Goal: Contribute content: Contribute content

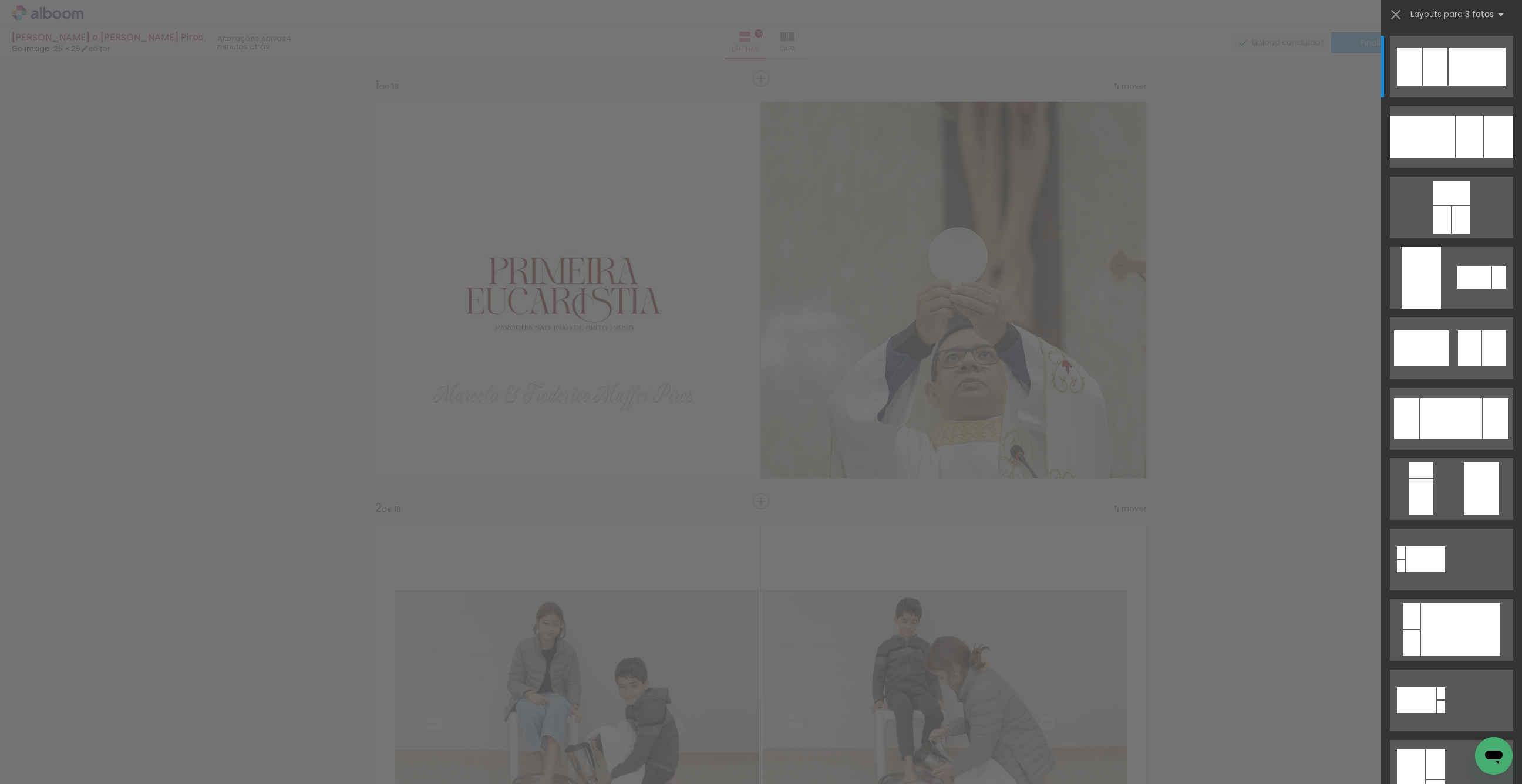
scroll to position [1595, 0]
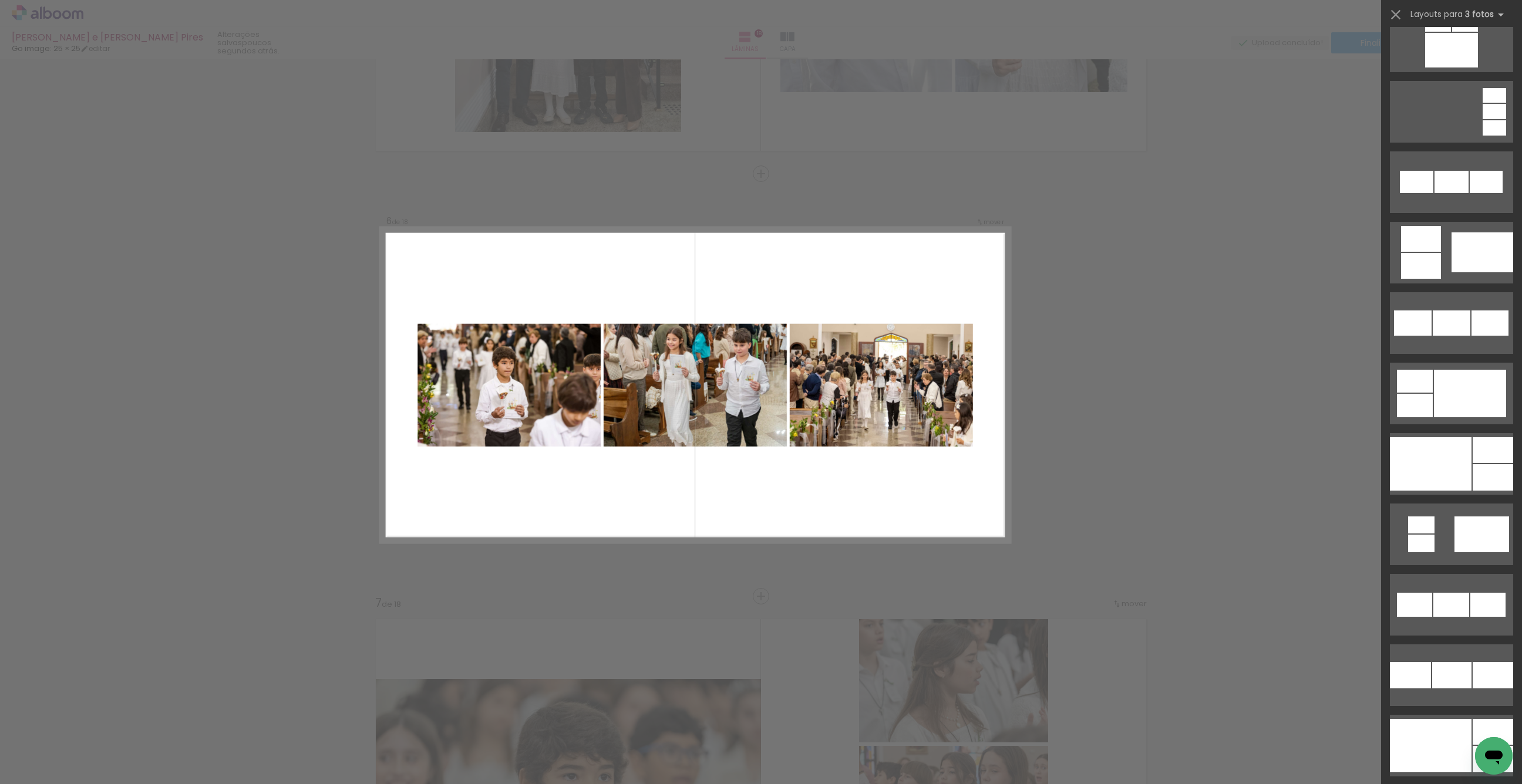
scroll to position [943, 0]
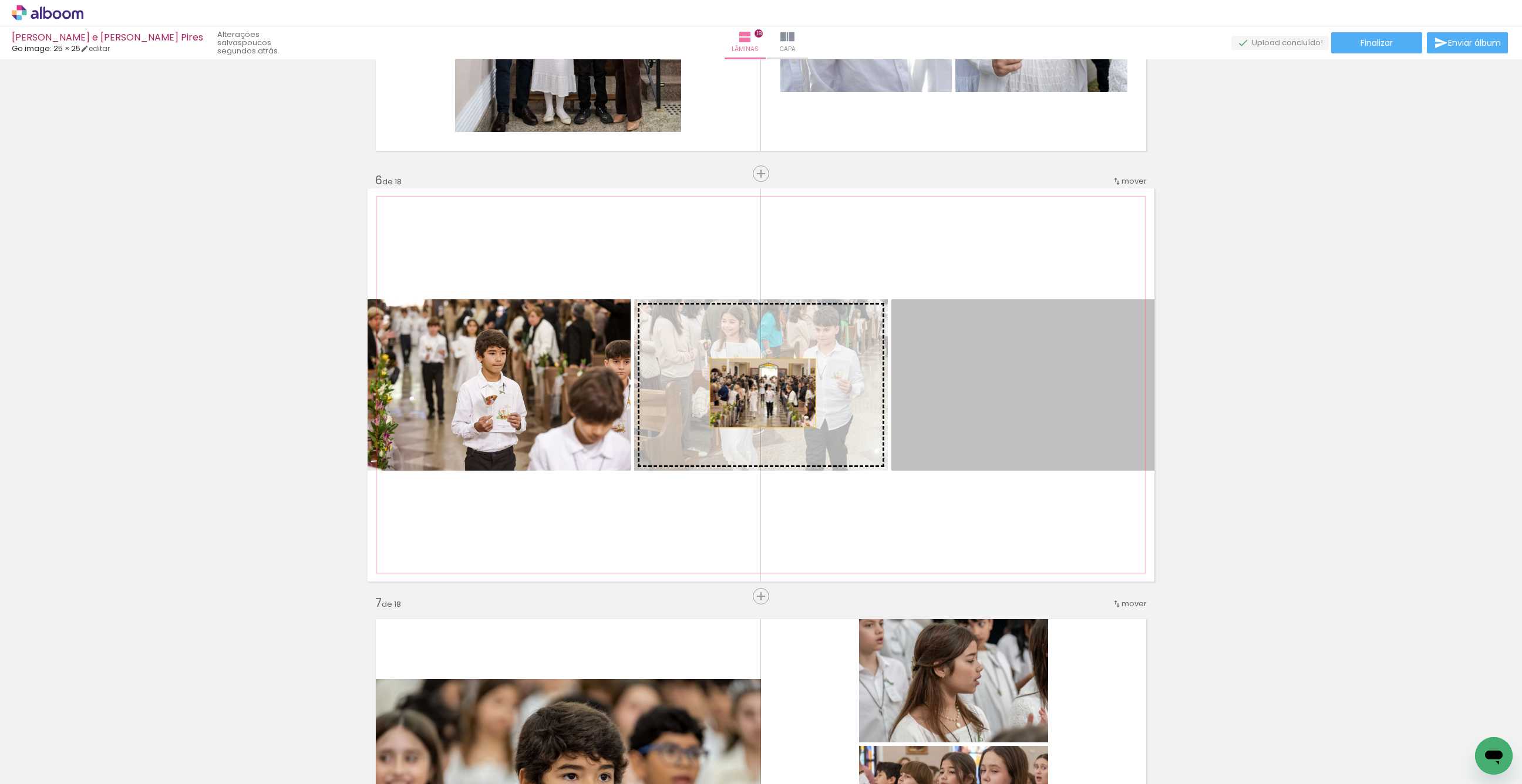
drag, startPoint x: 1035, startPoint y: 445, endPoint x: 722, endPoint y: 383, distance: 319.1
click at [0, 0] on slot at bounding box center [0, 0] width 0 height 0
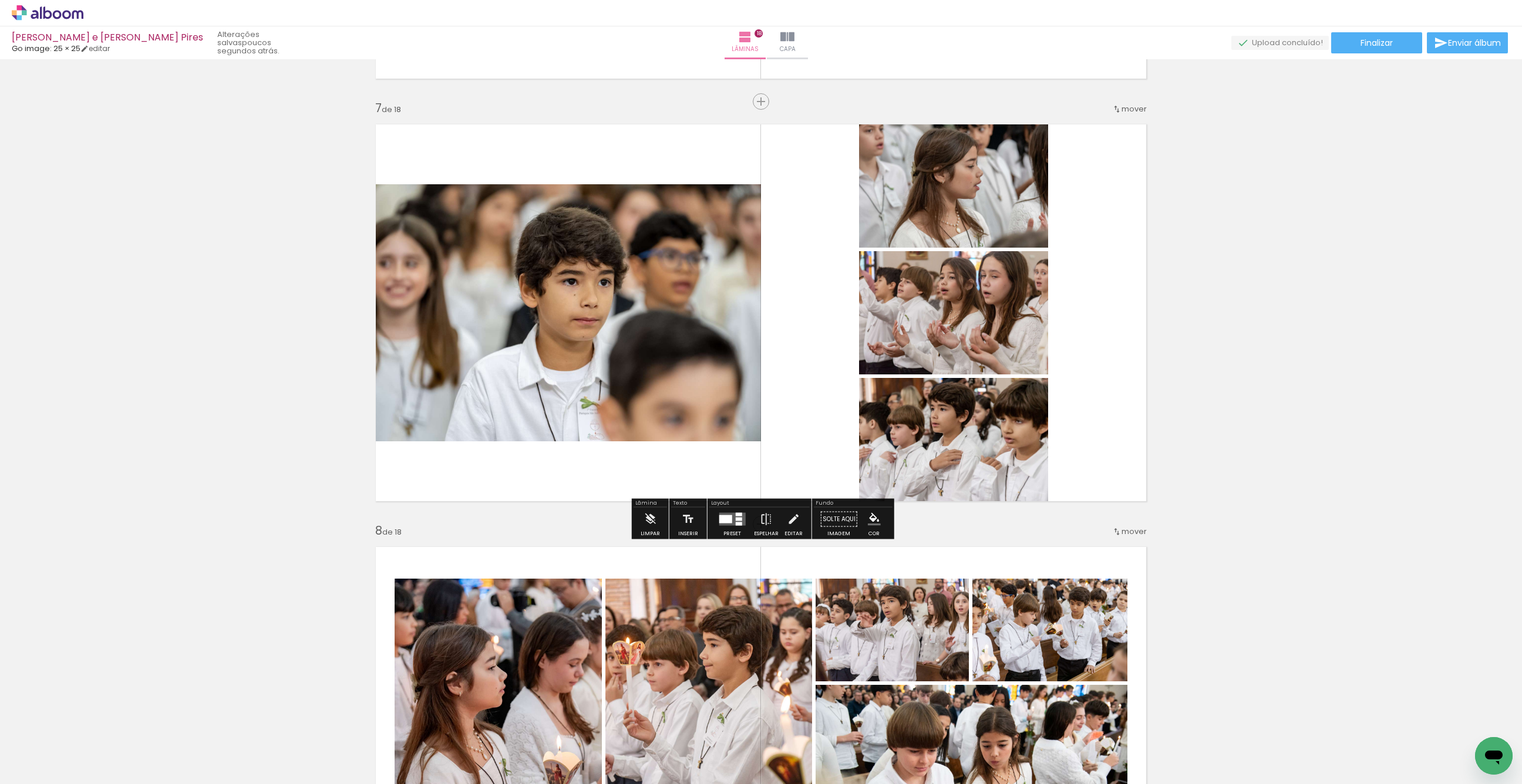
scroll to position [2516, 0]
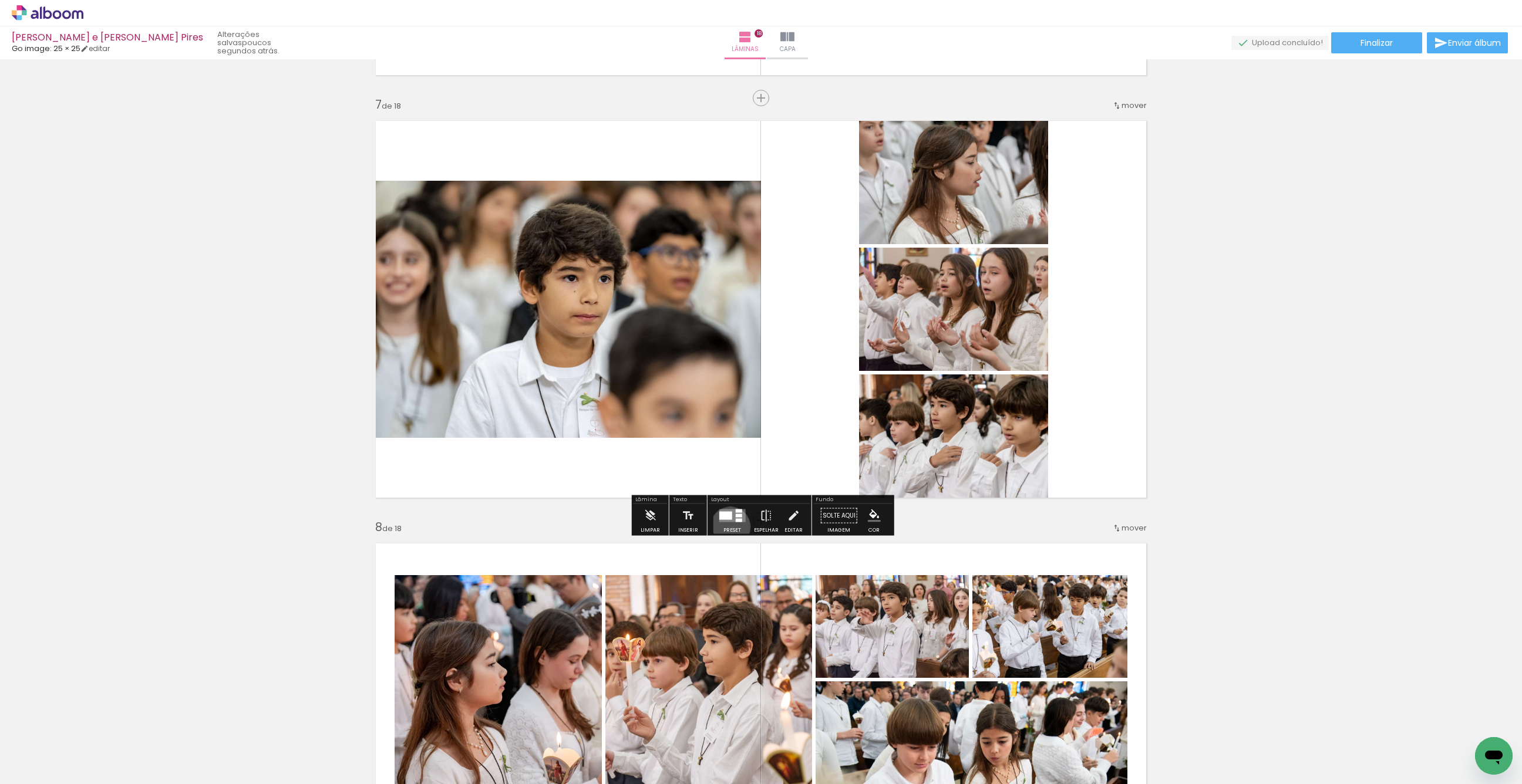
drag, startPoint x: 728, startPoint y: 527, endPoint x: 739, endPoint y: 523, distance: 11.7
click at [728, 527] on div at bounding box center [733, 516] width 32 height 24
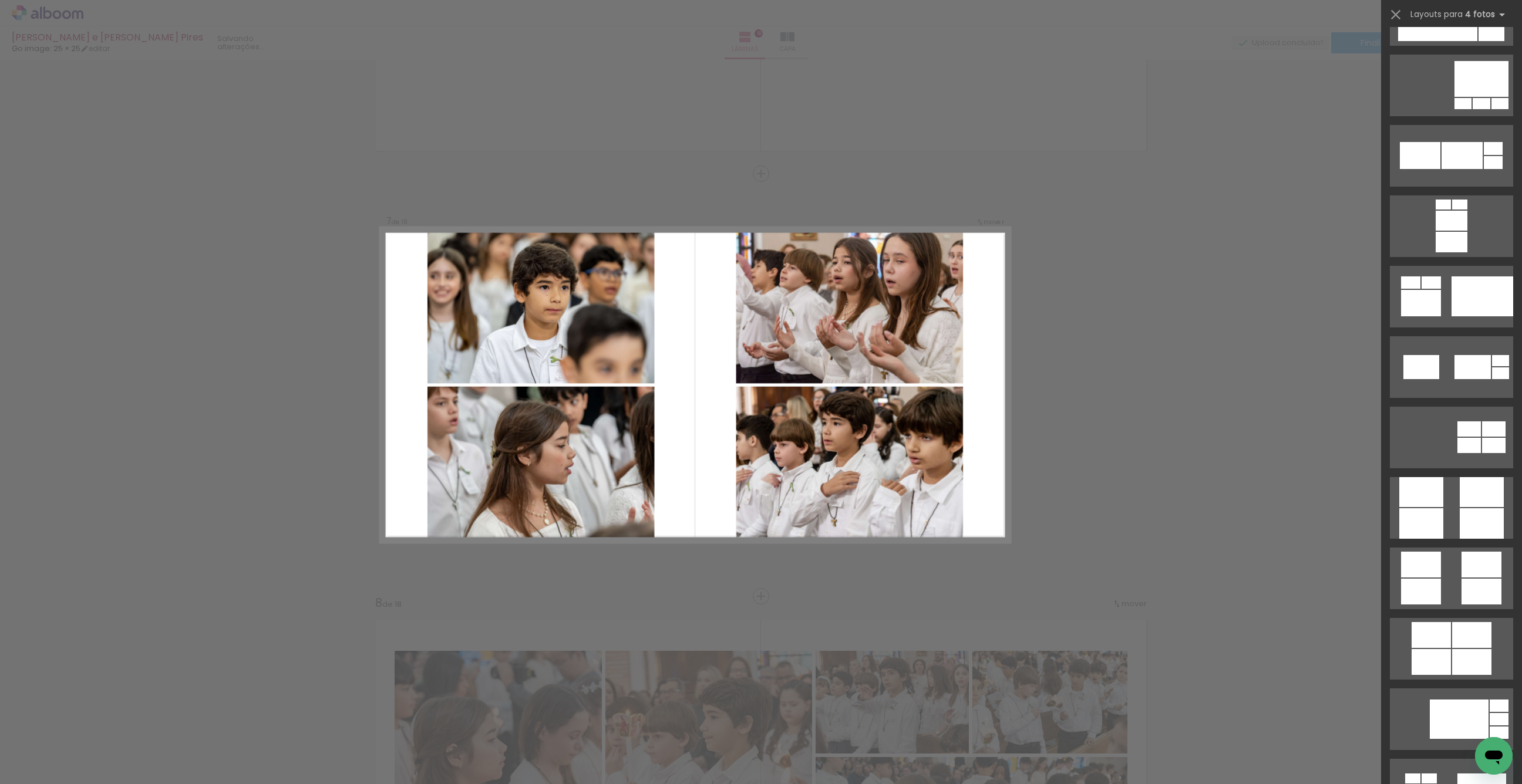
scroll to position [2888, 0]
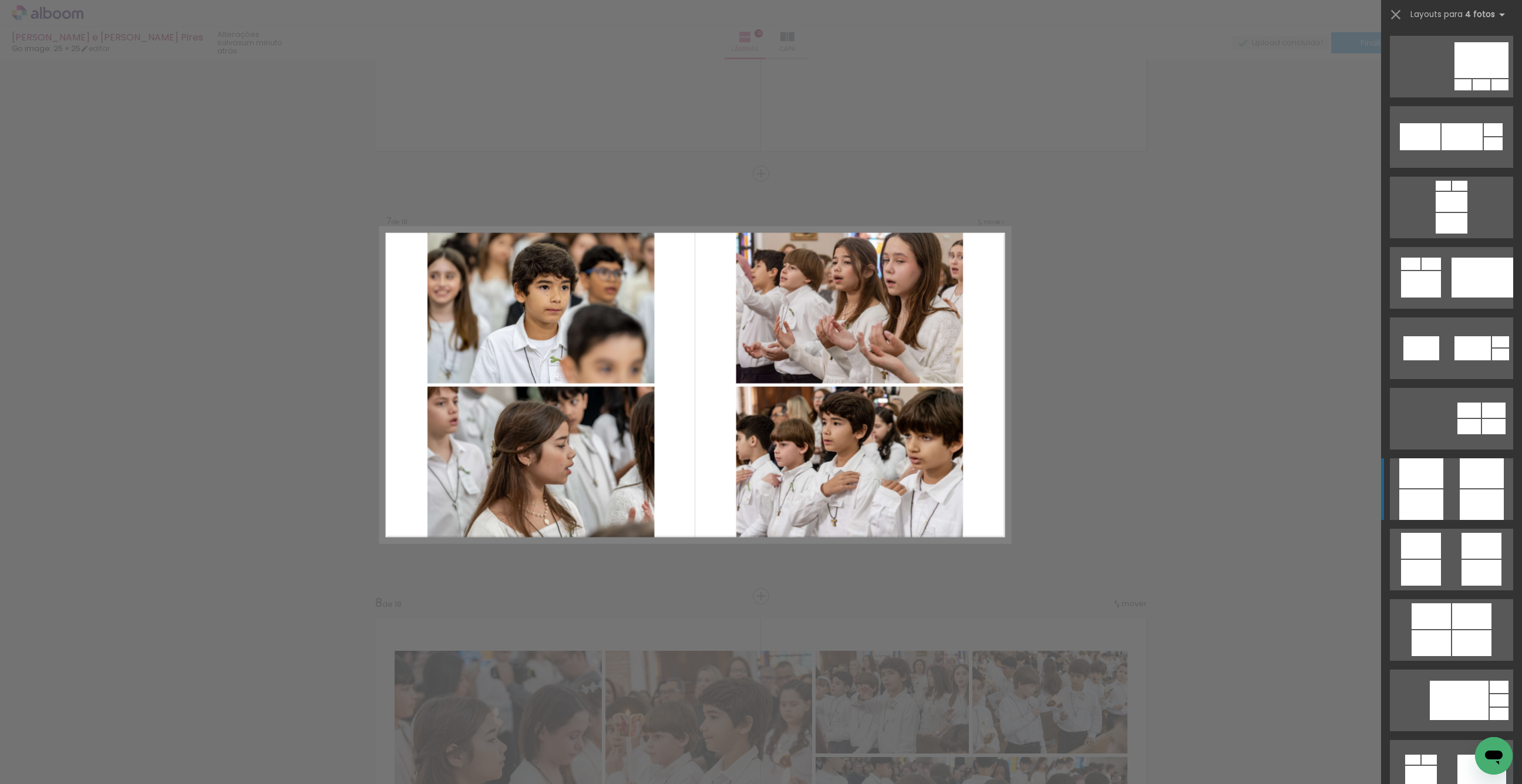
click at [1442, 490] on div at bounding box center [1422, 505] width 44 height 31
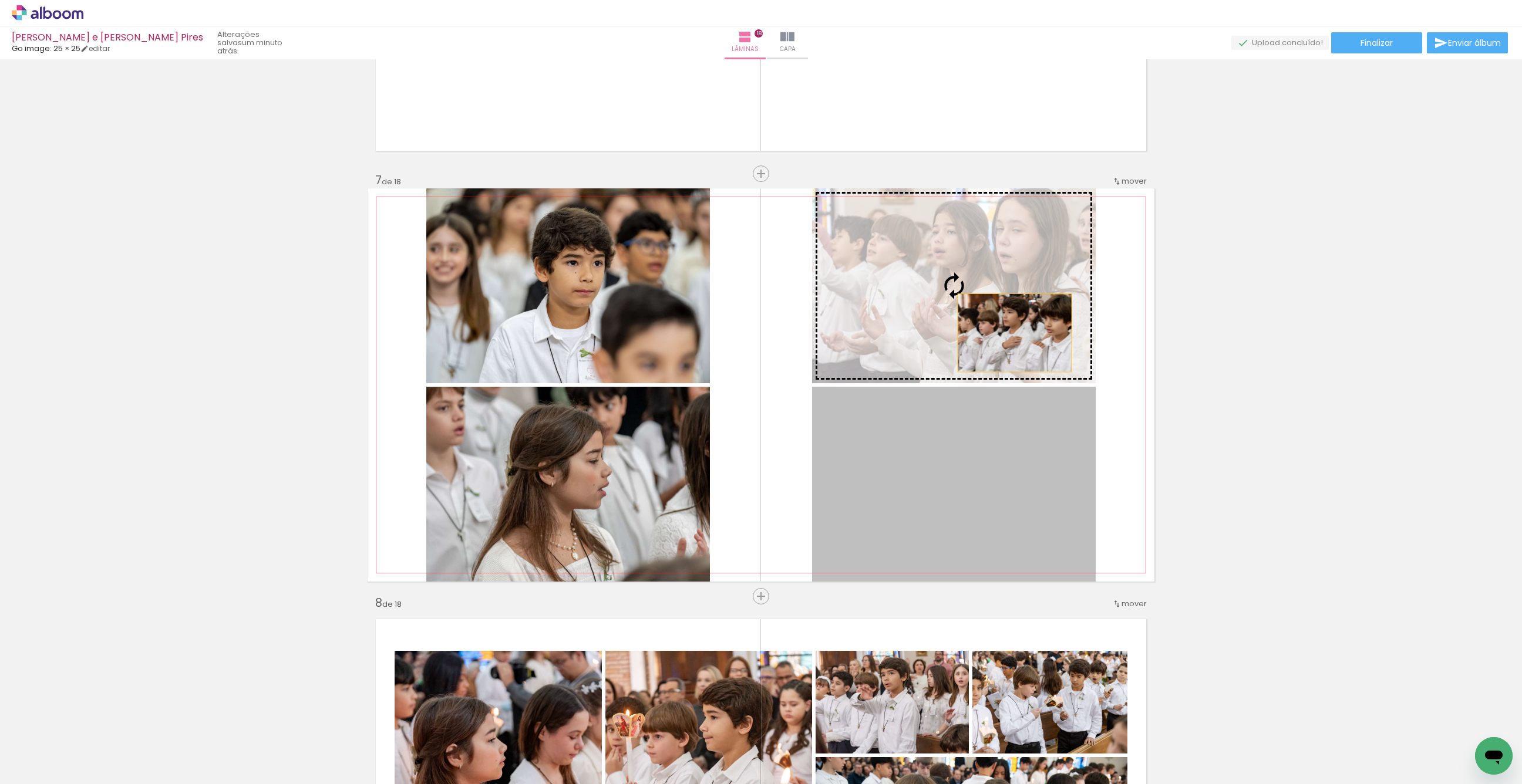
drag, startPoint x: 1000, startPoint y: 513, endPoint x: 1010, endPoint y: 320, distance: 193.3
click at [0, 0] on slot at bounding box center [0, 0] width 0 height 0
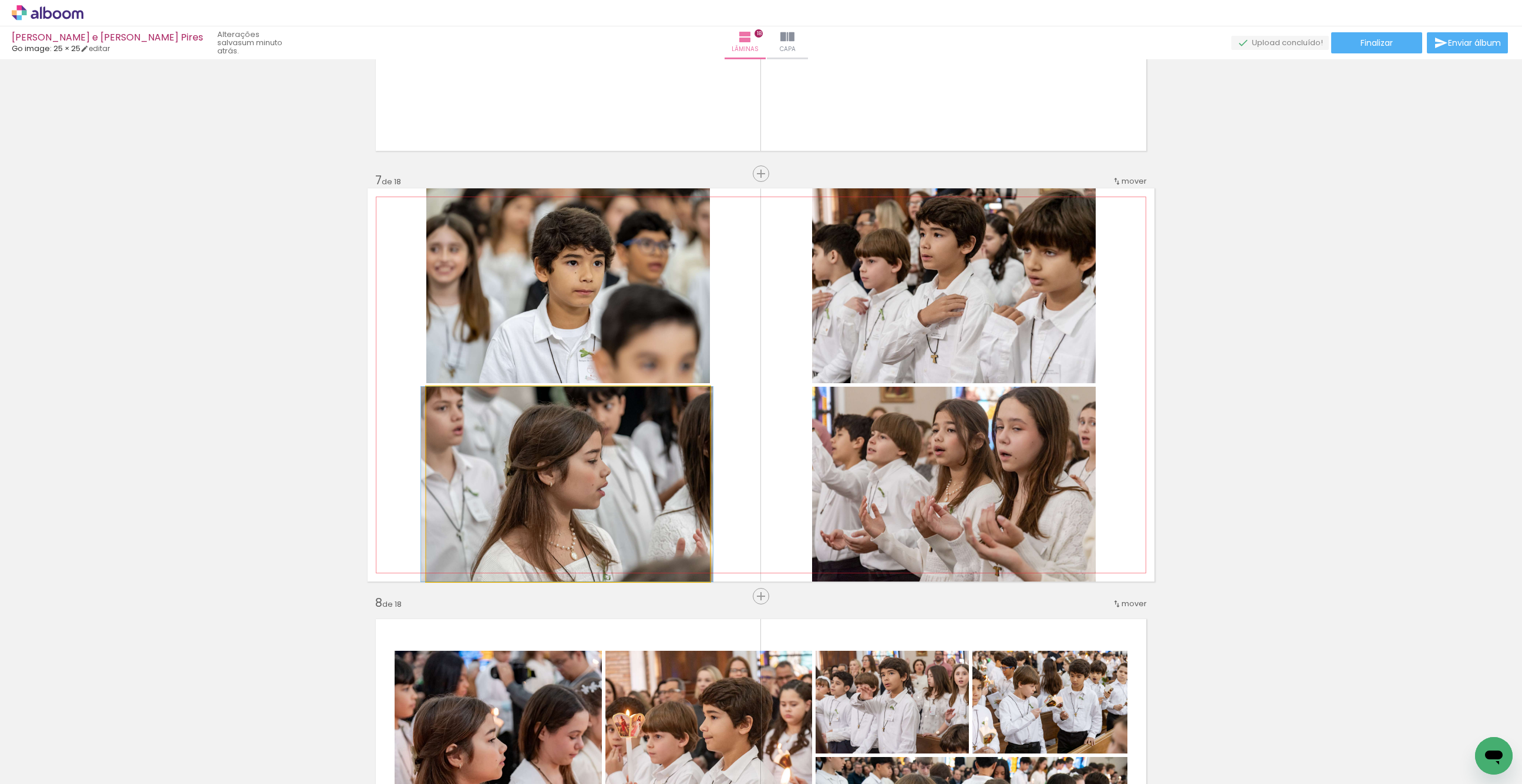
drag, startPoint x: 584, startPoint y: 473, endPoint x: 583, endPoint y: 464, distance: 9.1
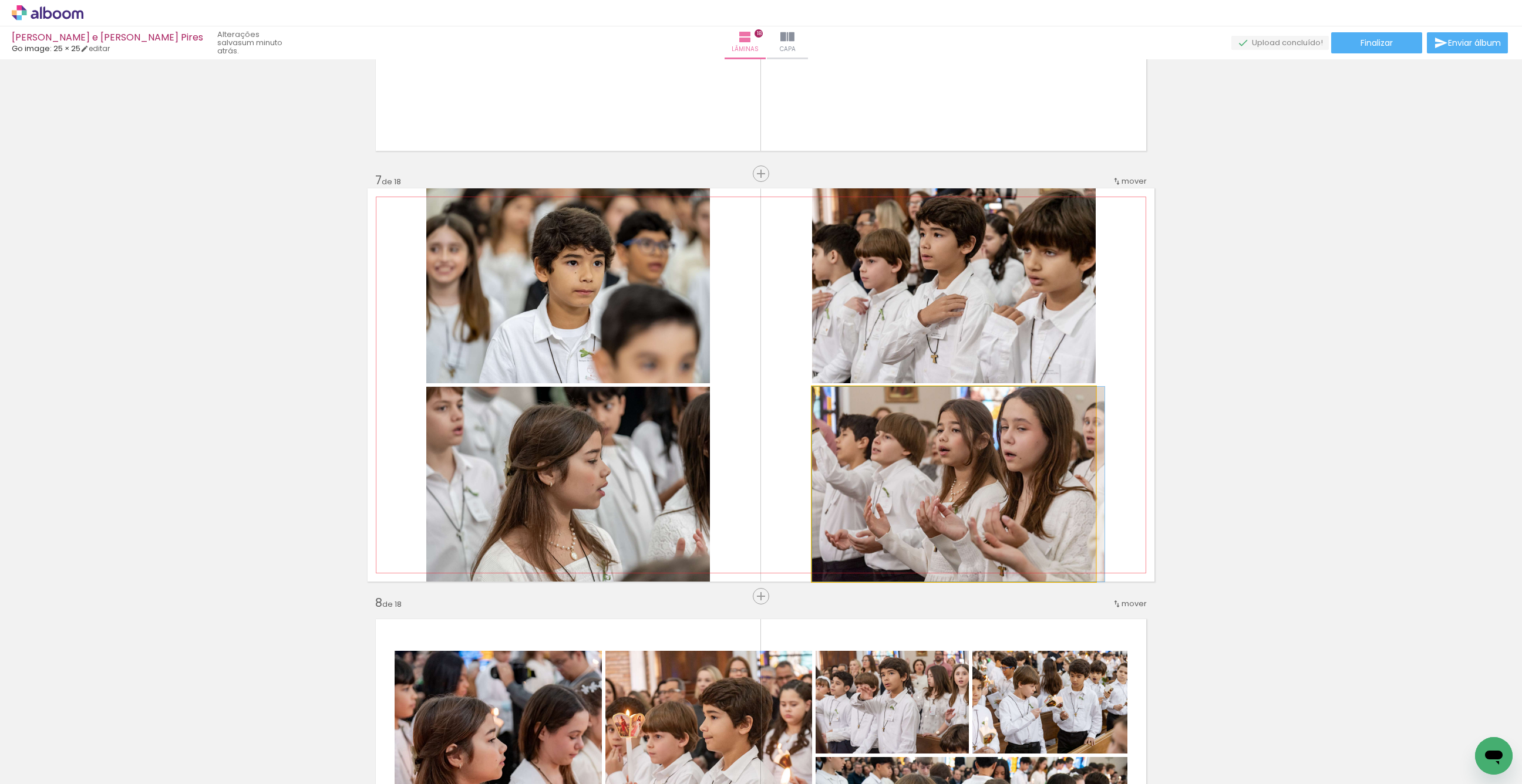
click at [980, 506] on div at bounding box center [958, 484] width 292 height 195
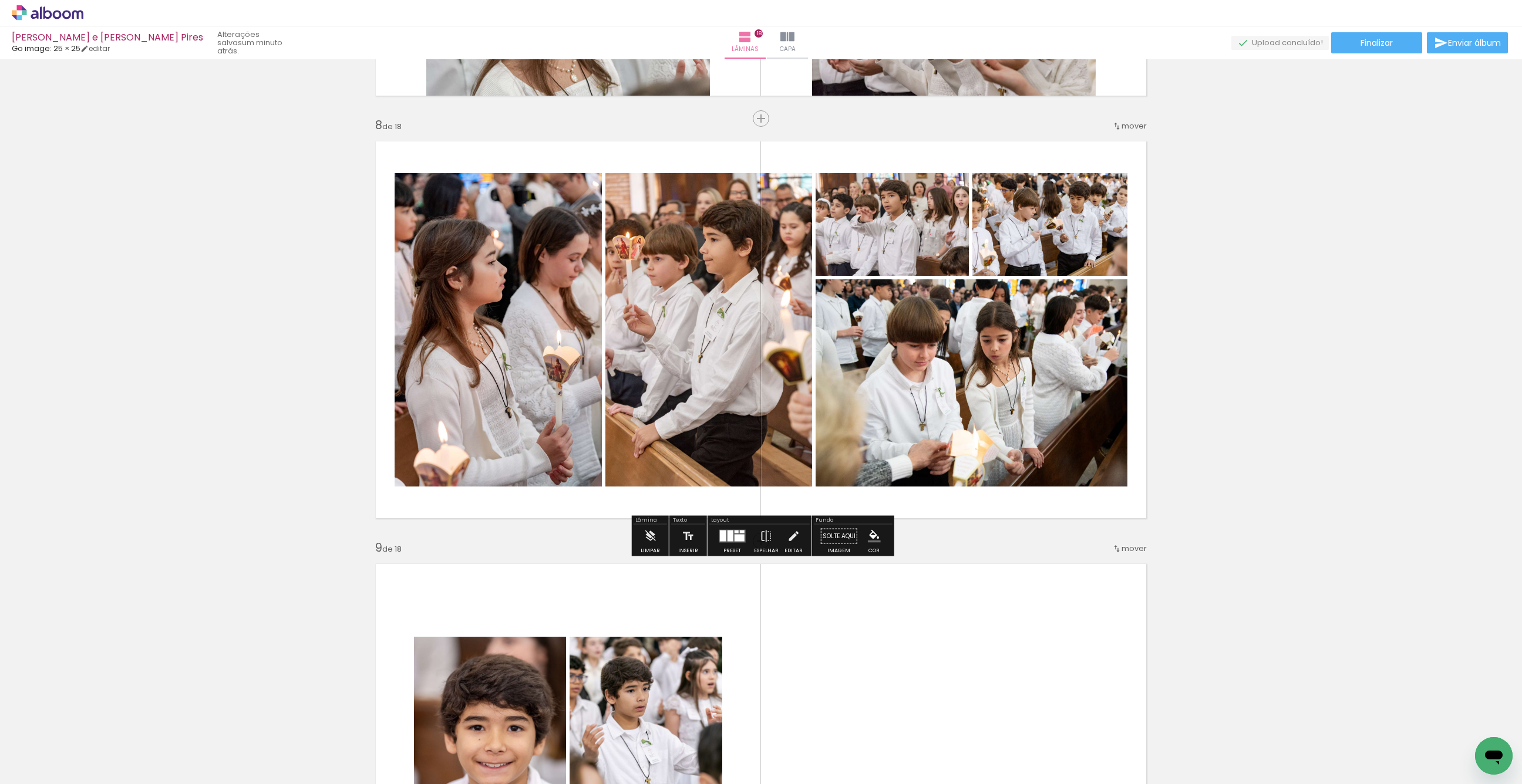
scroll to position [2961, 0]
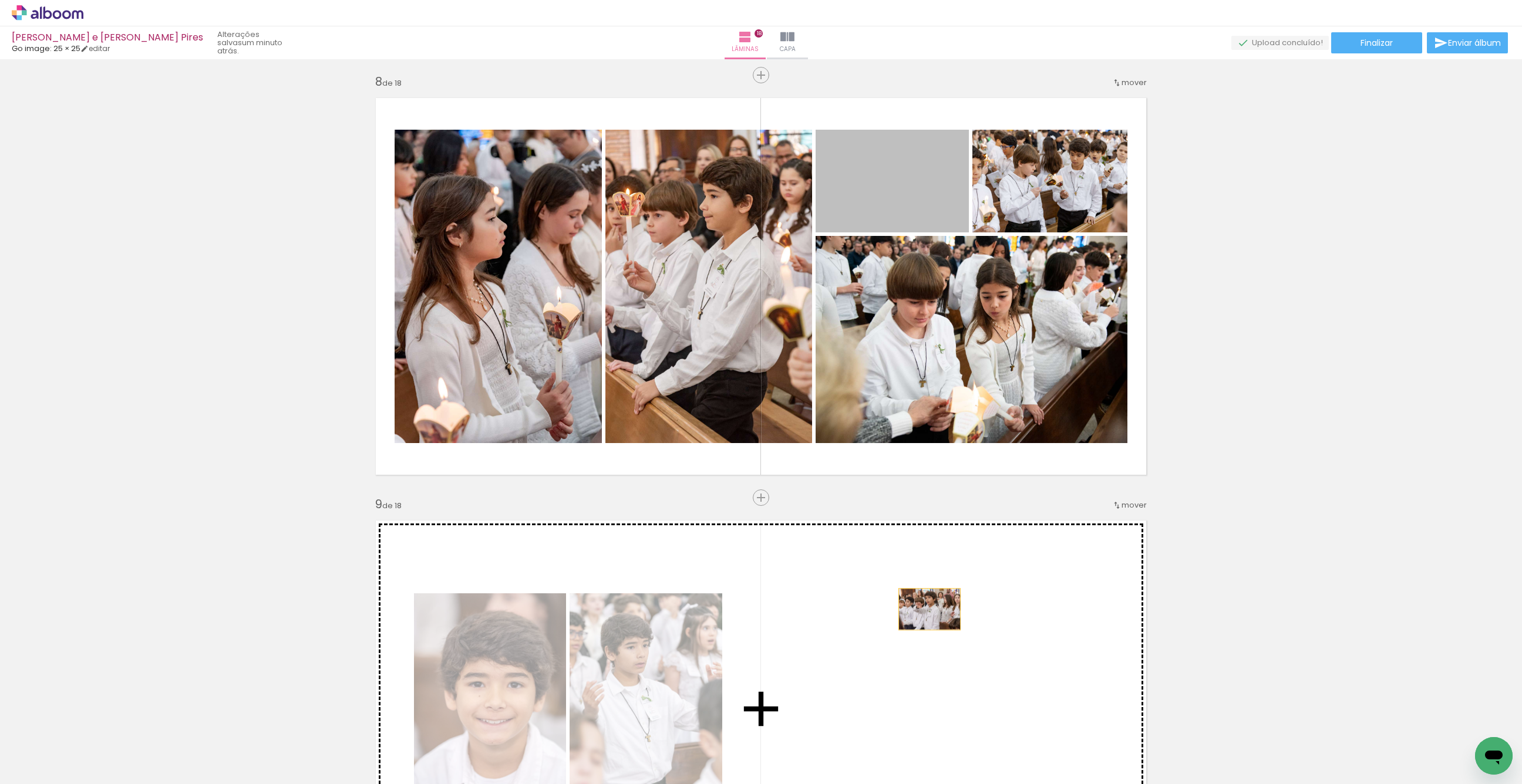
drag, startPoint x: 887, startPoint y: 213, endPoint x: 930, endPoint y: 610, distance: 399.3
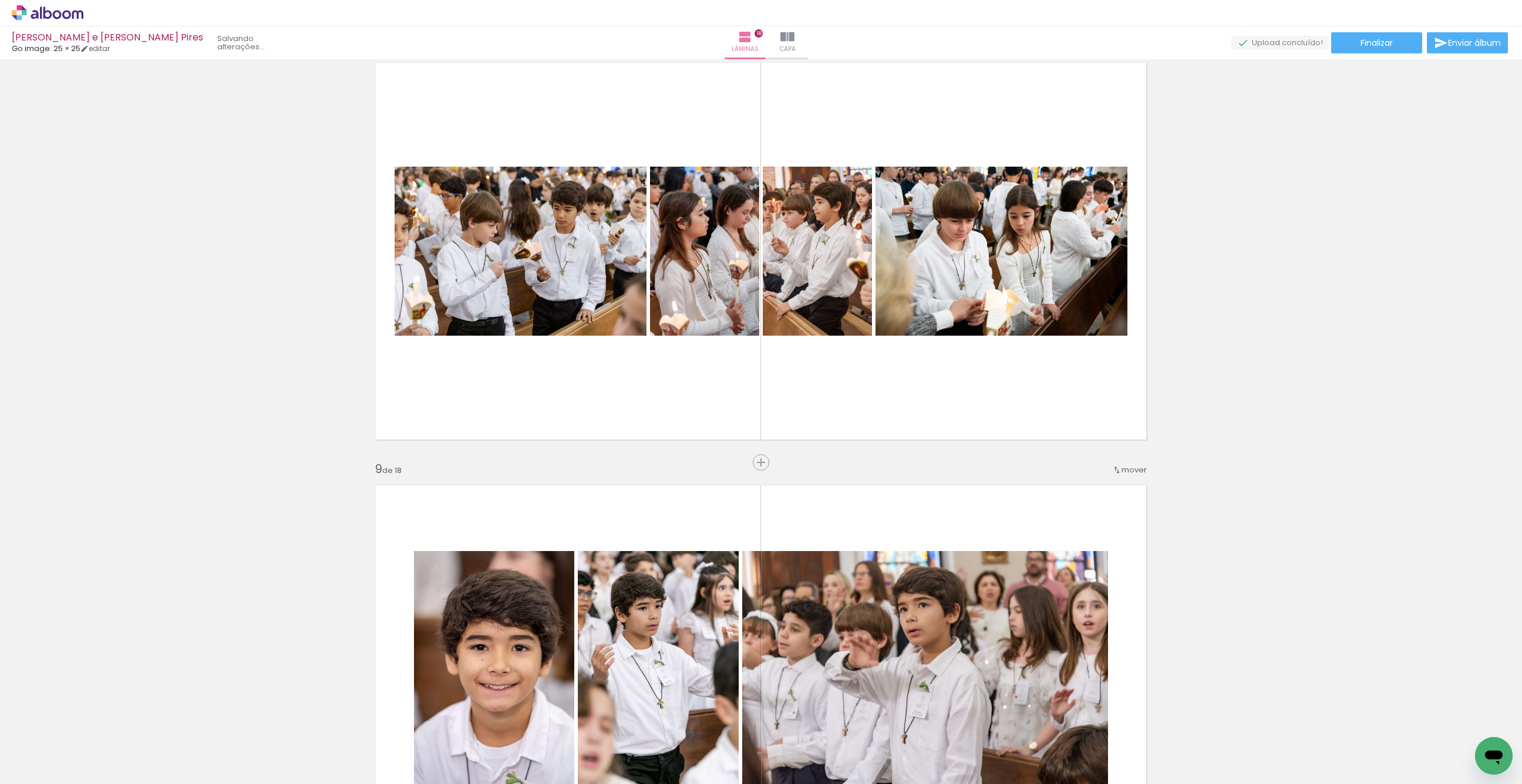
scroll to position [2999, 0]
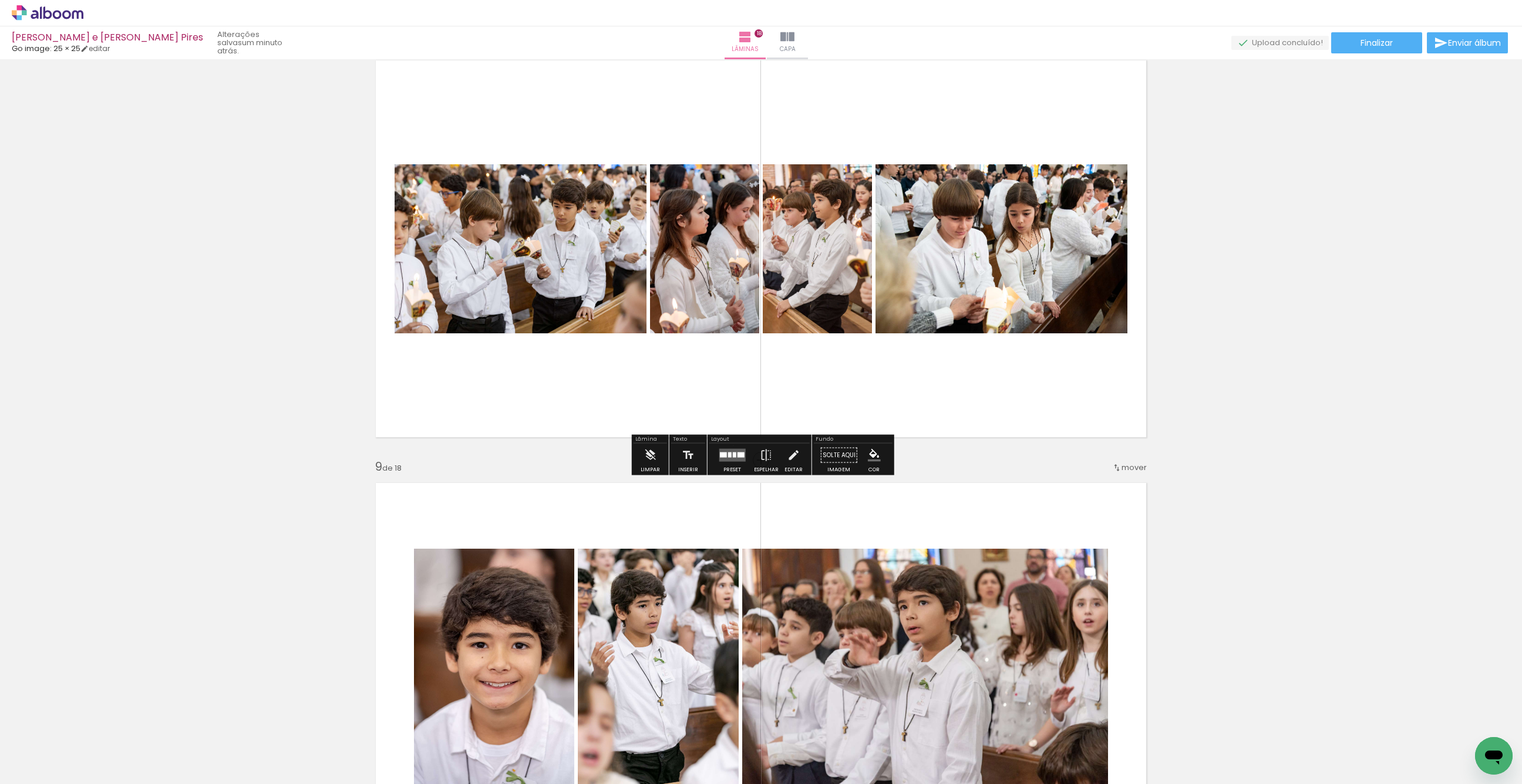
click at [731, 445] on div at bounding box center [733, 456] width 32 height 24
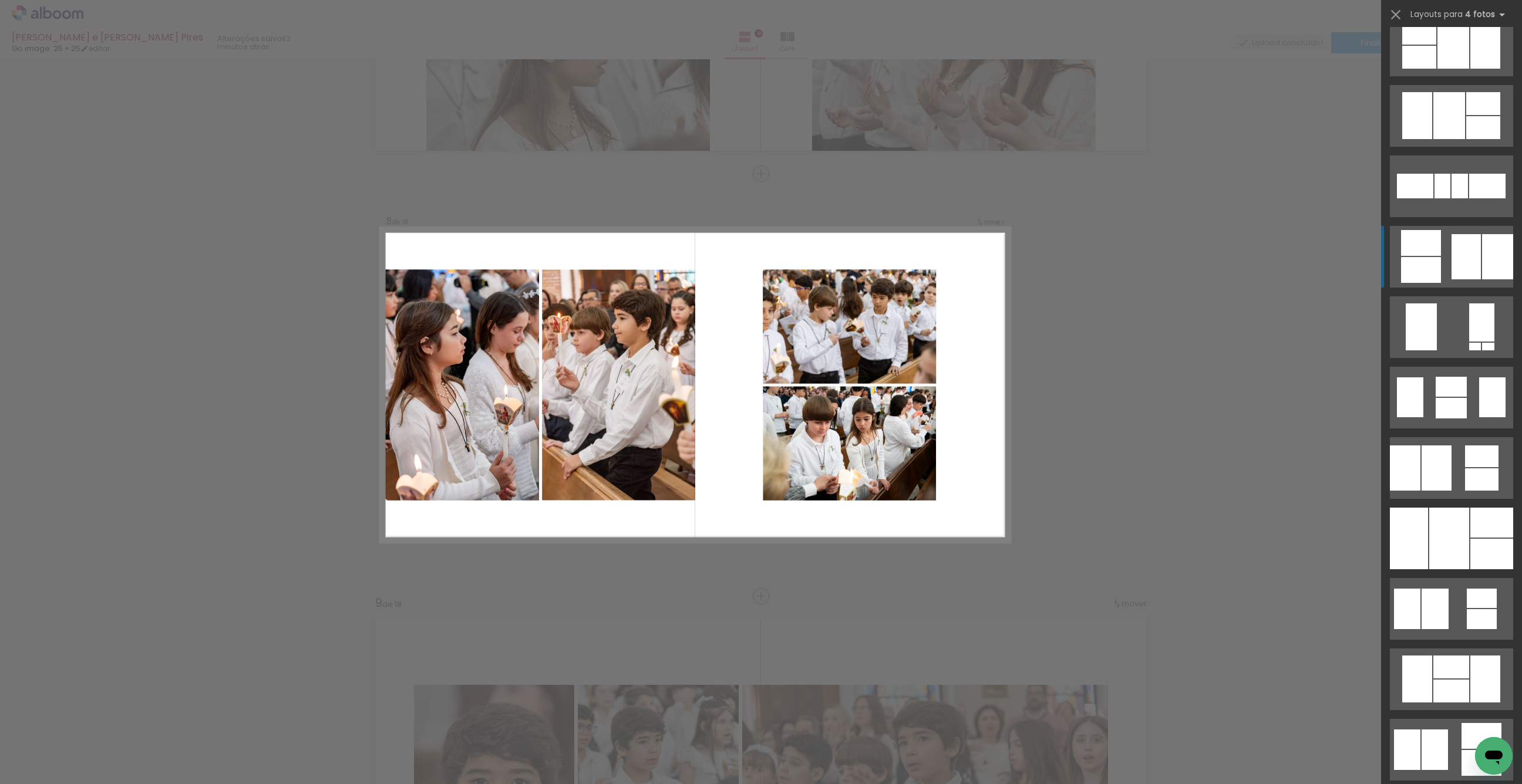
scroll to position [588, 0]
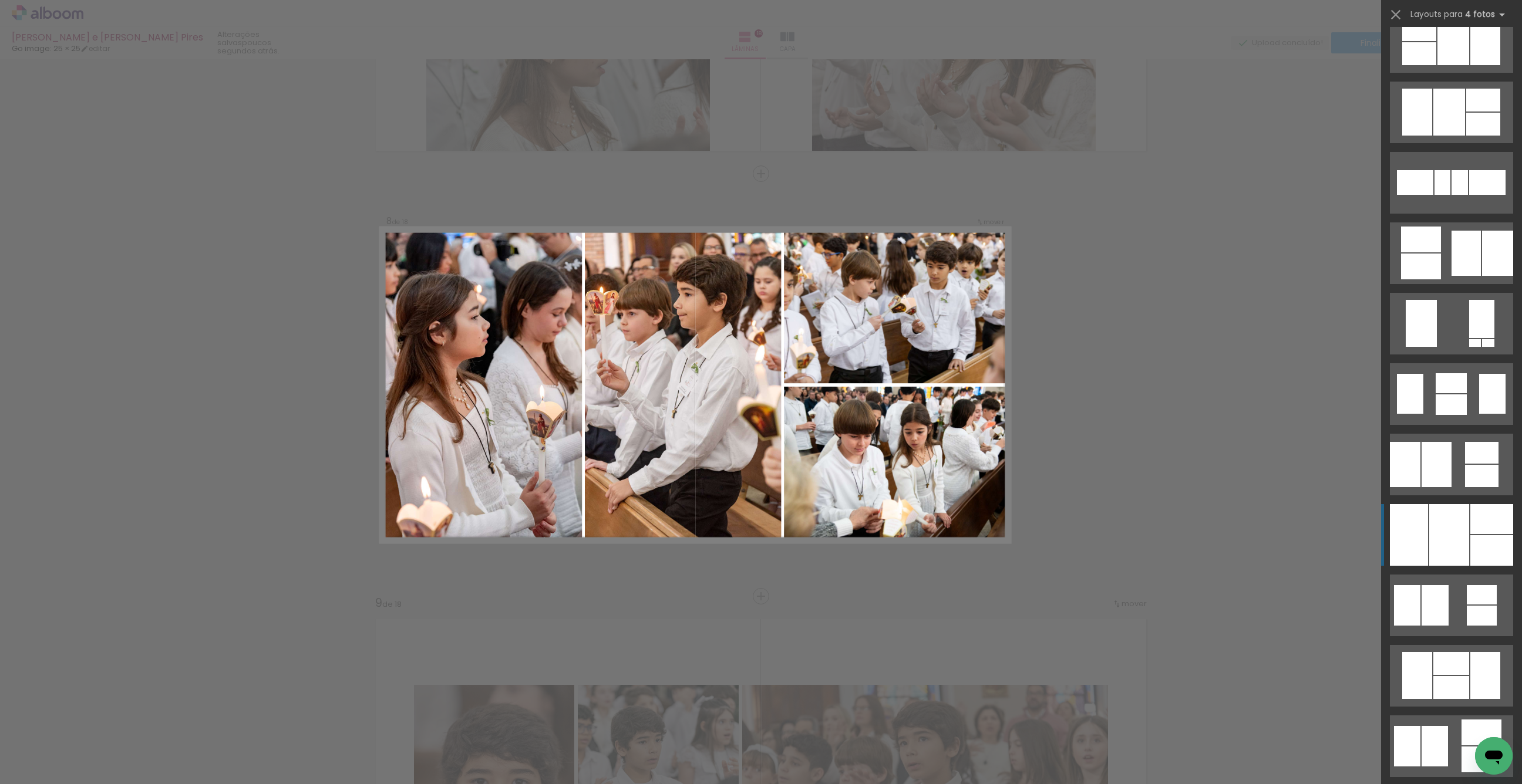
click at [1452, 524] on div at bounding box center [1449, 535] width 40 height 62
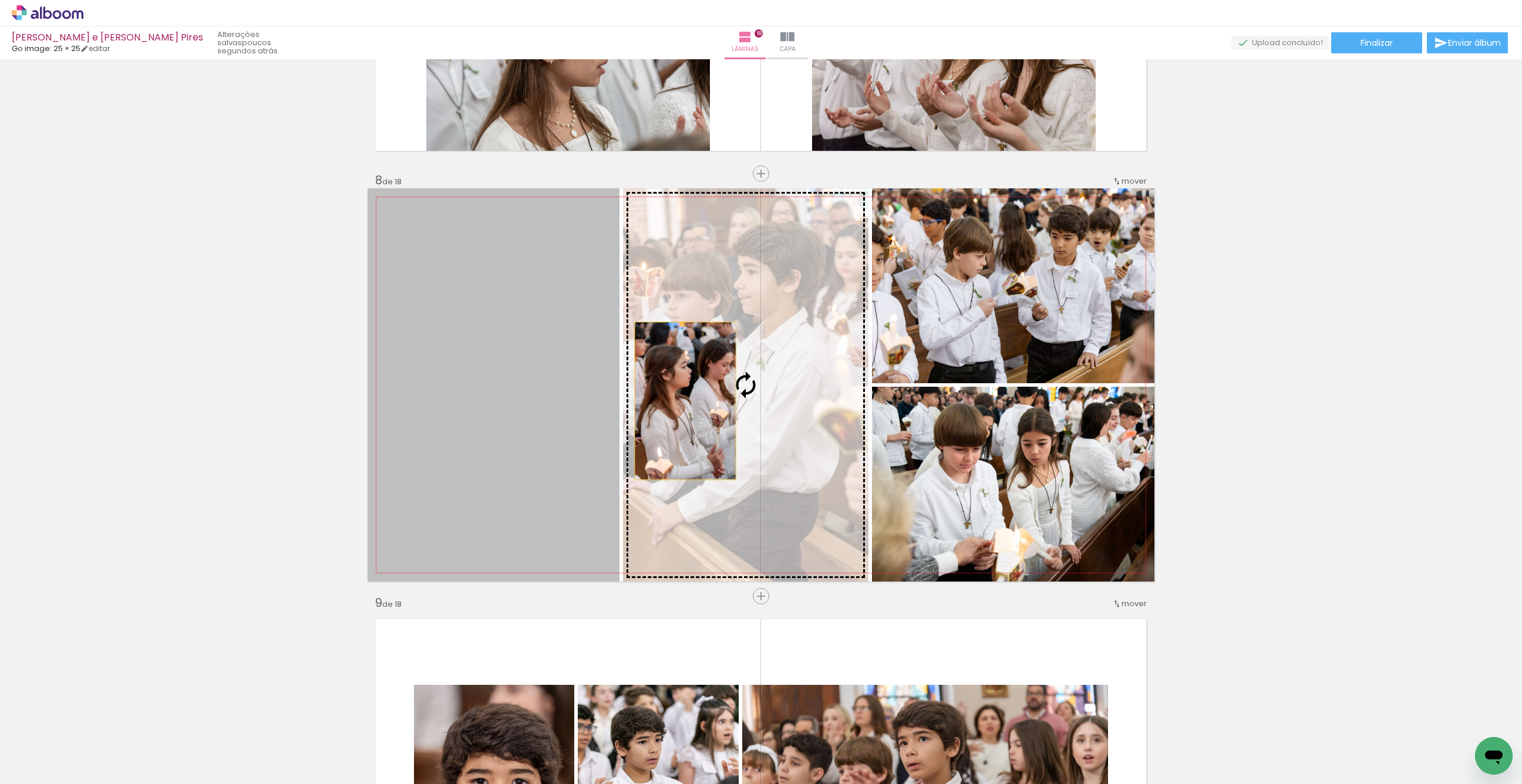
drag, startPoint x: 550, startPoint y: 398, endPoint x: 685, endPoint y: 400, distance: 135.0
click at [0, 0] on slot at bounding box center [0, 0] width 0 height 0
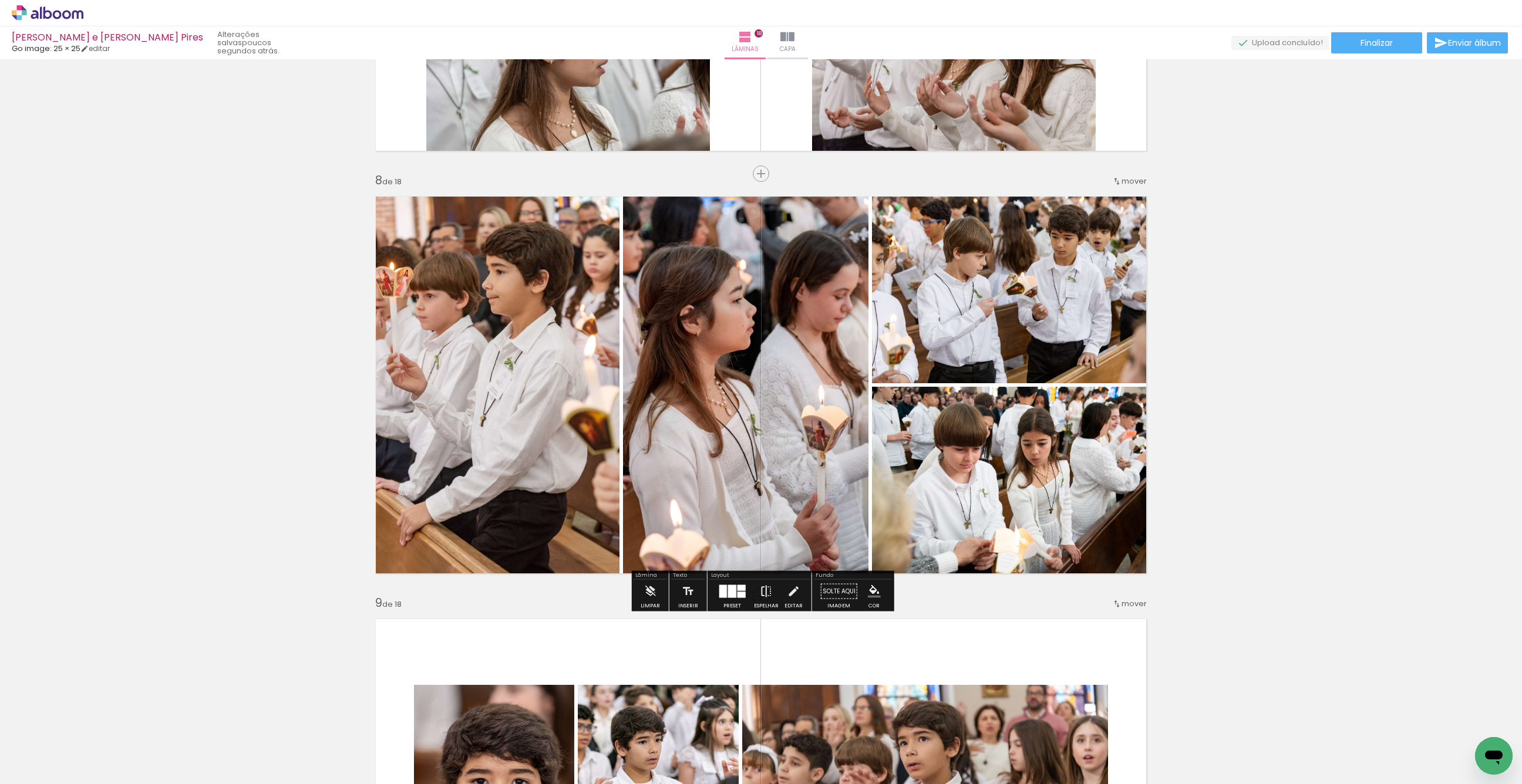
click at [770, 597] on paper-button "Espelhar" at bounding box center [765, 595] width 31 height 30
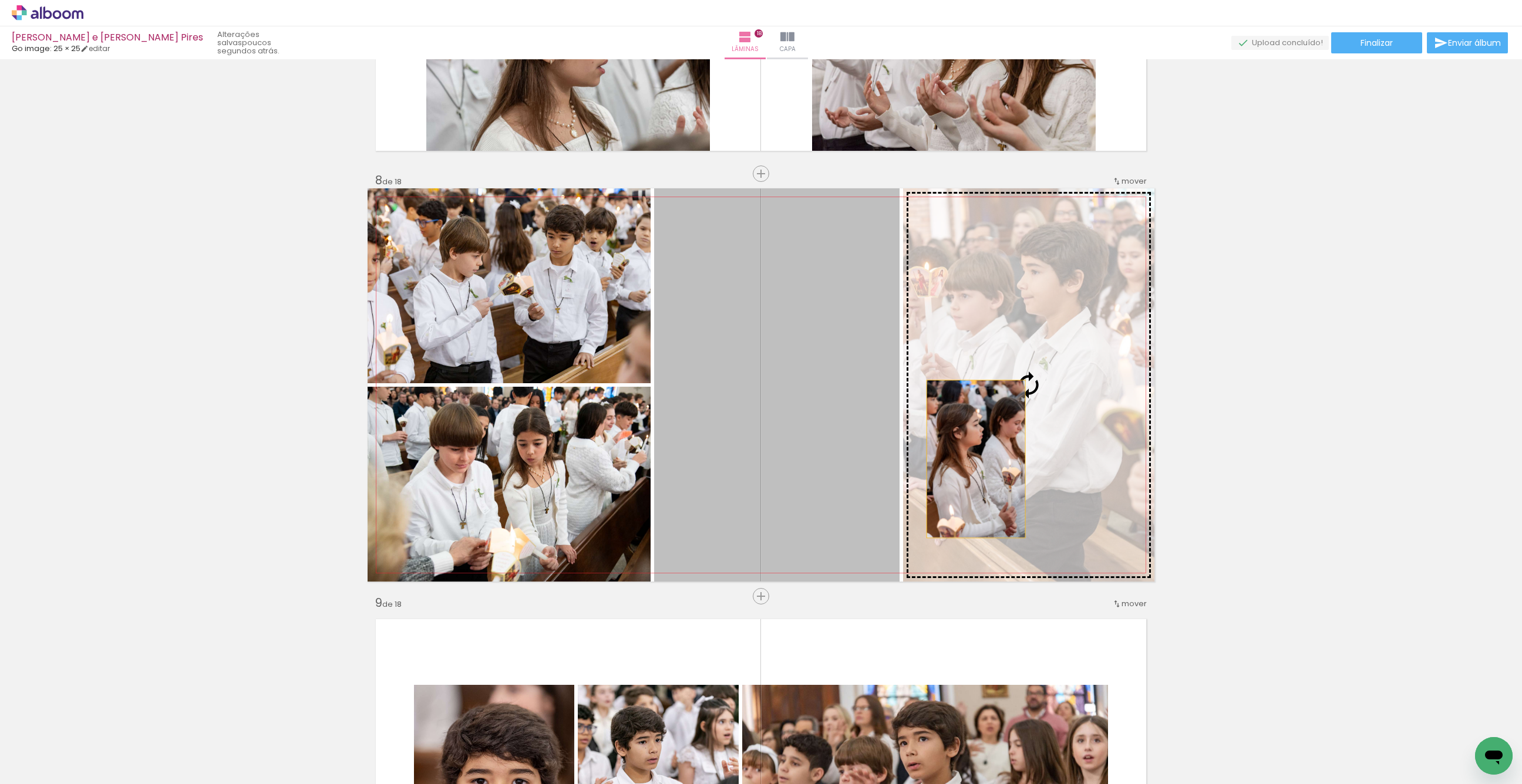
drag, startPoint x: 795, startPoint y: 497, endPoint x: 1016, endPoint y: 454, distance: 225.1
click at [0, 0] on slot at bounding box center [0, 0] width 0 height 0
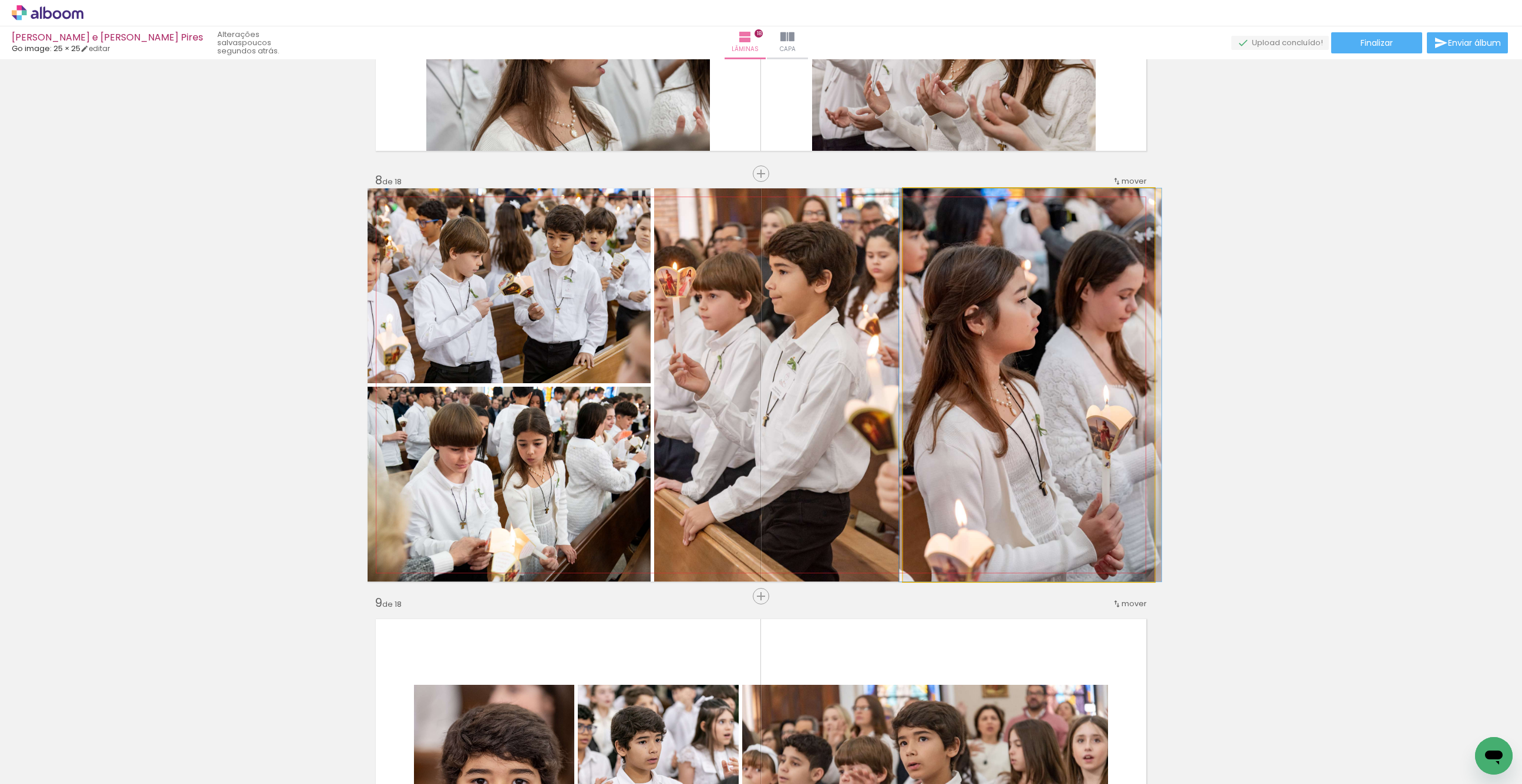
drag, startPoint x: 1004, startPoint y: 491, endPoint x: 1006, endPoint y: 471, distance: 20.1
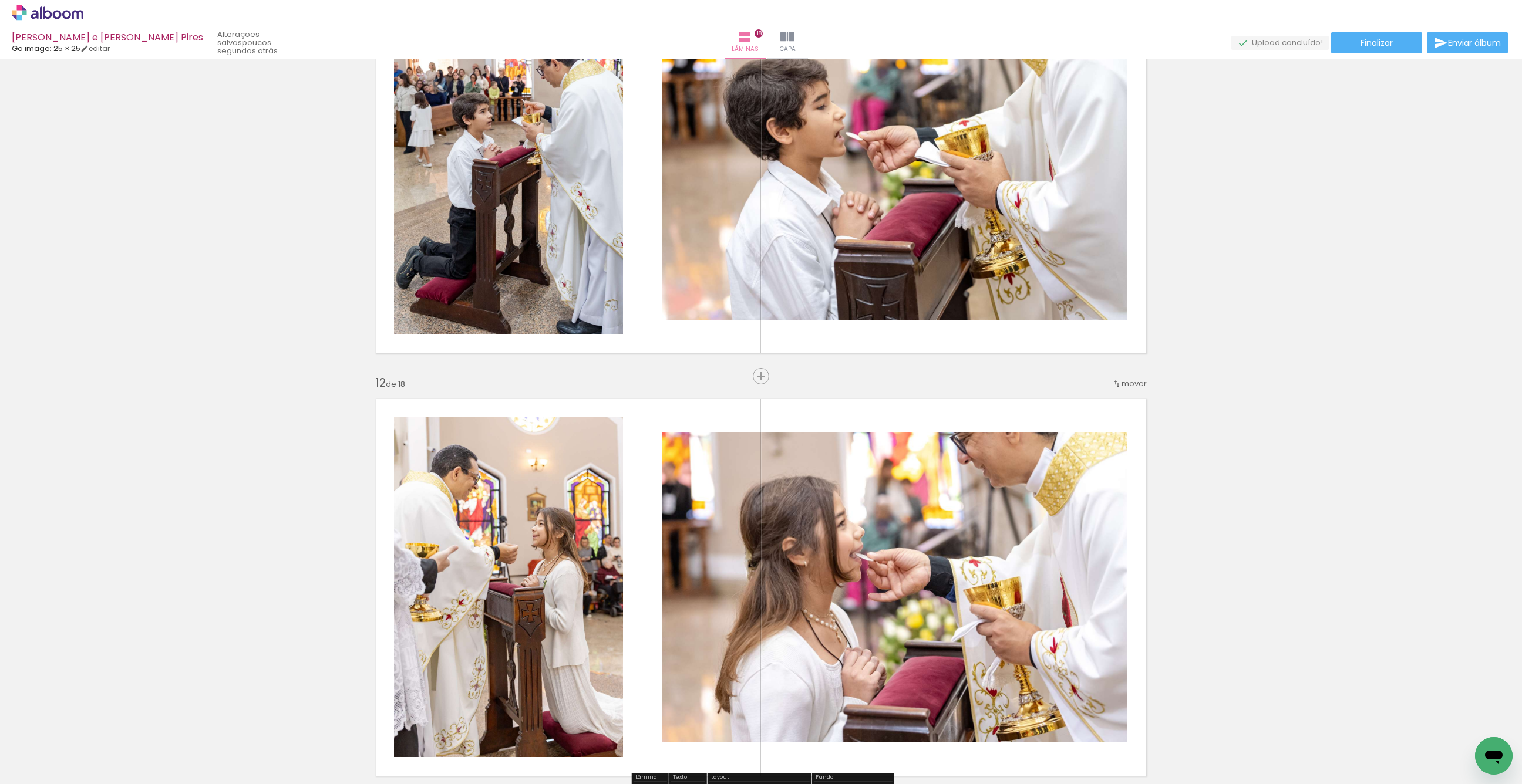
scroll to position [4365, 0]
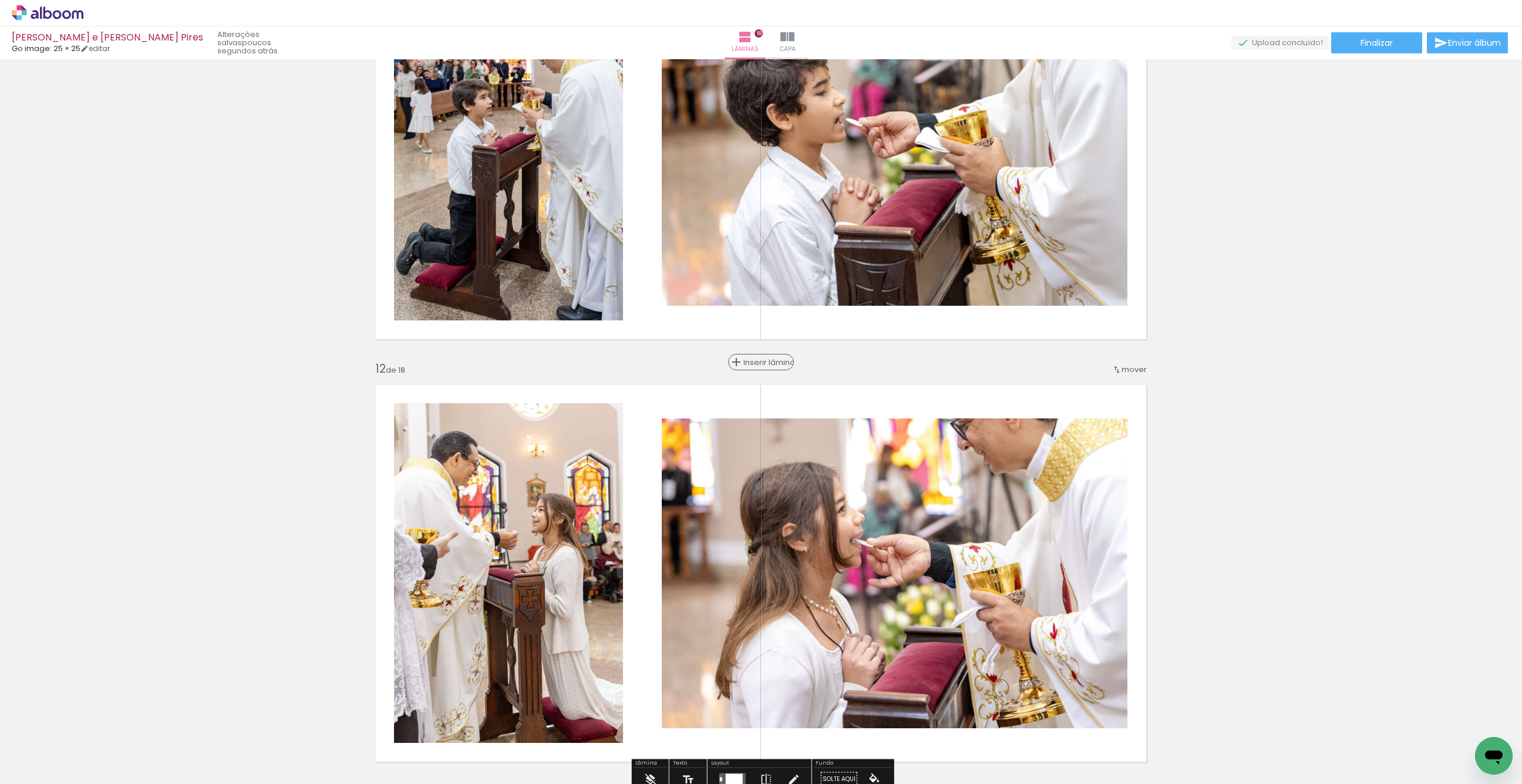
click at [754, 364] on span "Inserir lâmina" at bounding box center [766, 363] width 46 height 8
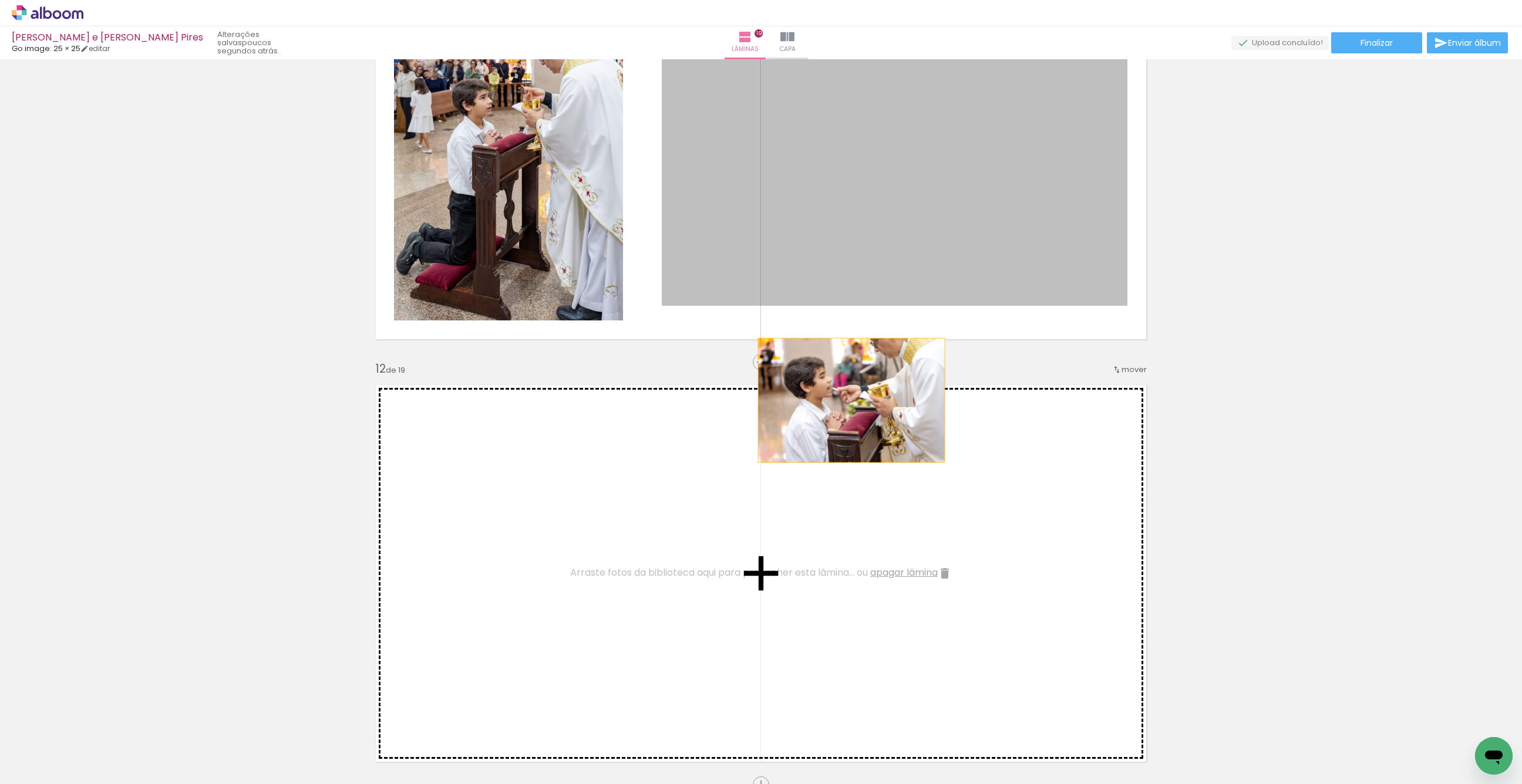
drag, startPoint x: 876, startPoint y: 215, endPoint x: 825, endPoint y: 558, distance: 346.8
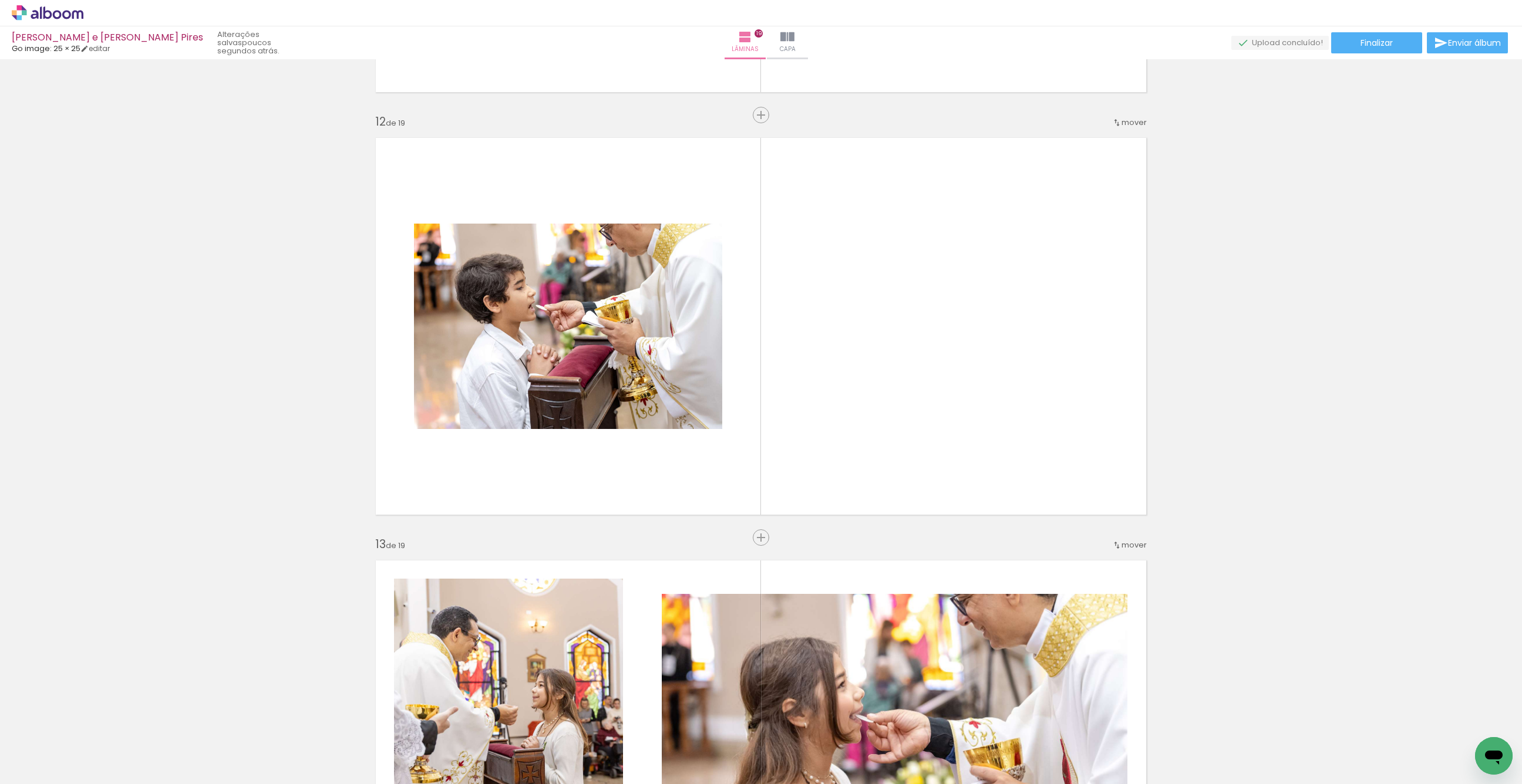
scroll to position [4615, 0]
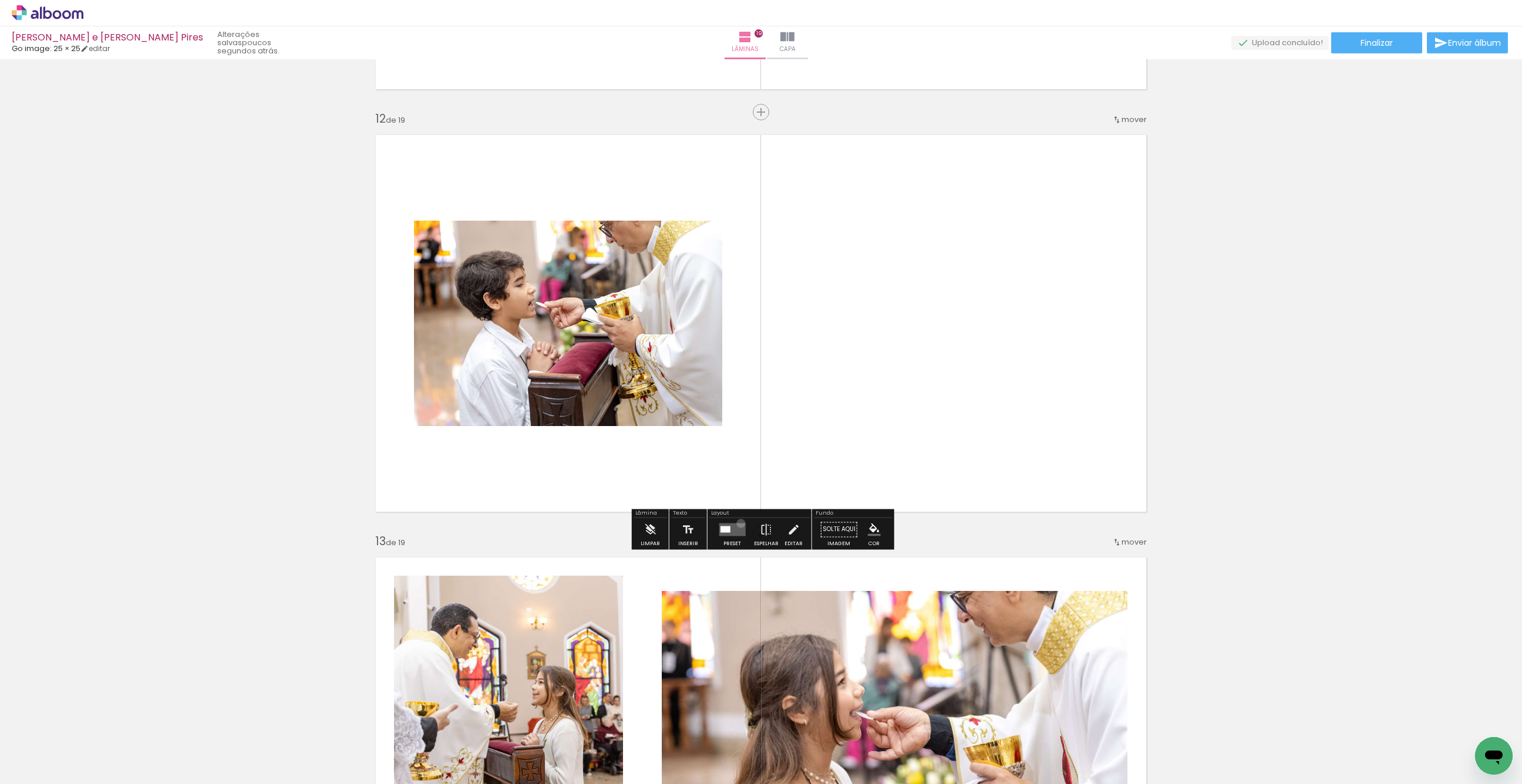
click at [738, 523] on quentale-layouter at bounding box center [732, 529] width 27 height 13
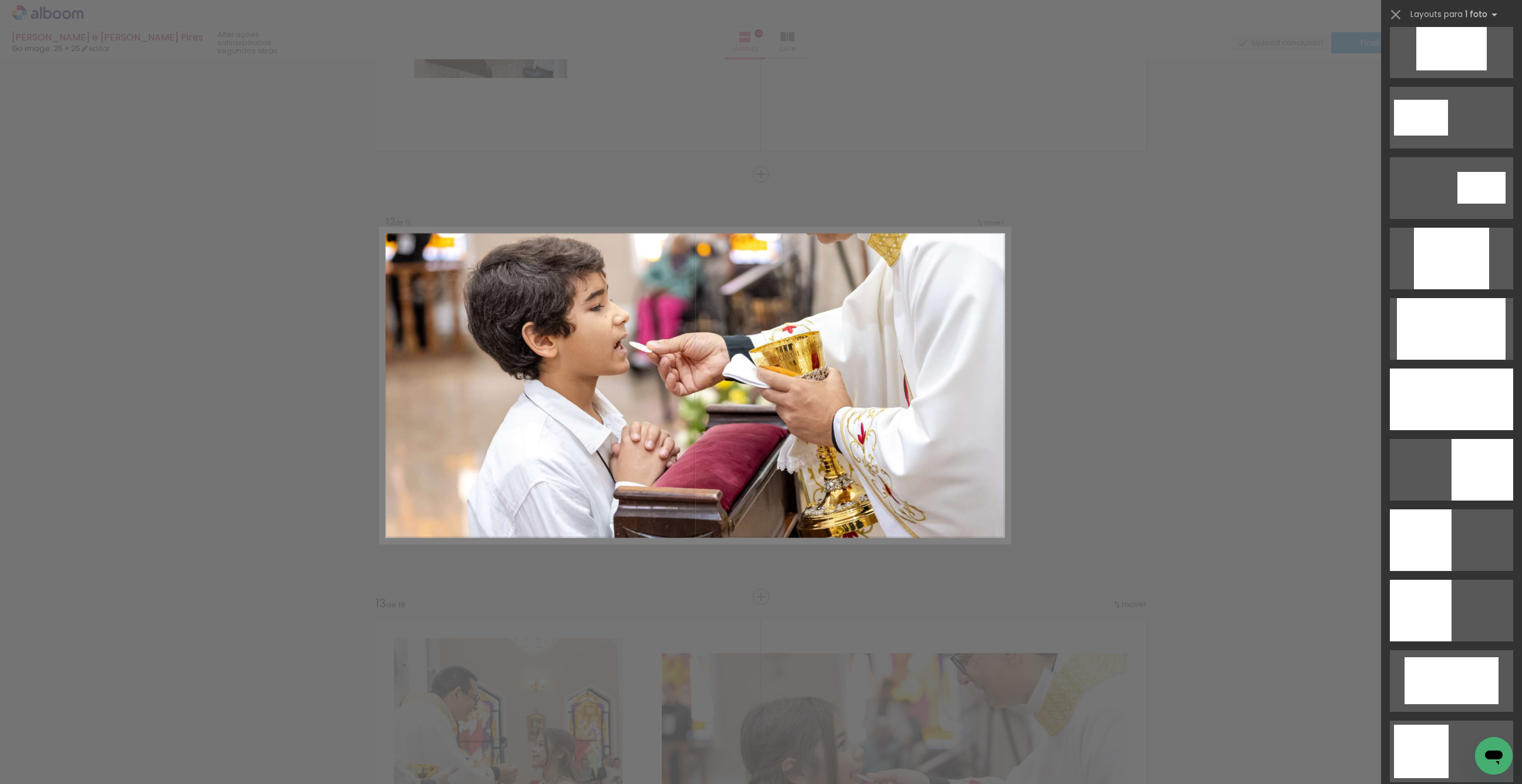
scroll to position [513, 0]
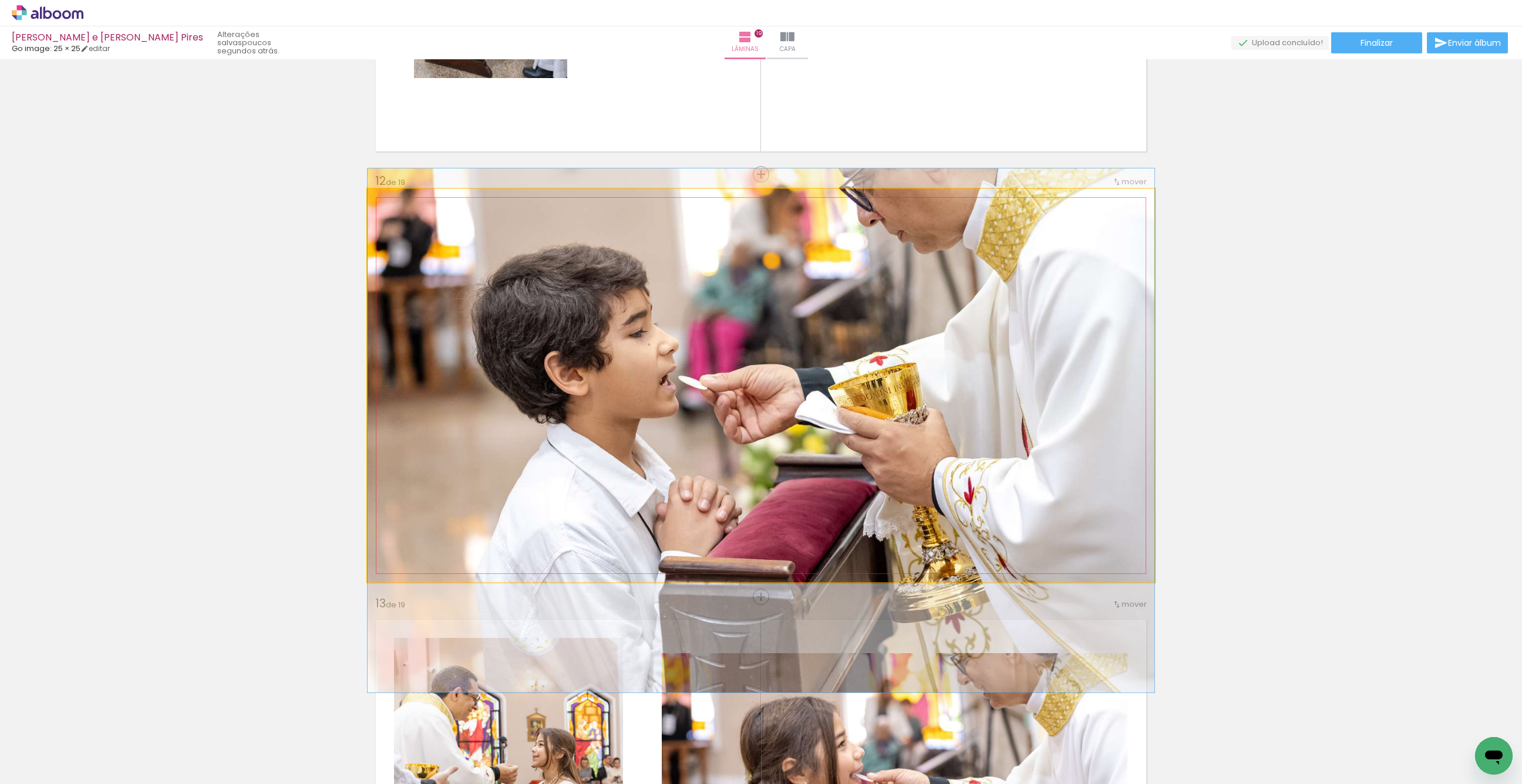
drag, startPoint x: 1070, startPoint y: 425, endPoint x: 1070, endPoint y: 470, distance: 45.0
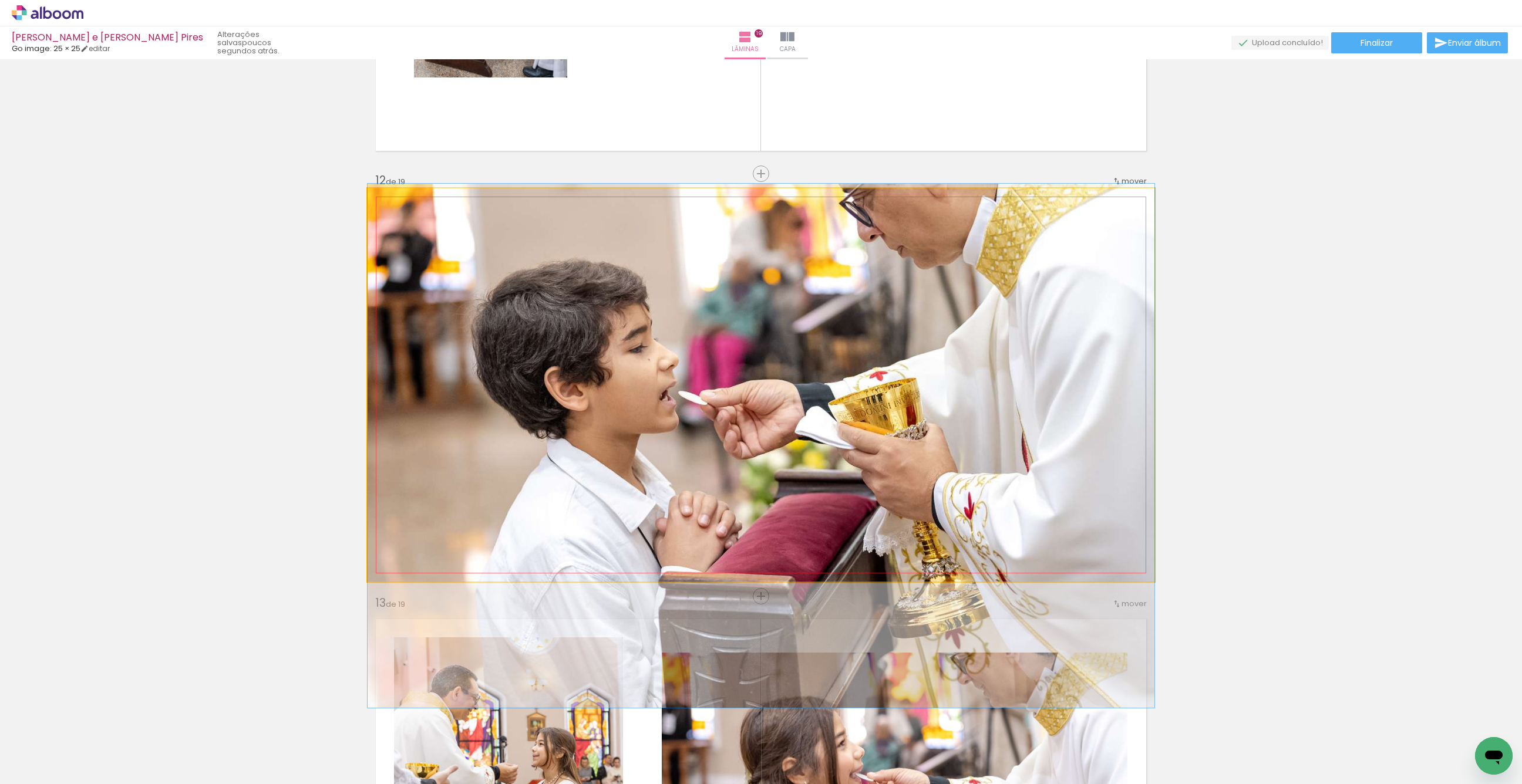
drag, startPoint x: 1070, startPoint y: 470, endPoint x: 1068, endPoint y: 486, distance: 16.1
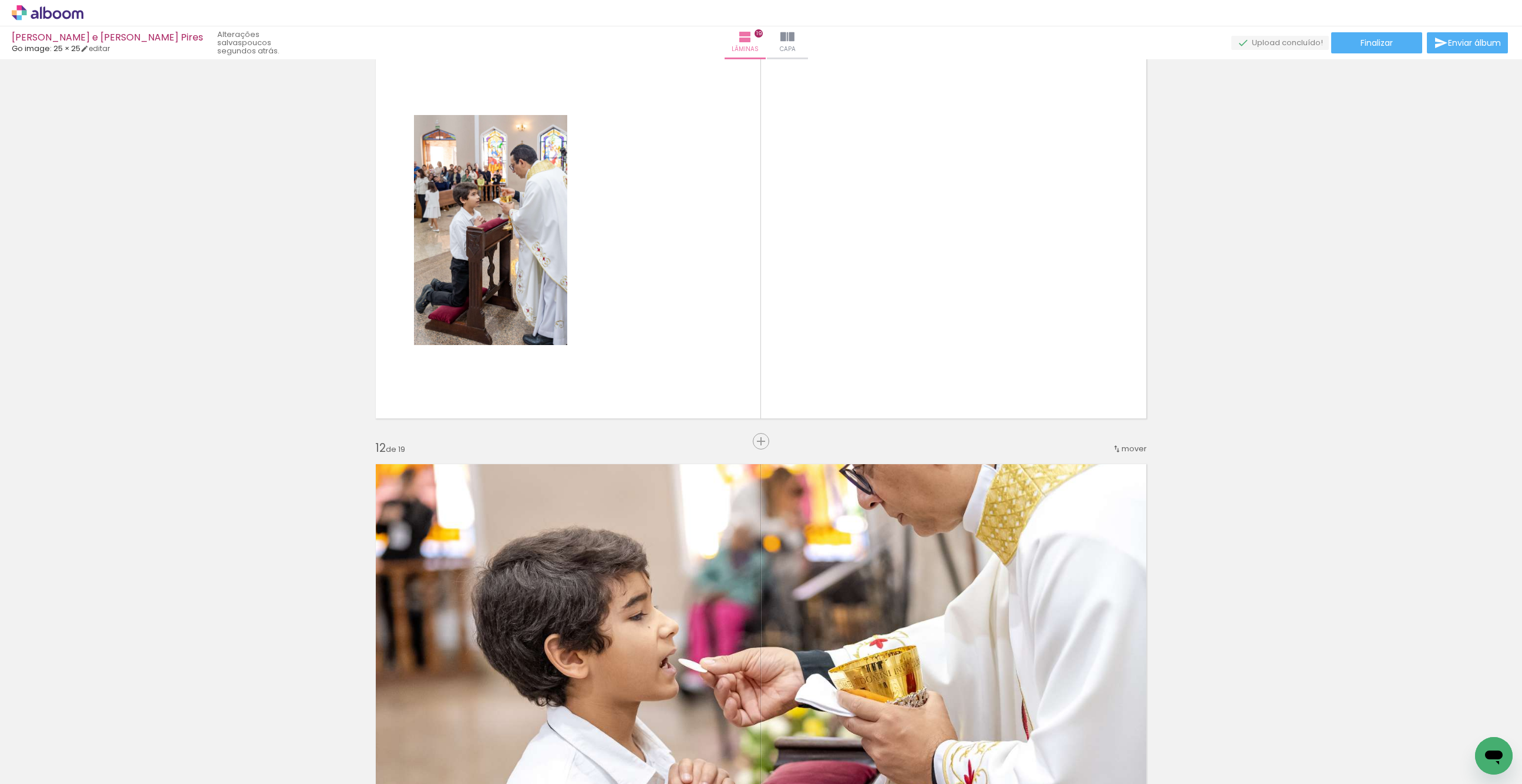
scroll to position [4270, 0]
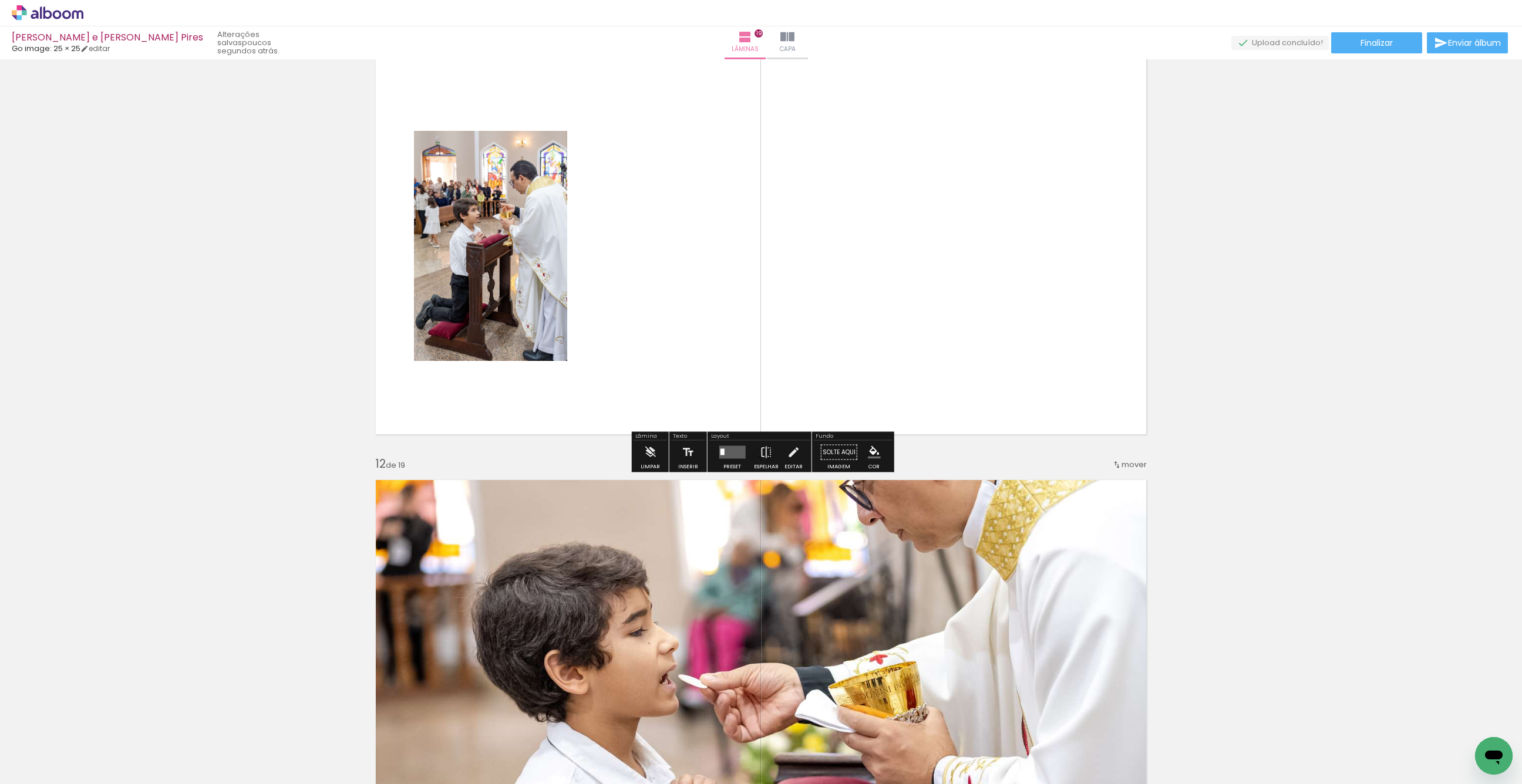
click at [723, 452] on quentale-layouter at bounding box center [732, 452] width 27 height 13
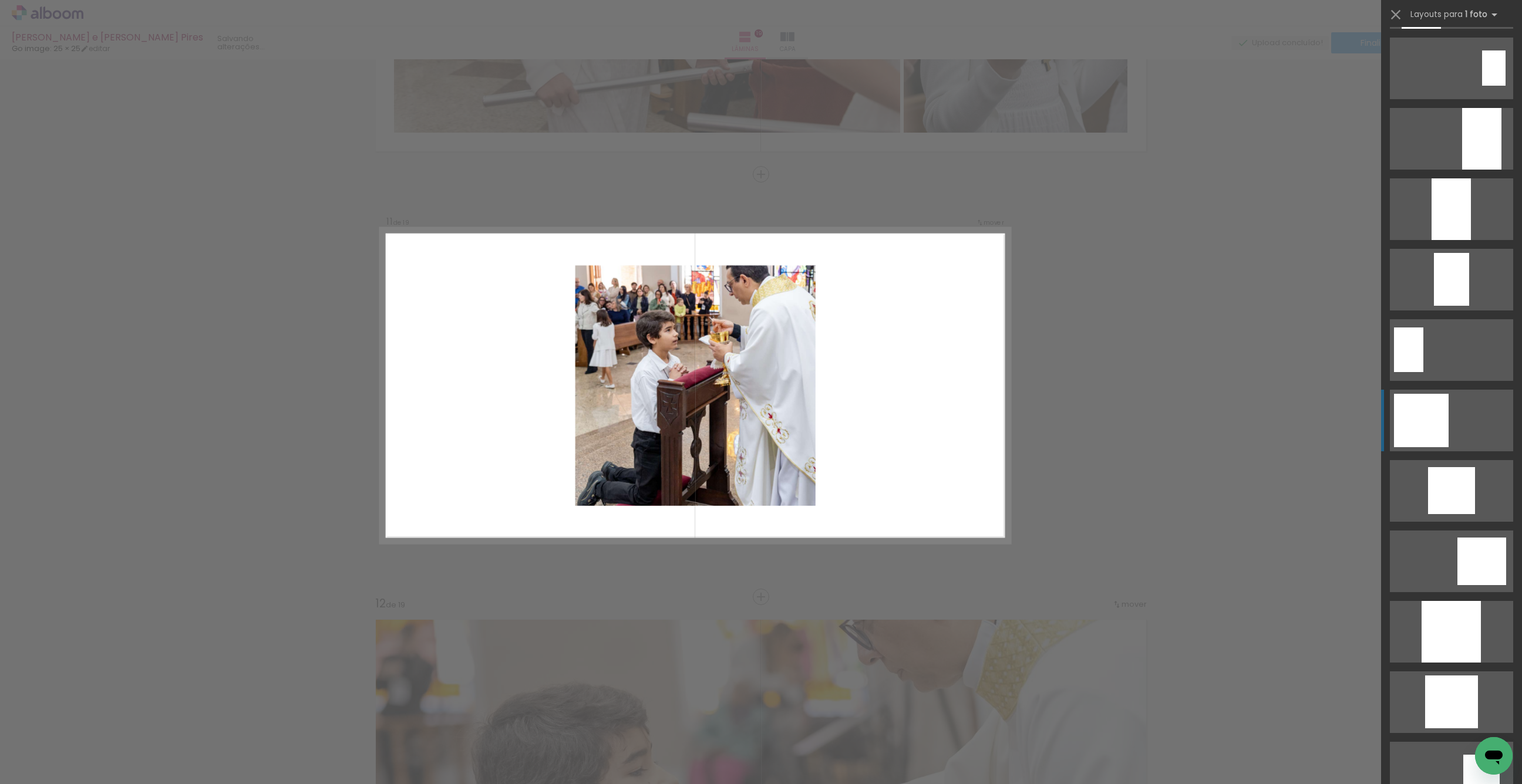
scroll to position [392, 0]
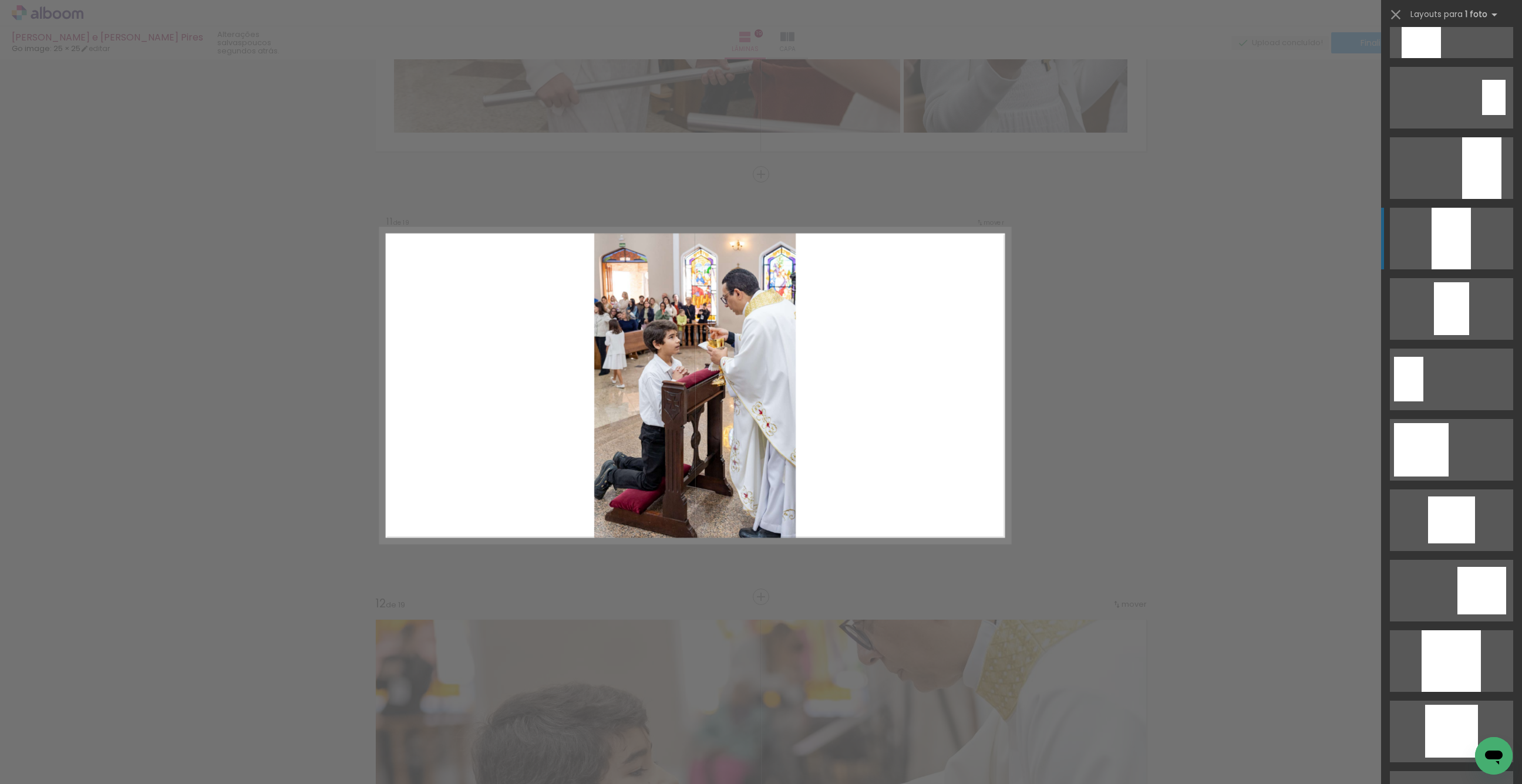
click at [1449, 236] on div at bounding box center [1451, 238] width 40 height 62
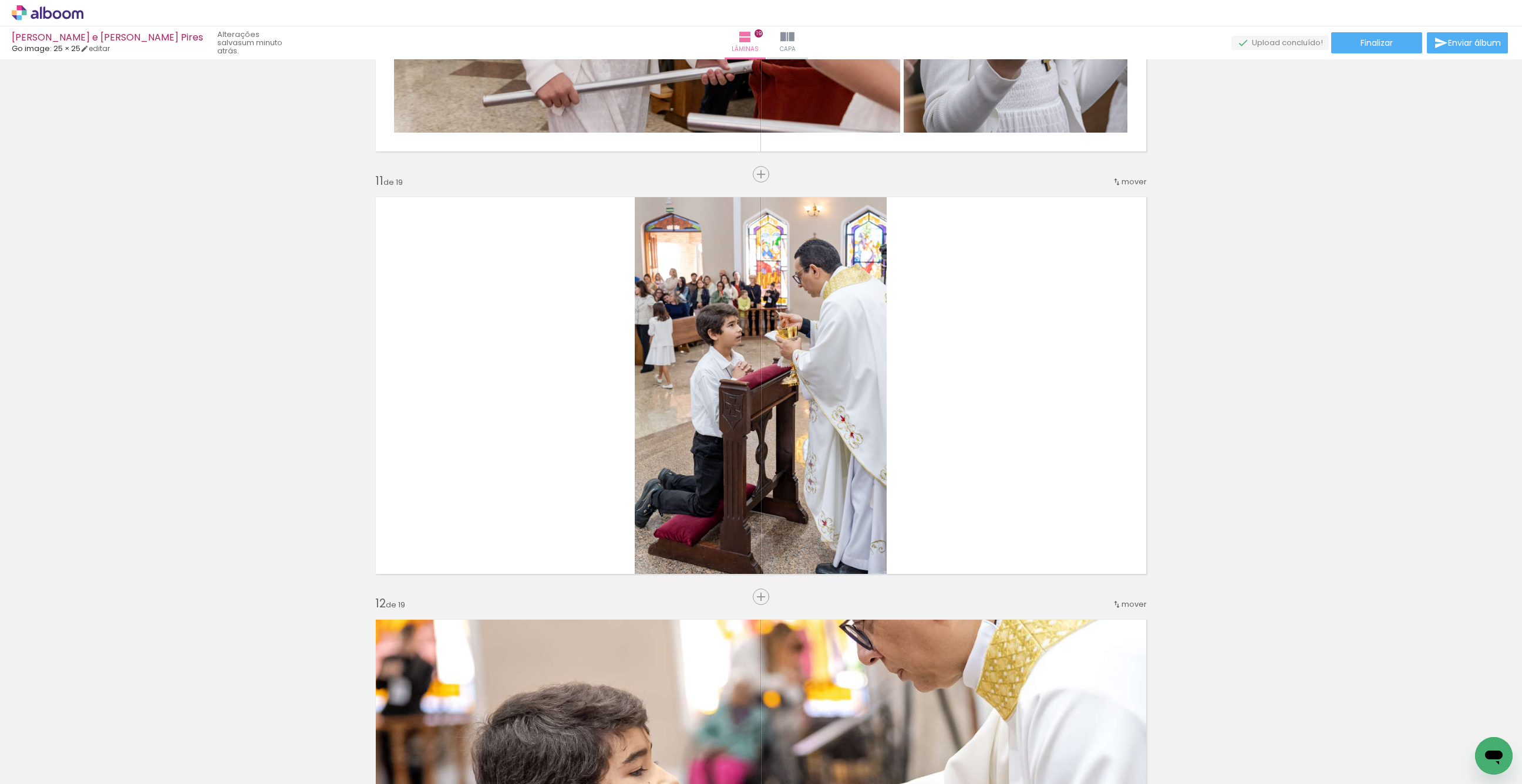
scroll to position [392, 0]
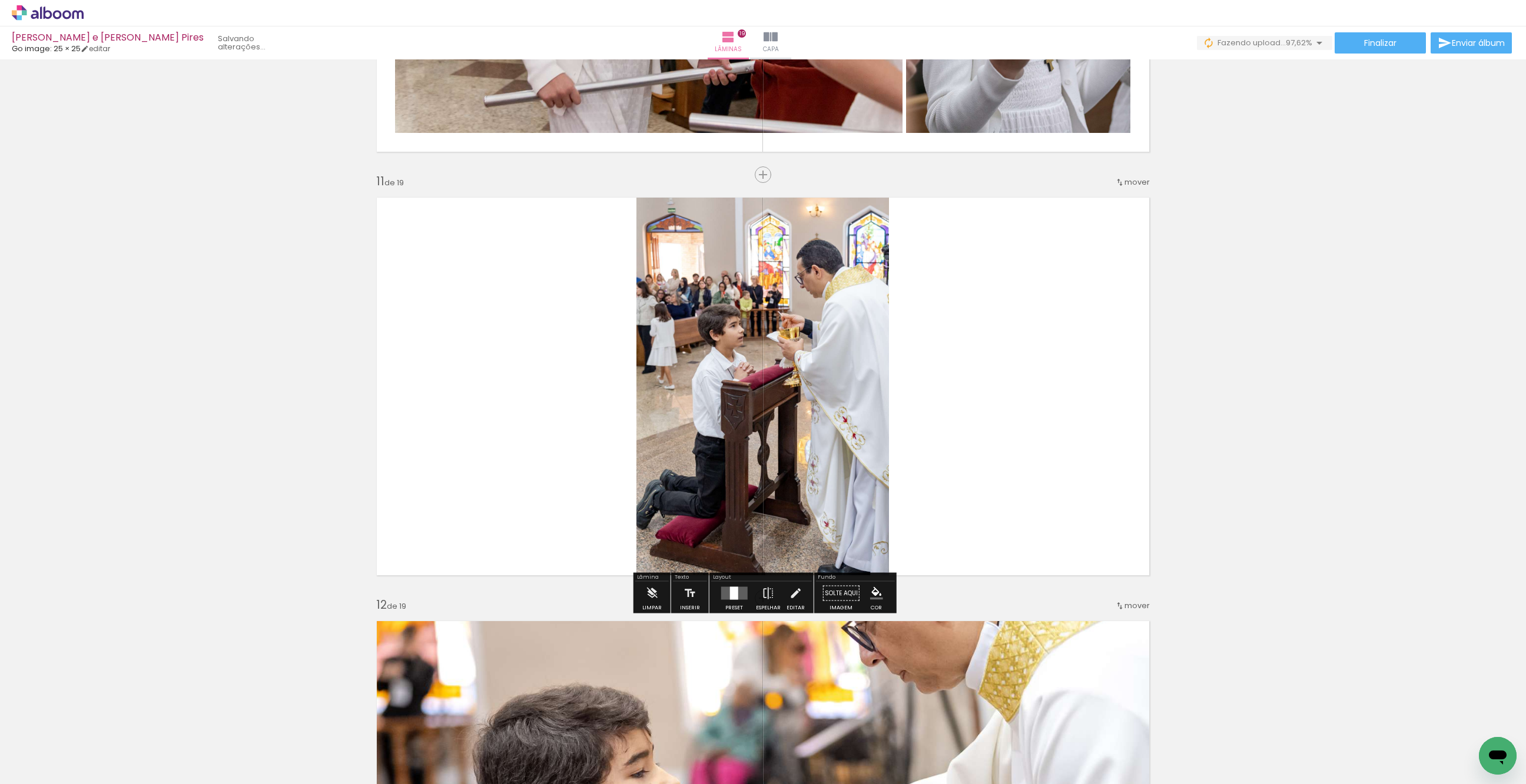
click at [65, 749] on iron-icon at bounding box center [60, 748] width 9 height 9
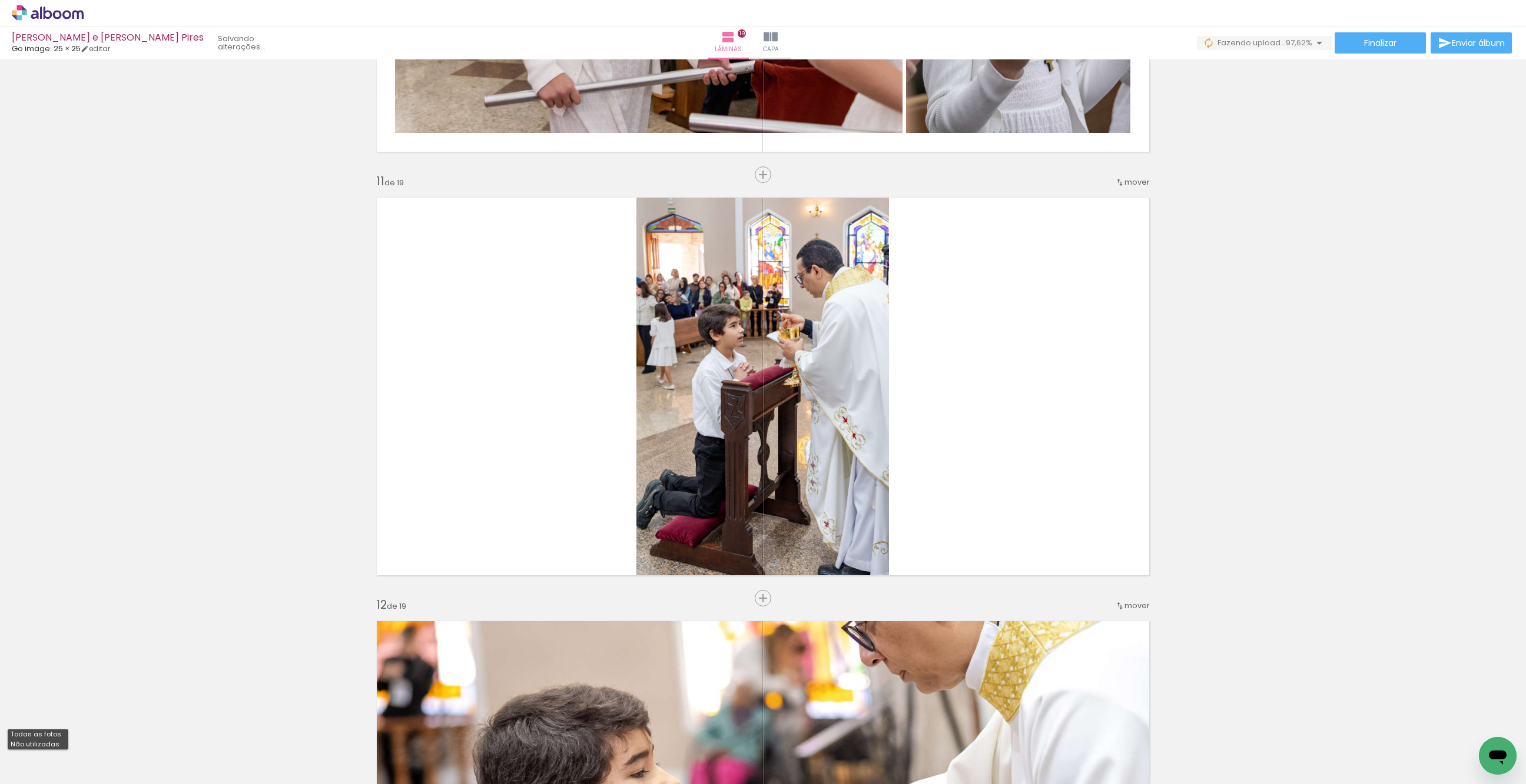
click at [0, 0] on slot "Não utilizadas" at bounding box center [0, 0] width 0 height 0
type input "Não utilizadas"
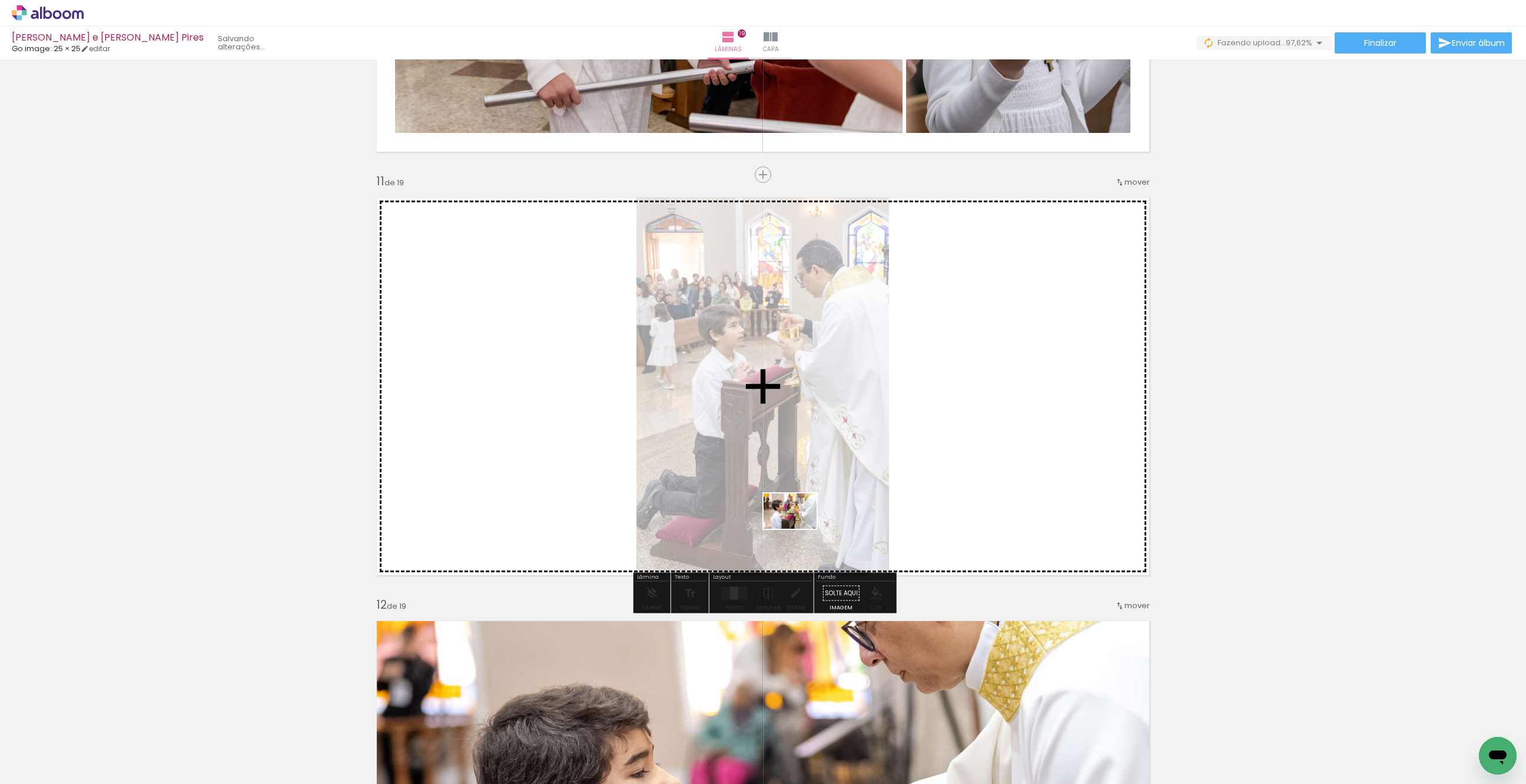
drag, startPoint x: 124, startPoint y: 749, endPoint x: 826, endPoint y: 539, distance: 732.7
click at [835, 535] on quentale-workspace at bounding box center [763, 392] width 1526 height 784
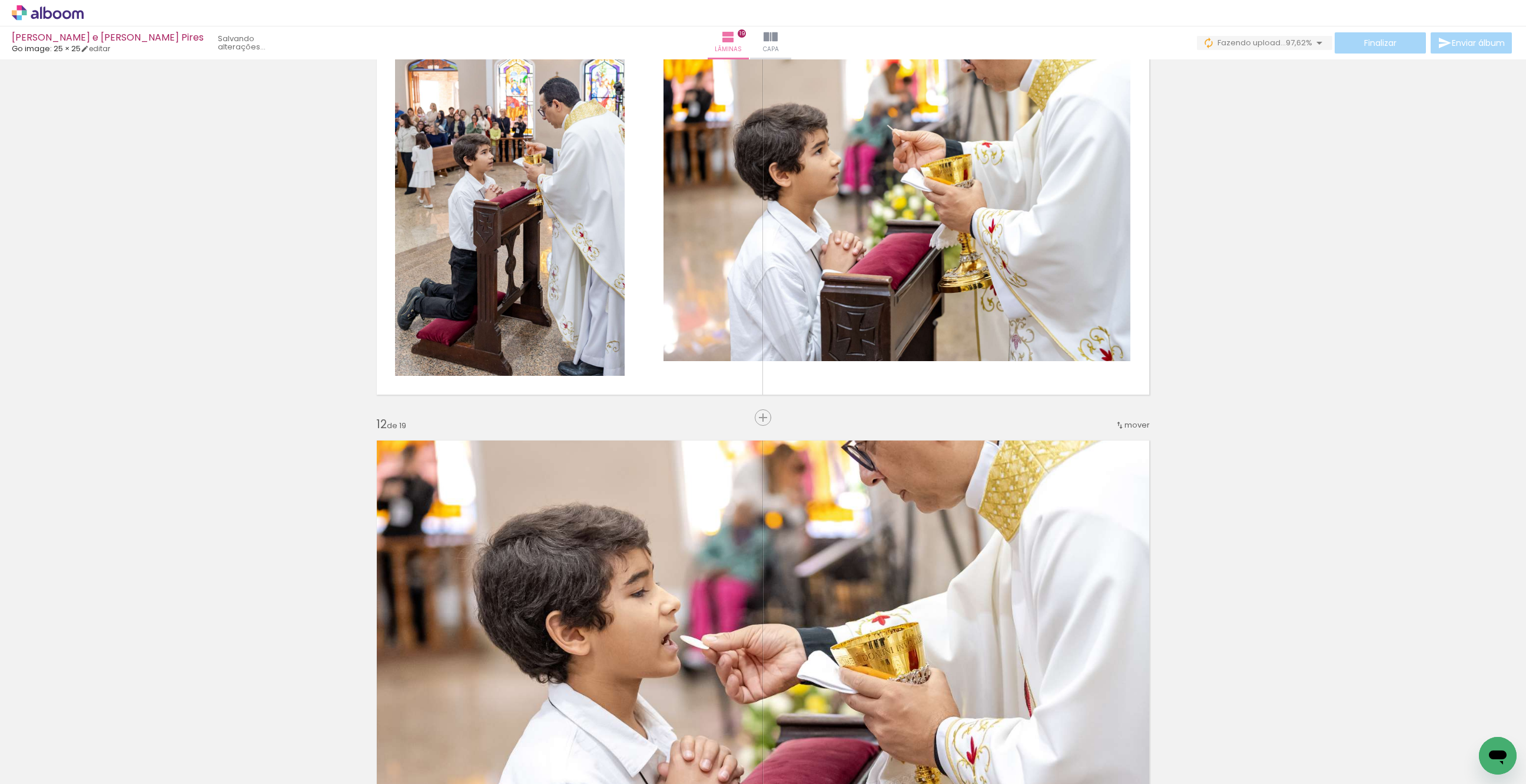
scroll to position [4279, 0]
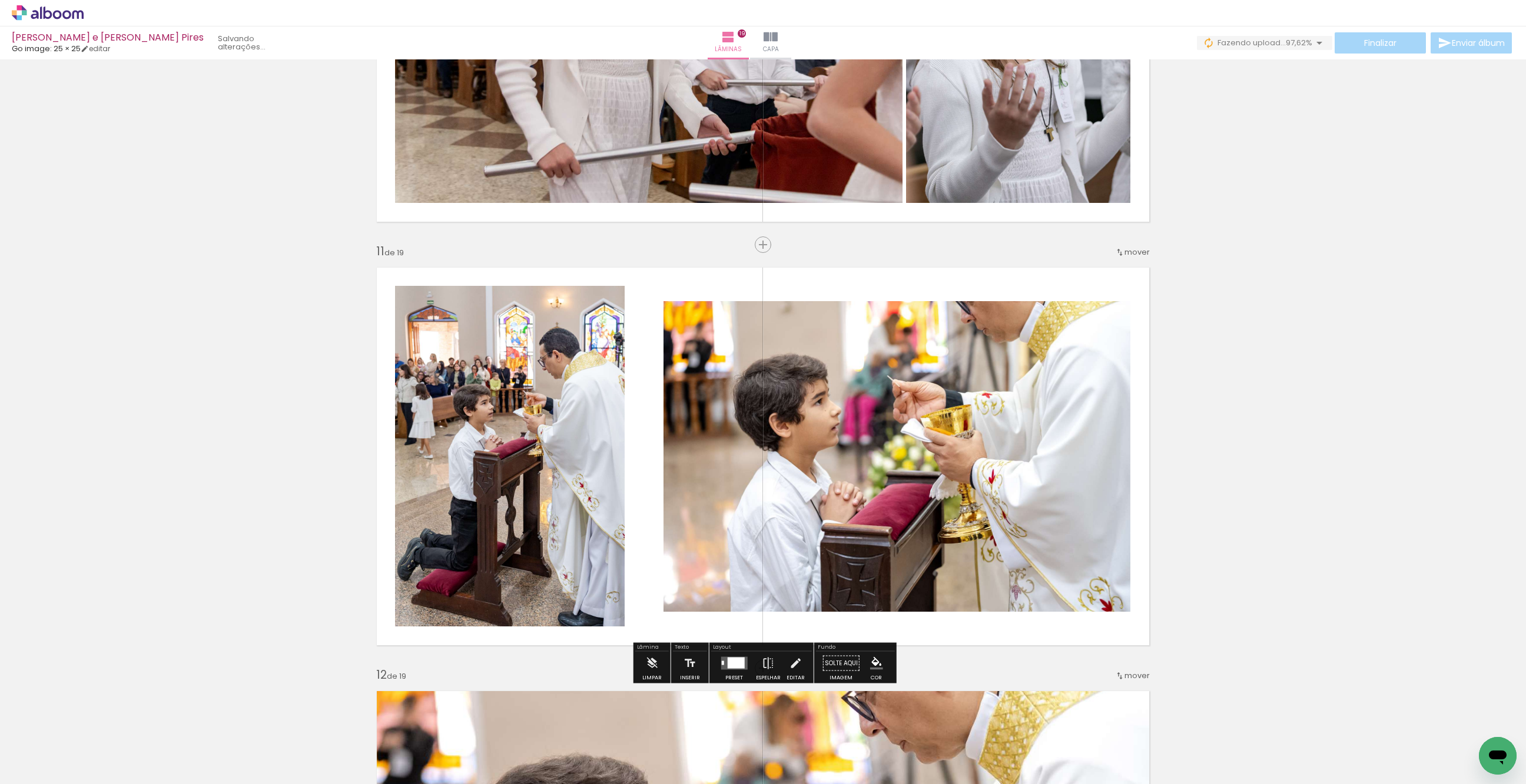
scroll to position [4071, 0]
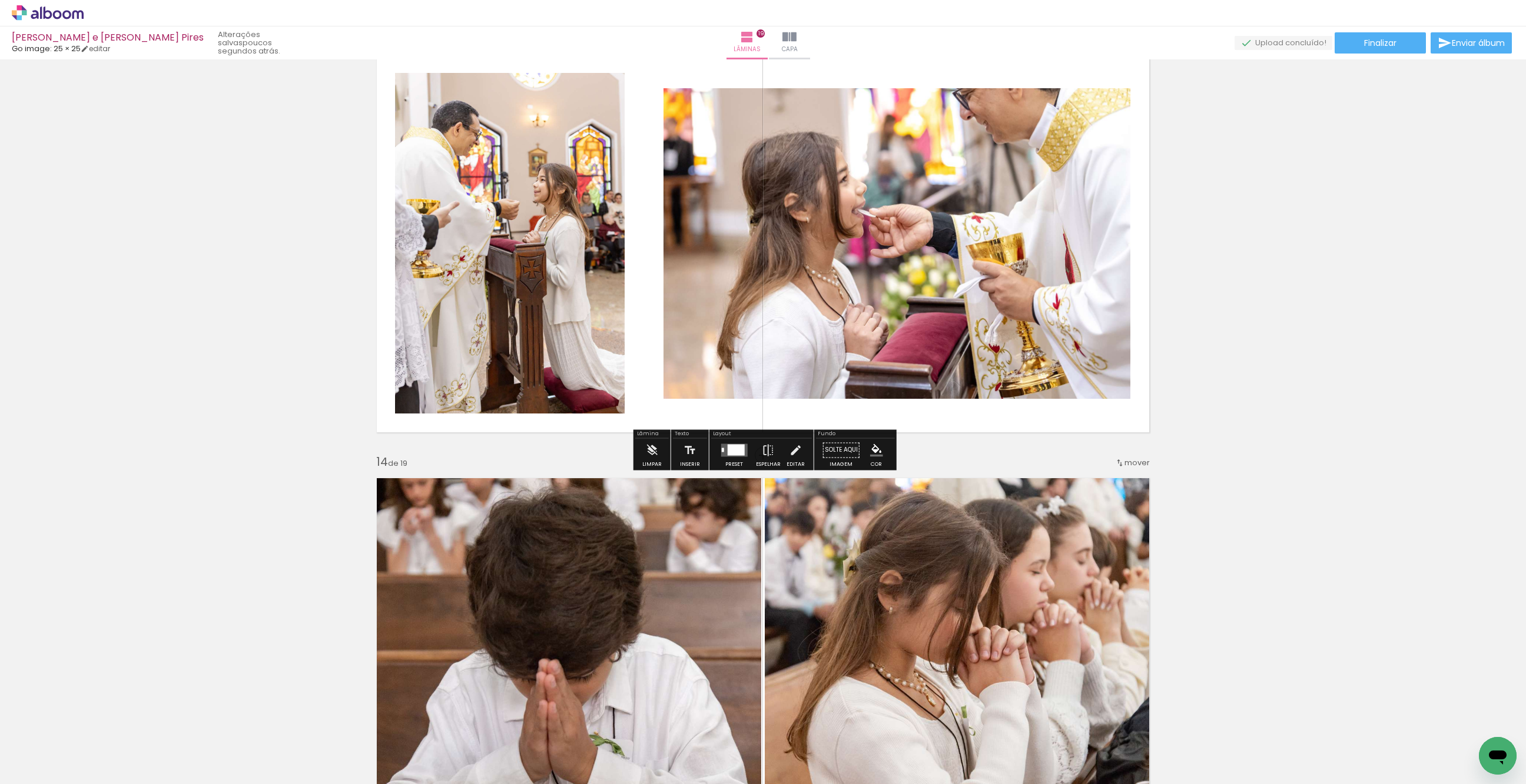
scroll to position [5131, 0]
click at [405, 437] on quentale-layouter at bounding box center [763, 243] width 788 height 394
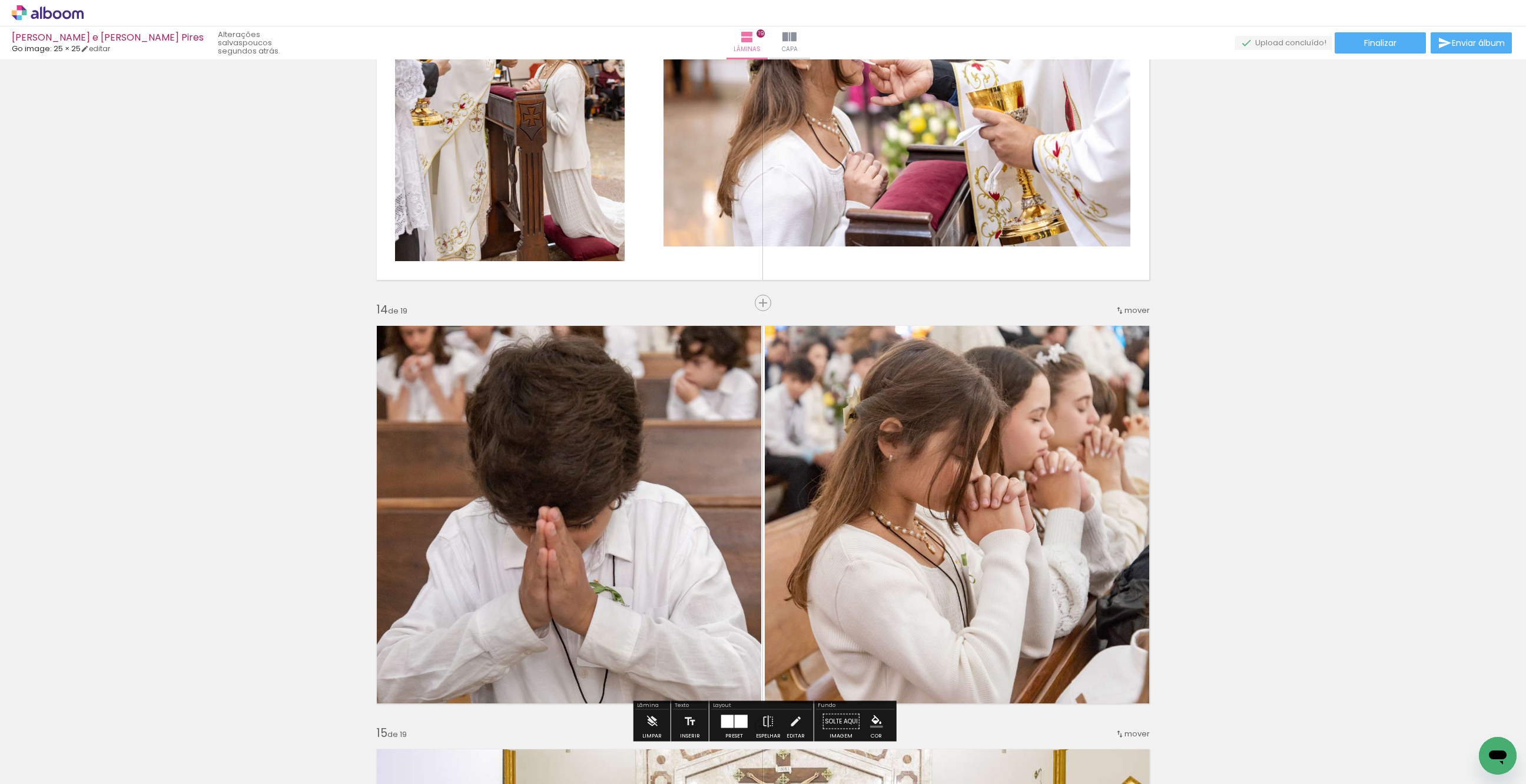
scroll to position [5287, 0]
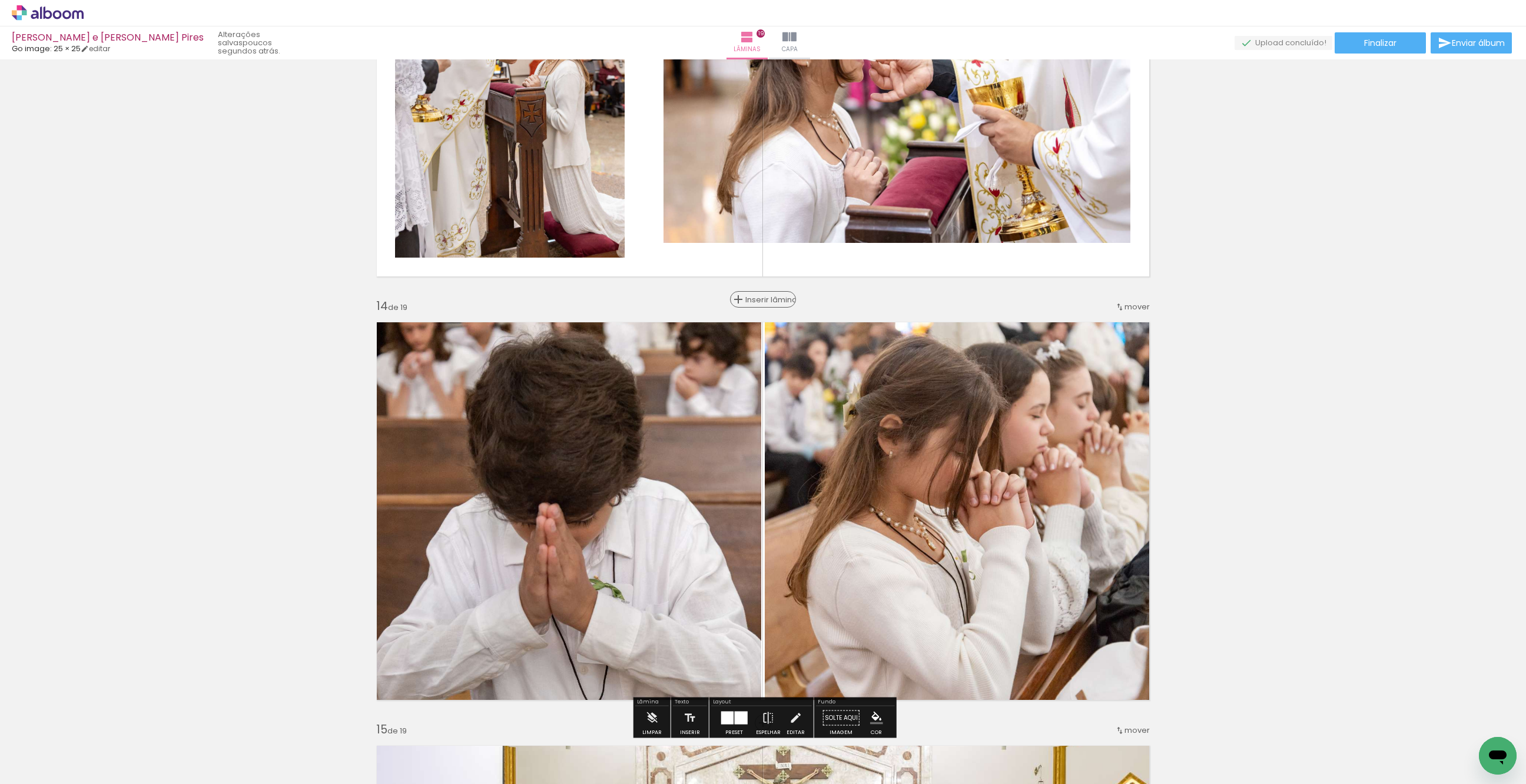
click at [764, 299] on span "Inserir lâmina" at bounding box center [768, 300] width 46 height 8
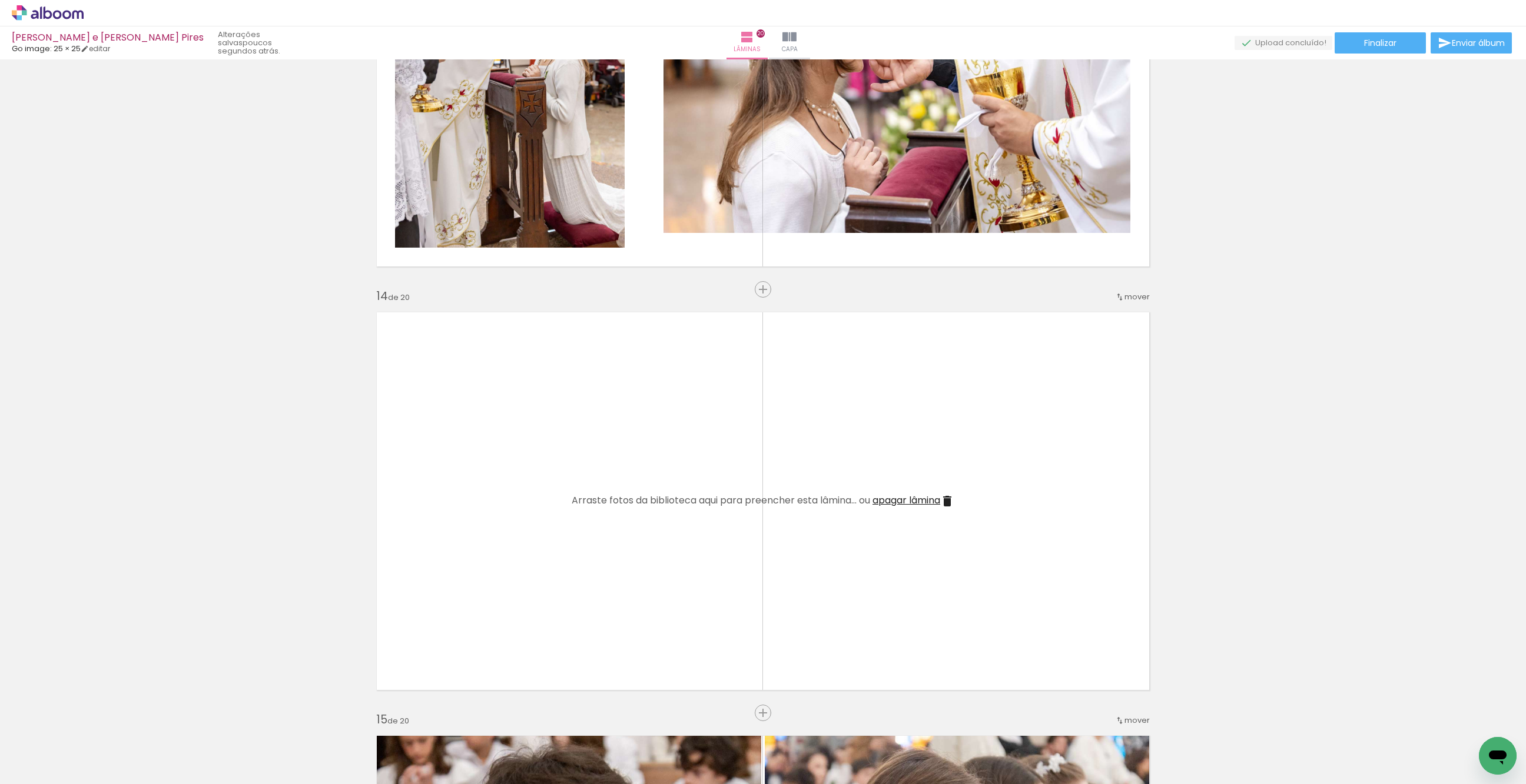
scroll to position [5295, 0]
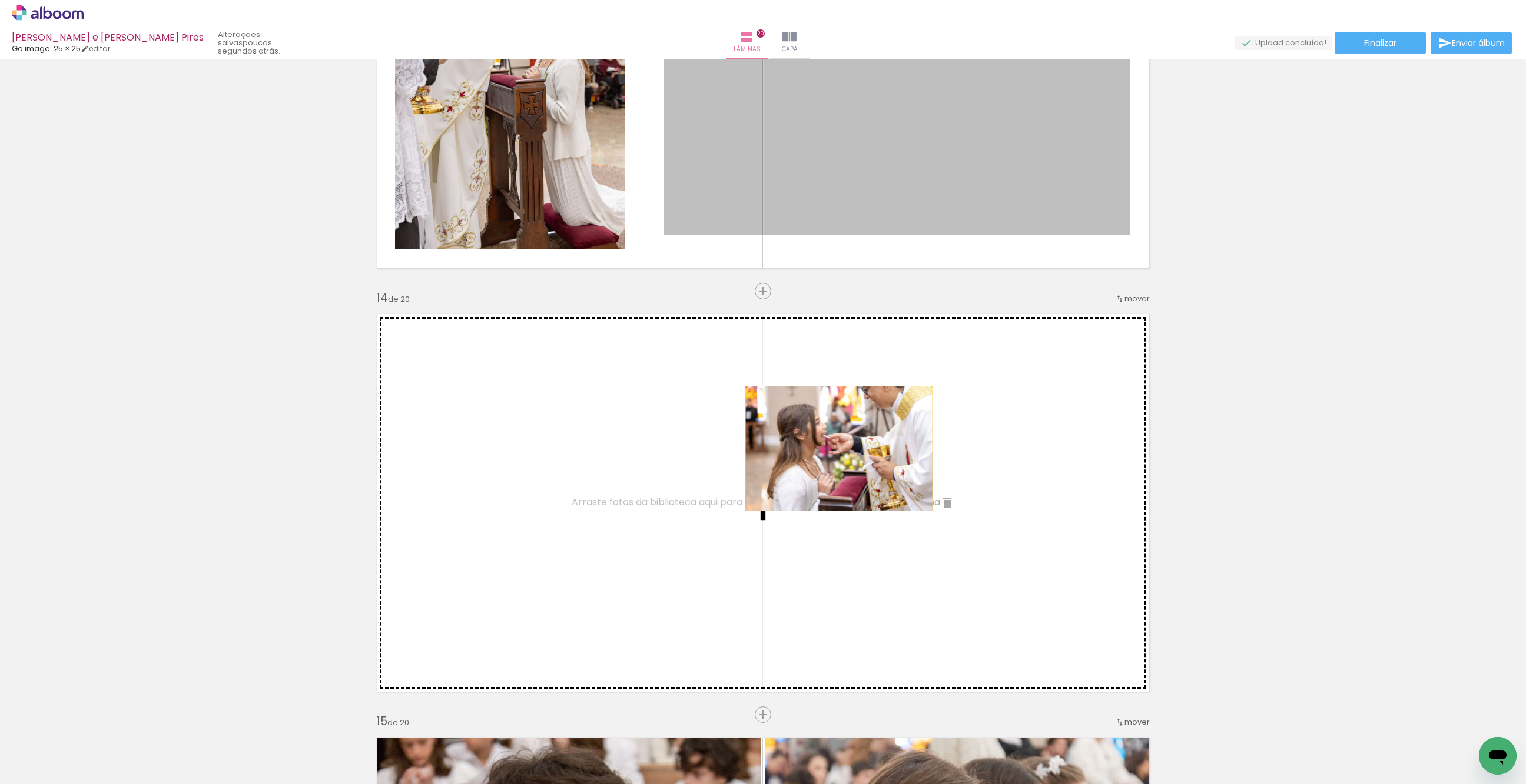
drag, startPoint x: 876, startPoint y: 161, endPoint x: 838, endPoint y: 450, distance: 291.5
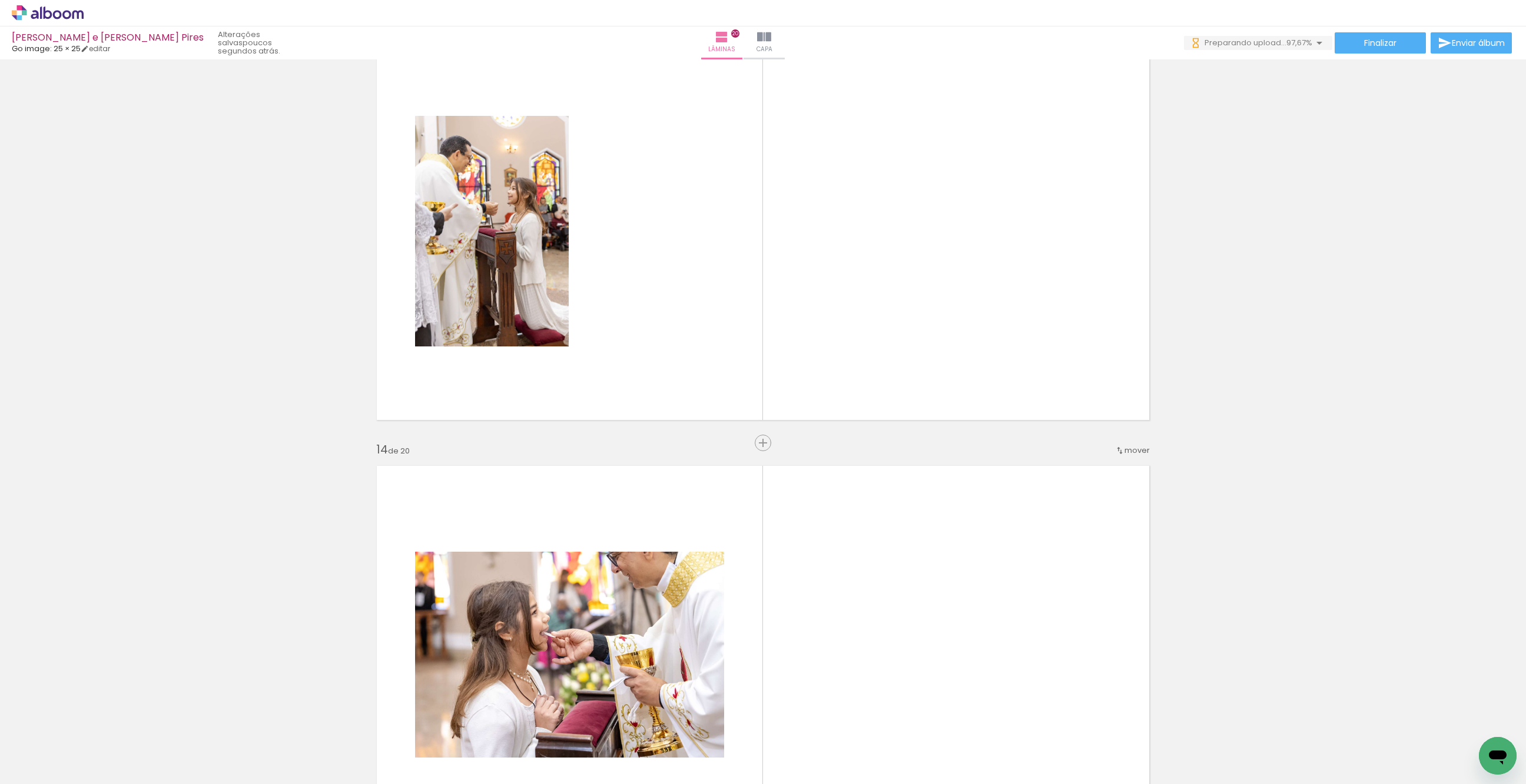
scroll to position [5022, 0]
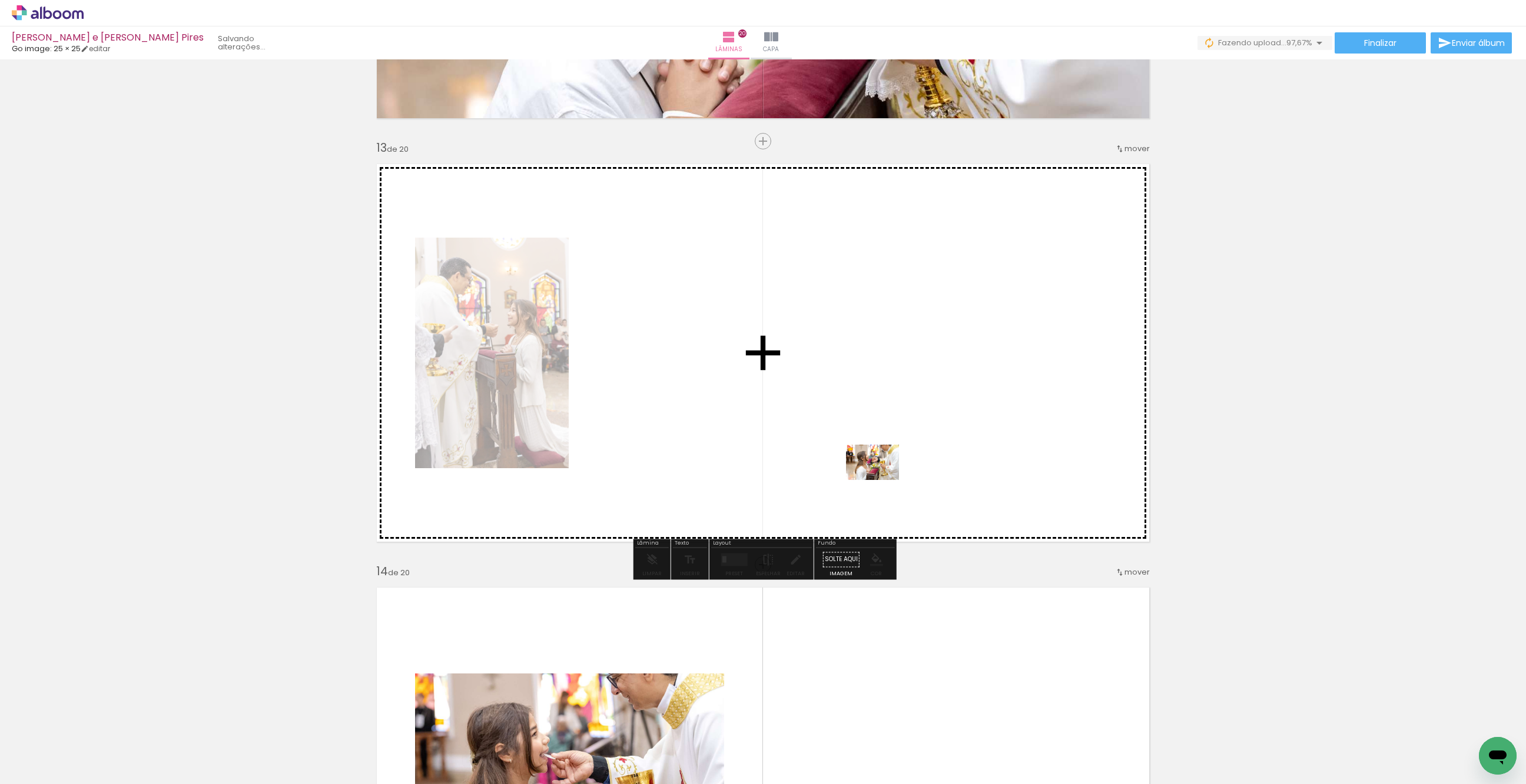
drag, startPoint x: 130, startPoint y: 756, endPoint x: 893, endPoint y: 471, distance: 814.5
click at [893, 471] on quentale-workspace at bounding box center [763, 392] width 1526 height 784
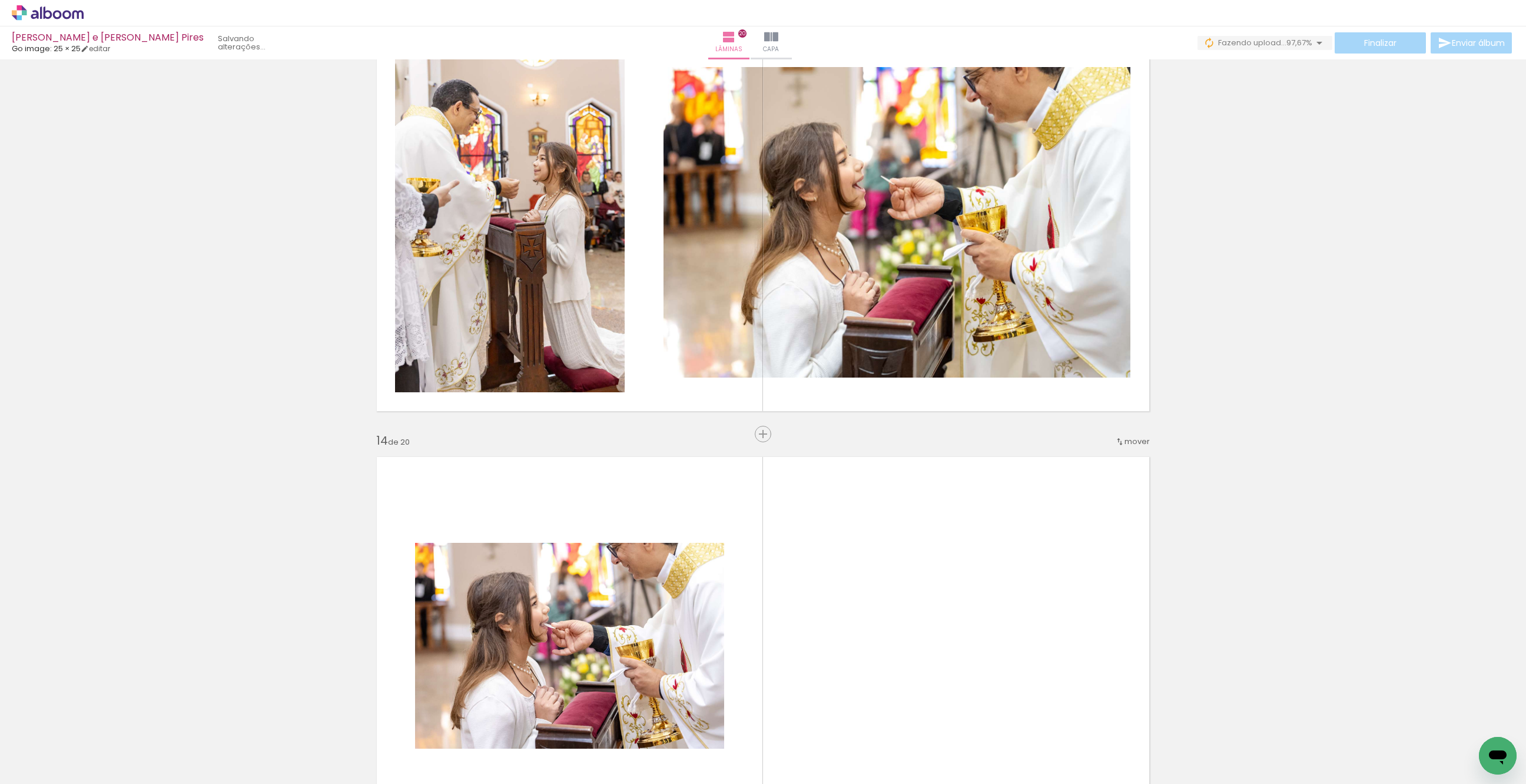
scroll to position [5195, 0]
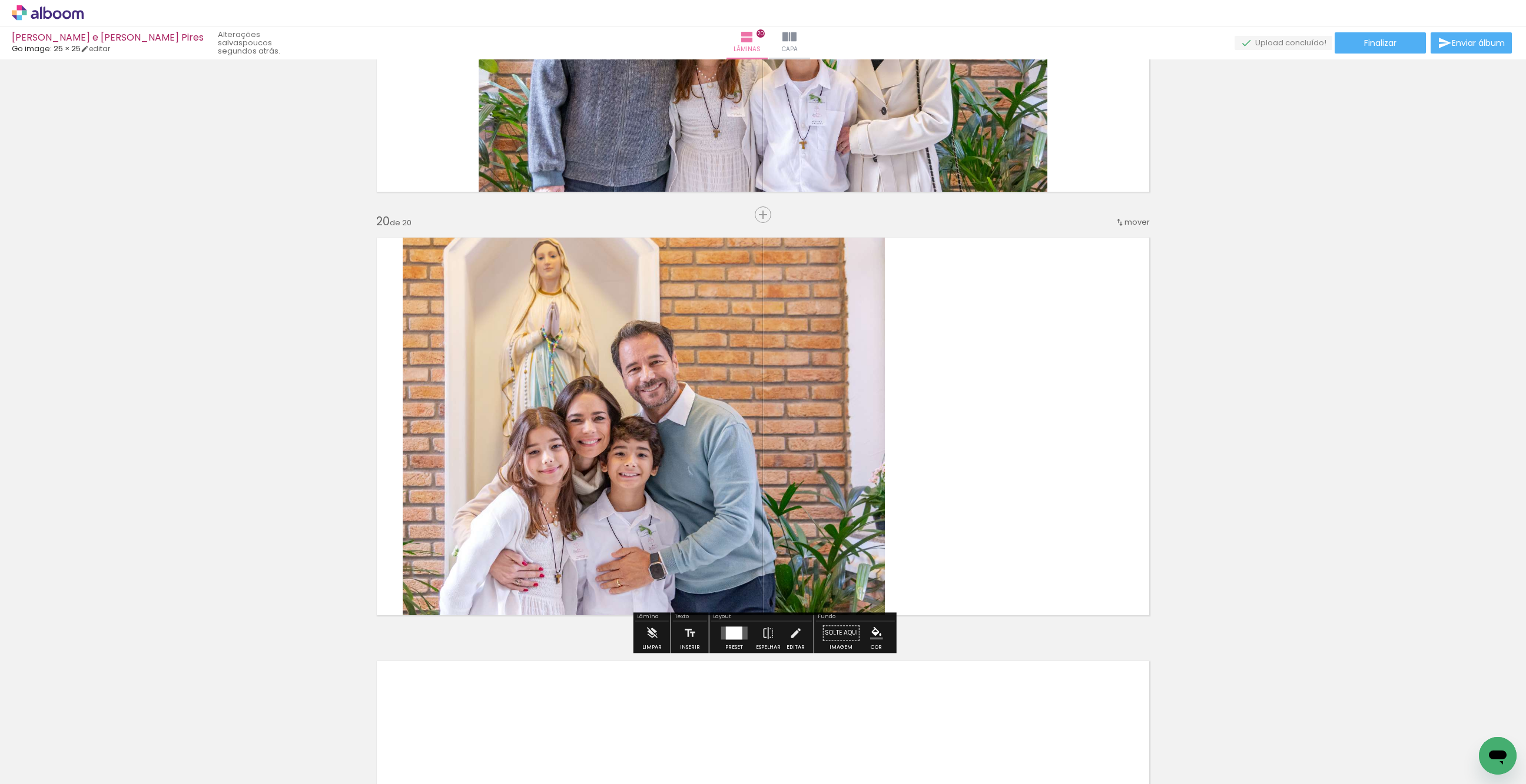
scroll to position [7912, 0]
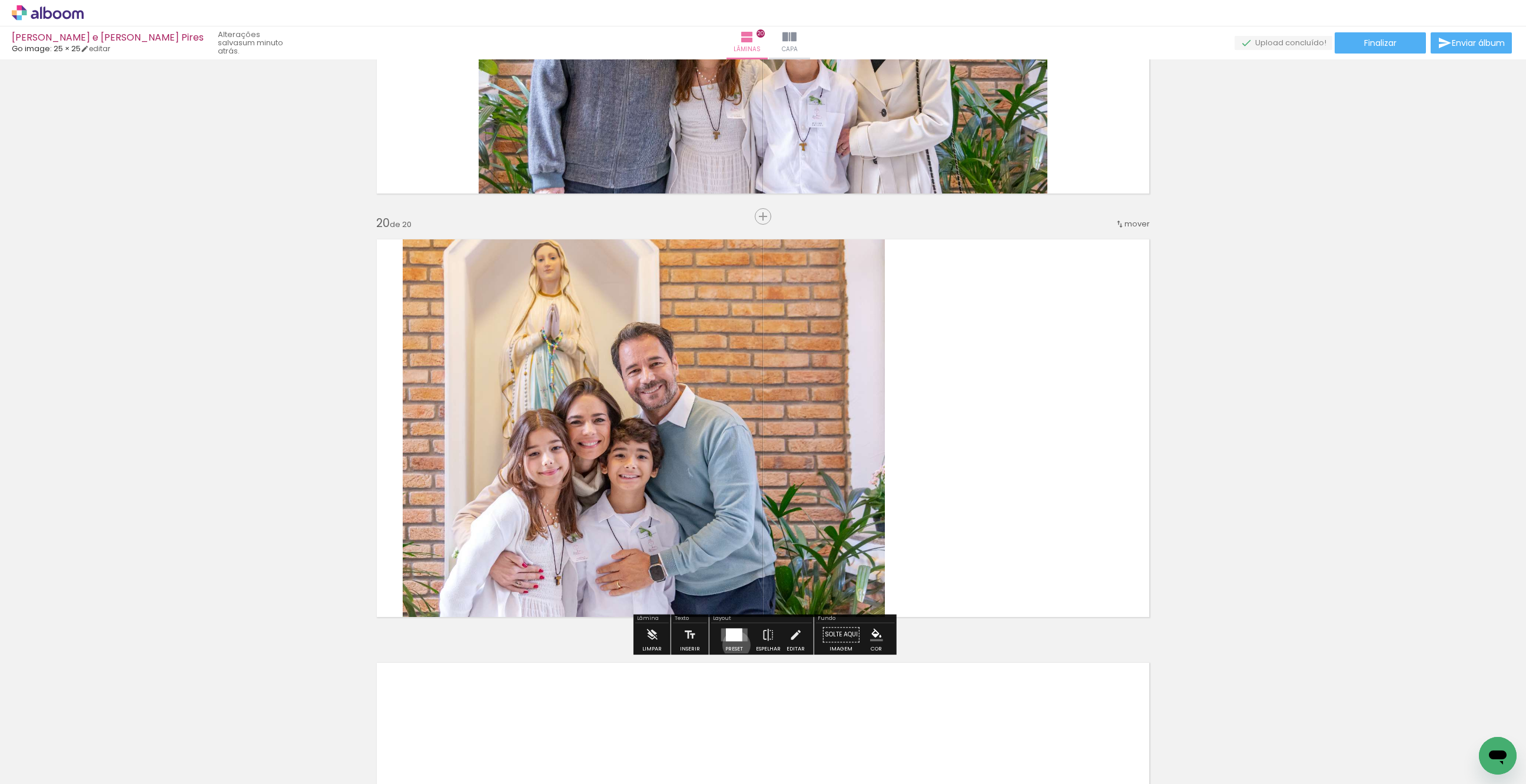
click at [734, 645] on div at bounding box center [735, 636] width 32 height 24
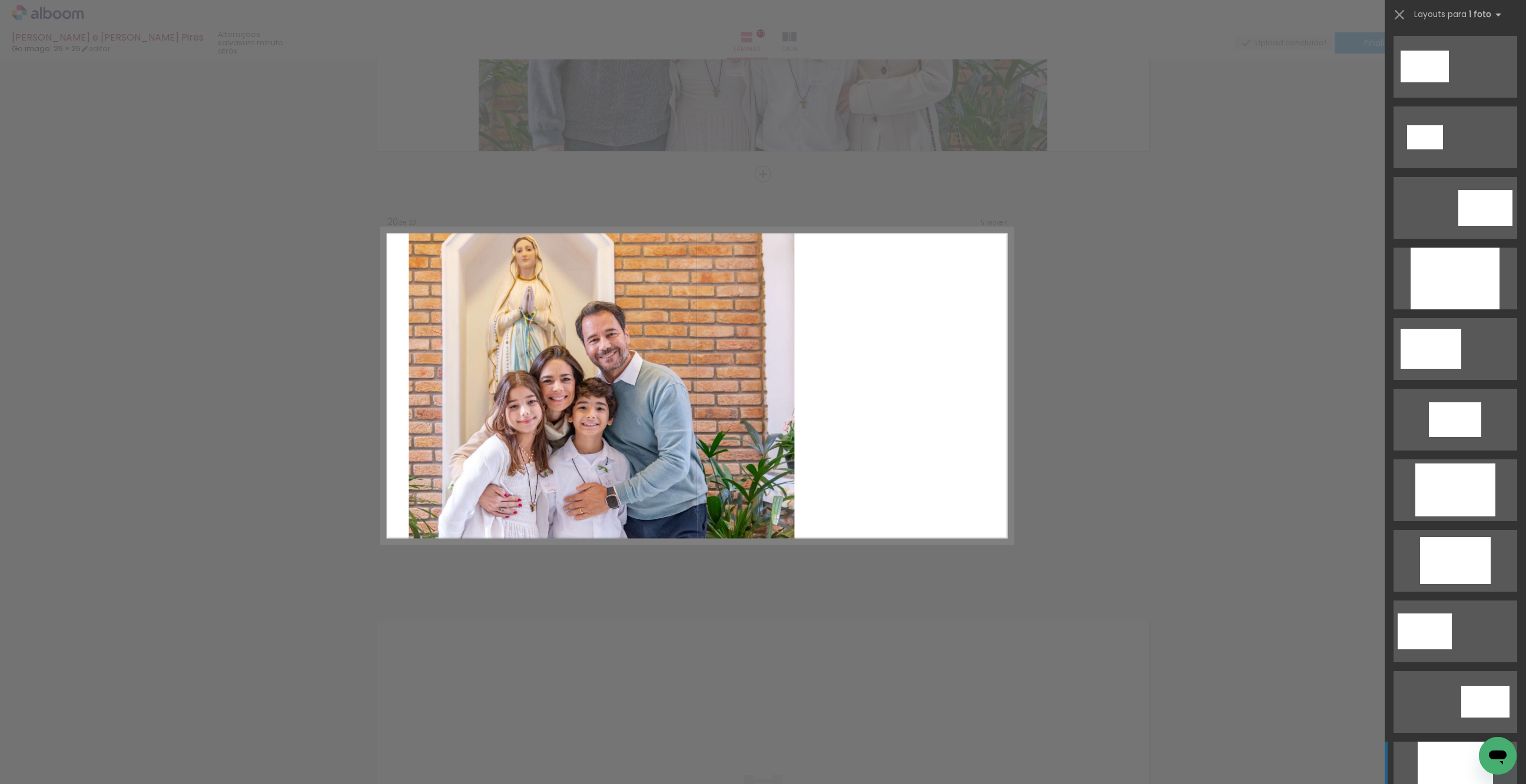
scroll to position [706, 0]
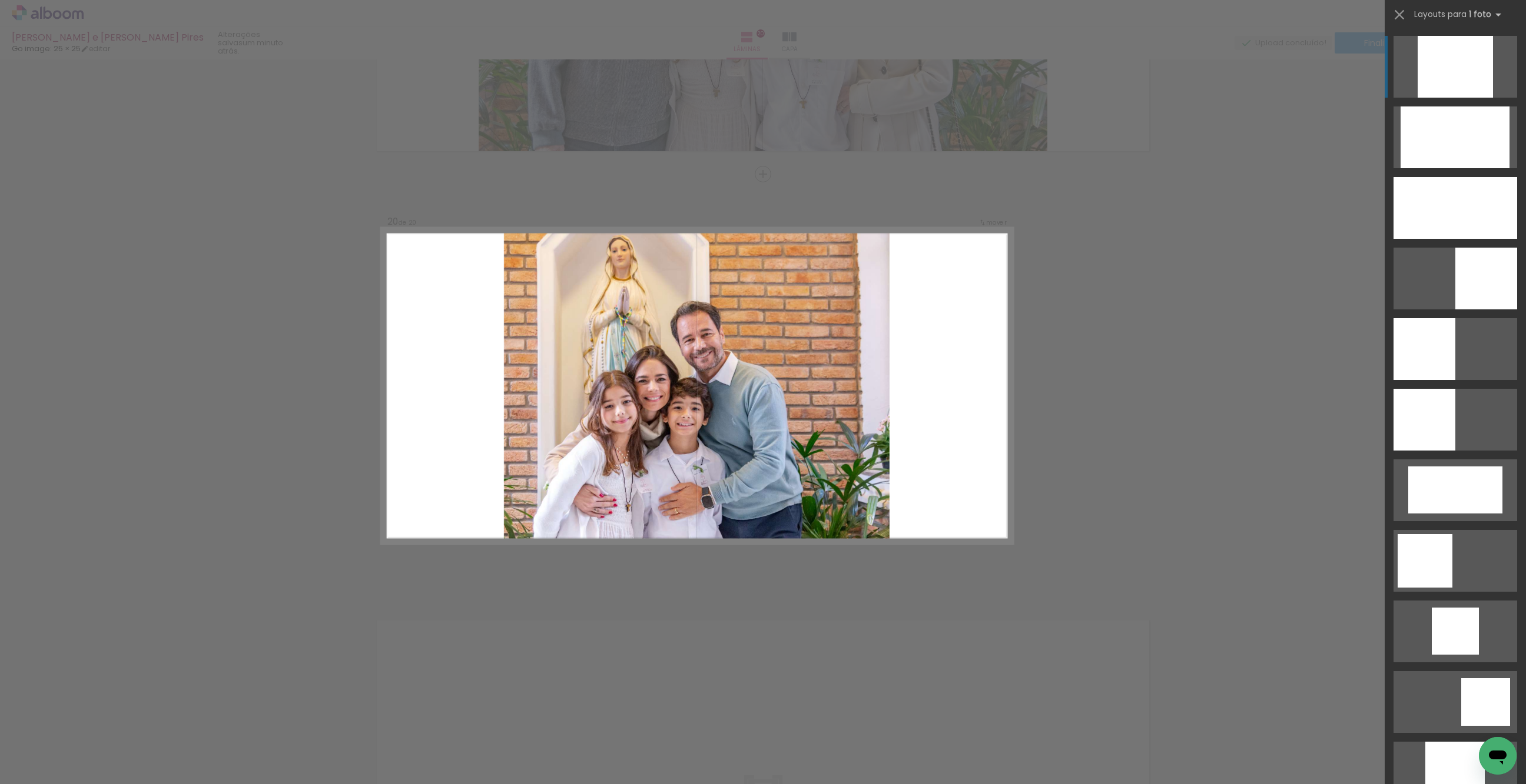
click at [717, 344] on quentale-photo at bounding box center [697, 386] width 386 height 316
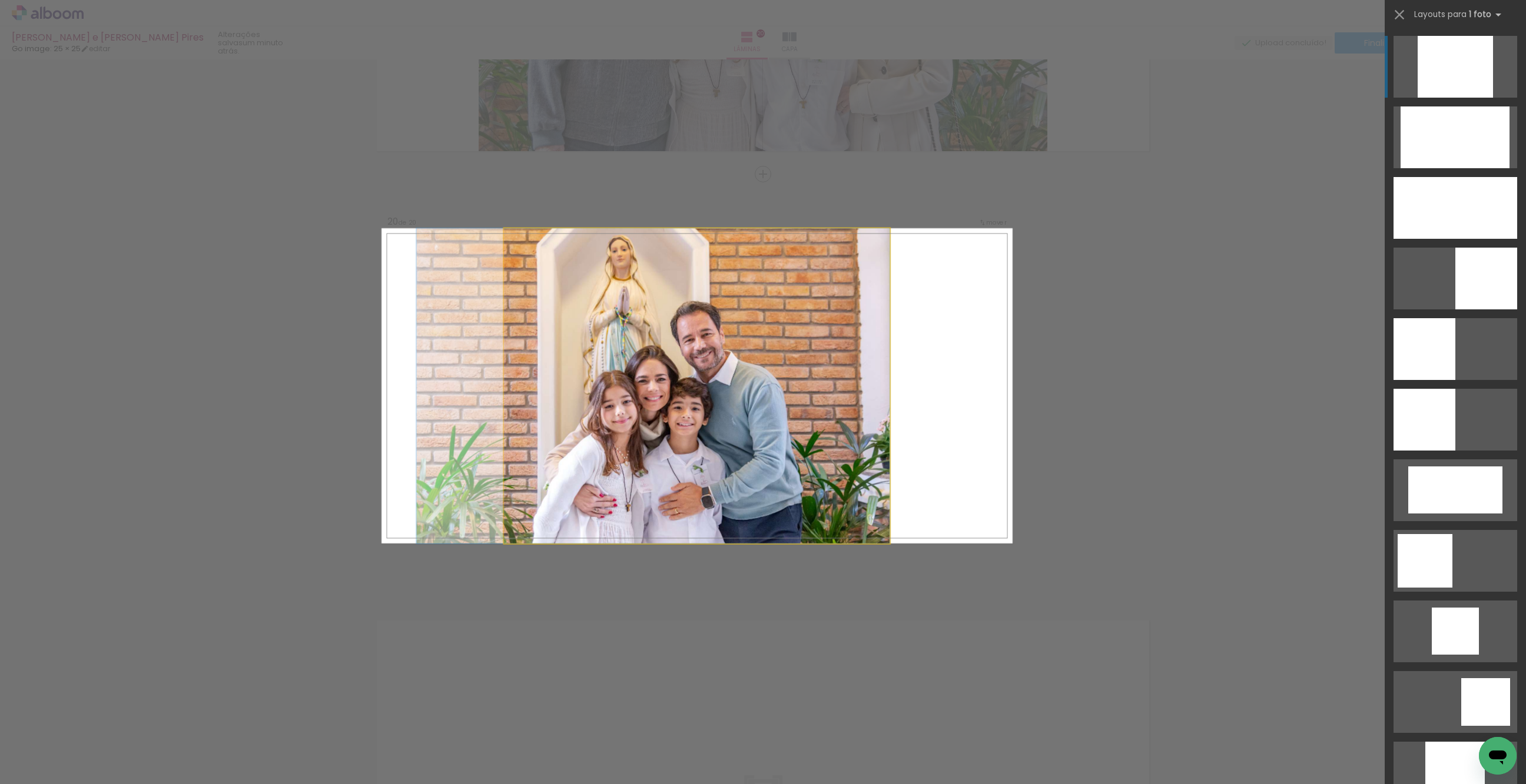
click at [720, 345] on quentale-photo at bounding box center [697, 386] width 386 height 316
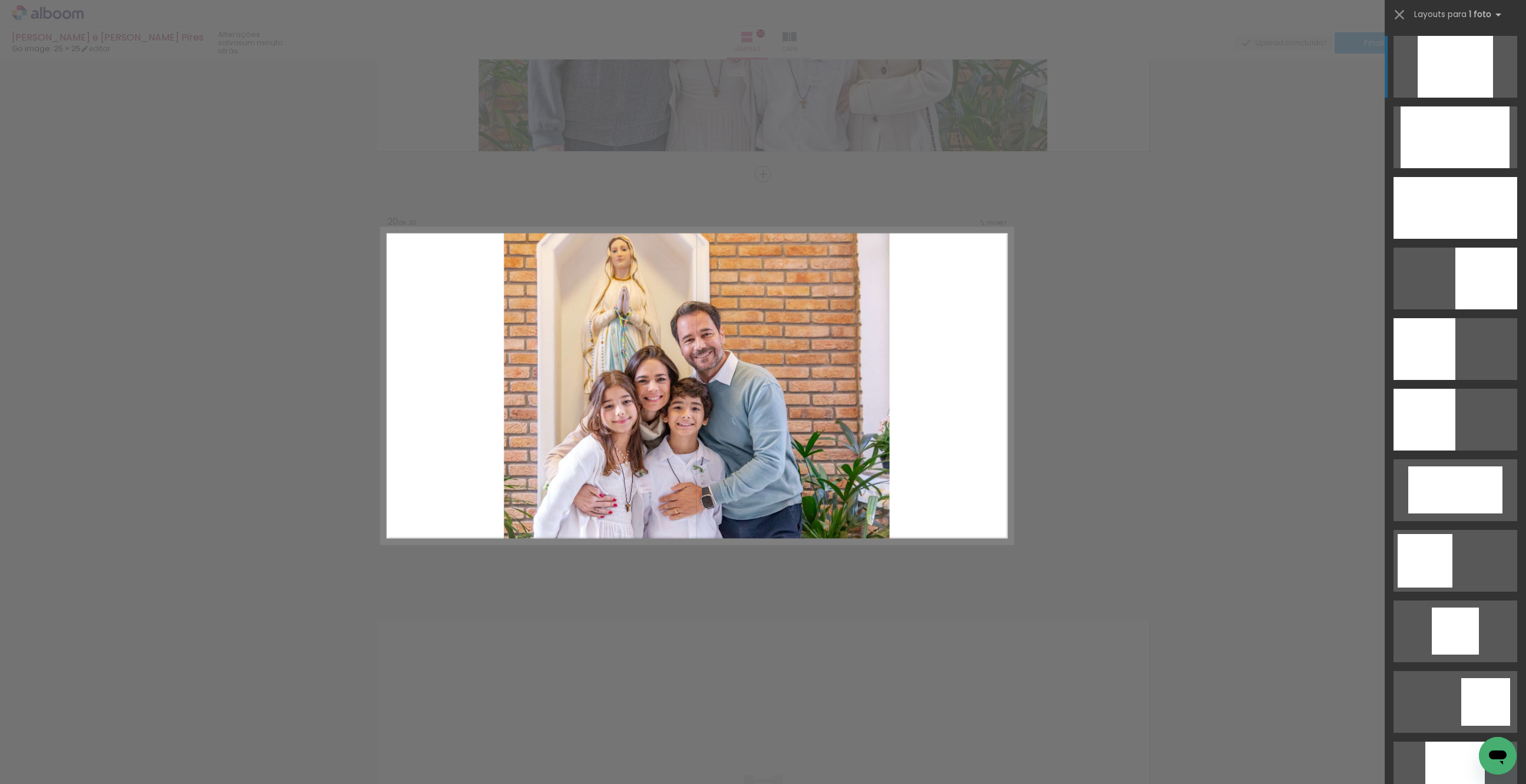
click at [720, 345] on quentale-photo at bounding box center [697, 386] width 386 height 316
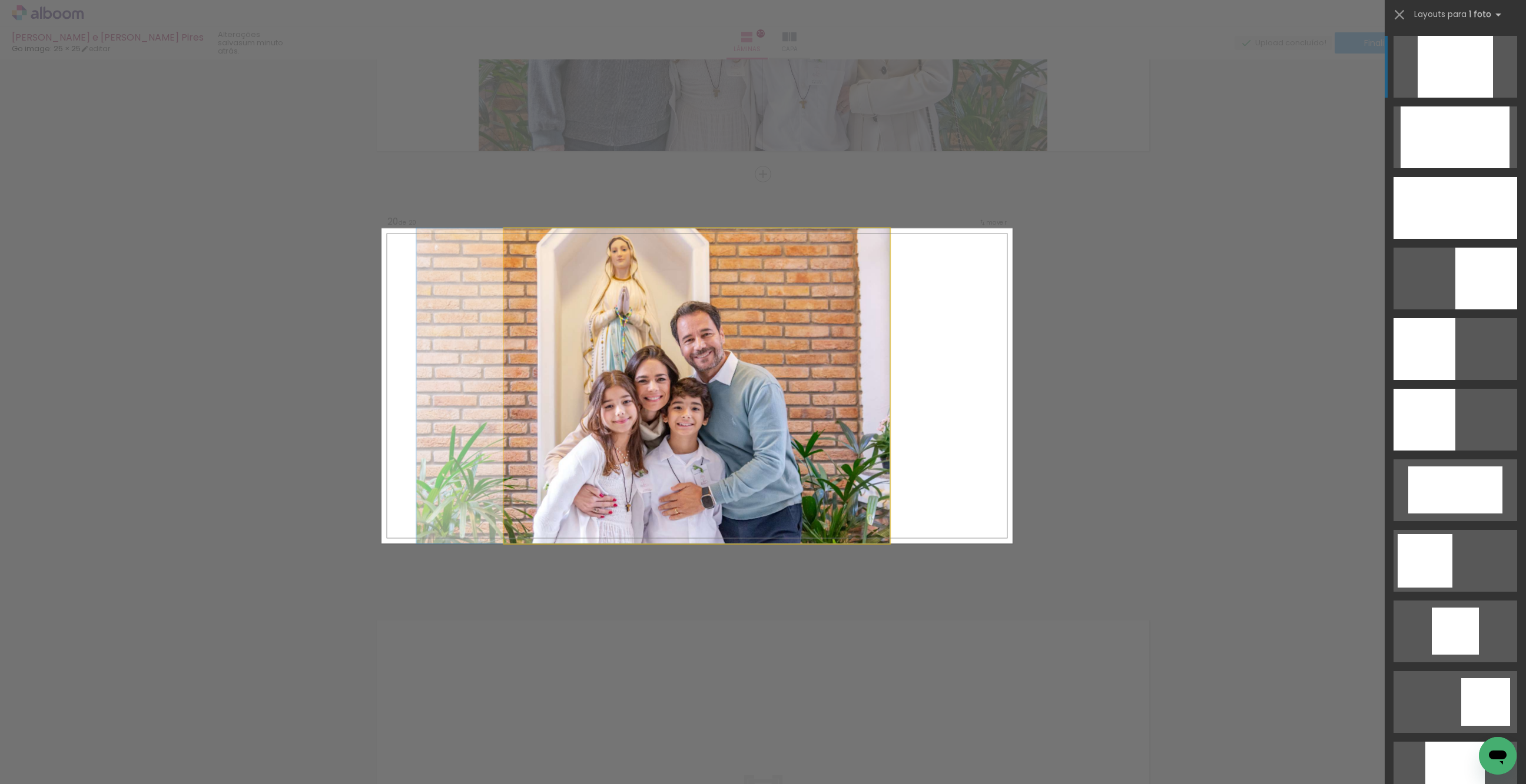
click at [720, 345] on quentale-photo at bounding box center [697, 386] width 386 height 316
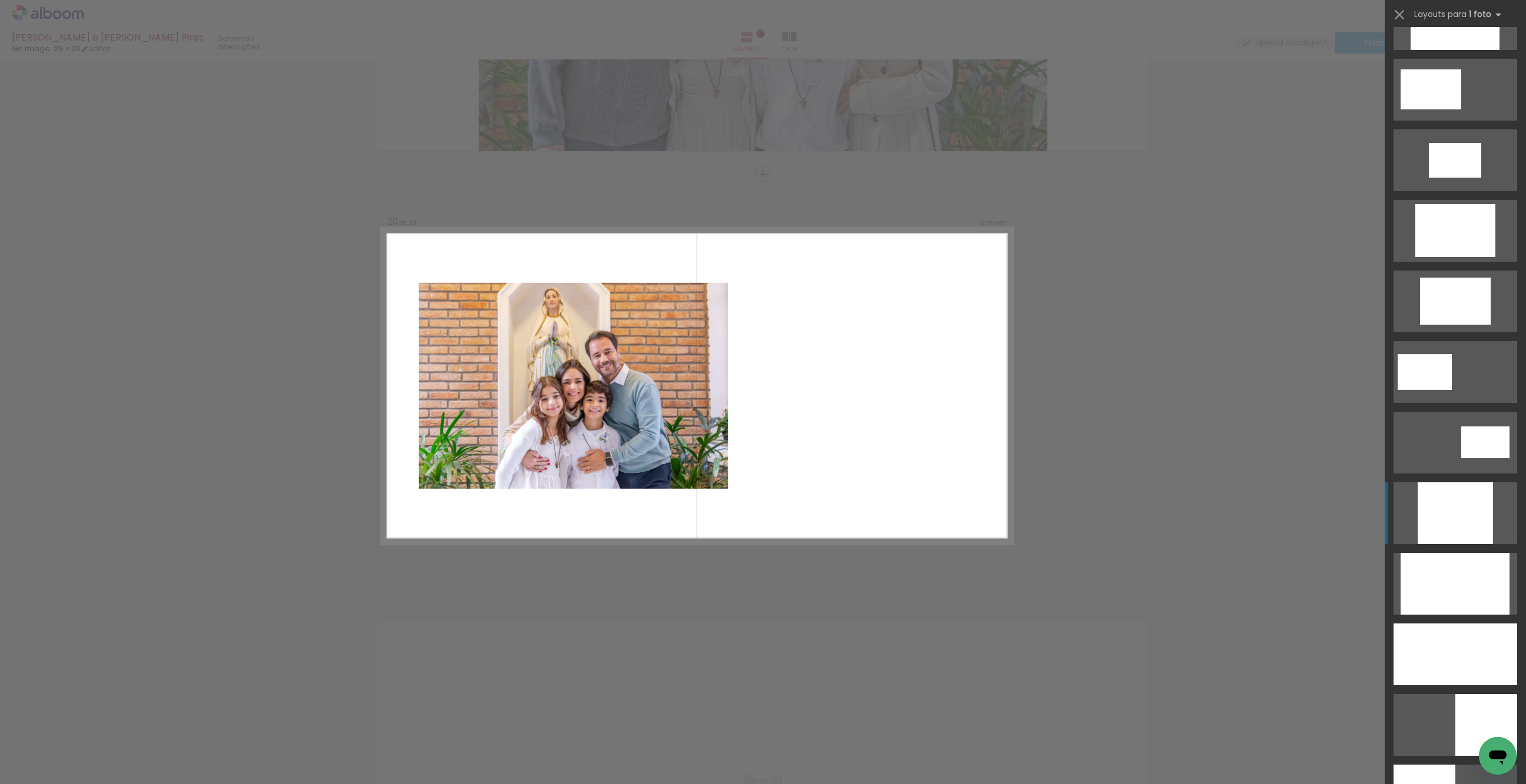
scroll to position [0, 0]
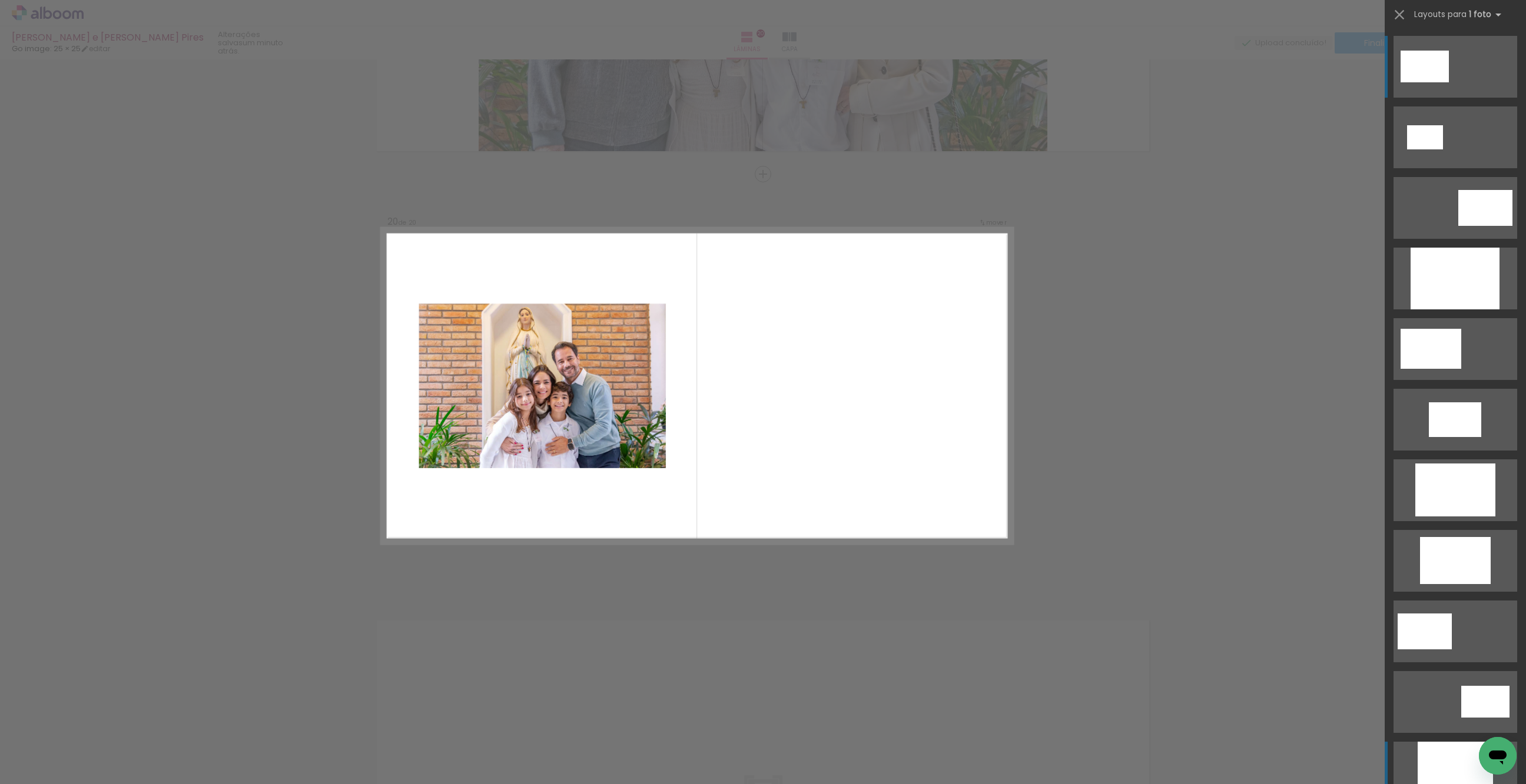
click at [1417, 126] on div at bounding box center [1425, 137] width 36 height 24
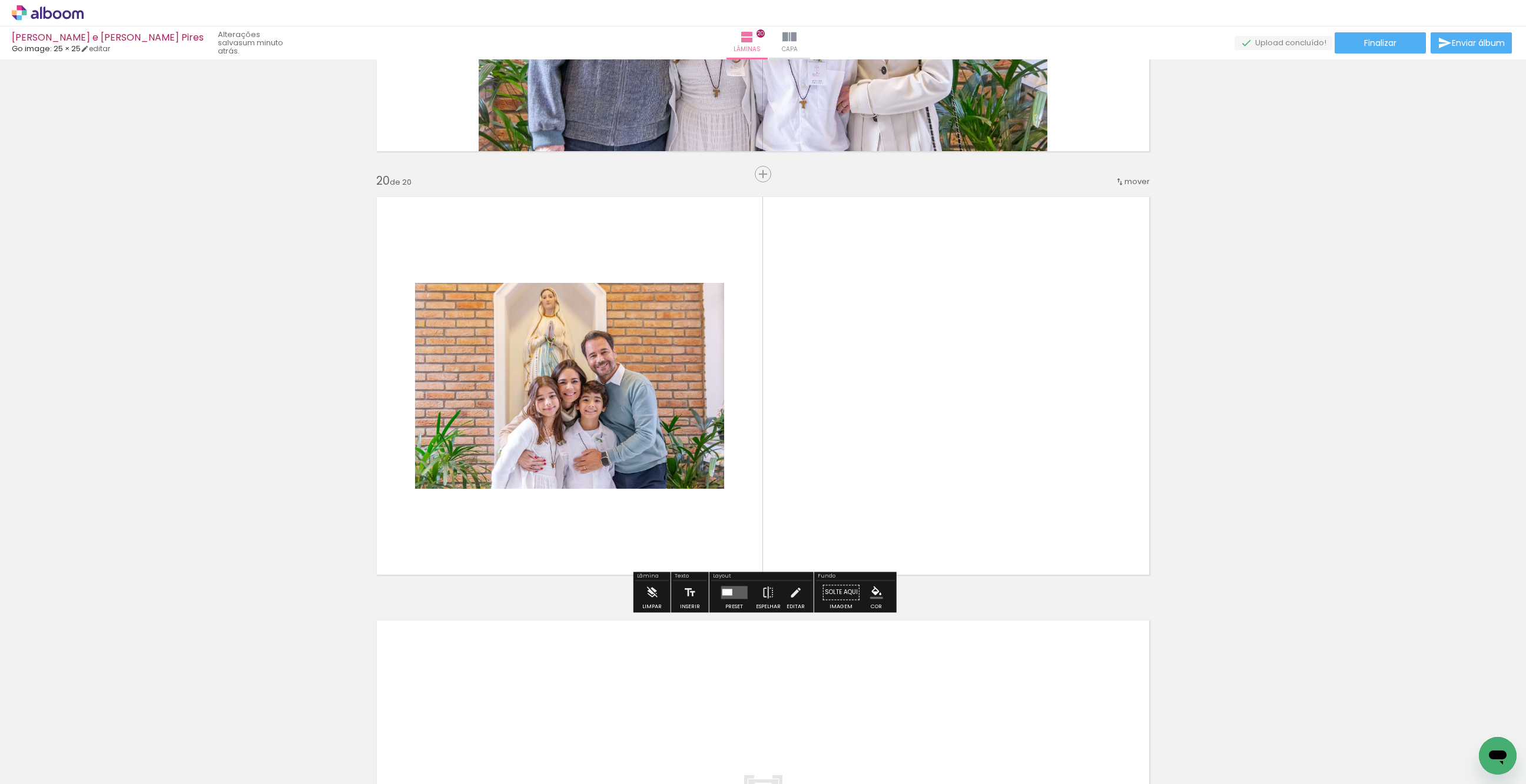
click at [579, 365] on div at bounding box center [569, 386] width 309 height 206
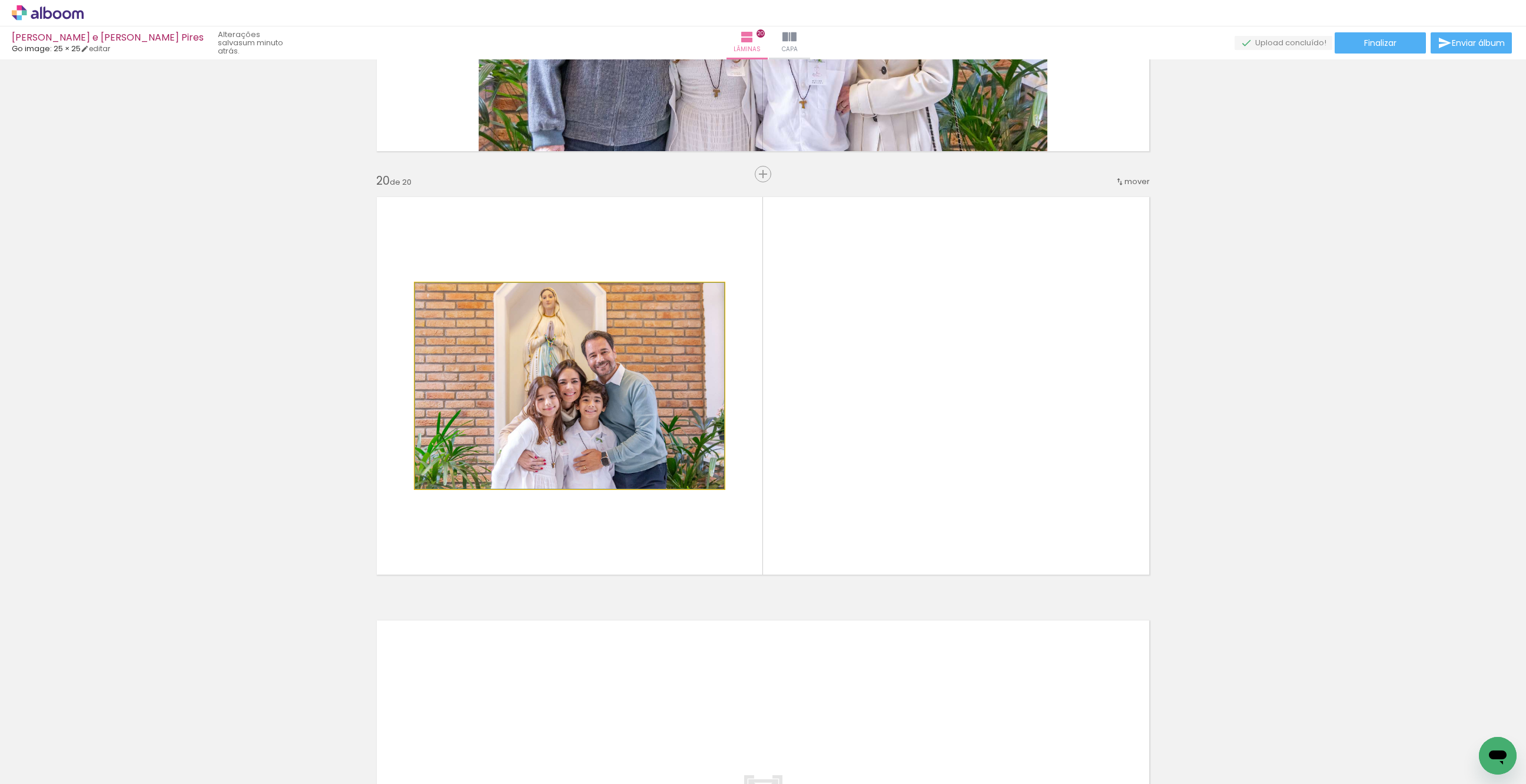
click at [580, 365] on album-spread "20 de 20" at bounding box center [763, 387] width 788 height 394
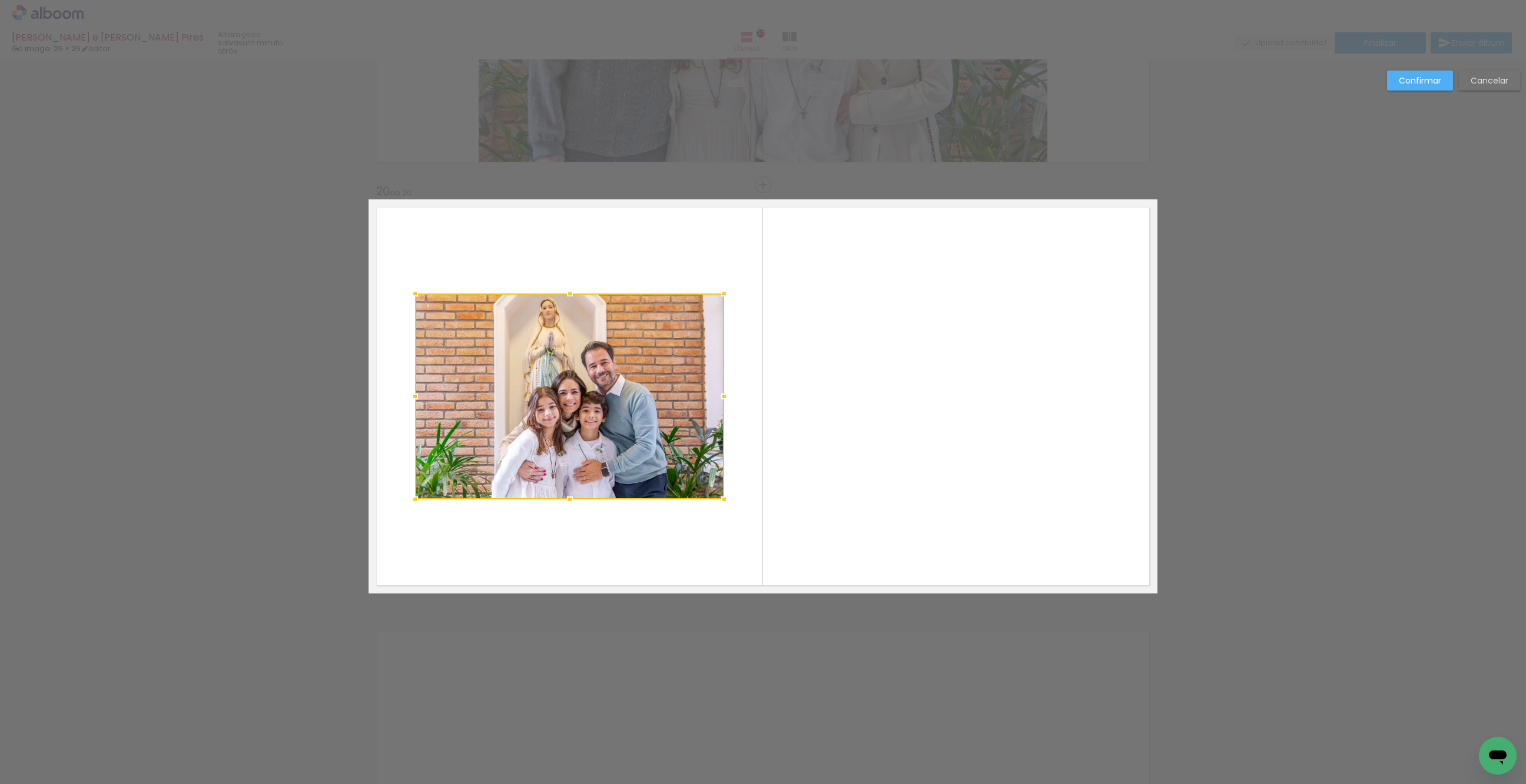
scroll to position [7924, 0]
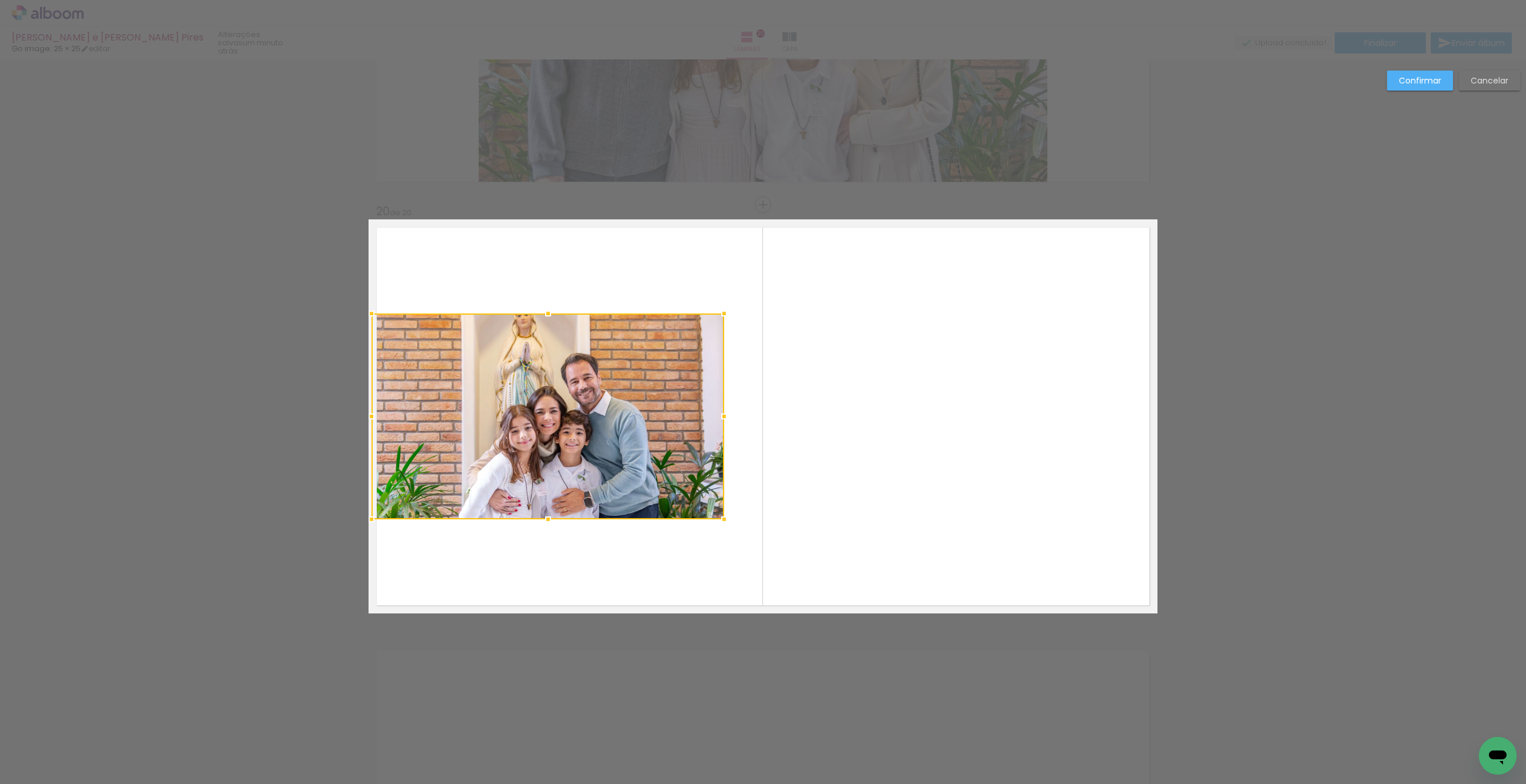
drag, startPoint x: 420, startPoint y: 413, endPoint x: 378, endPoint y: 411, distance: 42.0
click at [378, 411] on div at bounding box center [372, 416] width 24 height 24
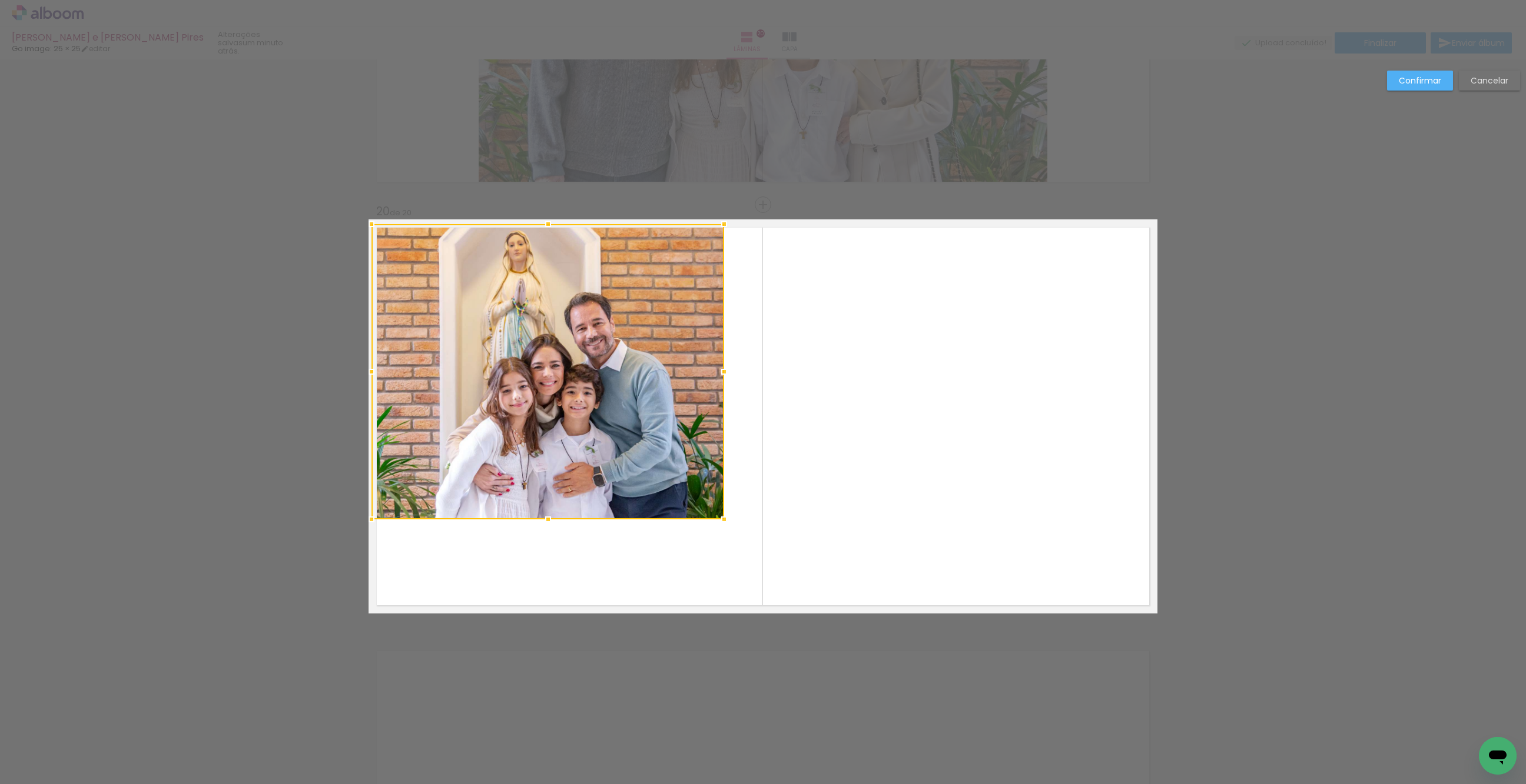
drag, startPoint x: 542, startPoint y: 309, endPoint x: 565, endPoint y: 216, distance: 95.8
click at [562, 459] on quentale-photo at bounding box center [548, 372] width 353 height 296
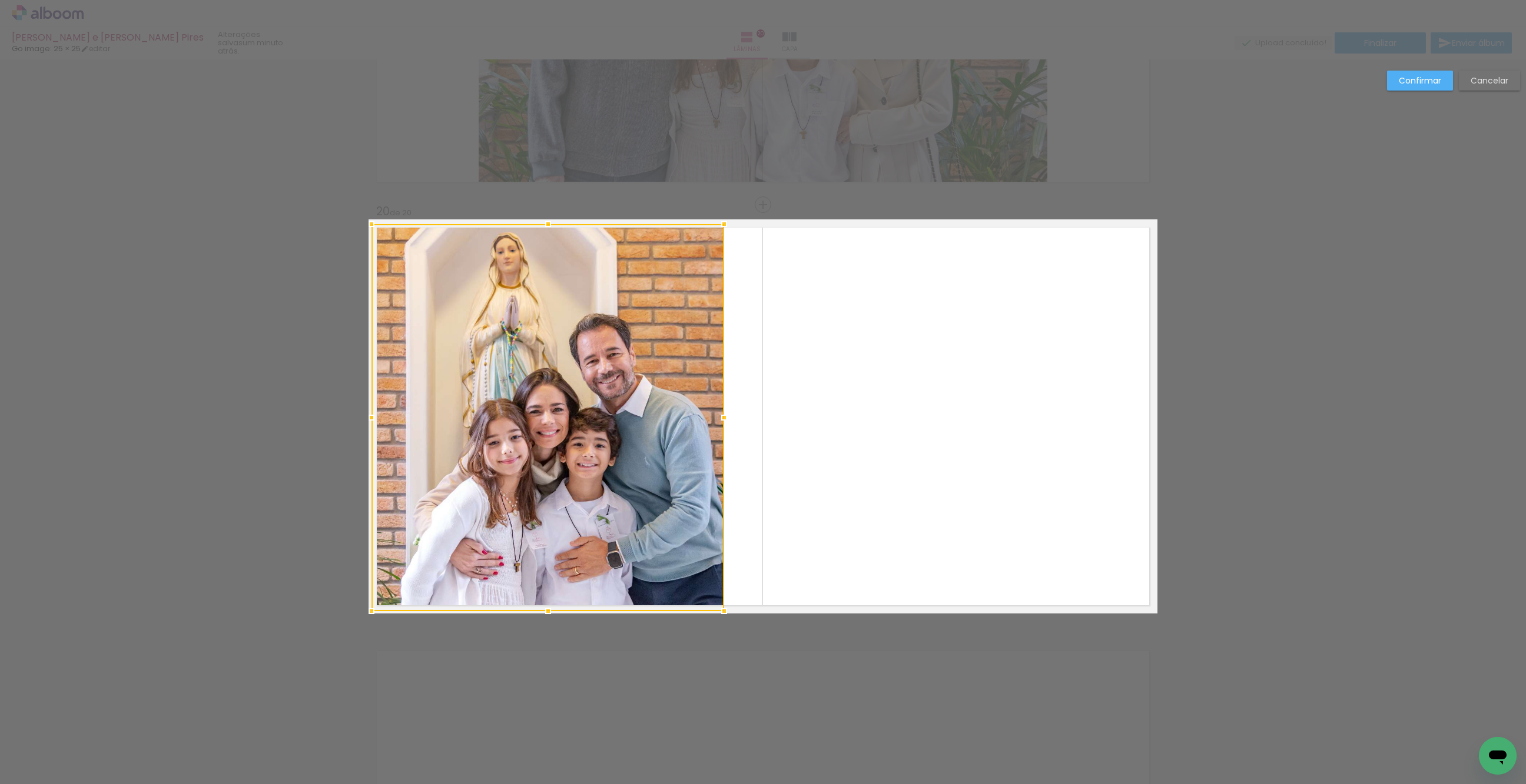
drag, startPoint x: 551, startPoint y: 522, endPoint x: 545, endPoint y: 620, distance: 98.2
click at [548, 622] on div at bounding box center [548, 612] width 24 height 24
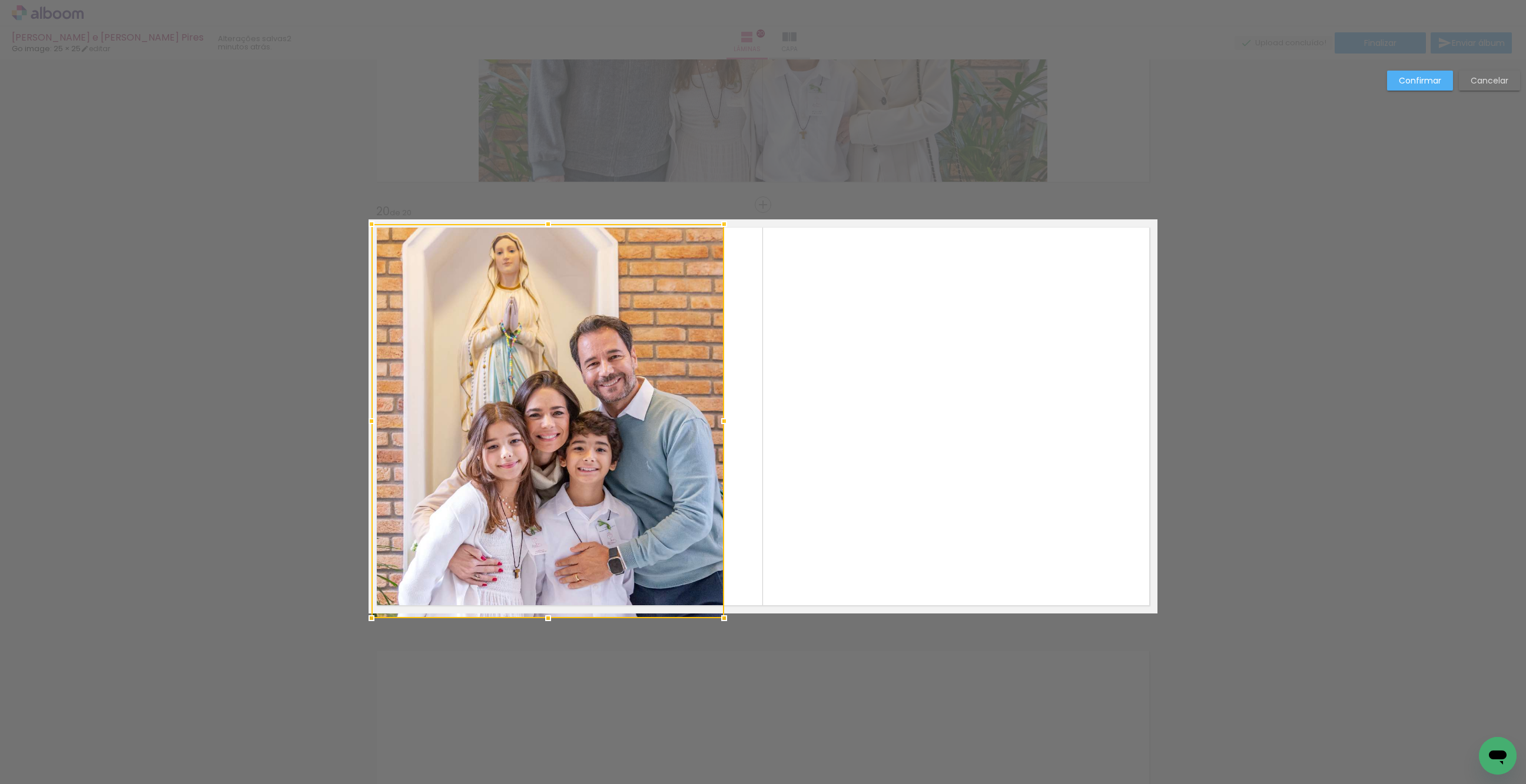
drag, startPoint x: 549, startPoint y: 617, endPoint x: 553, endPoint y: 607, distance: 10.8
click at [553, 607] on div at bounding box center [548, 619] width 24 height 24
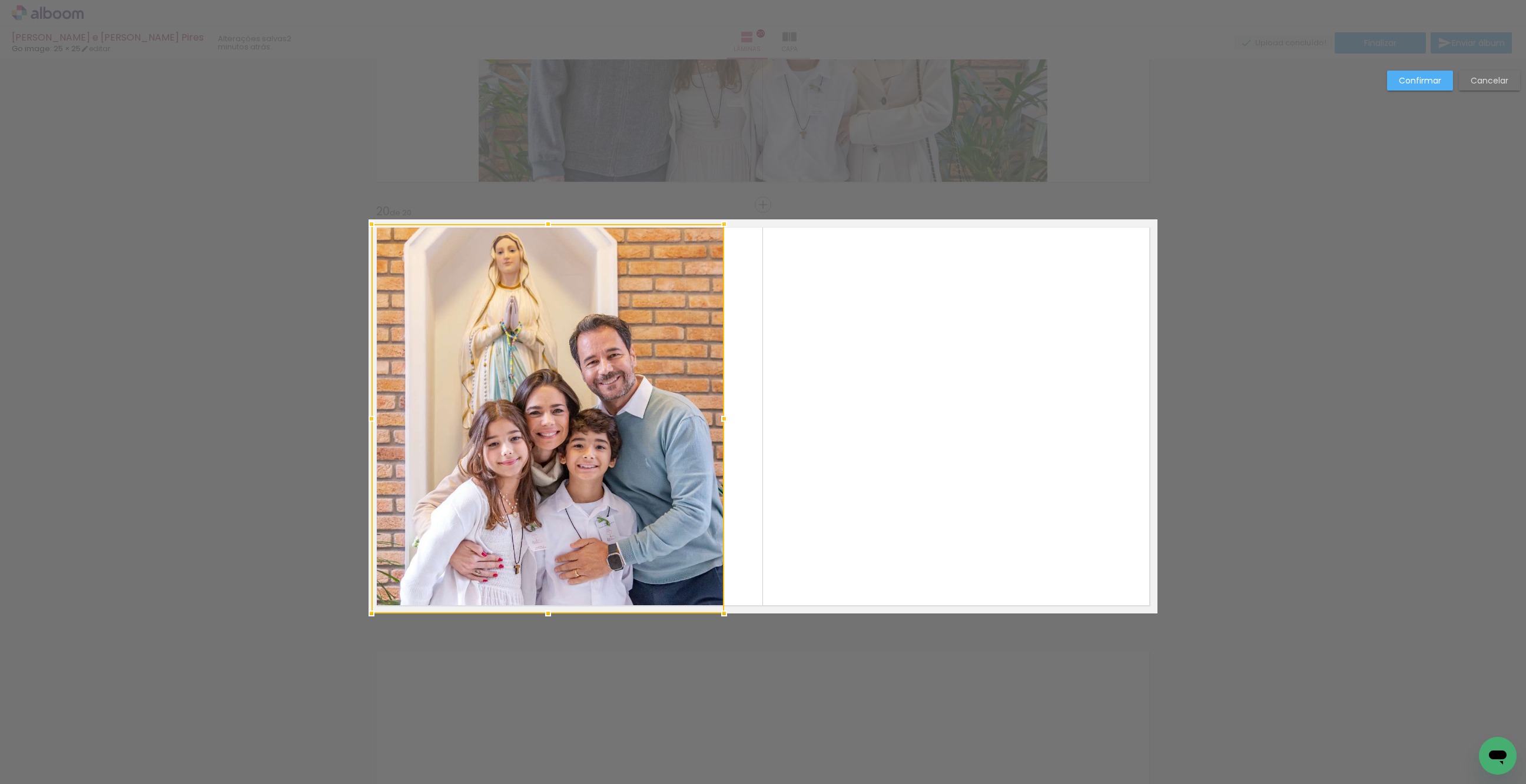
click at [689, 425] on div at bounding box center [548, 418] width 353 height 390
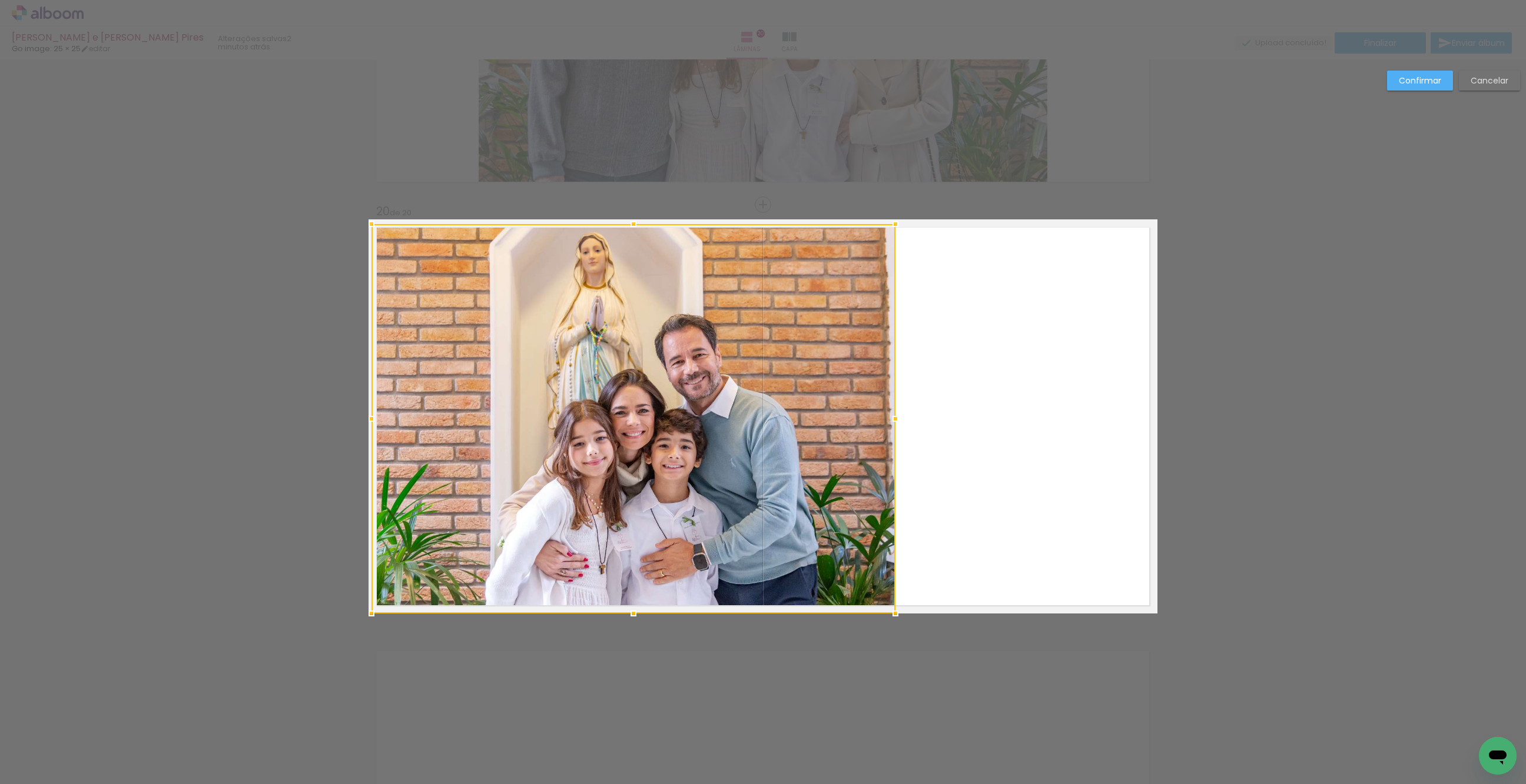
drag, startPoint x: 726, startPoint y: 419, endPoint x: 897, endPoint y: 451, distance: 174.0
click at [897, 451] on album-spread "20 de 20" at bounding box center [763, 416] width 788 height 394
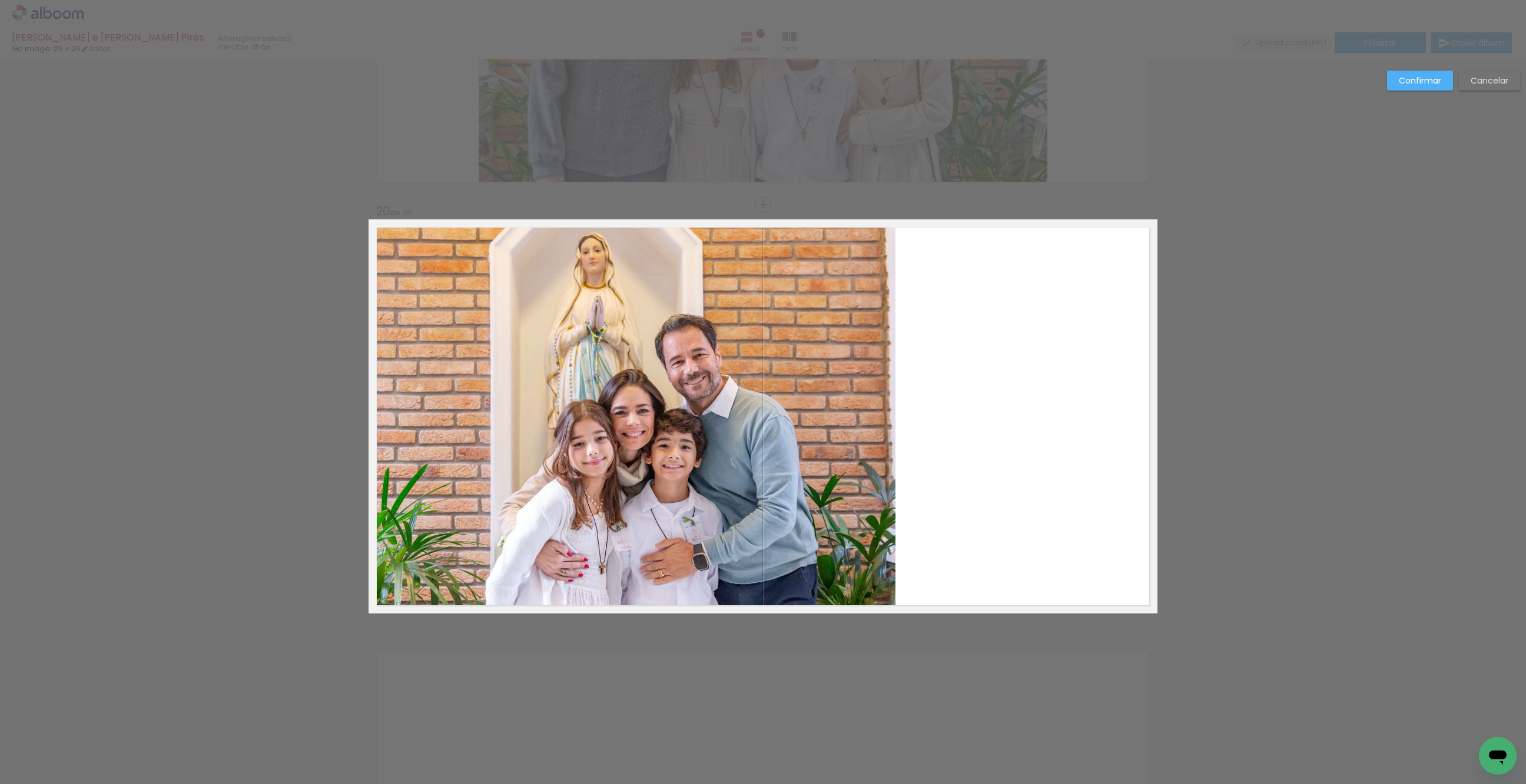
click at [882, 441] on quentale-photo at bounding box center [634, 418] width 524 height 390
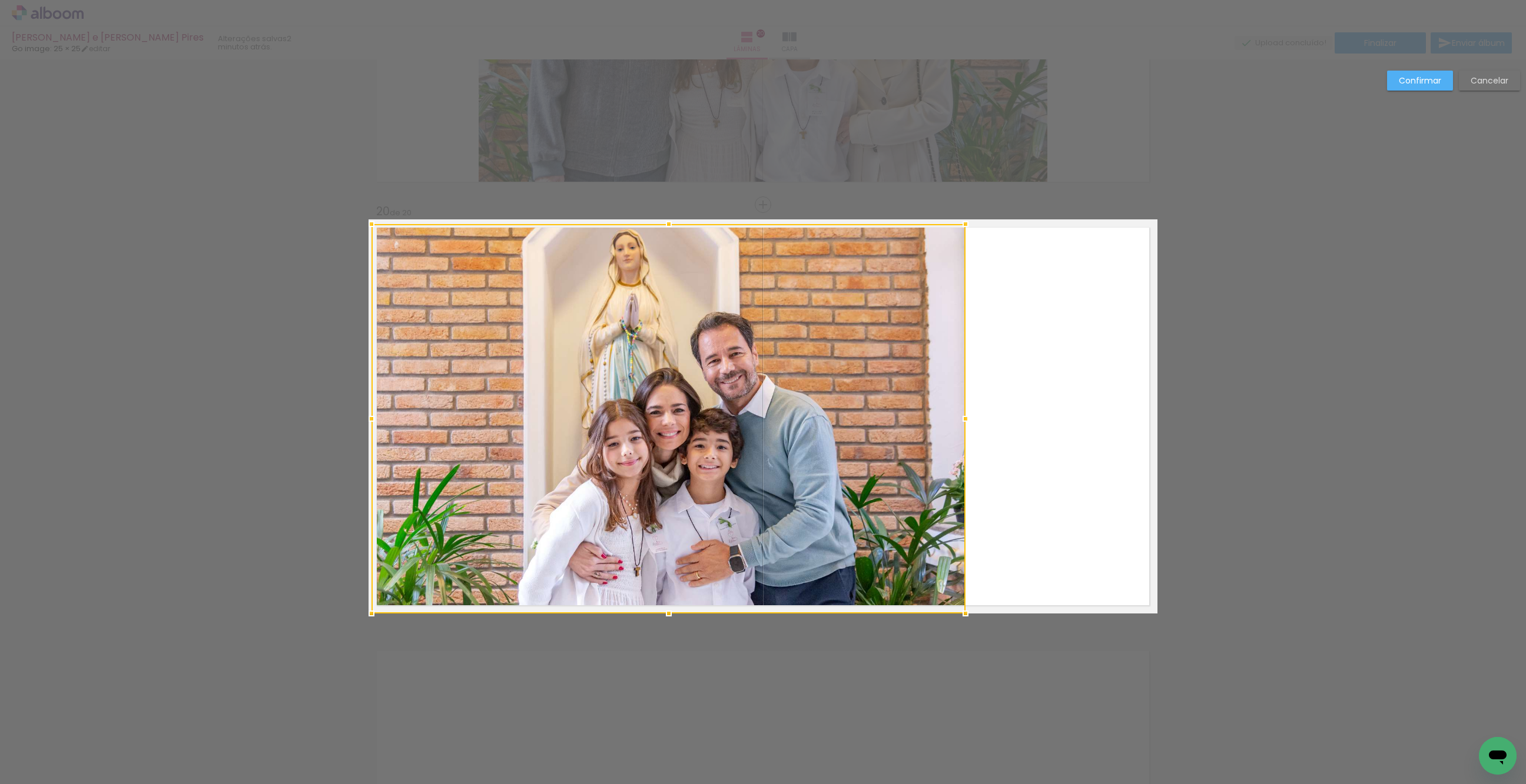
drag, startPoint x: 902, startPoint y: 417, endPoint x: 968, endPoint y: 427, distance: 66.8
click at [968, 427] on div at bounding box center [966, 419] width 24 height 24
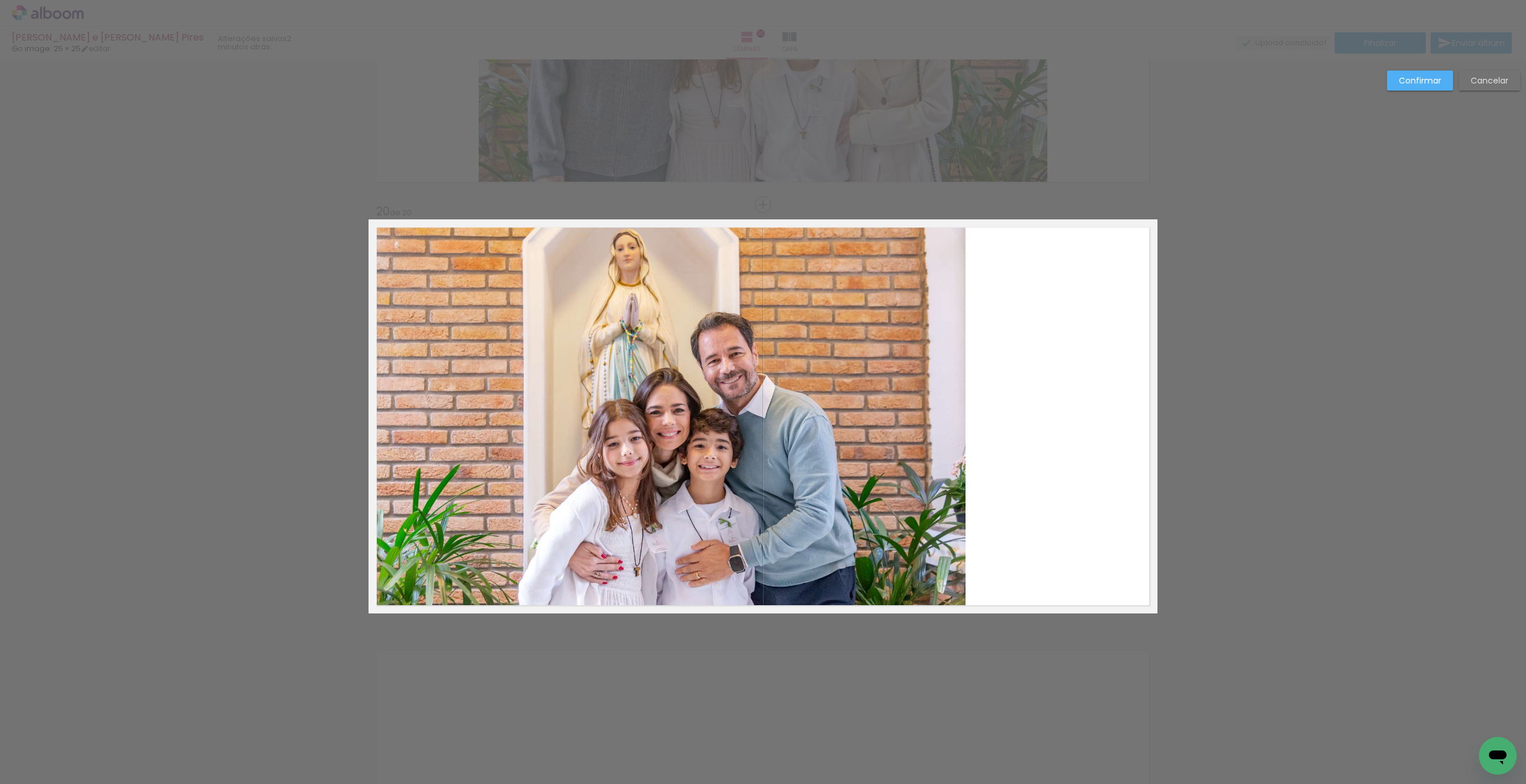
click at [0, 0] on slot "Confirmar" at bounding box center [0, 0] width 0 height 0
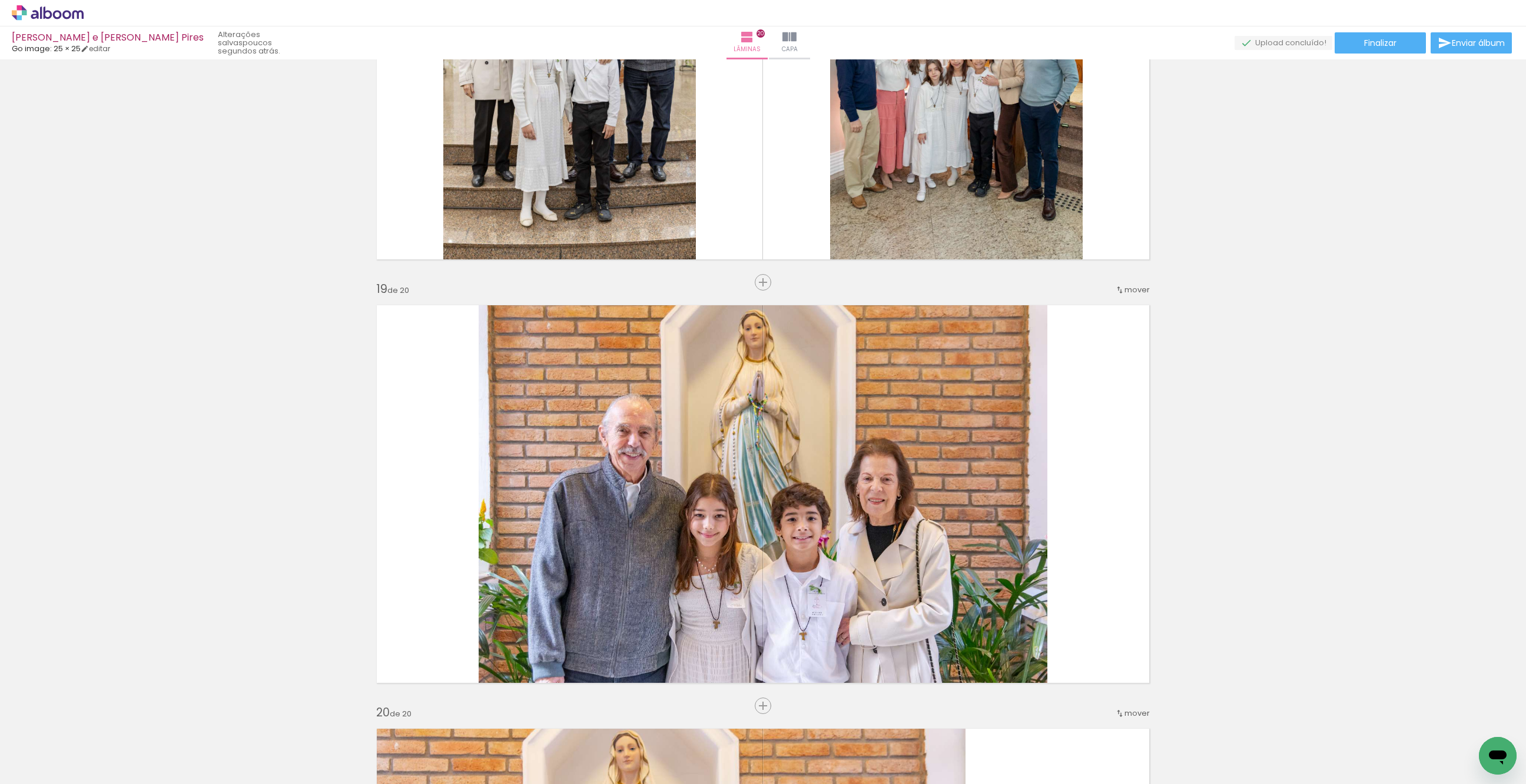
scroll to position [7408, 0]
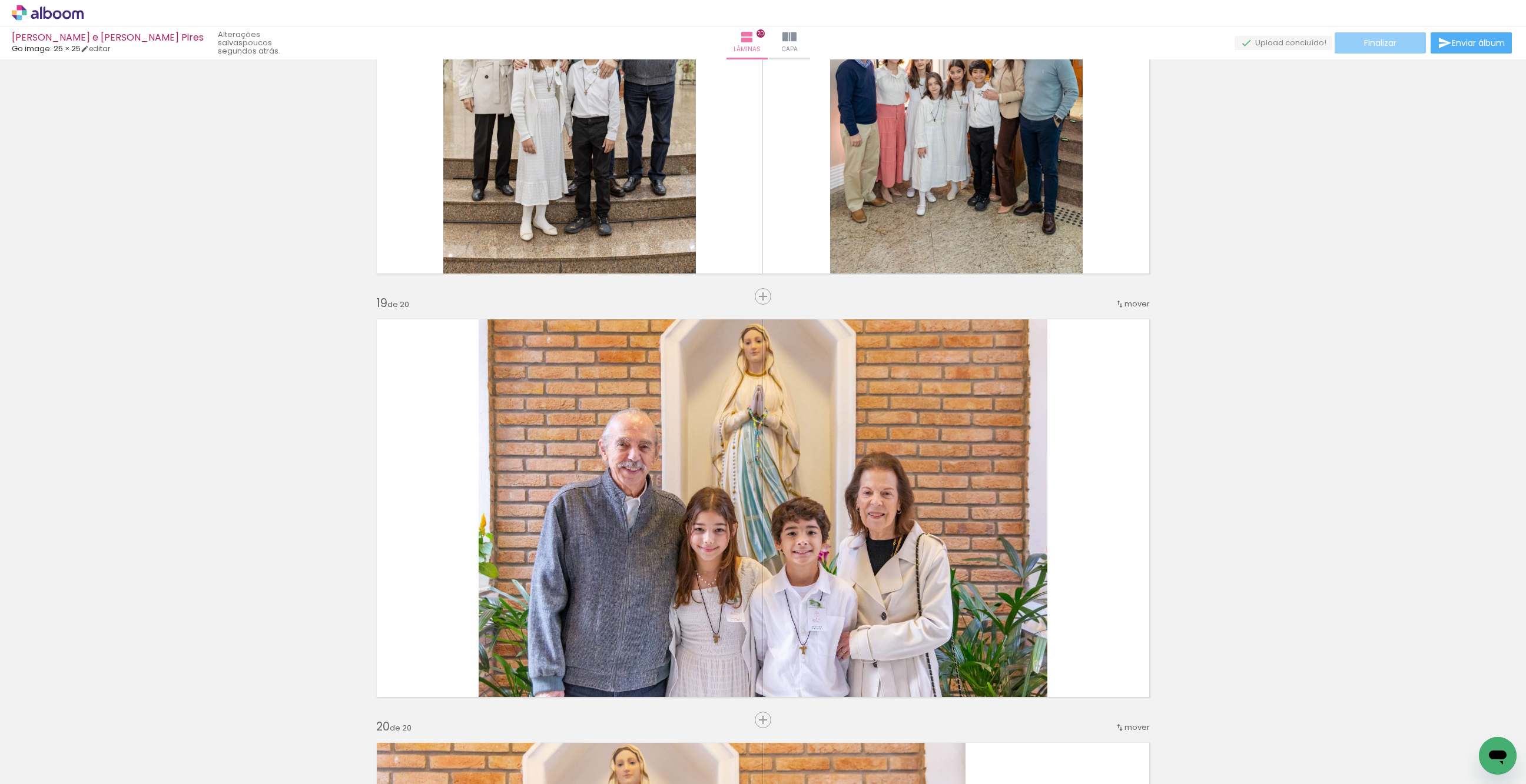
click at [1390, 47] on span "Finalizar" at bounding box center [1380, 43] width 32 height 8
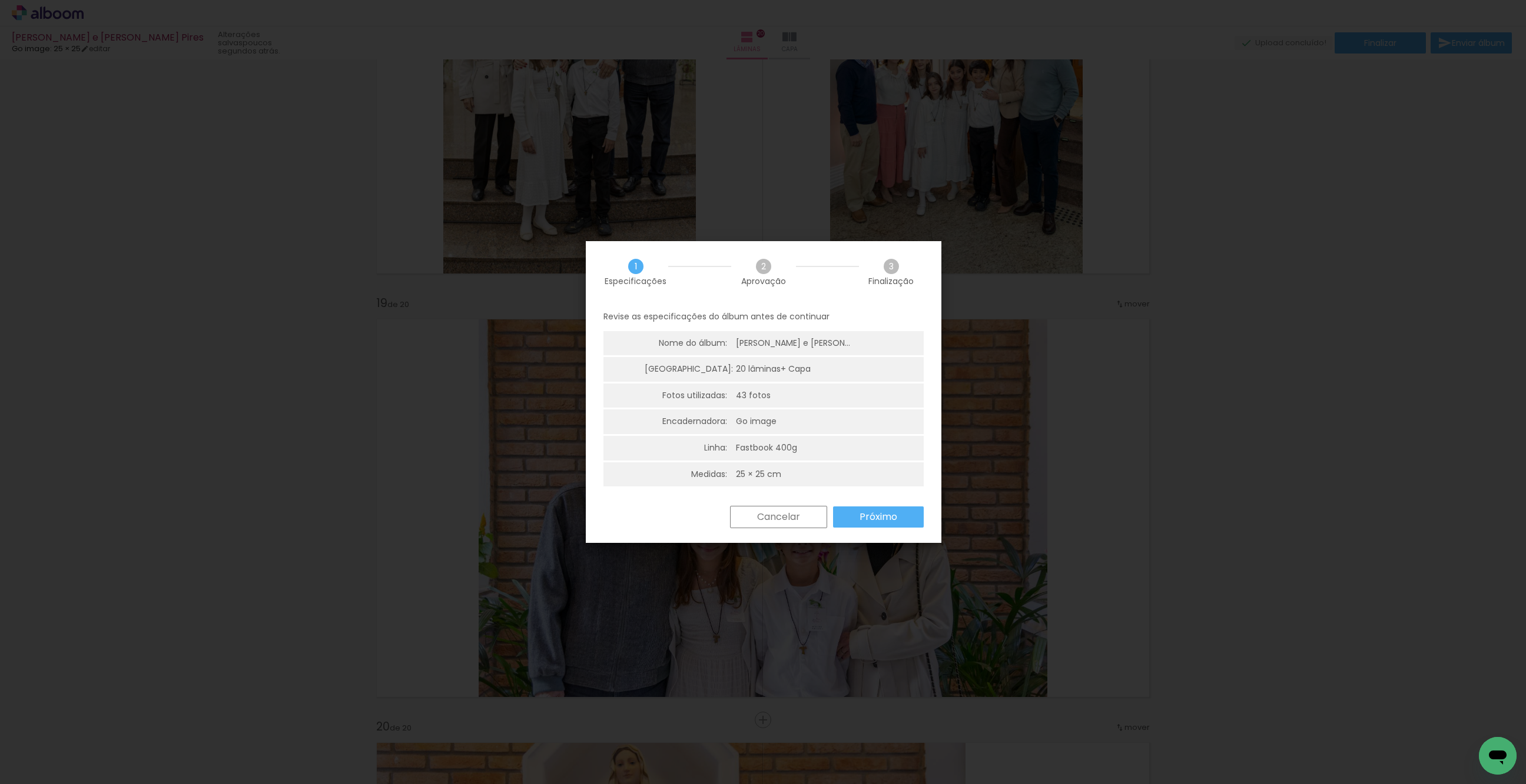
click at [0, 0] on slot "Próximo" at bounding box center [0, 0] width 0 height 0
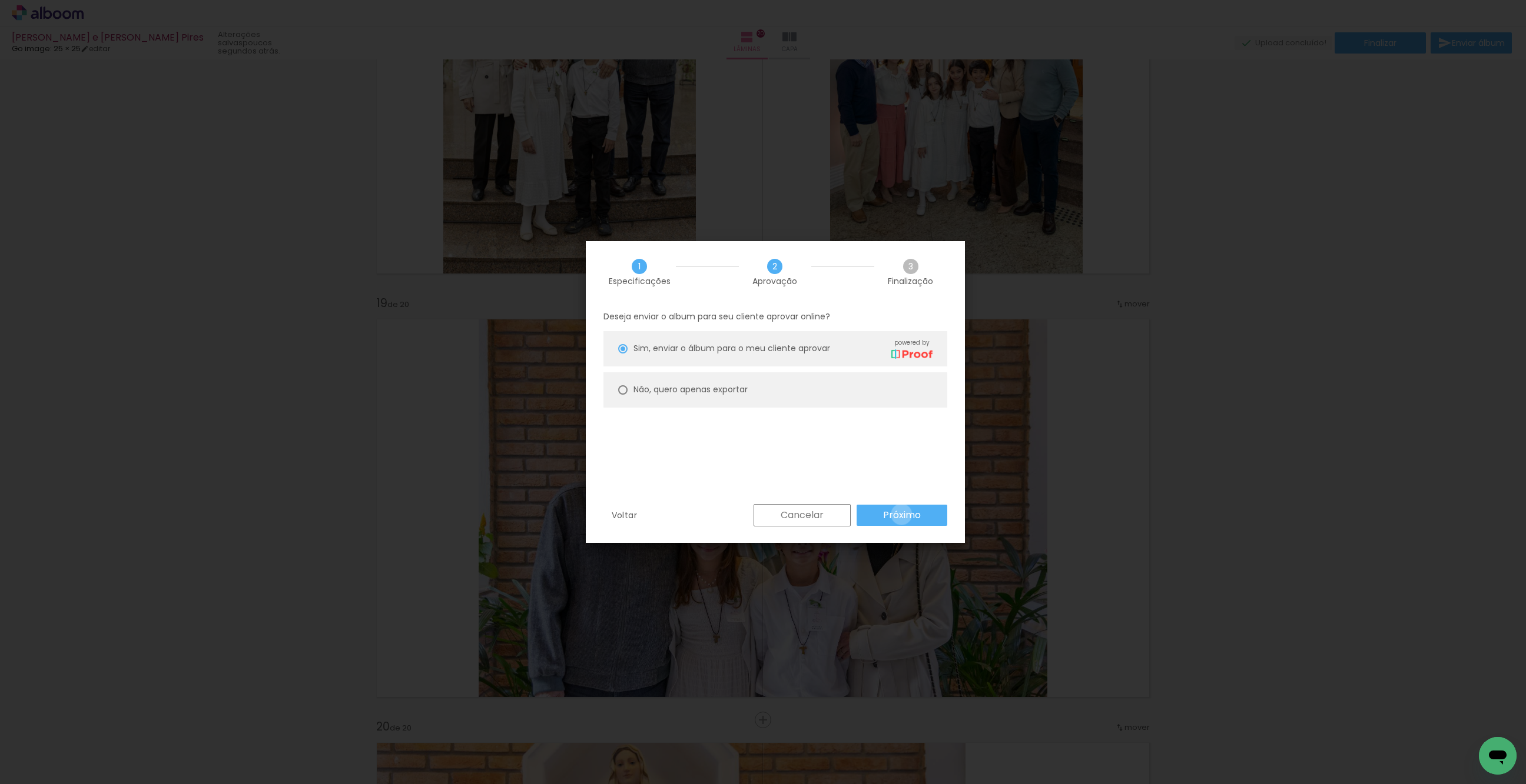
click at [0, 0] on slot "Próximo" at bounding box center [0, 0] width 0 height 0
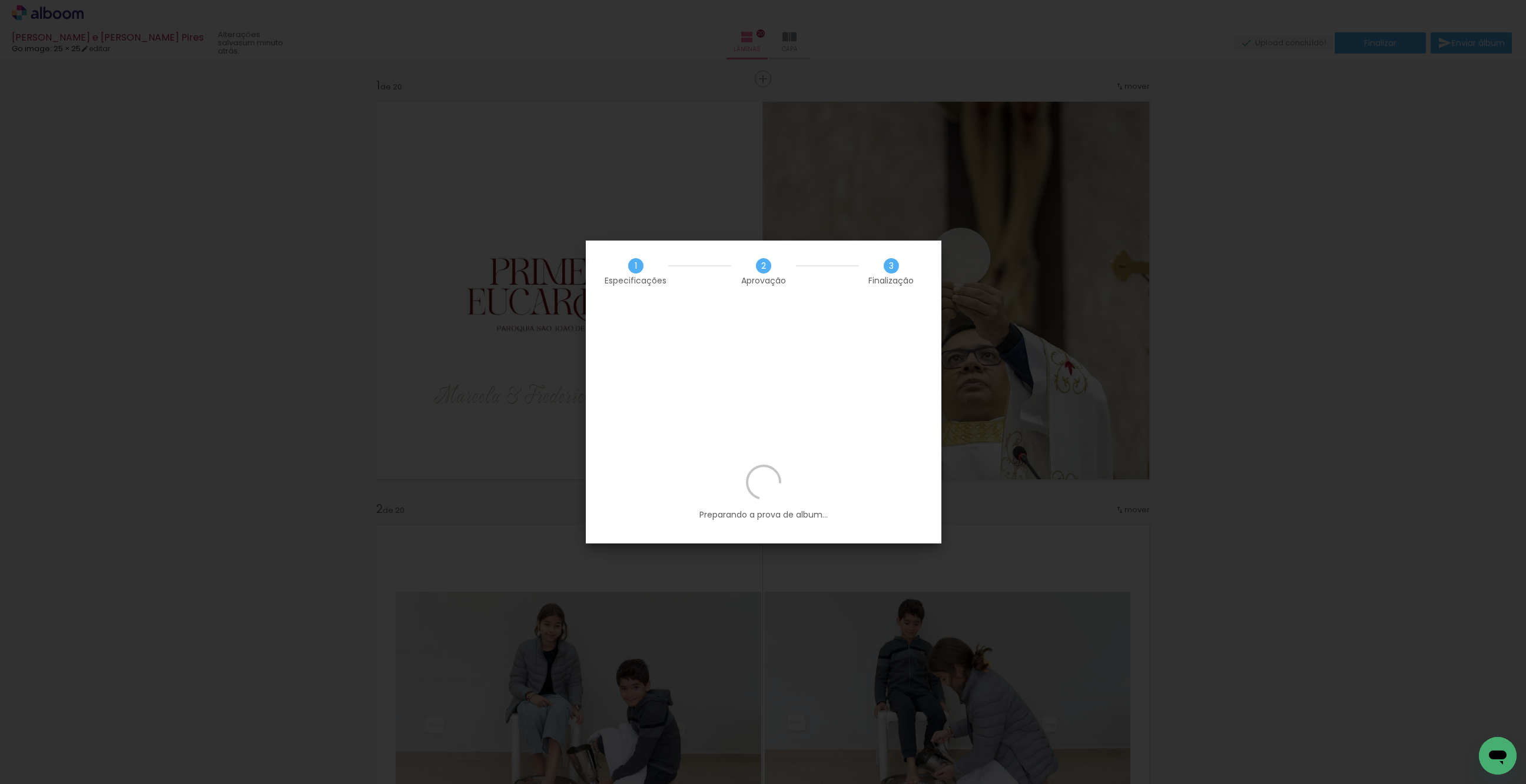
scroll to position [7408, 0]
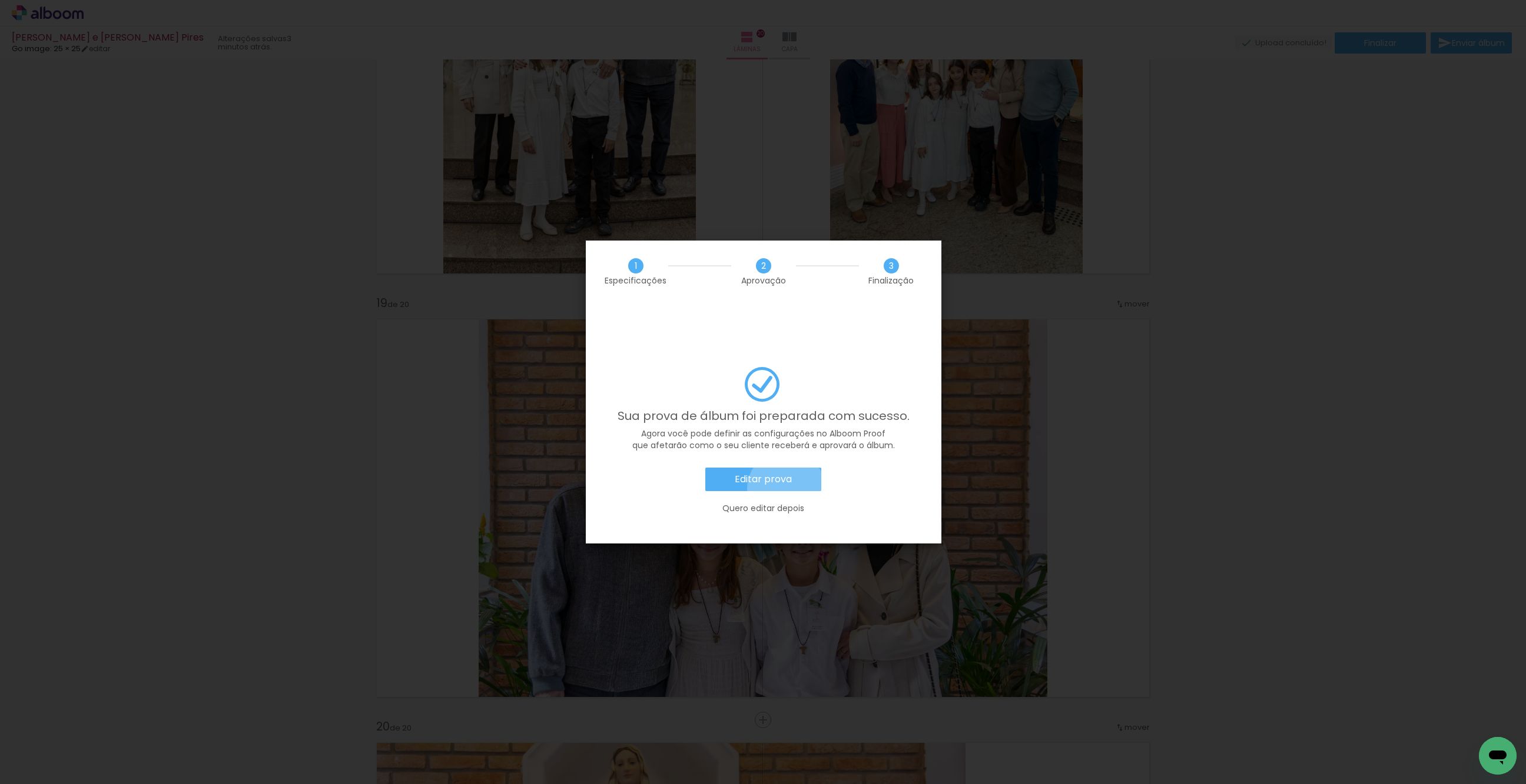
click at [786, 468] on paper-button "Editar prova" at bounding box center [763, 480] width 116 height 24
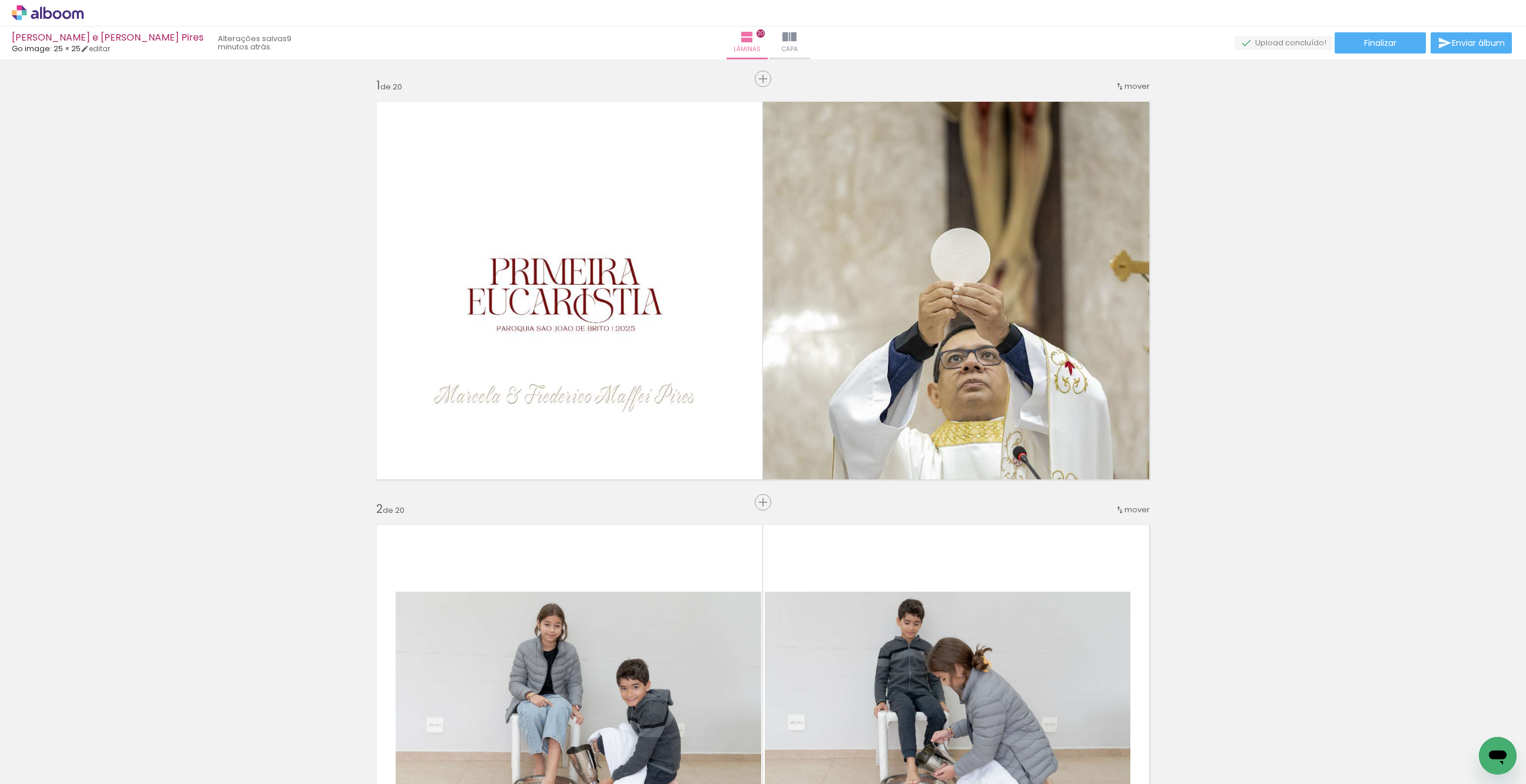
scroll to position [7408, 0]
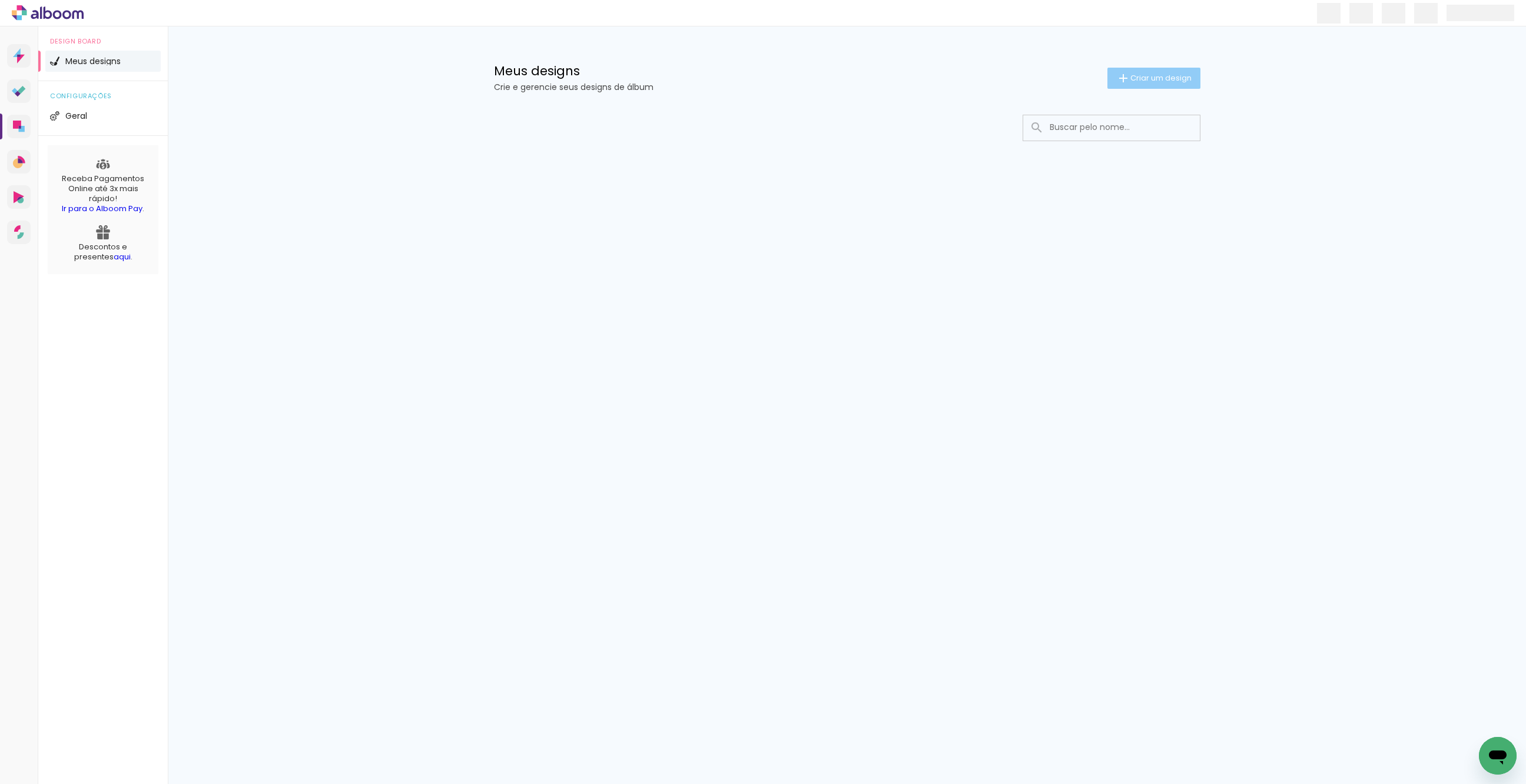
click at [1146, 79] on span "Criar um design" at bounding box center [1160, 78] width 61 height 8
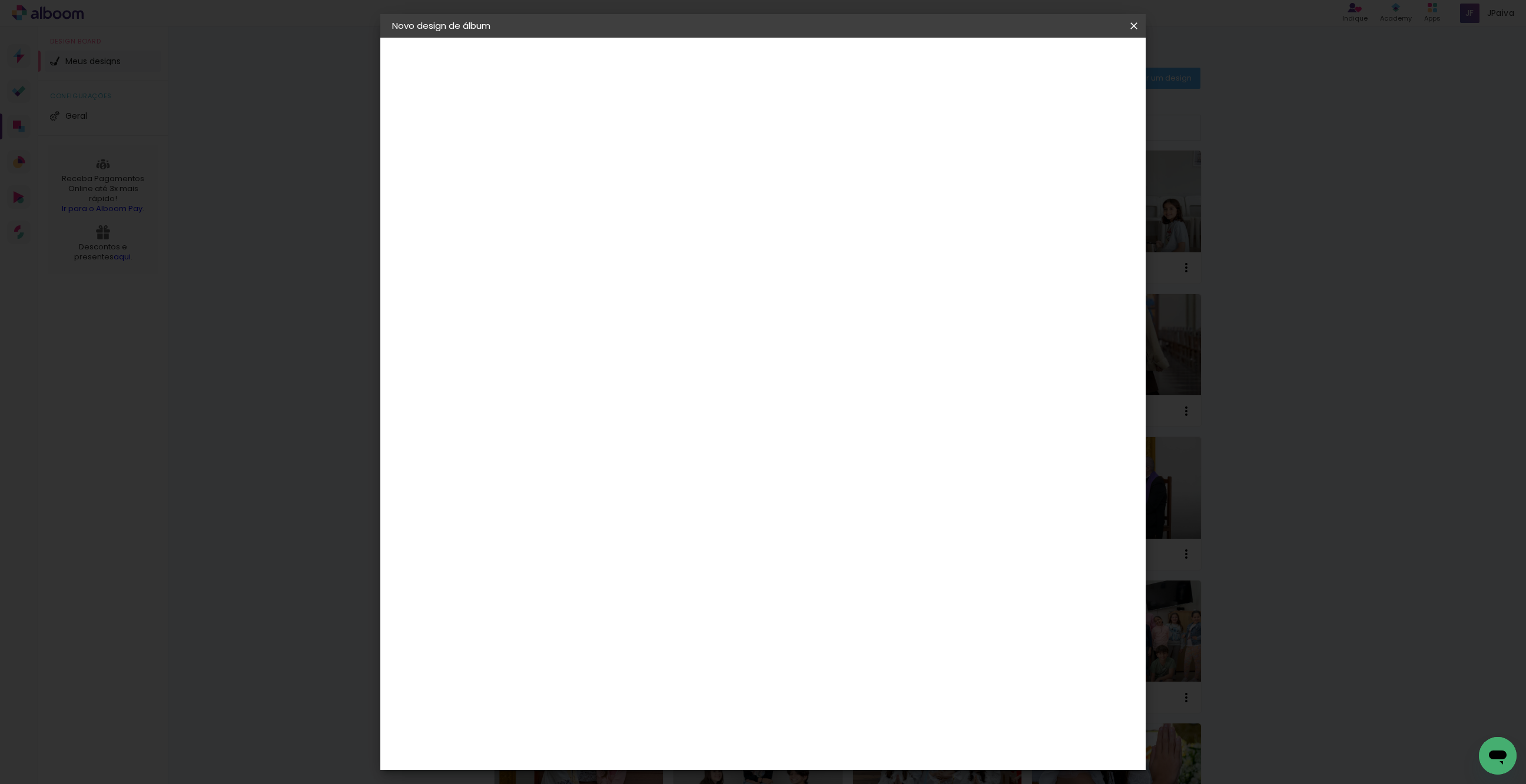
click at [585, 164] on input at bounding box center [585, 157] width 0 height 18
type input "[PERSON_NAME]"
type paper-input "[PERSON_NAME]"
click at [0, 0] on slot "Avançar" at bounding box center [0, 0] width 0 height 0
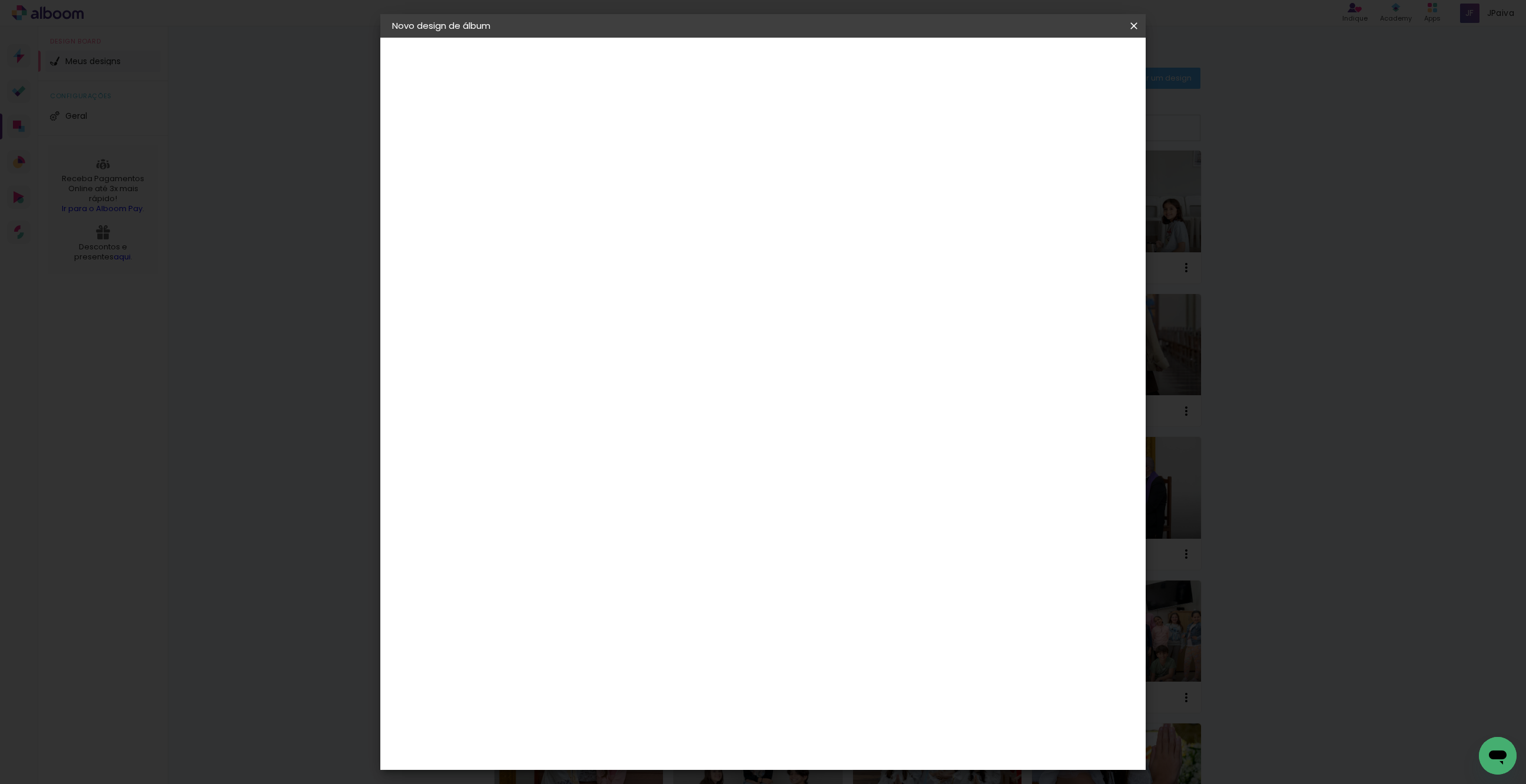
click at [606, 702] on div "Go image" at bounding box center [591, 711] width 29 height 19
click at [0, 0] on slot "Avançar" at bounding box center [0, 0] width 0 height 0
click at [678, 170] on div "Opções disponíveis Acrílico Álbum Baby Time Fastbook Plus Fastbook 400g Fastboo…" at bounding box center [615, 224] width 128 height 220
click at [631, 196] on input "text" at bounding box center [608, 205] width 46 height 18
click at [0, 0] on slot "Fastbook 400g" at bounding box center [0, 0] width 0 height 0
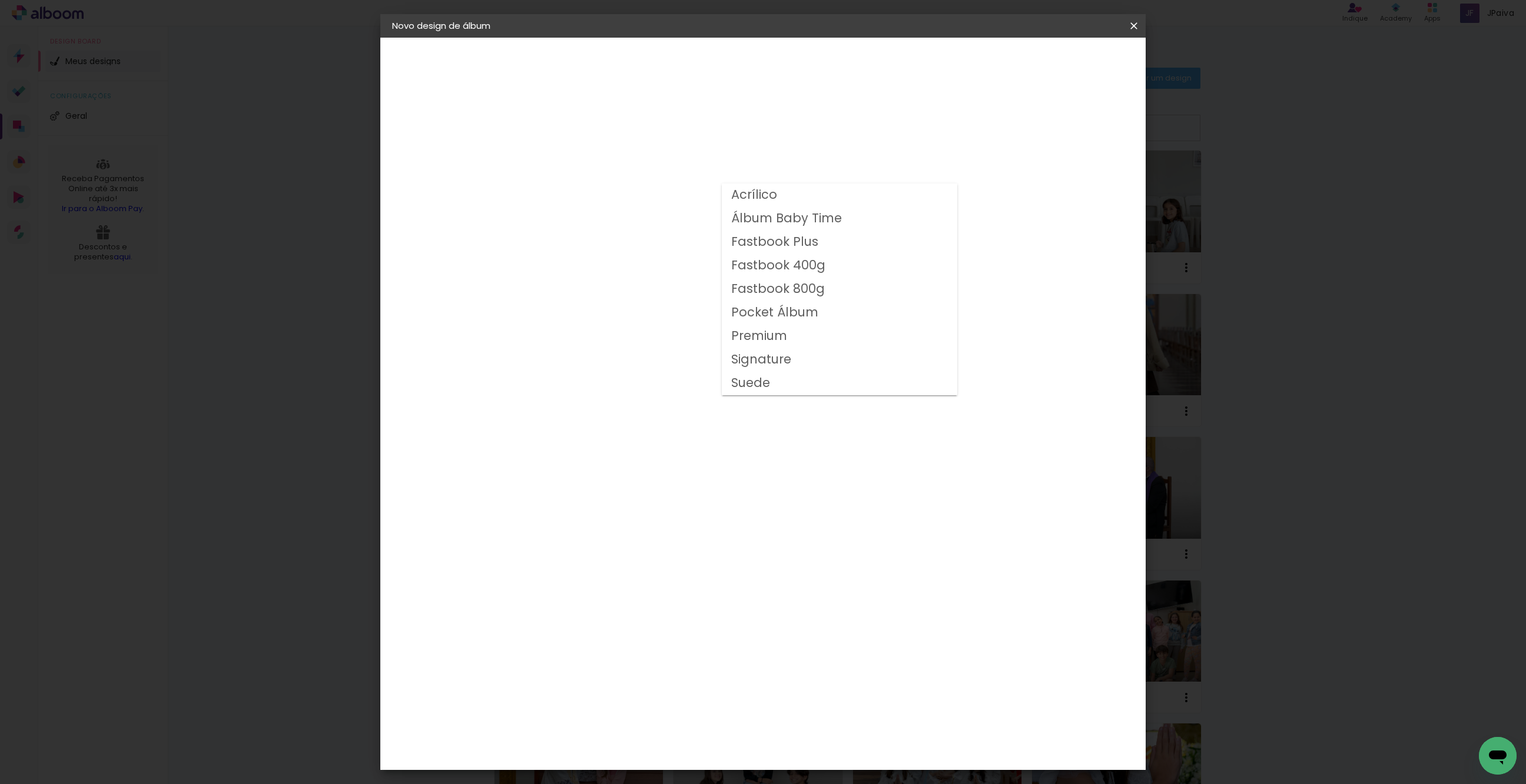
type input "Fastbook 400g"
click at [664, 511] on span "15 × 15" at bounding box center [636, 526] width 55 height 31
click at [0, 0] on slot "Avançar" at bounding box center [0, 0] width 0 height 0
click at [1069, 64] on span "Iniciar design" at bounding box center [1043, 62] width 54 height 8
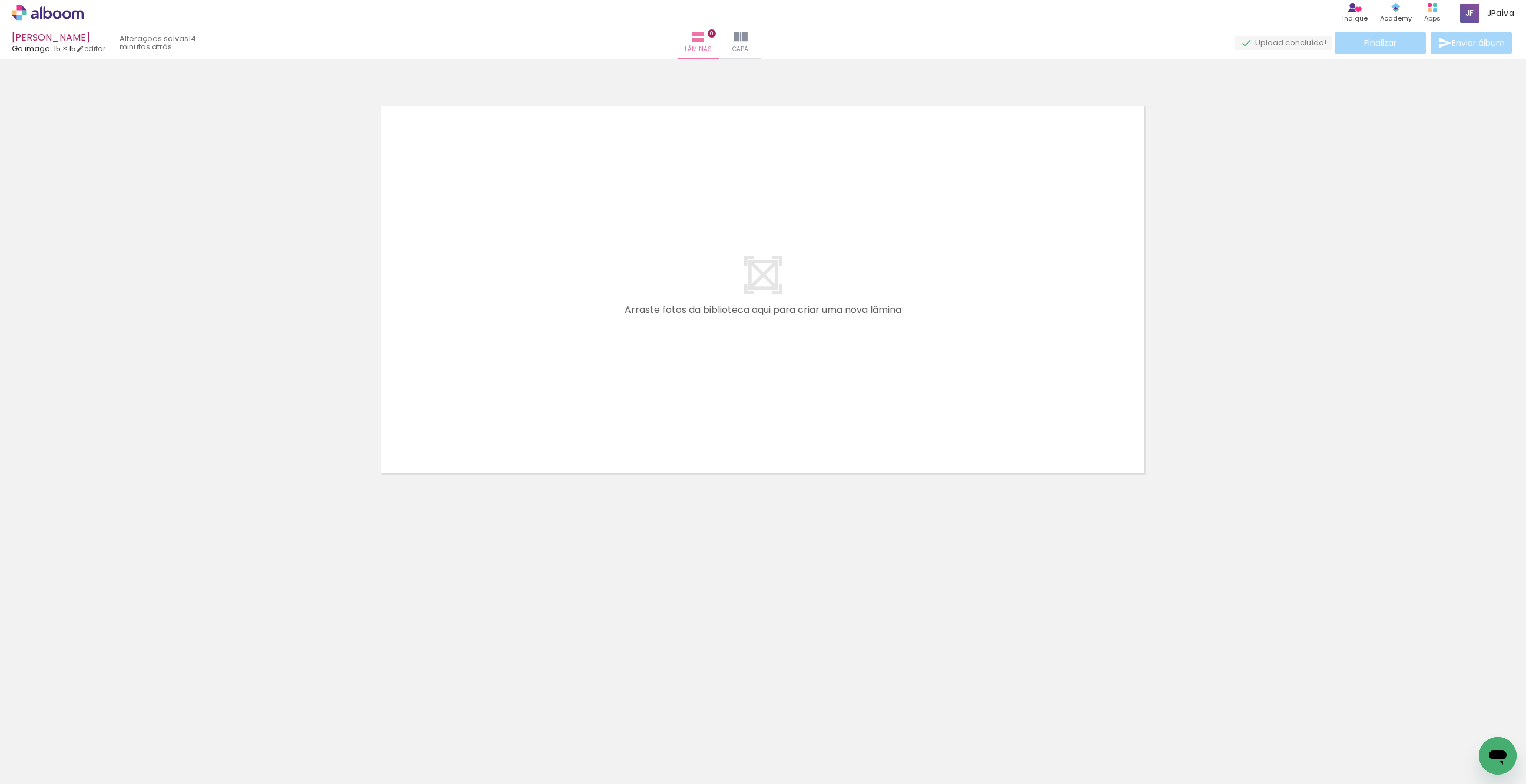
click at [242, 559] on neon-animatable "Confirmar Cancelar" at bounding box center [763, 331] width 1526 height 542
drag, startPoint x: 125, startPoint y: 737, endPoint x: 888, endPoint y: 422, distance: 825.5
click at [896, 420] on quentale-workspace at bounding box center [763, 392] width 1526 height 784
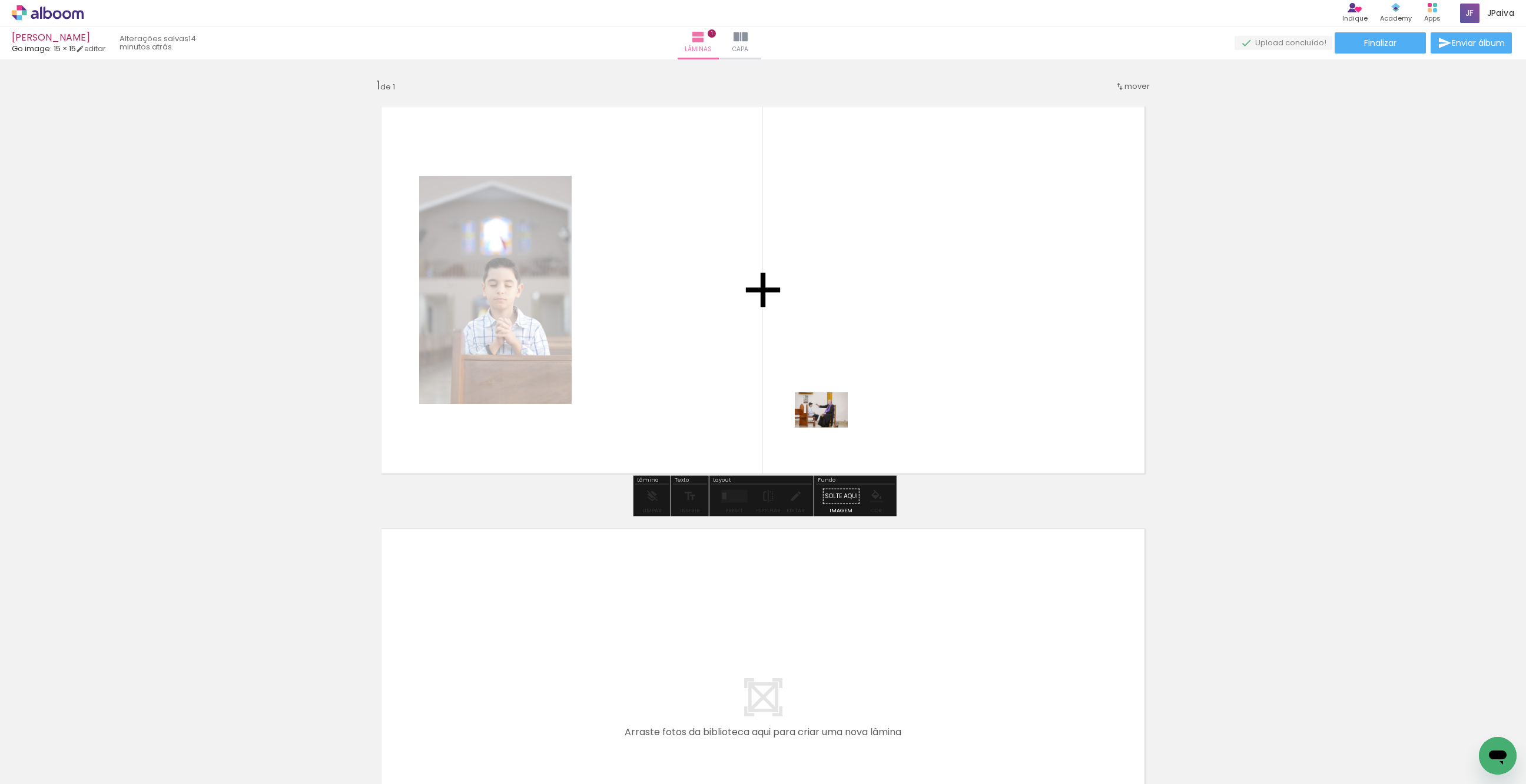
click at [828, 428] on quentale-workspace at bounding box center [763, 392] width 1526 height 784
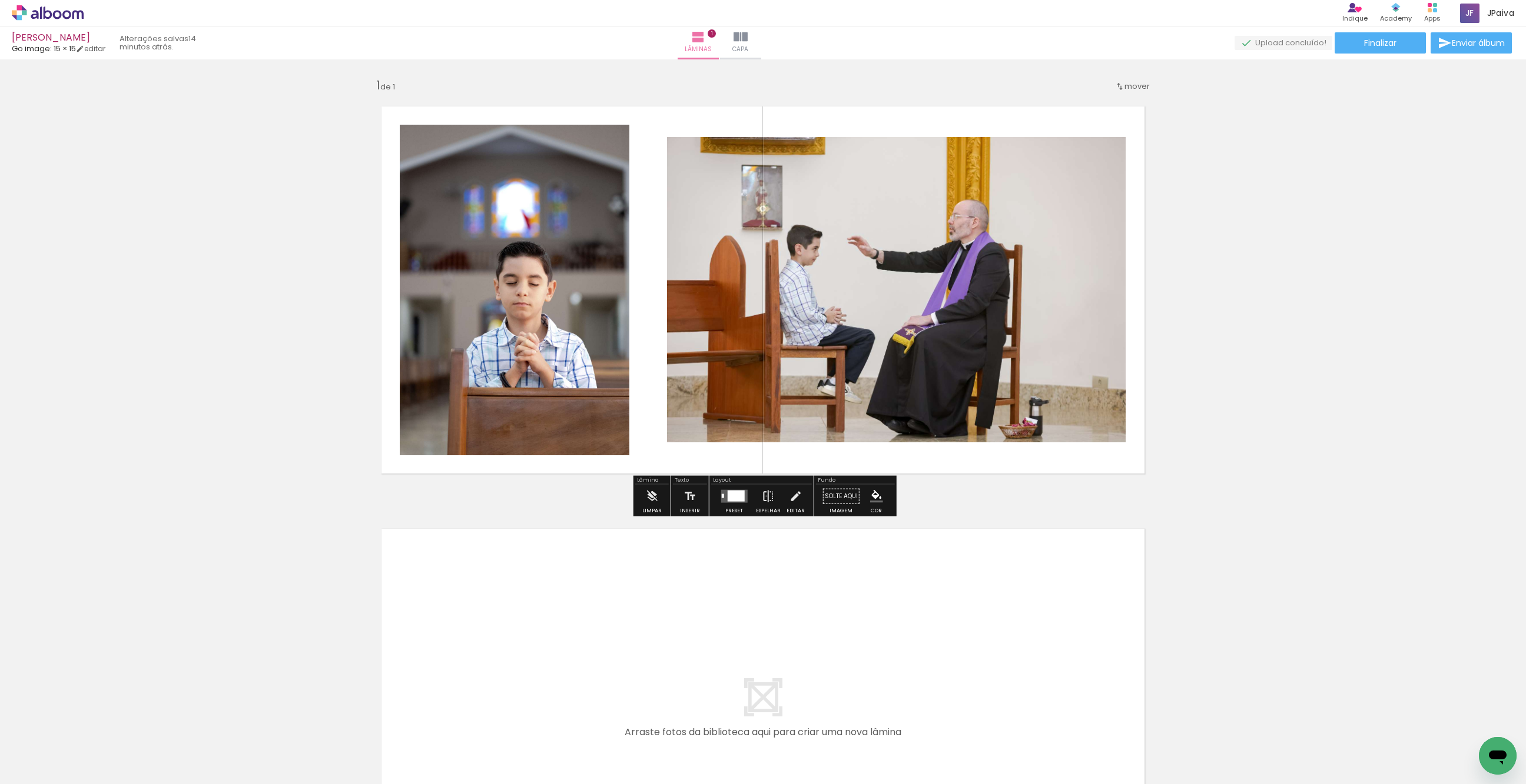
click at [763, 496] on iron-icon at bounding box center [767, 497] width 13 height 24
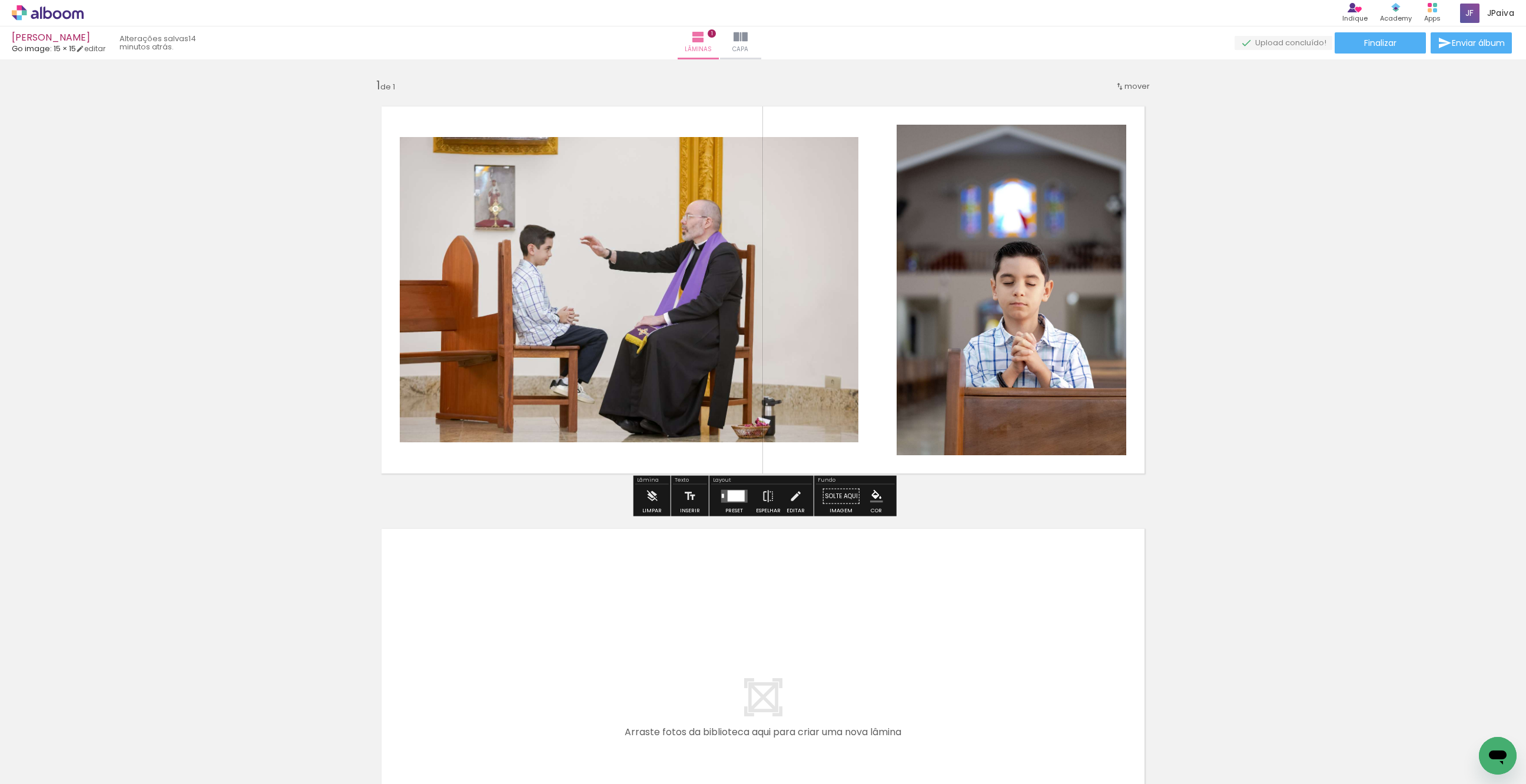
click at [64, 744] on iron-icon at bounding box center [60, 748] width 9 height 9
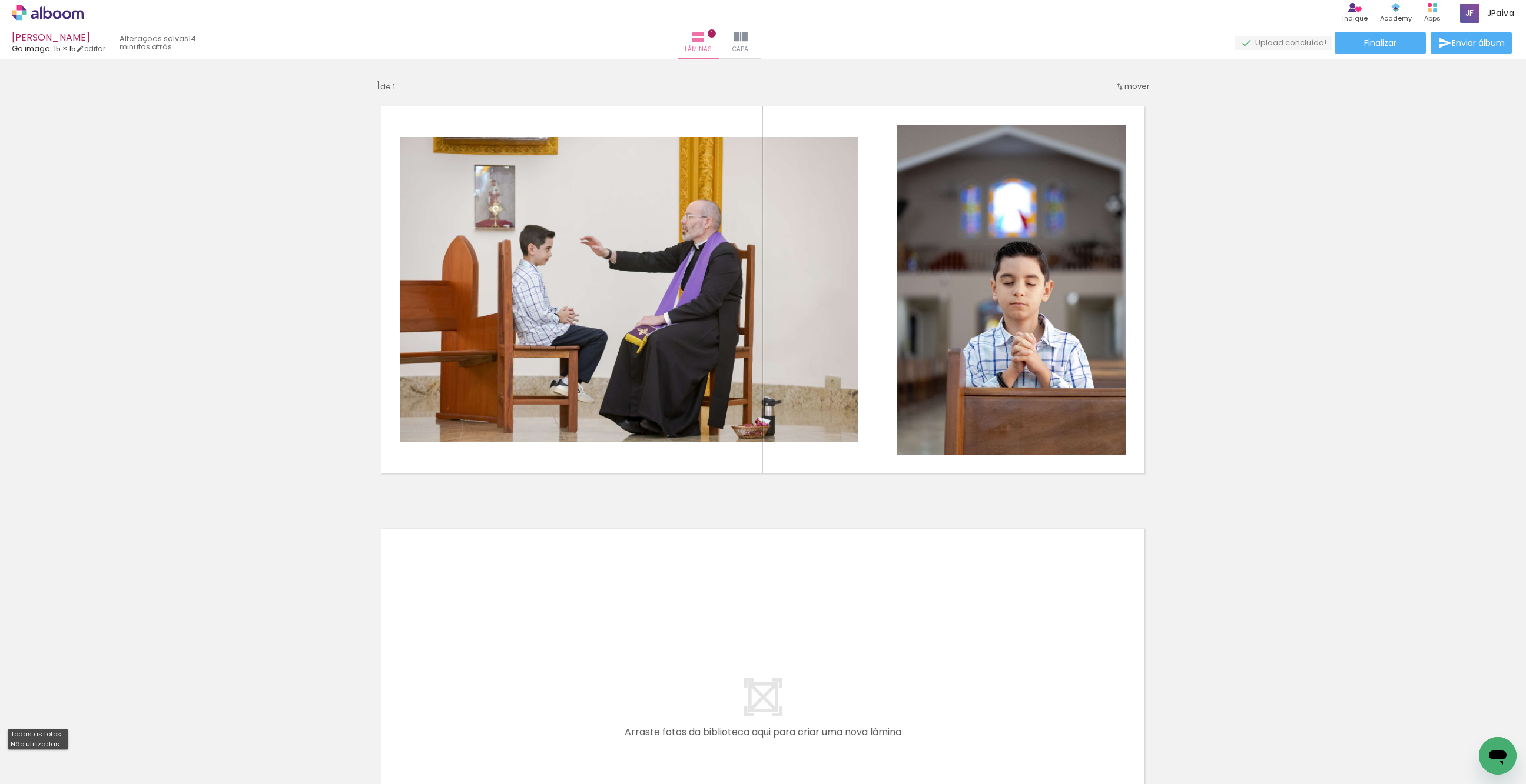
click at [0, 0] on slot "Não utilizadas" at bounding box center [0, 0] width 0 height 0
type input "Não utilizadas"
drag, startPoint x: 126, startPoint y: 752, endPoint x: 634, endPoint y: 630, distance: 522.4
click at [634, 630] on quentale-workspace at bounding box center [763, 392] width 1526 height 784
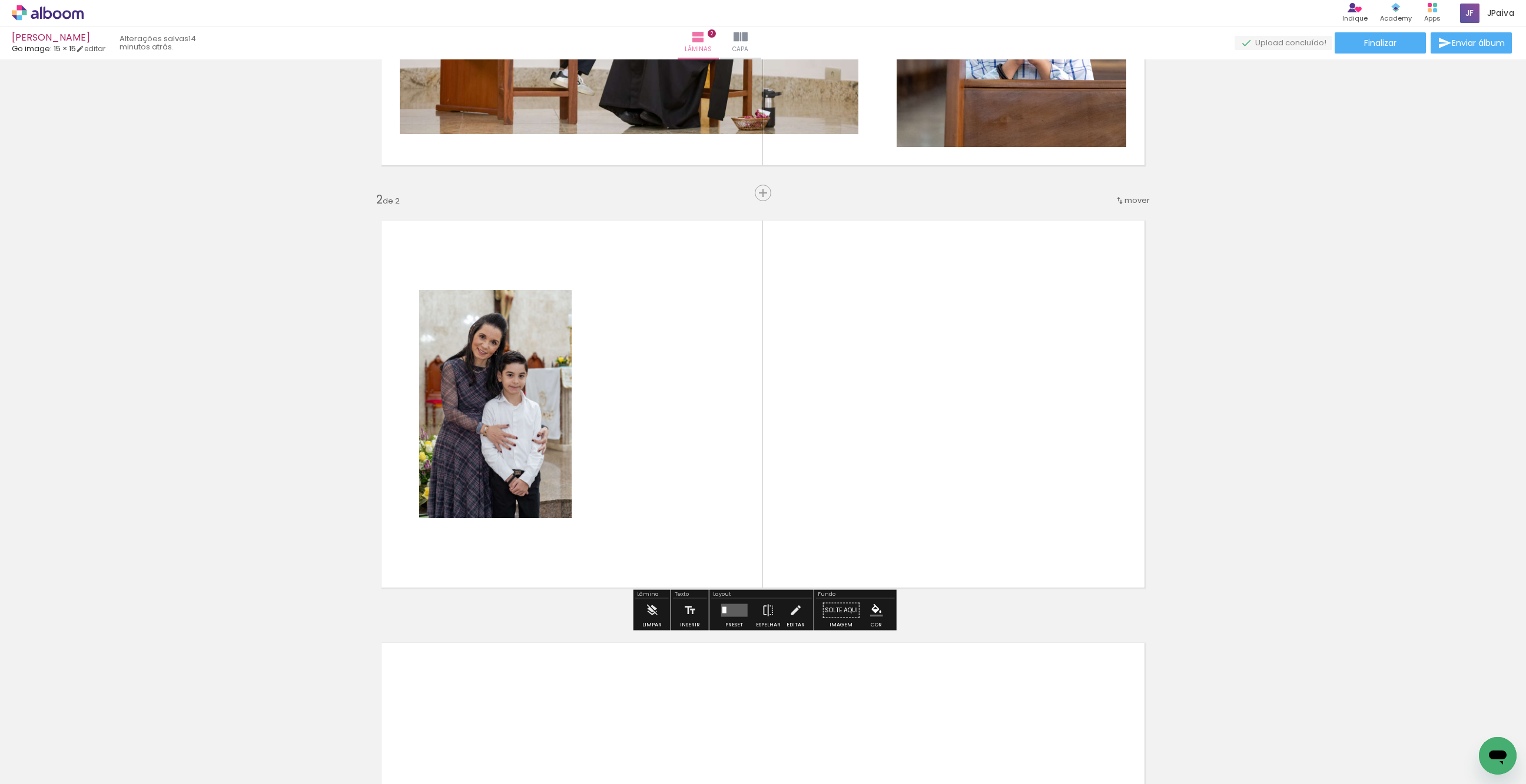
scroll to position [327, 0]
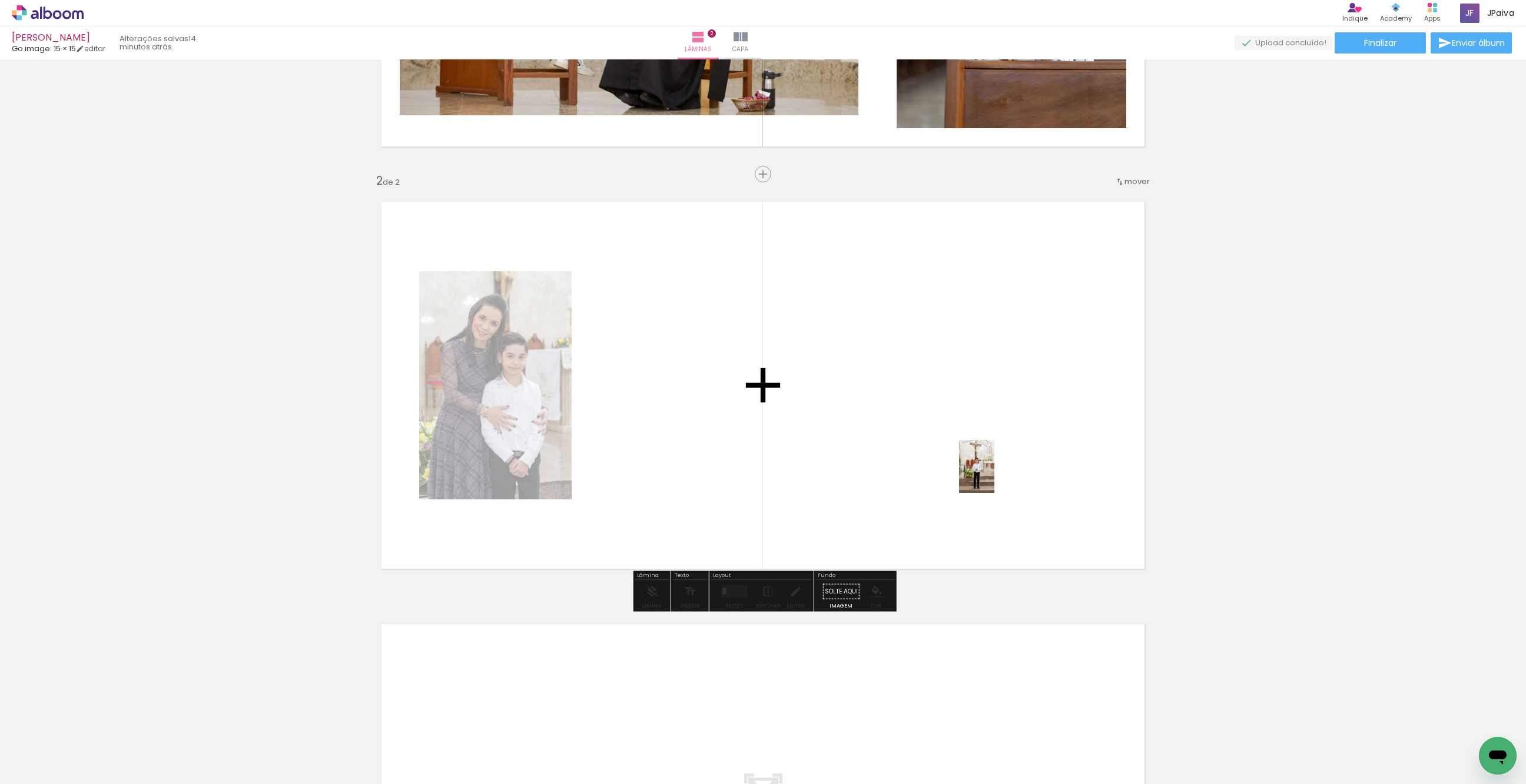
drag, startPoint x: 430, startPoint y: 632, endPoint x: 988, endPoint y: 477, distance: 579.1
click at [995, 475] on quentale-workspace at bounding box center [763, 392] width 1526 height 784
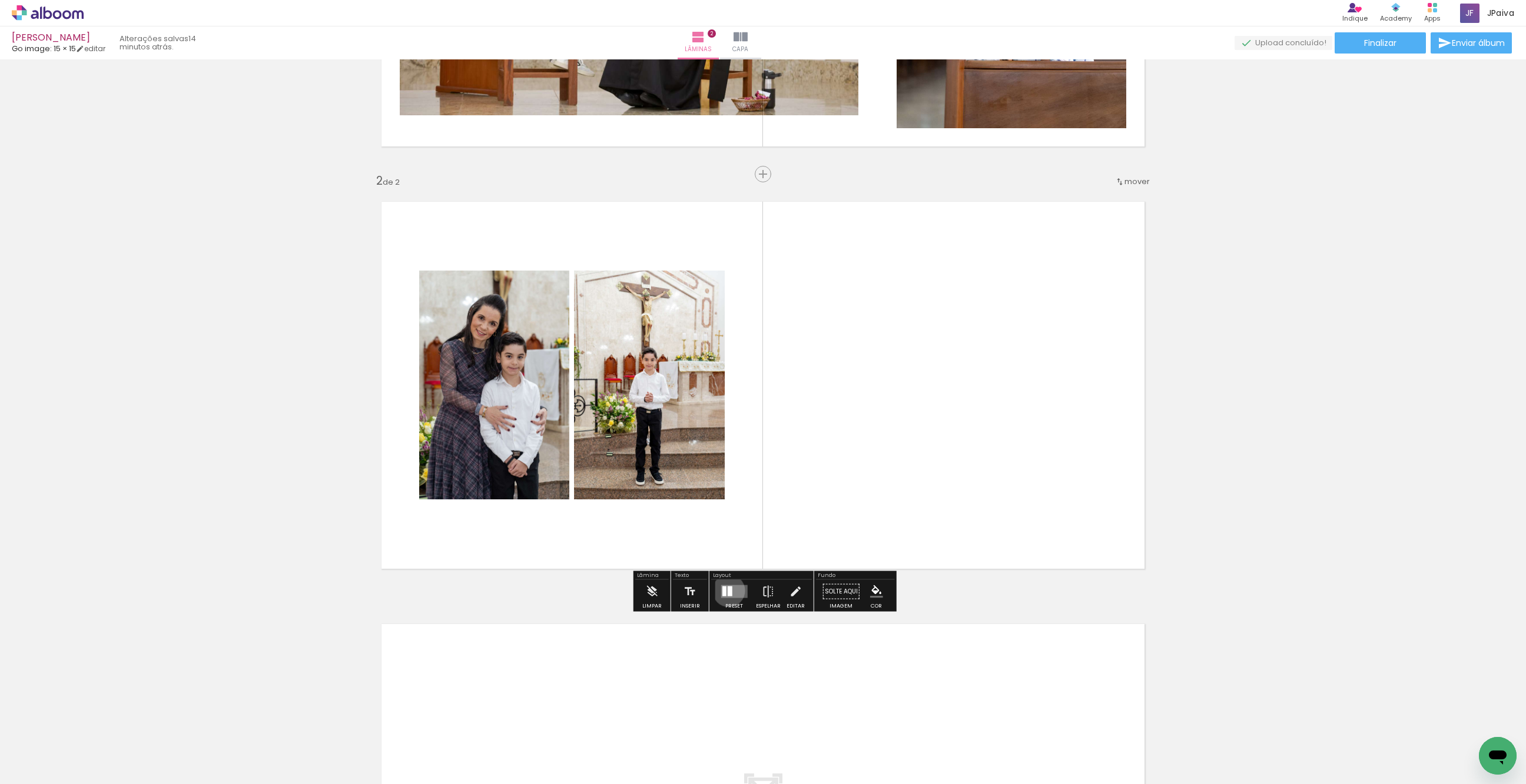
drag, startPoint x: 726, startPoint y: 590, endPoint x: 876, endPoint y: 518, distance: 166.4
click at [736, 588] on quentale-layouter at bounding box center [734, 592] width 27 height 13
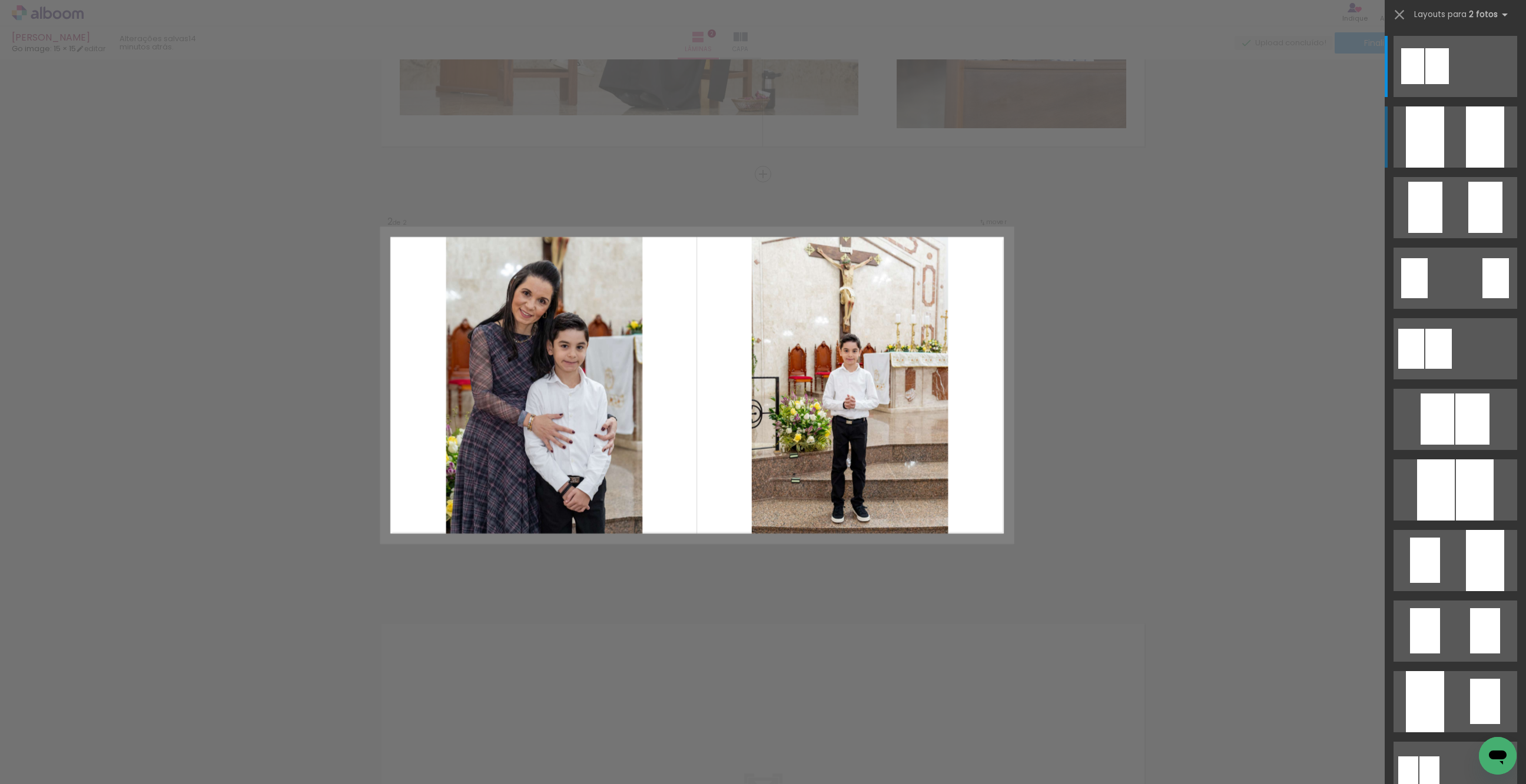
click at [1432, 140] on div at bounding box center [1424, 136] width 38 height 61
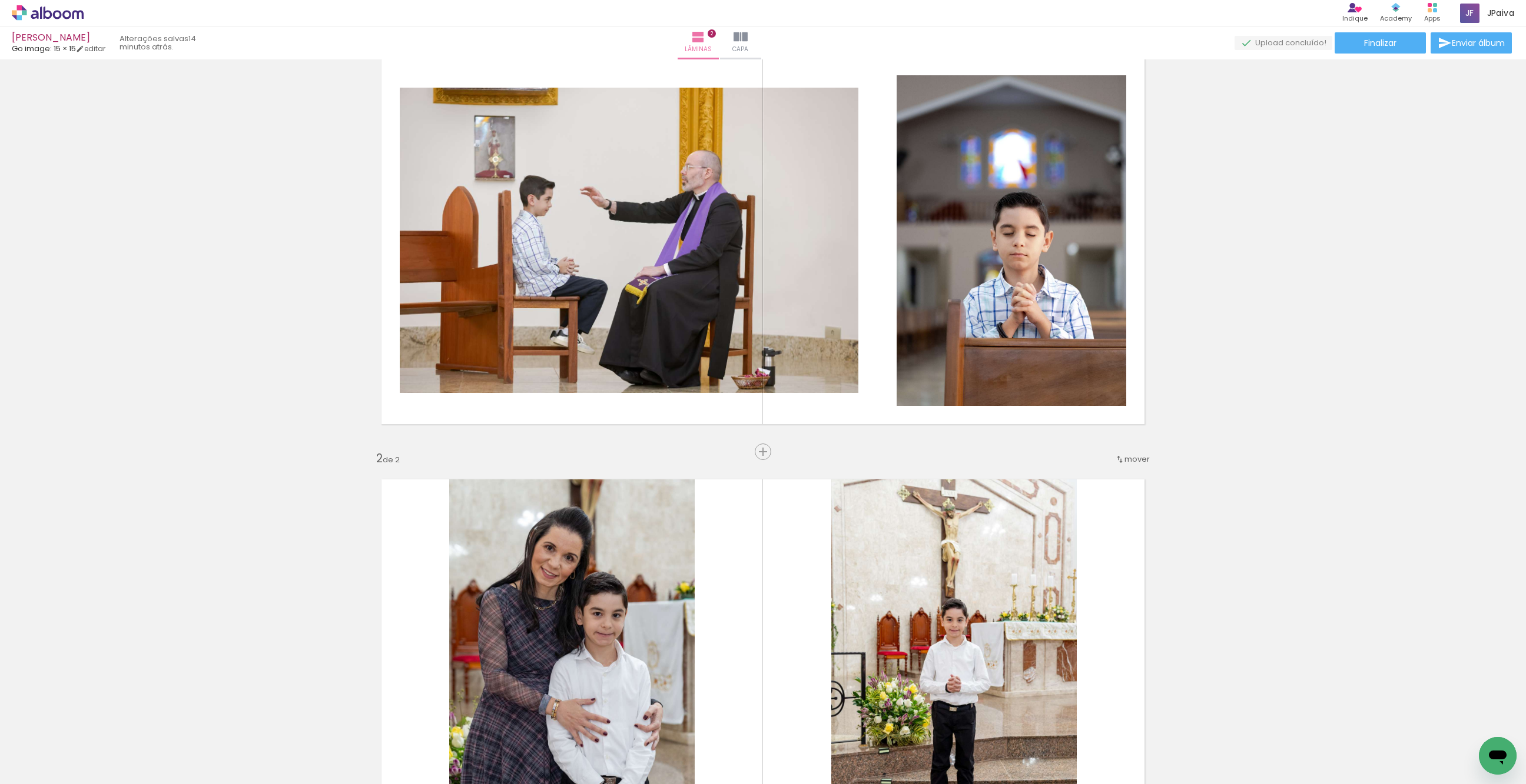
scroll to position [0, 0]
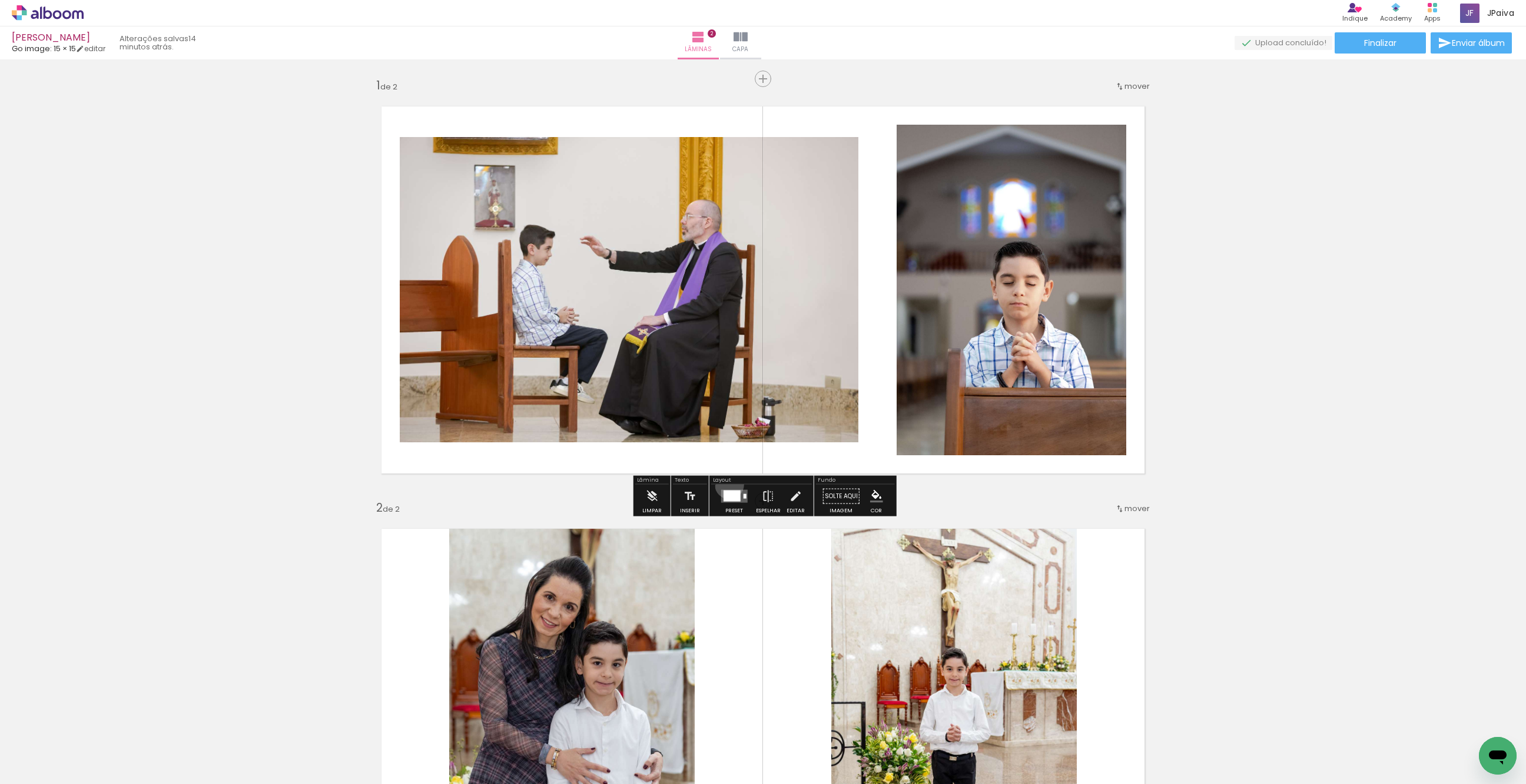
click at [727, 485] on div at bounding box center [735, 497] width 32 height 24
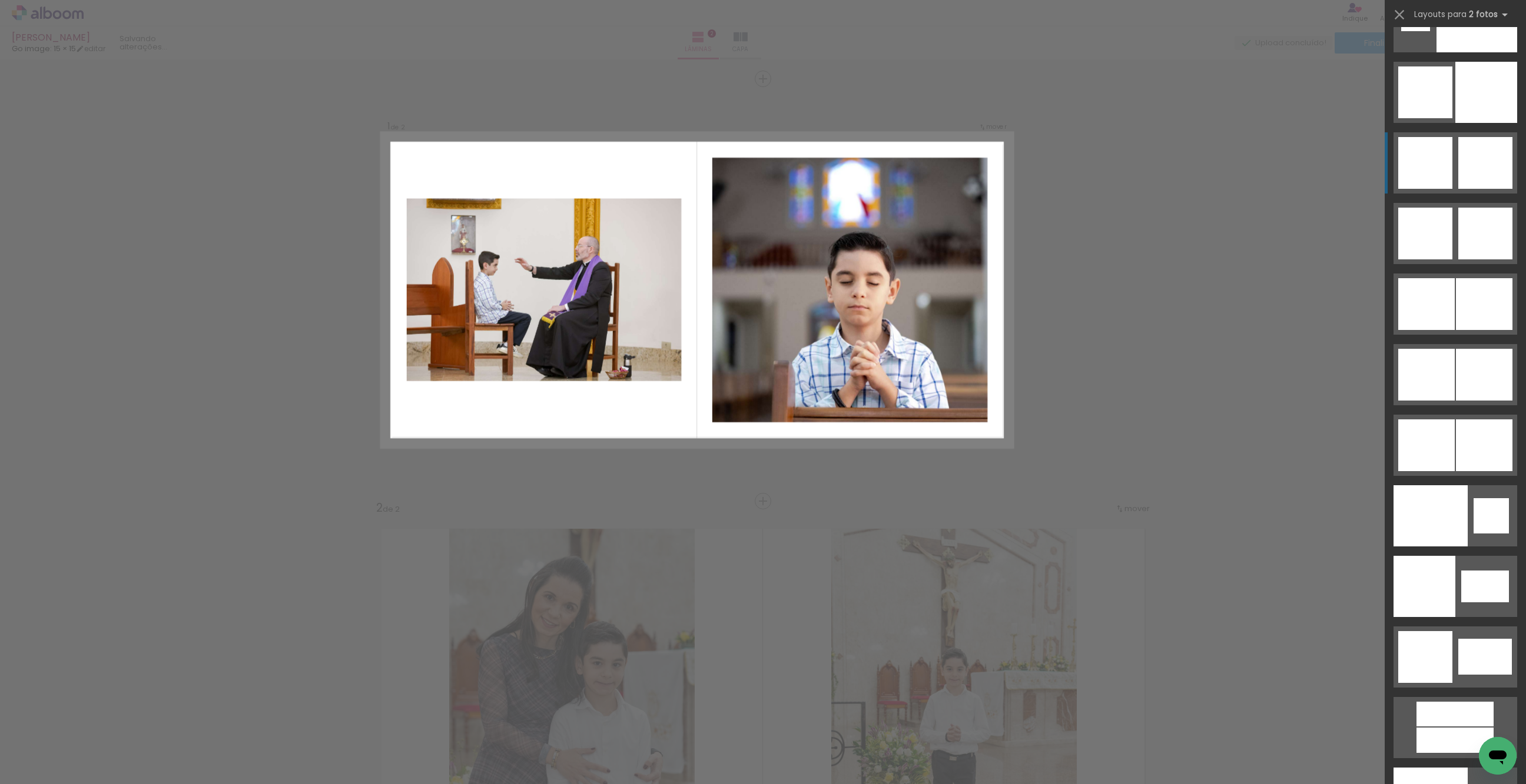
scroll to position [5950, 0]
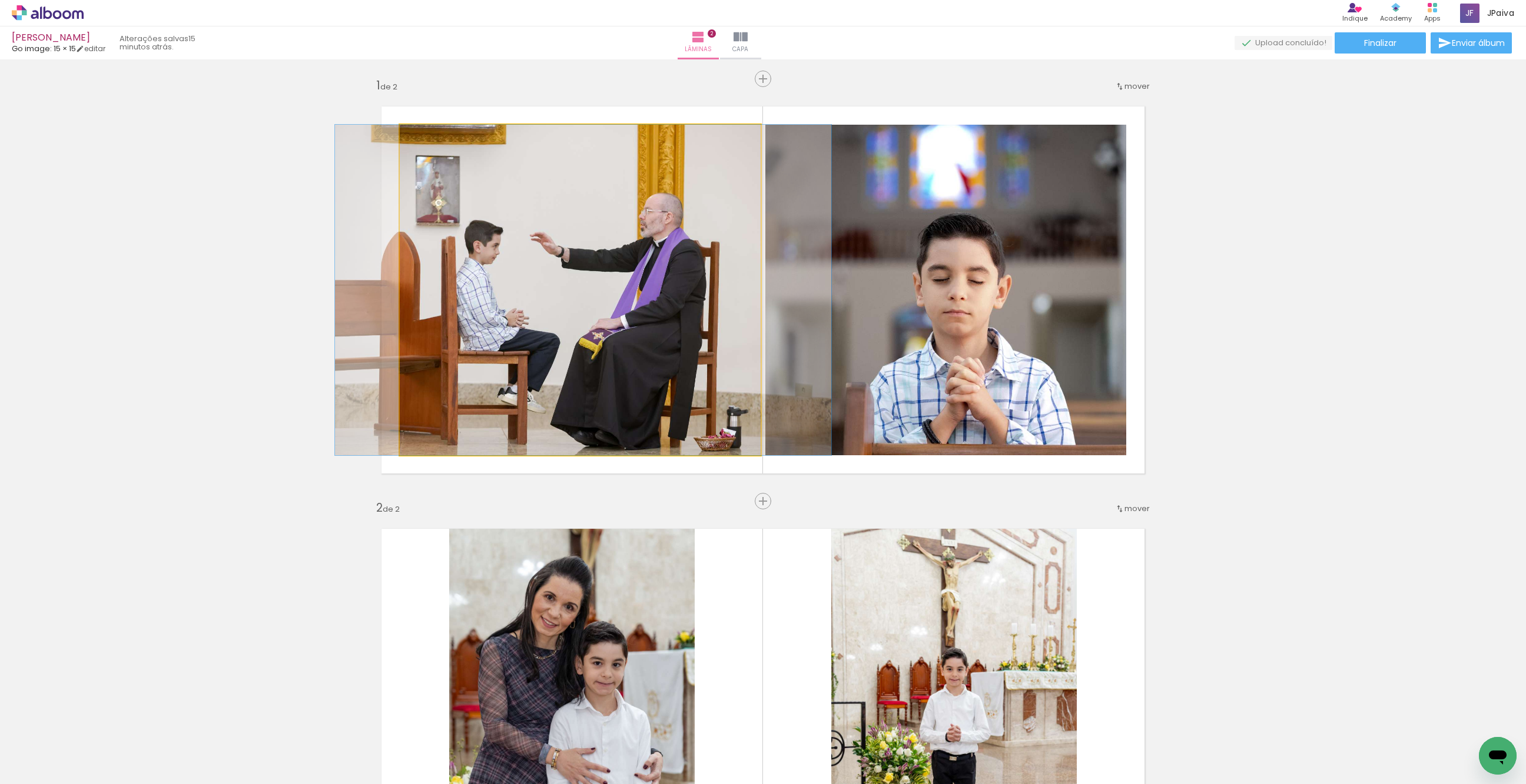
drag, startPoint x: 650, startPoint y: 278, endPoint x: 653, endPoint y: 262, distance: 16.3
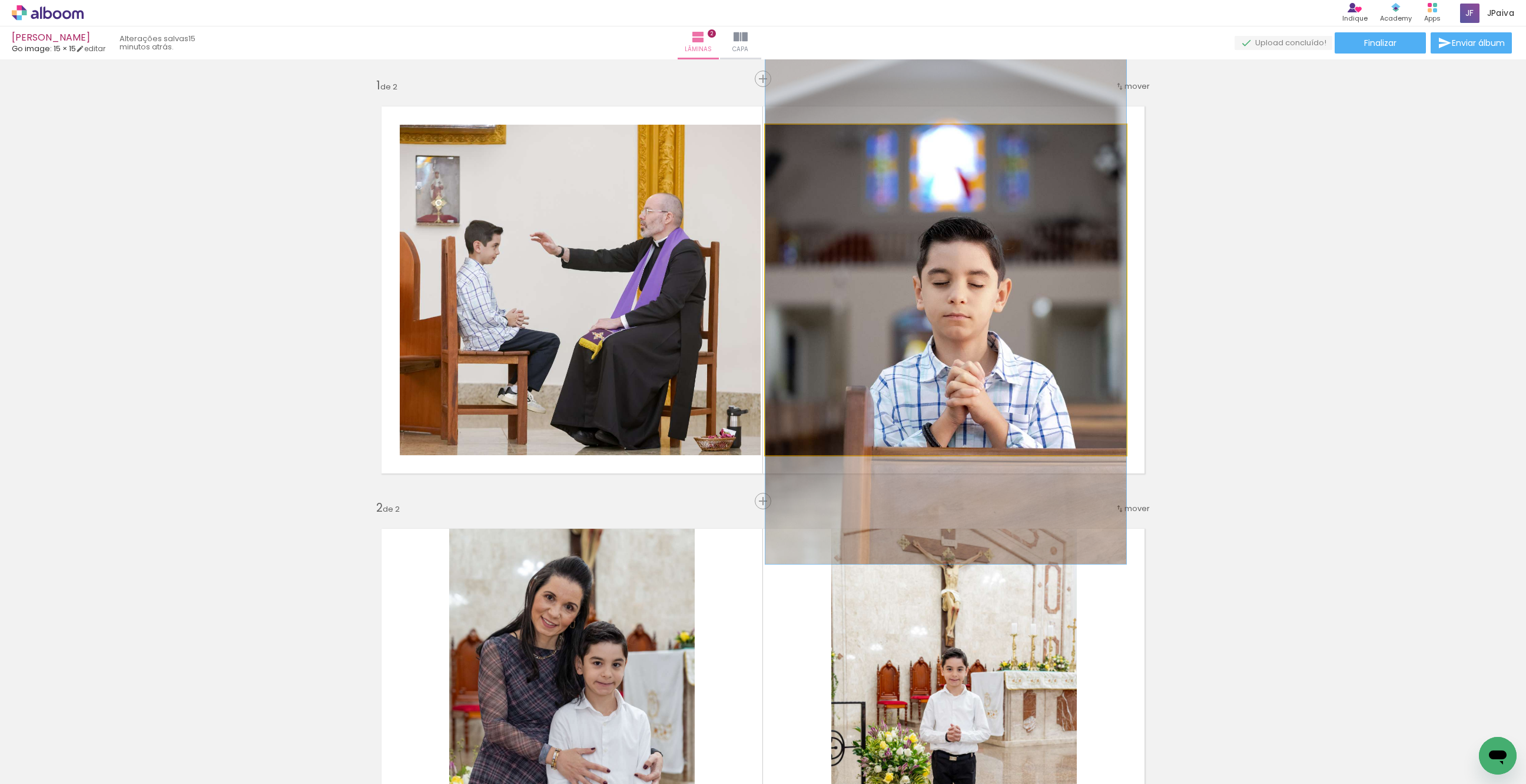
drag, startPoint x: 1000, startPoint y: 314, endPoint x: 1006, endPoint y: 317, distance: 6.7
drag, startPoint x: 1006, startPoint y: 317, endPoint x: 997, endPoint y: 316, distance: 9.1
click at [997, 316] on div at bounding box center [946, 291] width 361 height 541
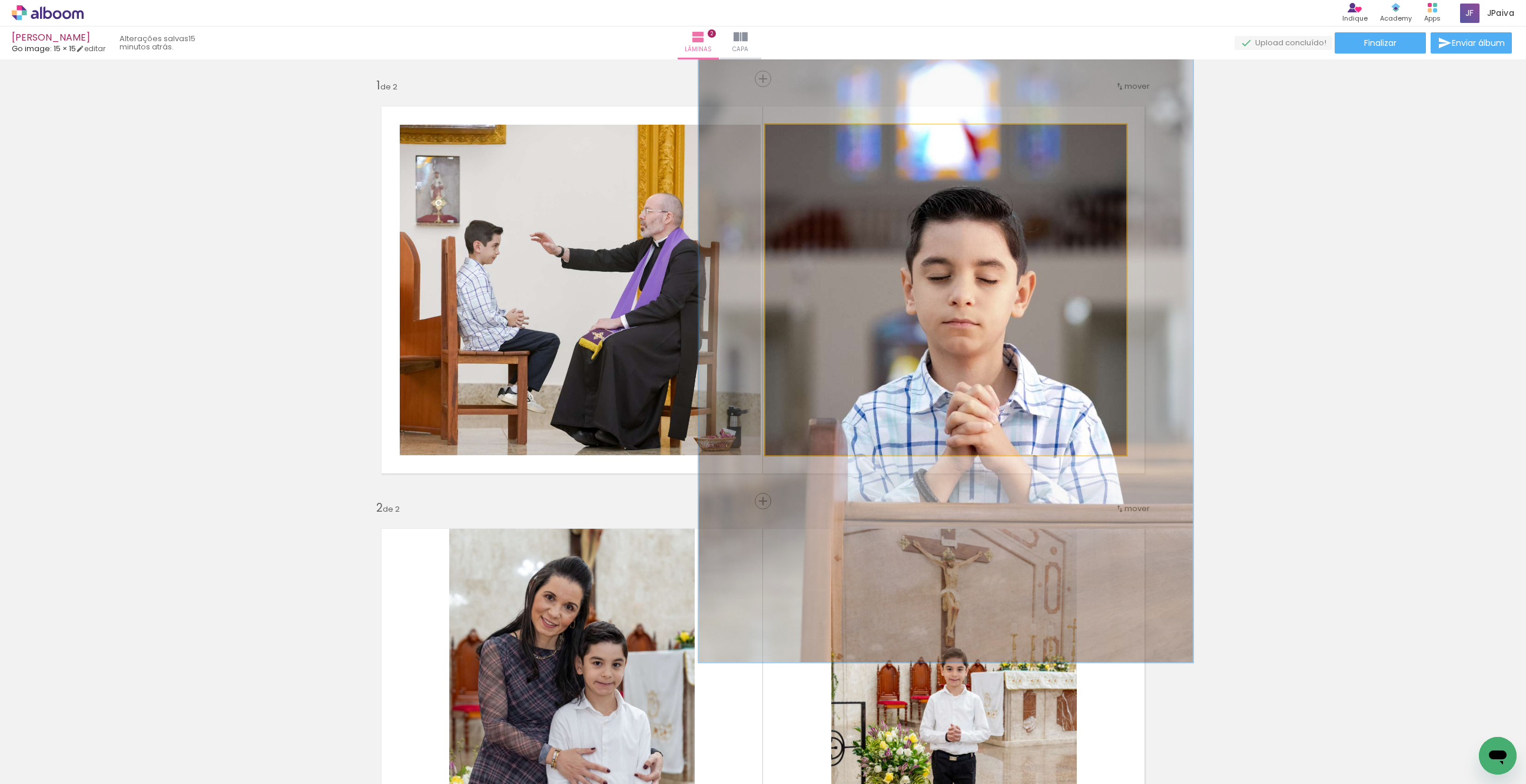
drag, startPoint x: 802, startPoint y: 138, endPoint x: 813, endPoint y: 137, distance: 11.0
click at [813, 137] on div at bounding box center [816, 136] width 46 height 19
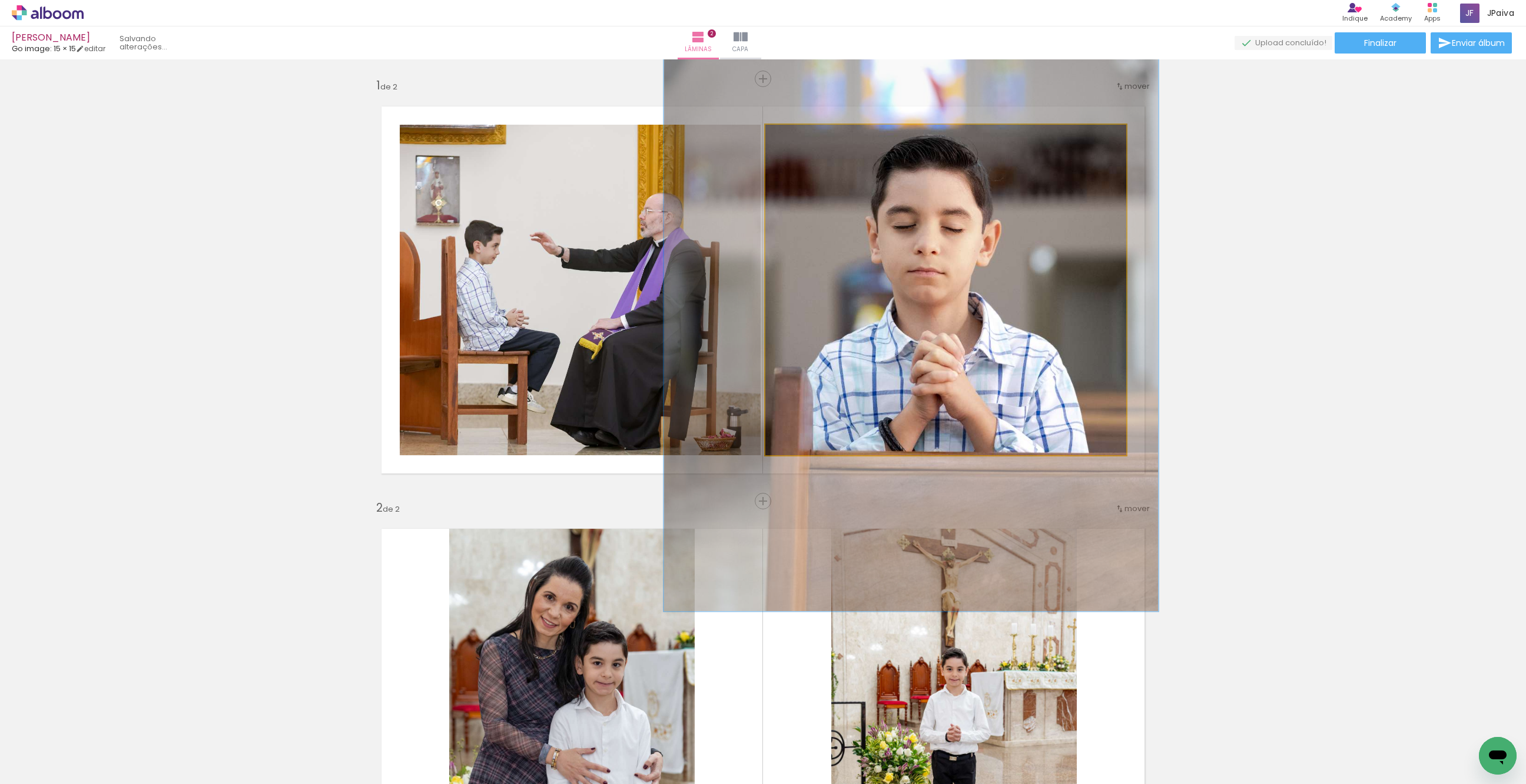
drag, startPoint x: 984, startPoint y: 236, endPoint x: 950, endPoint y: 190, distance: 57.2
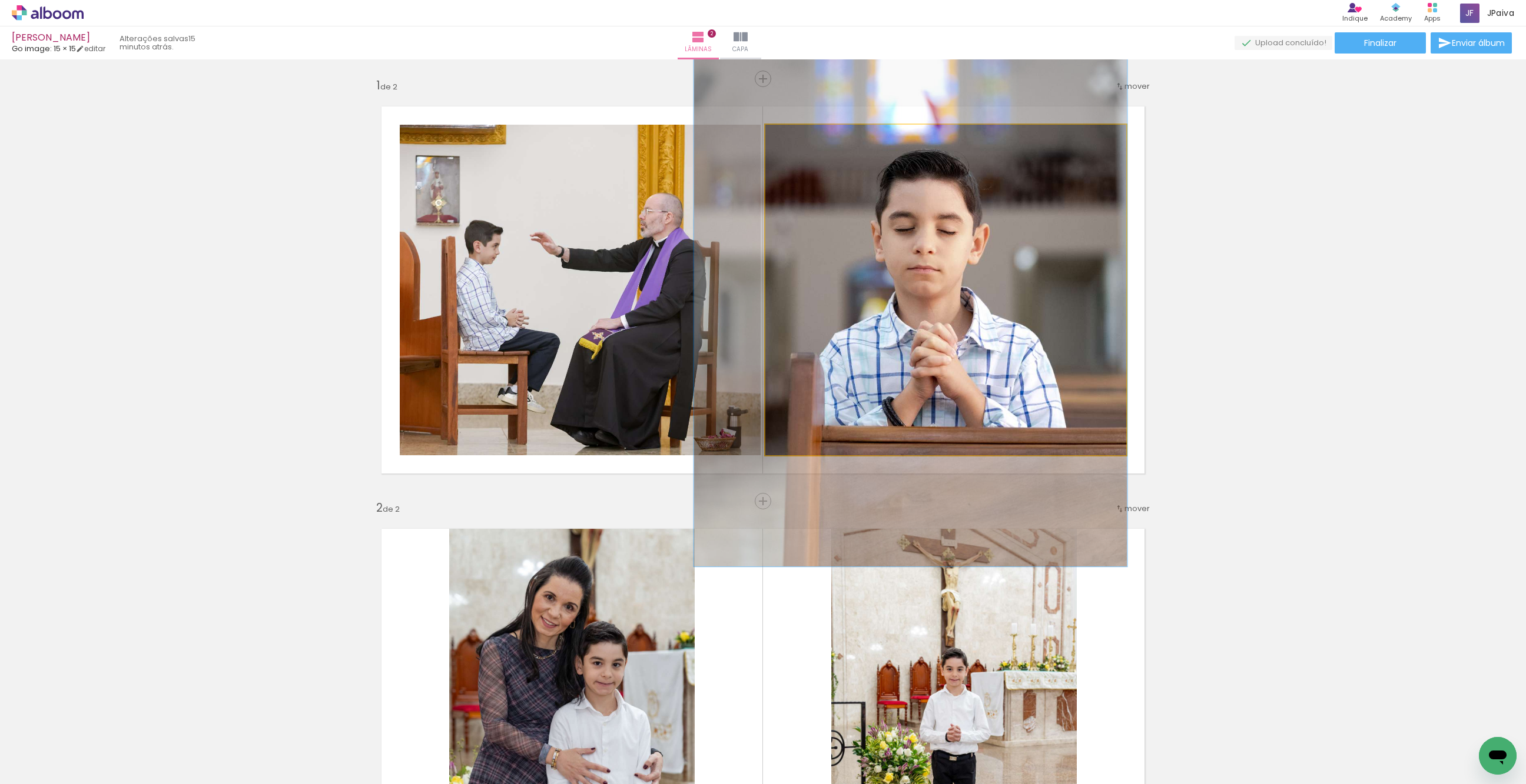
drag, startPoint x: 807, startPoint y: 140, endPoint x: 799, endPoint y: 145, distance: 9.4
type paper-slider "120"
click at [799, 145] on div at bounding box center [802, 136] width 19 height 19
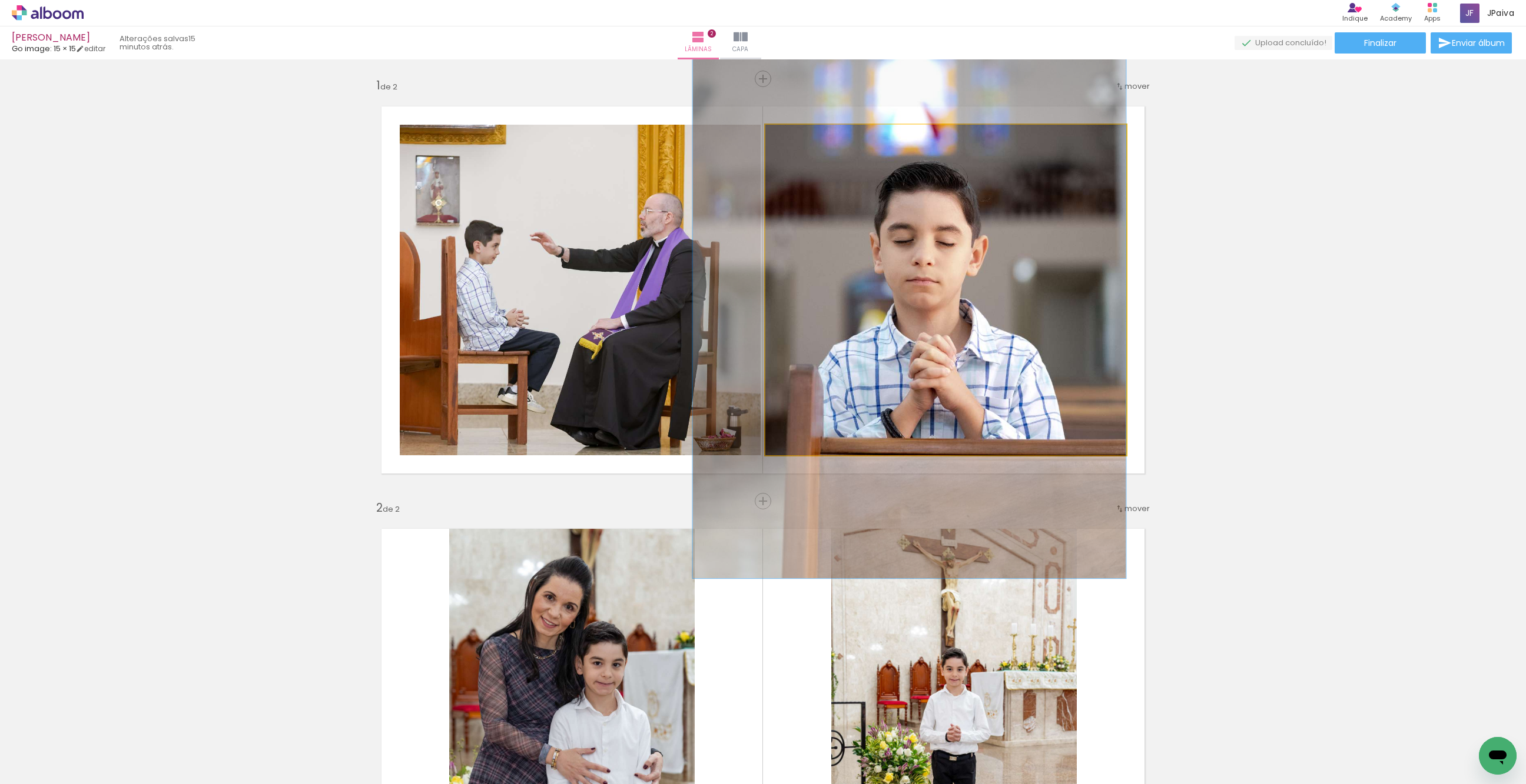
drag, startPoint x: 989, startPoint y: 278, endPoint x: 984, endPoint y: 290, distance: 13.0
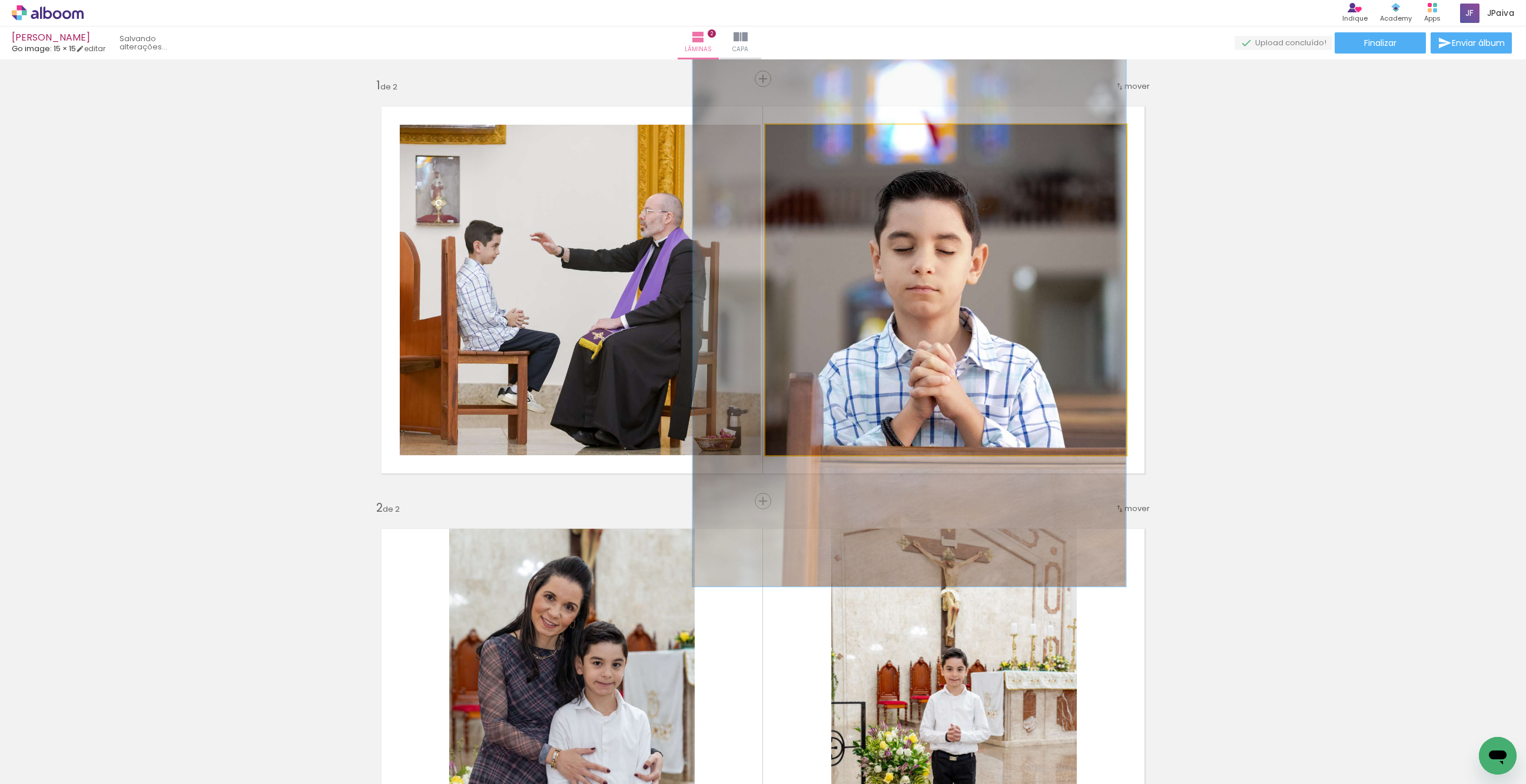
drag, startPoint x: 943, startPoint y: 231, endPoint x: 940, endPoint y: 239, distance: 8.5
click at [940, 239] on div at bounding box center [909, 262] width 434 height 650
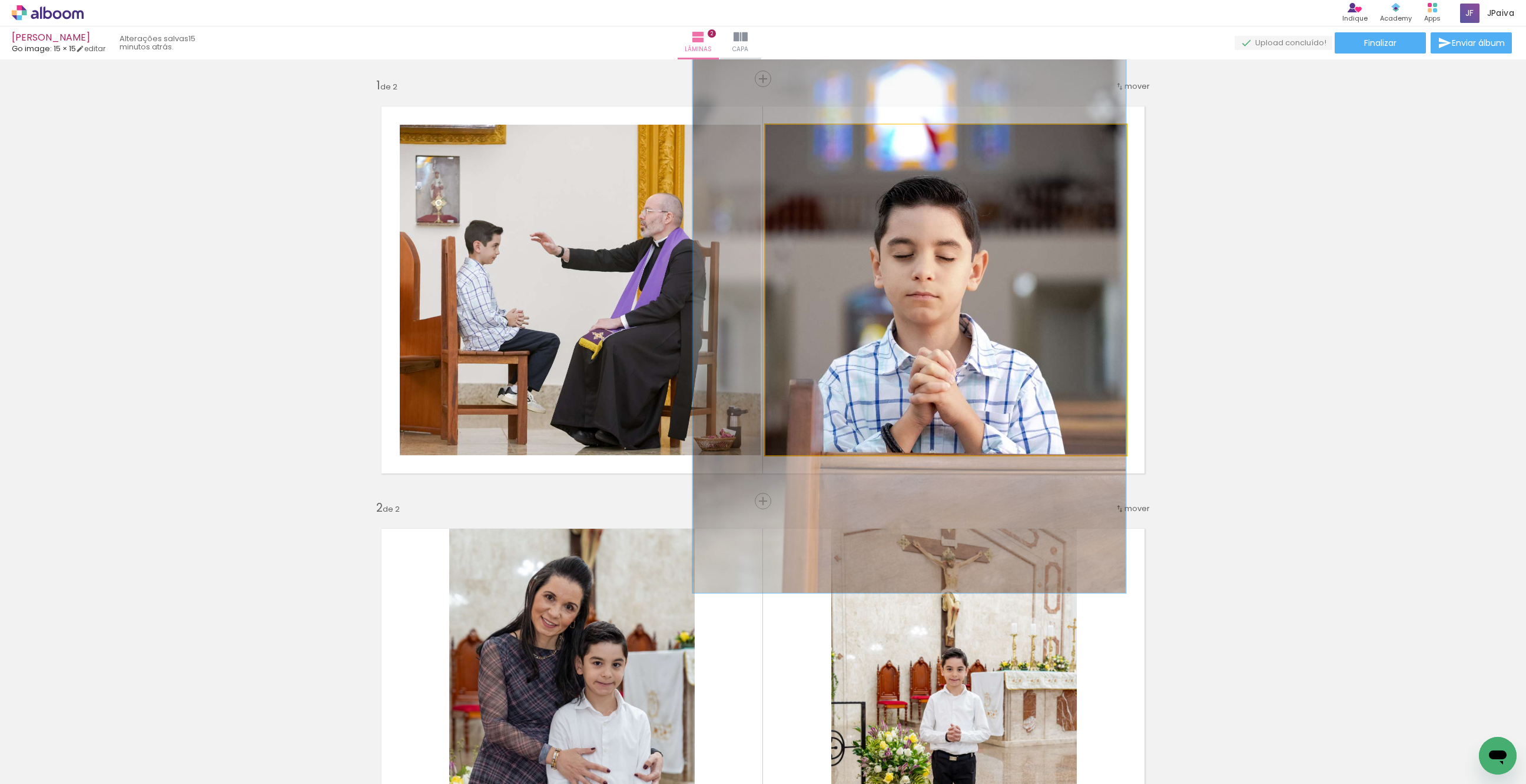
drag, startPoint x: 940, startPoint y: 239, endPoint x: 937, endPoint y: 245, distance: 6.7
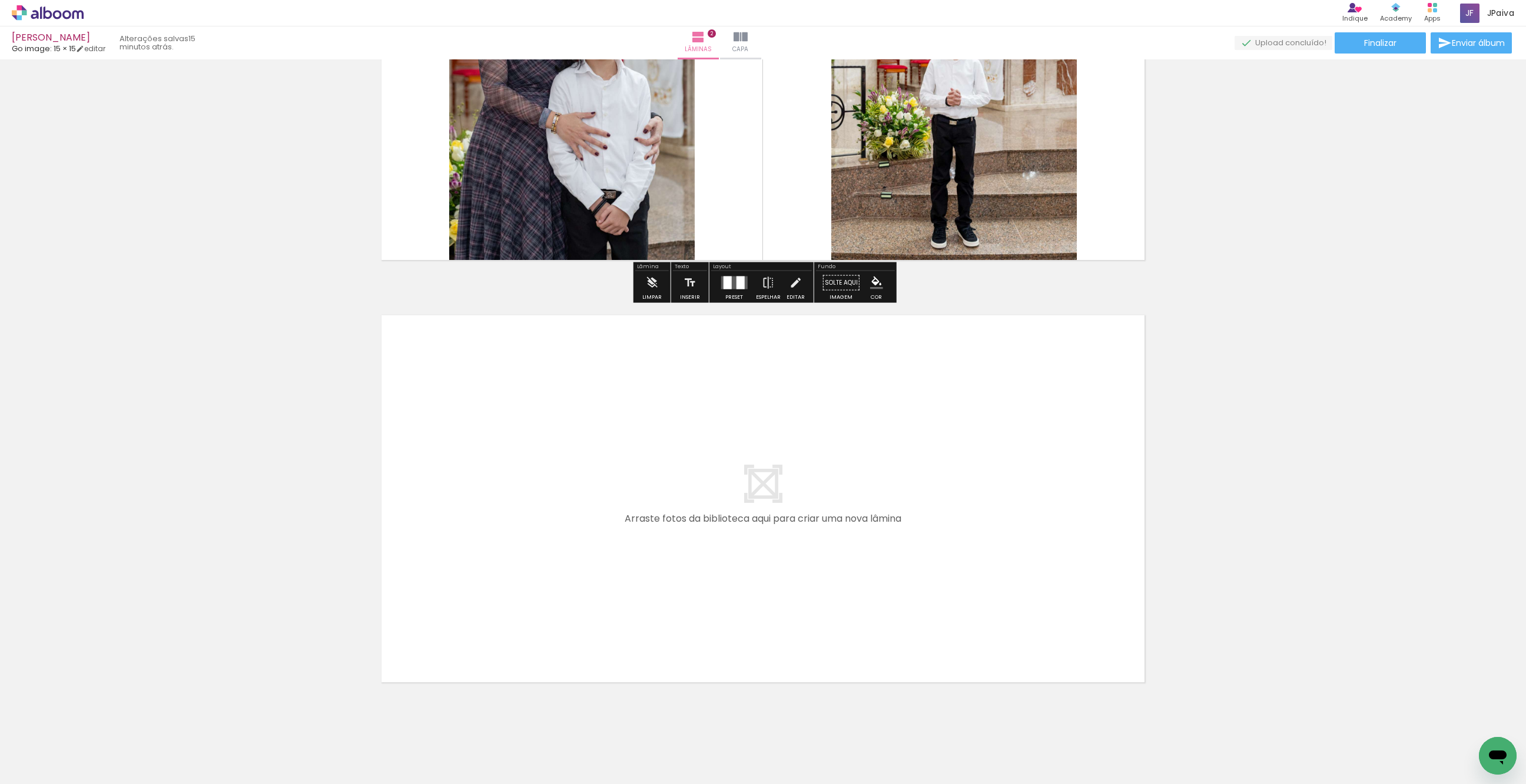
scroll to position [661, 0]
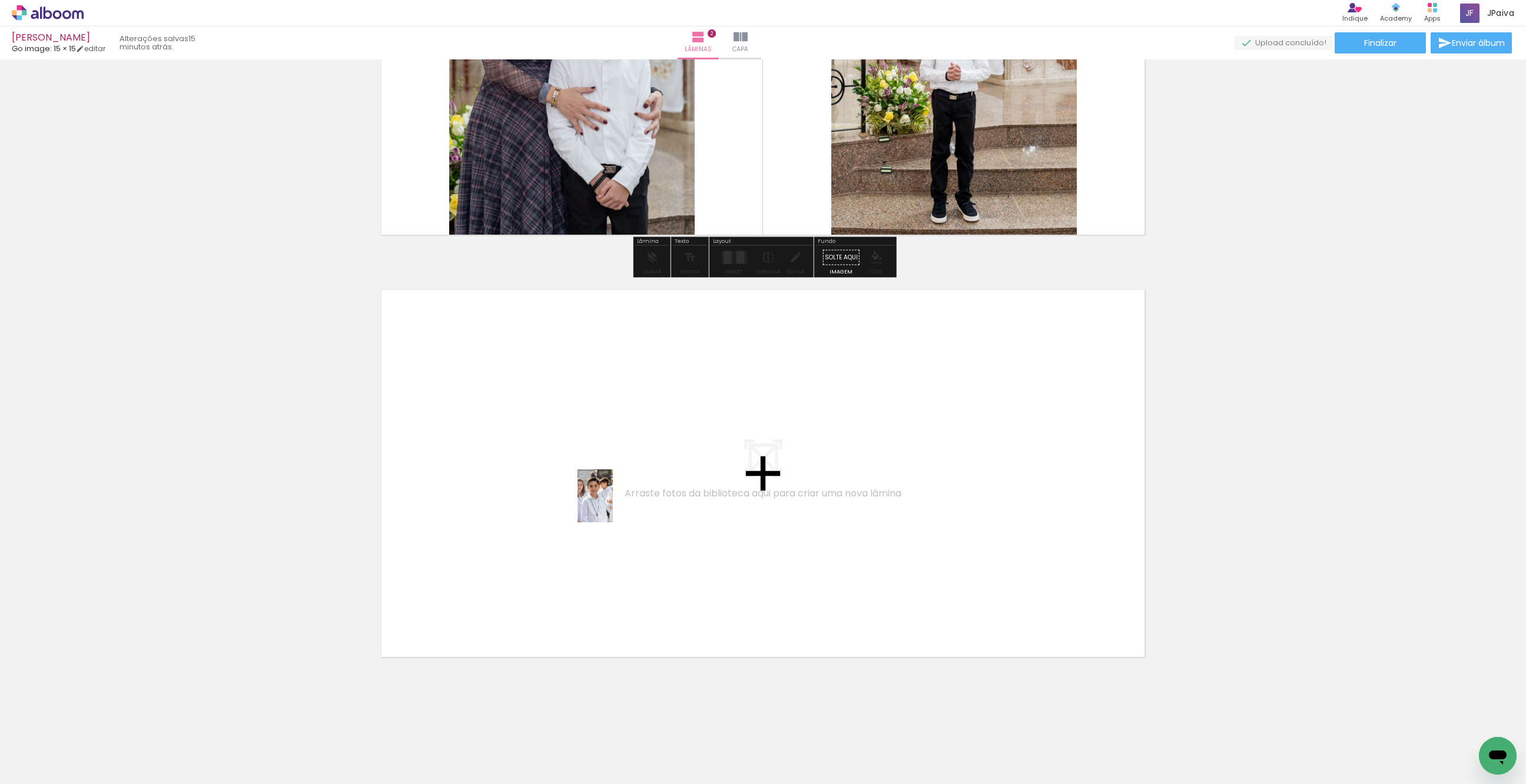
drag, startPoint x: 255, startPoint y: 721, endPoint x: 613, endPoint y: 505, distance: 418.1
click at [613, 505] on quentale-workspace at bounding box center [763, 392] width 1526 height 784
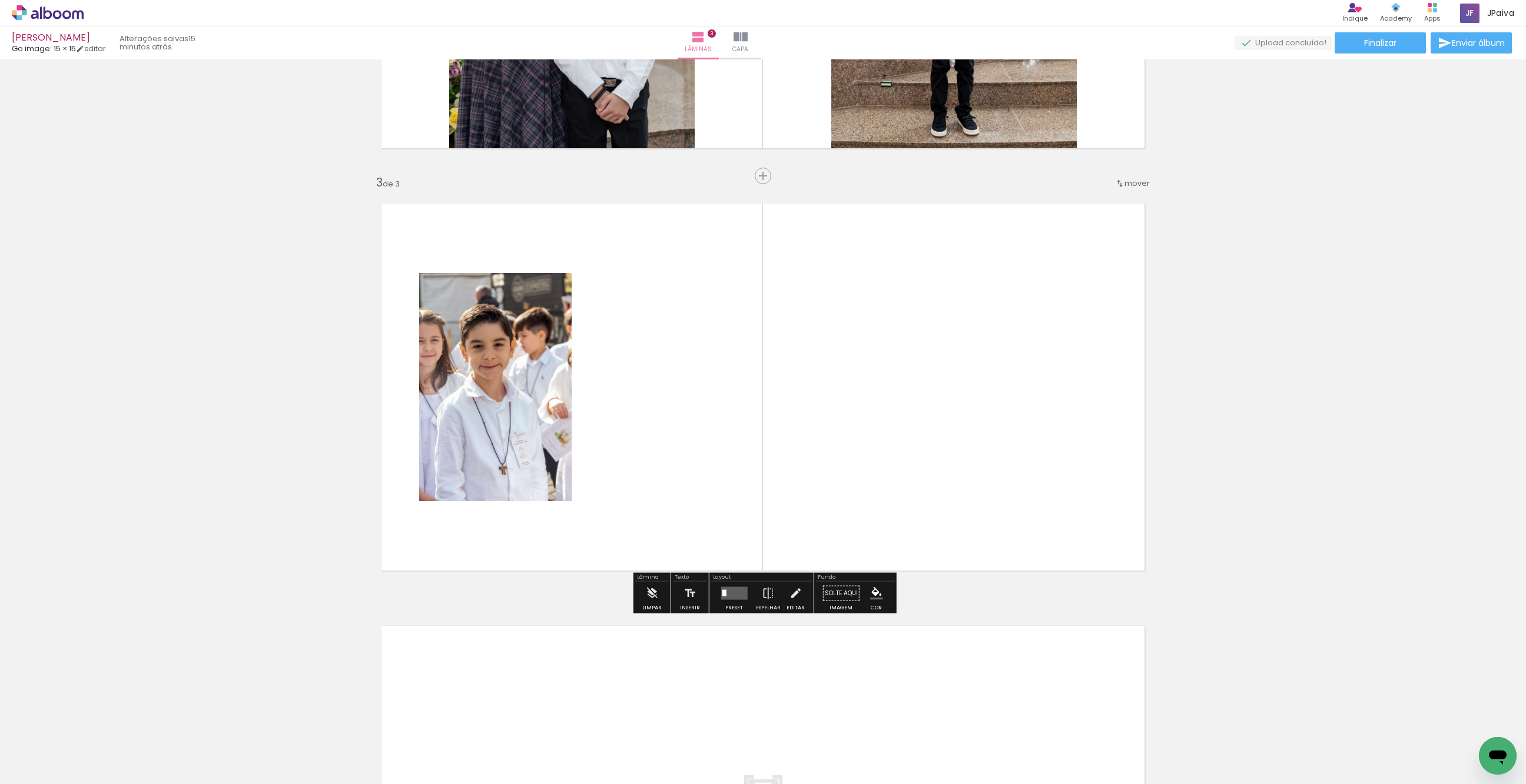
scroll to position [749, 0]
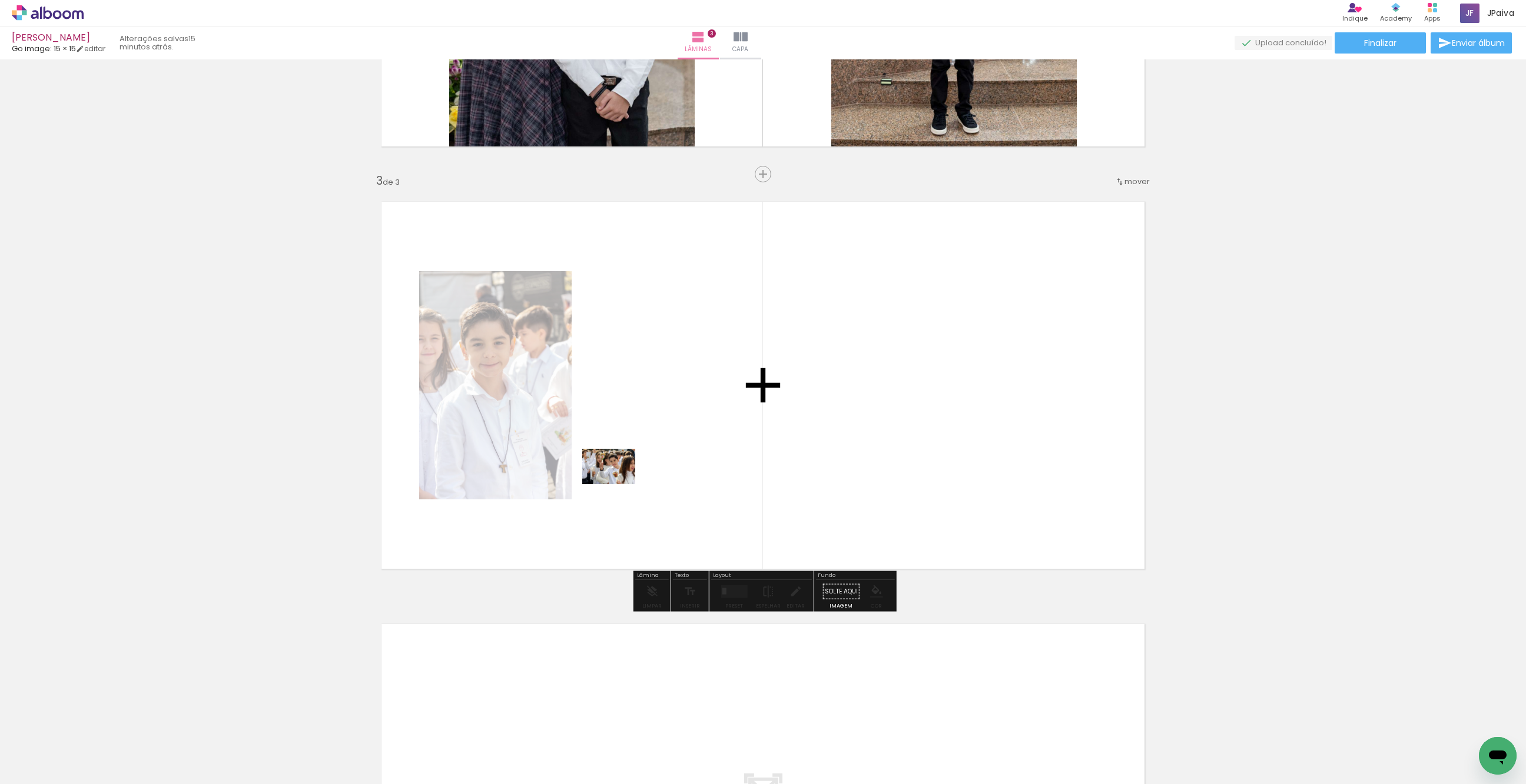
drag, startPoint x: 135, startPoint y: 754, endPoint x: 710, endPoint y: 431, distance: 659.5
click at [710, 431] on quentale-workspace at bounding box center [763, 392] width 1526 height 784
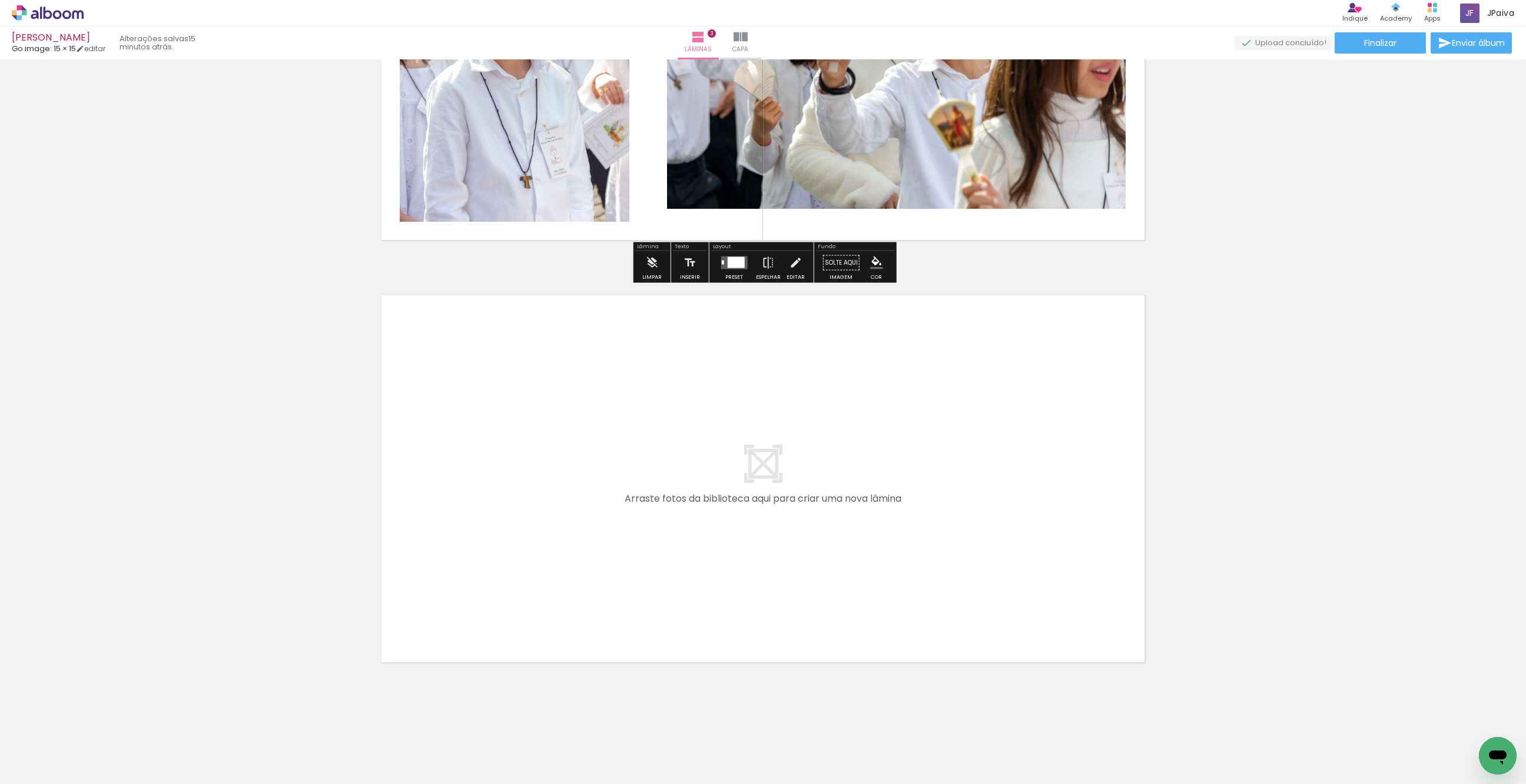
scroll to position [1084, 0]
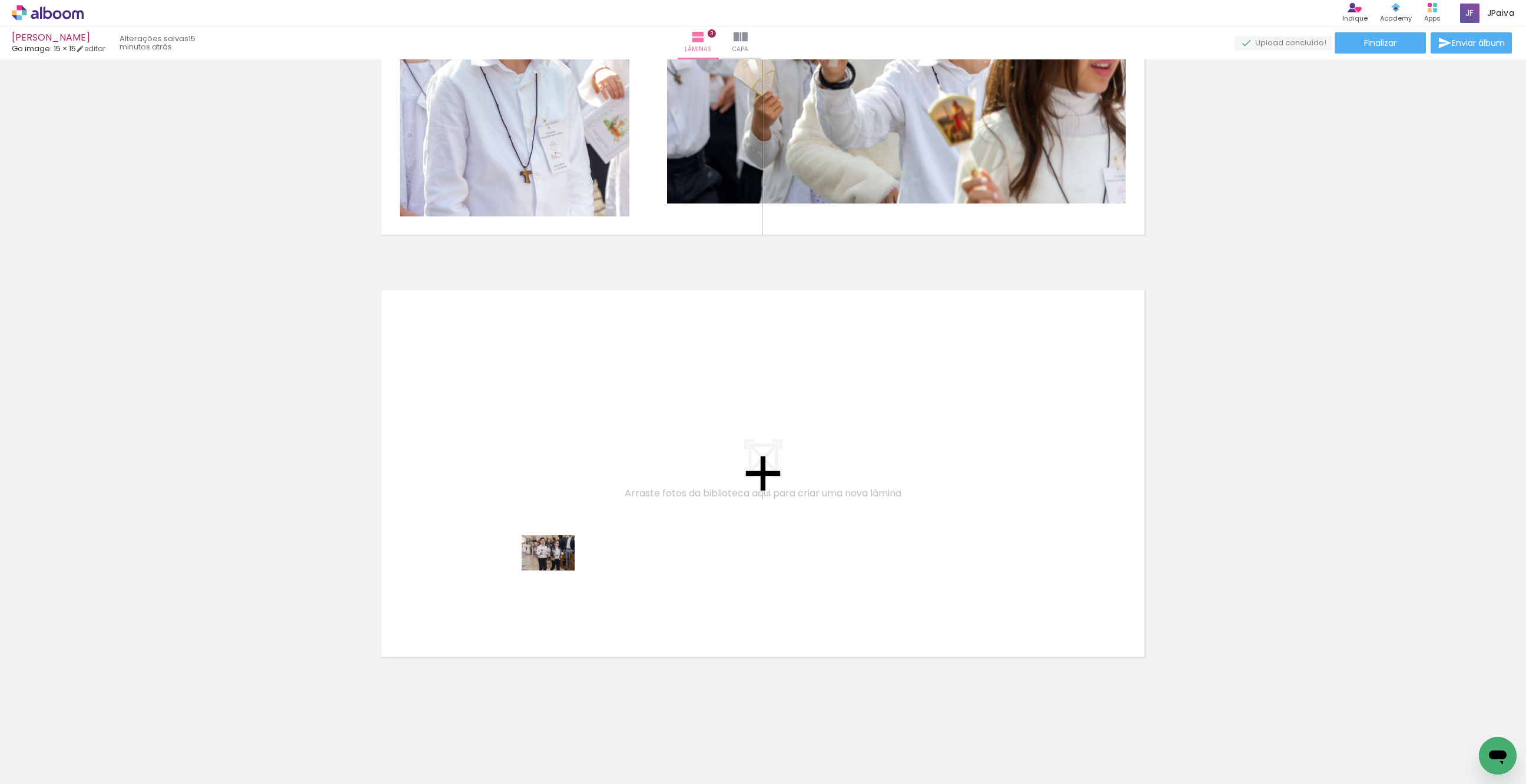
drag, startPoint x: 129, startPoint y: 748, endPoint x: 557, endPoint y: 571, distance: 463.2
click at [557, 571] on quentale-workspace at bounding box center [763, 392] width 1526 height 784
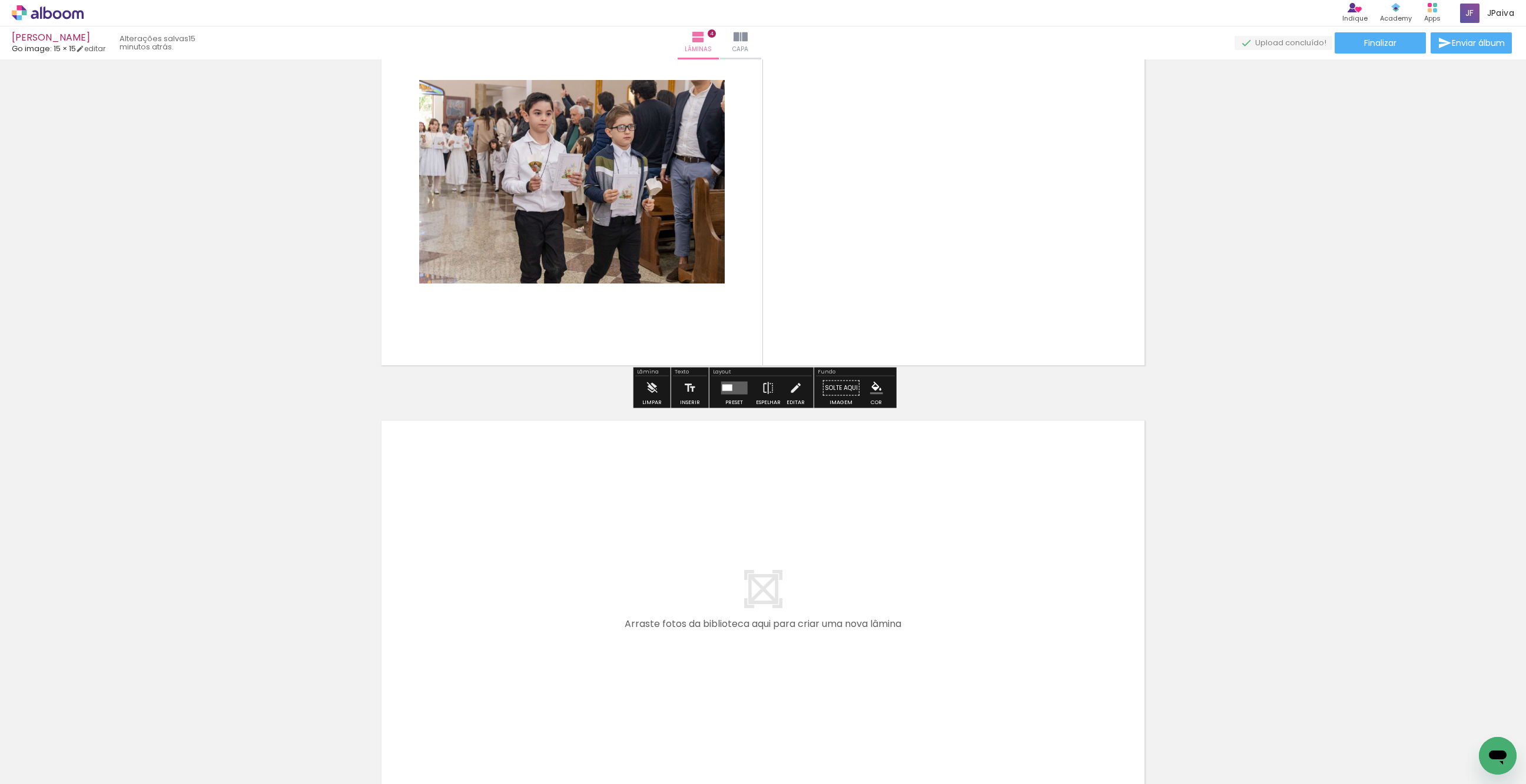
scroll to position [1381, 0]
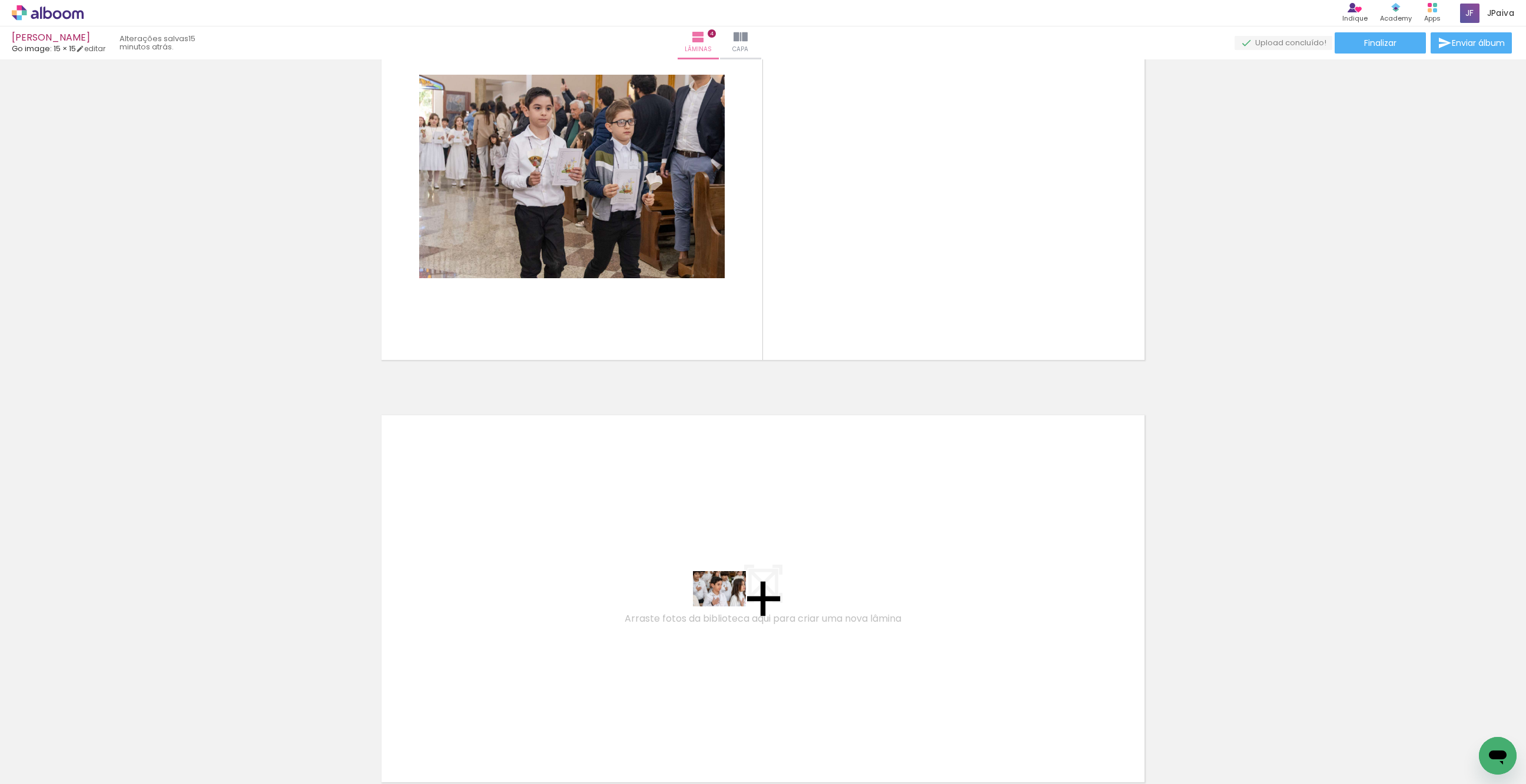
click at [729, 608] on quentale-workspace at bounding box center [763, 392] width 1526 height 784
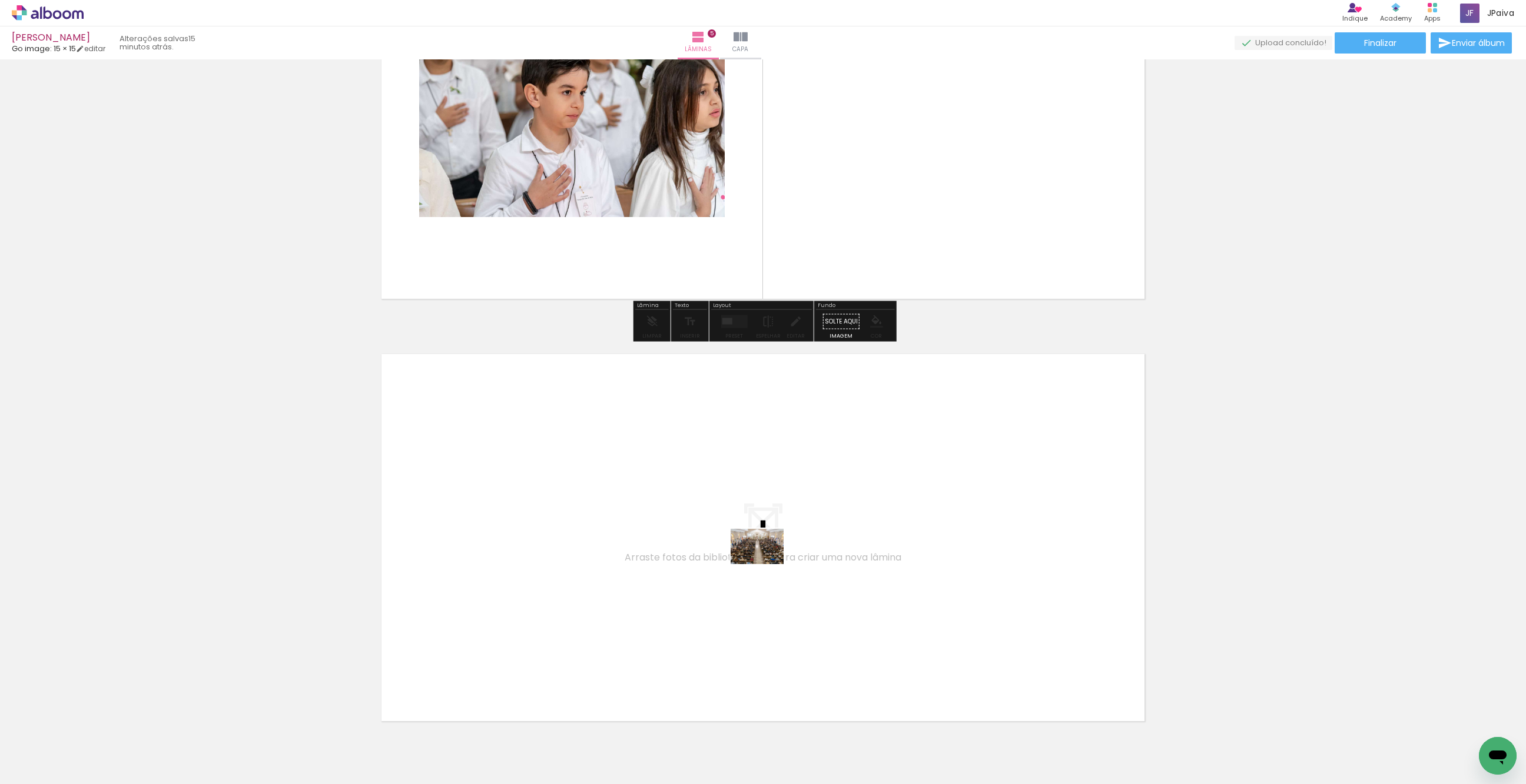
drag, startPoint x: 202, startPoint y: 722, endPoint x: 765, endPoint y: 564, distance: 584.8
click at [765, 564] on quentale-workspace at bounding box center [763, 392] width 1526 height 784
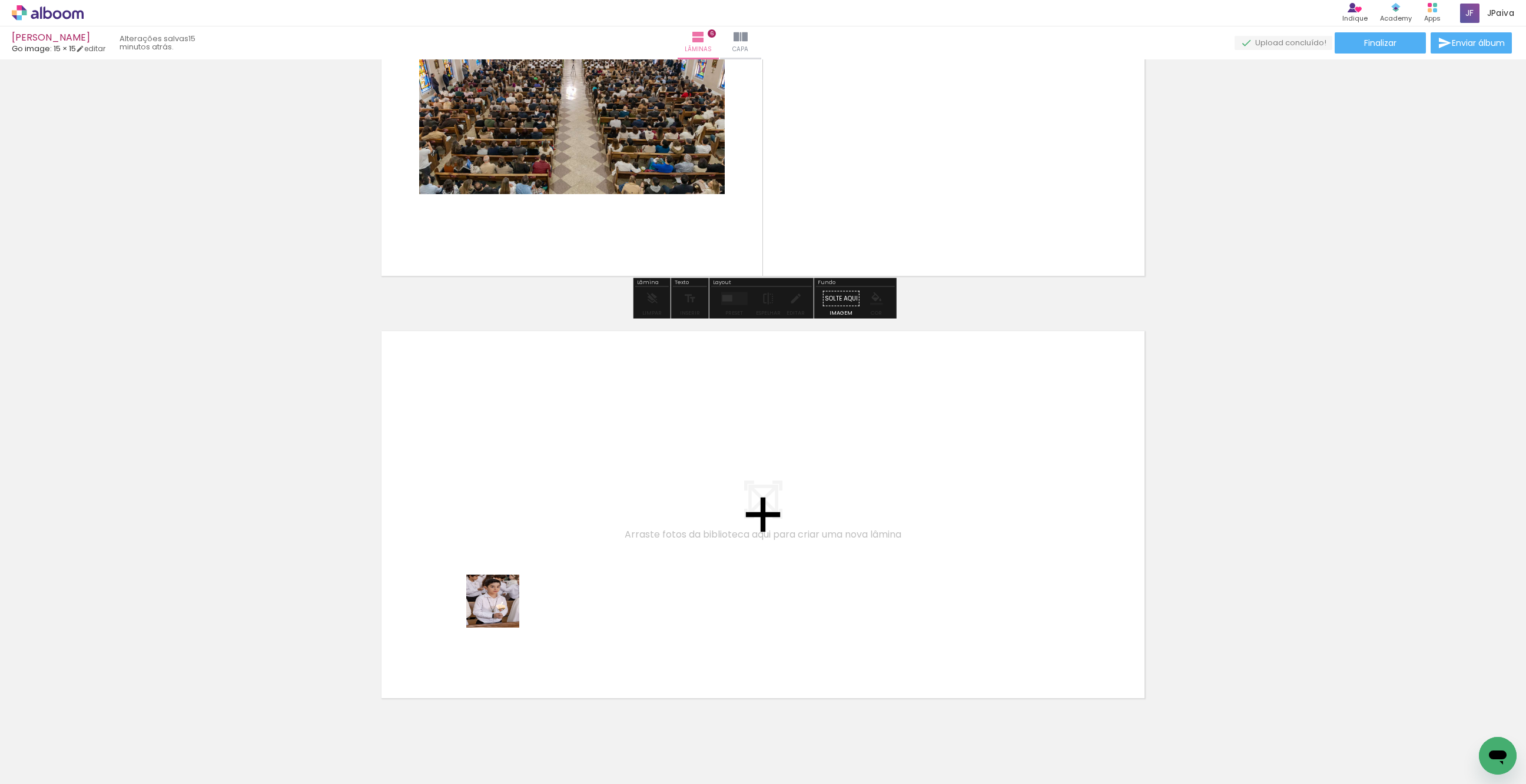
drag, startPoint x: 134, startPoint y: 737, endPoint x: 519, endPoint y: 604, distance: 407.3
click at [519, 604] on quentale-workspace at bounding box center [763, 392] width 1526 height 784
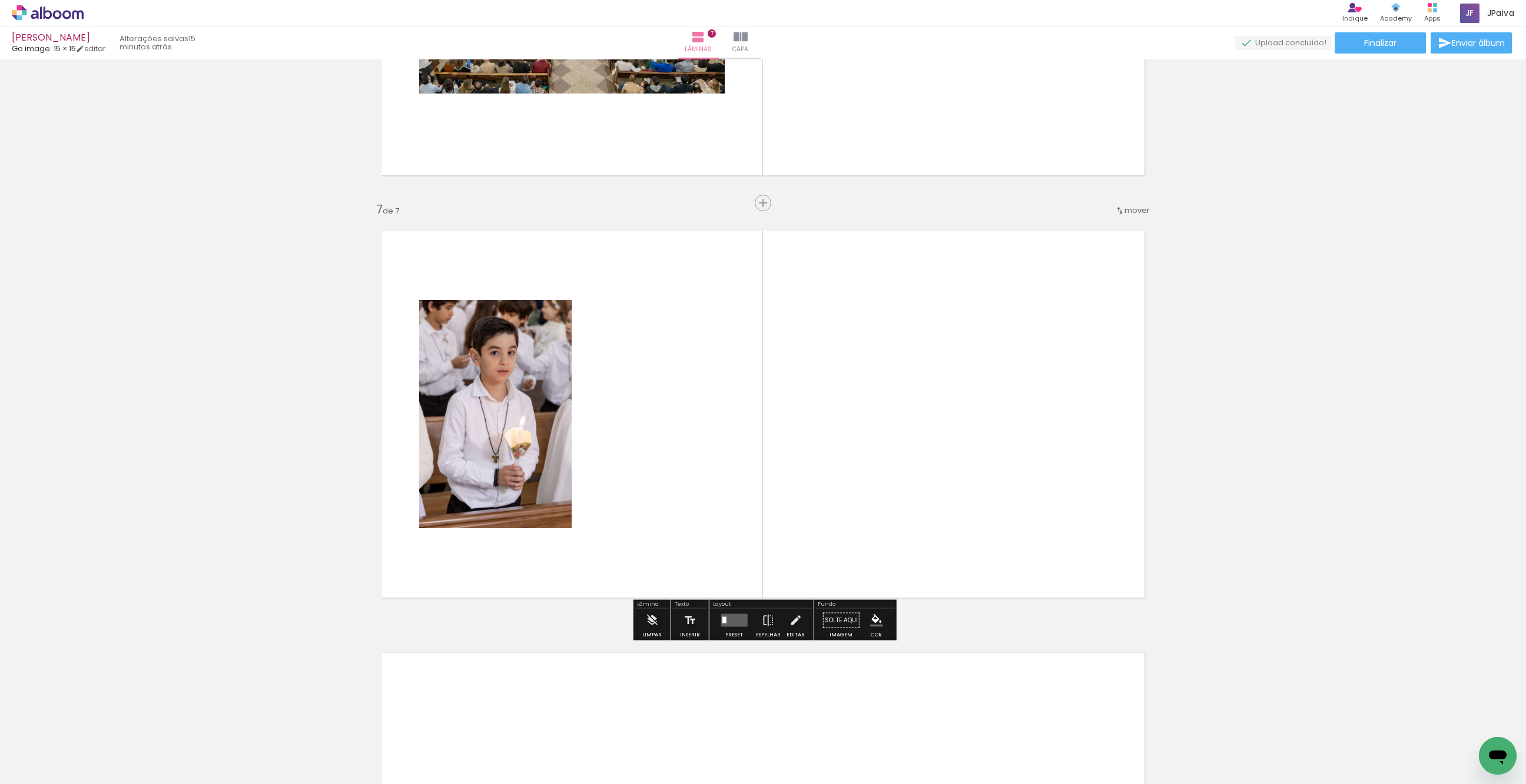
scroll to position [2440, 0]
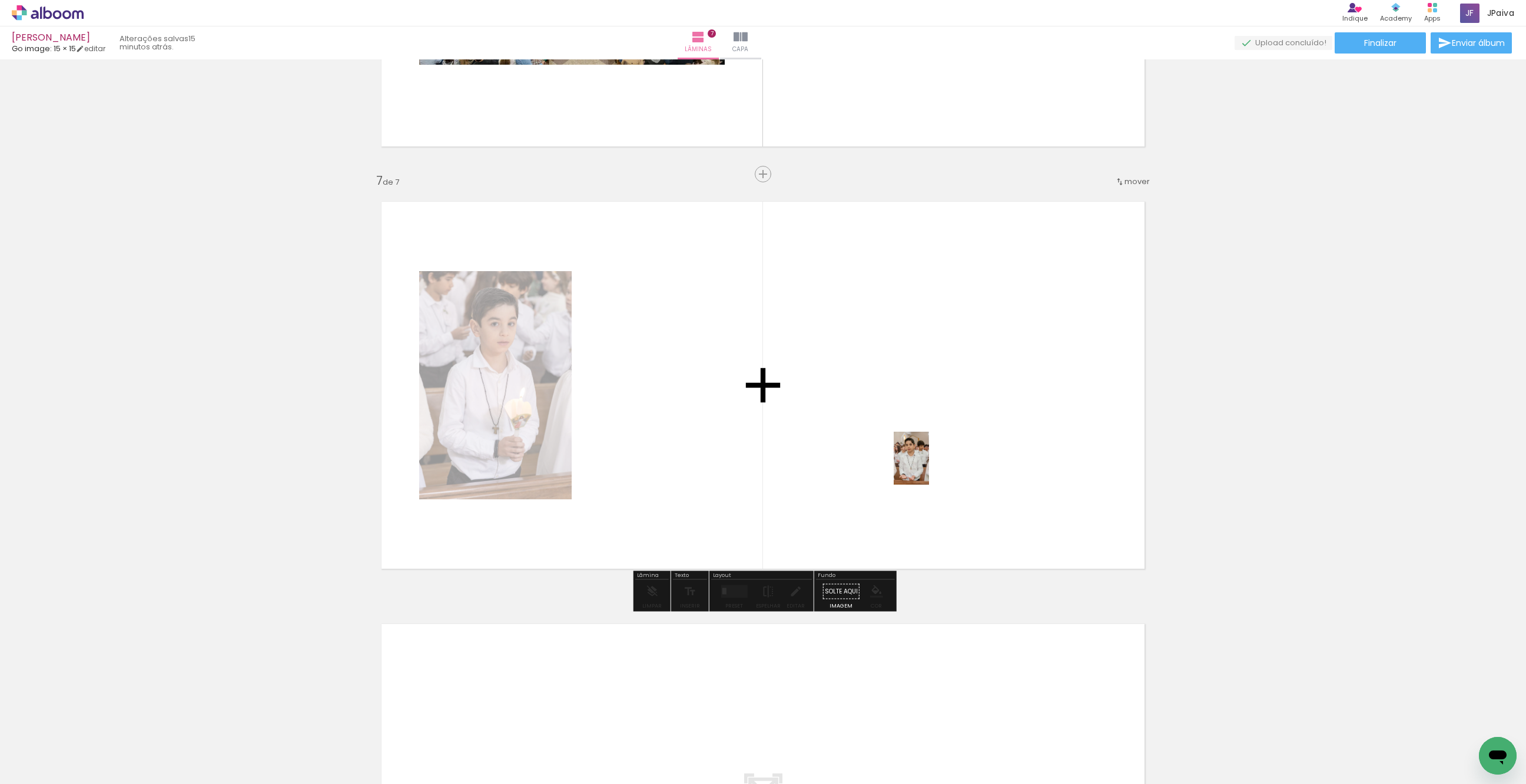
drag, startPoint x: 142, startPoint y: 743, endPoint x: 929, endPoint y: 467, distance: 834.0
click at [929, 467] on quentale-workspace at bounding box center [763, 392] width 1526 height 784
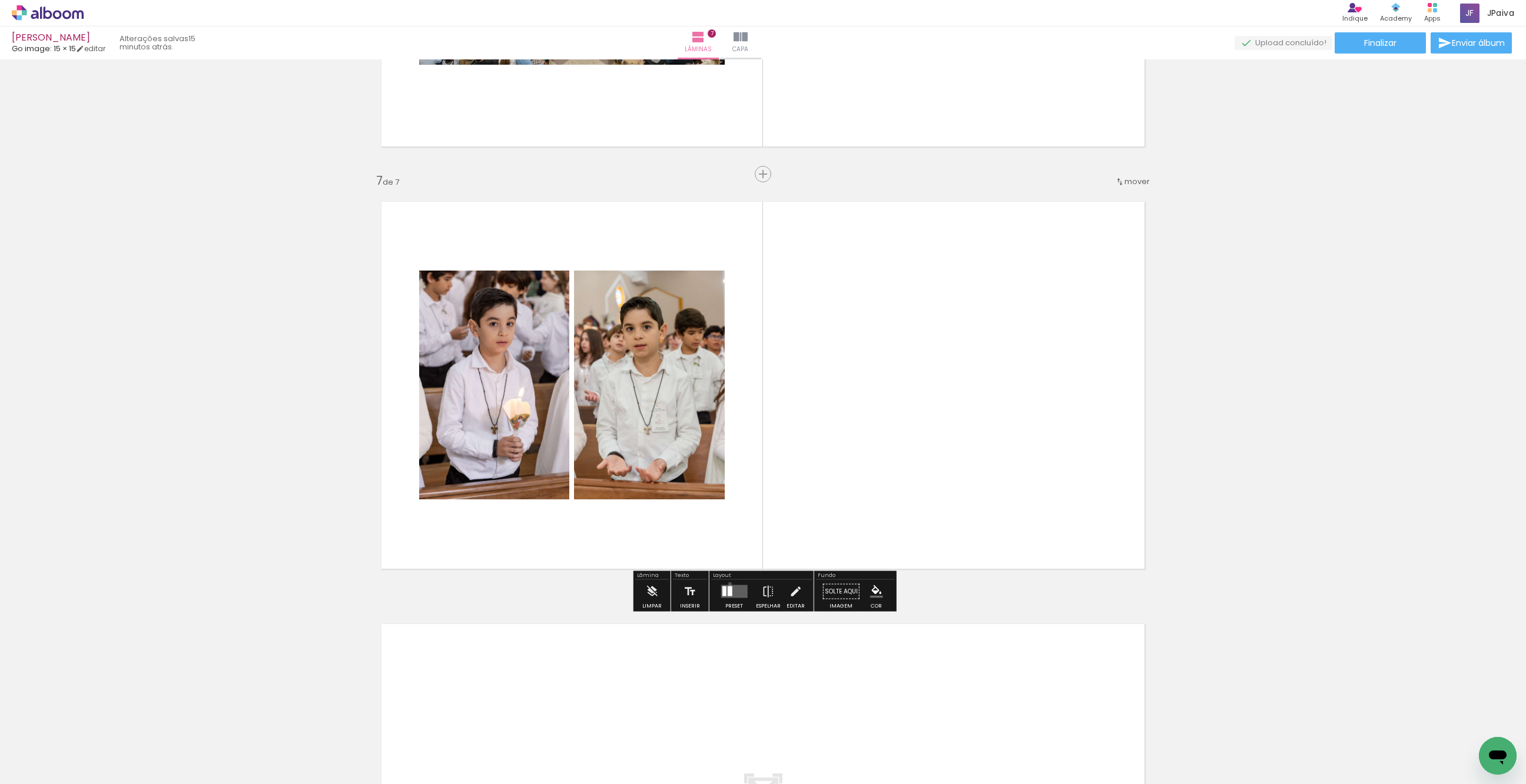
drag, startPoint x: 727, startPoint y: 584, endPoint x: 941, endPoint y: 491, distance: 233.3
click at [728, 584] on div at bounding box center [735, 592] width 32 height 24
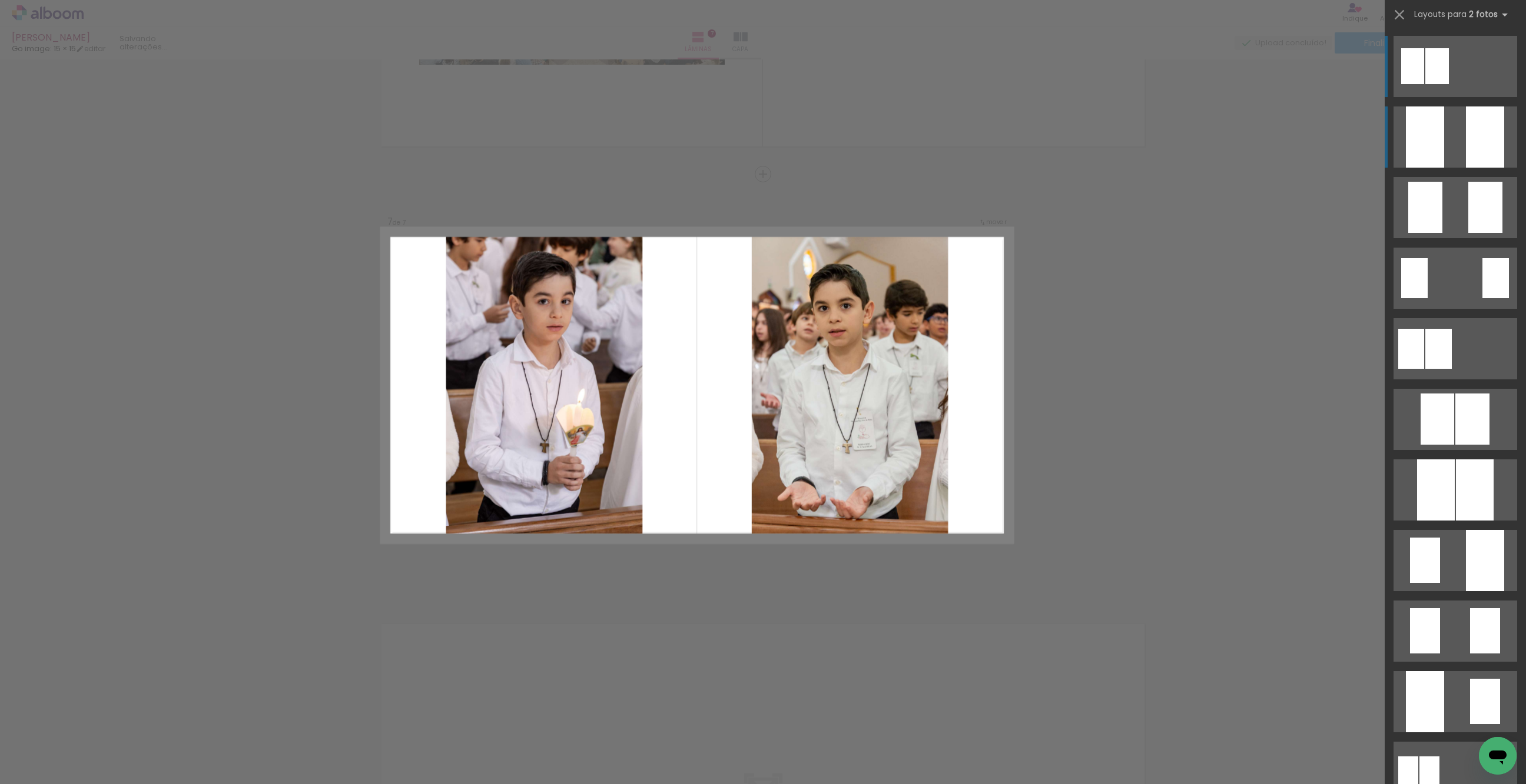
click at [1440, 136] on div at bounding box center [1424, 136] width 38 height 61
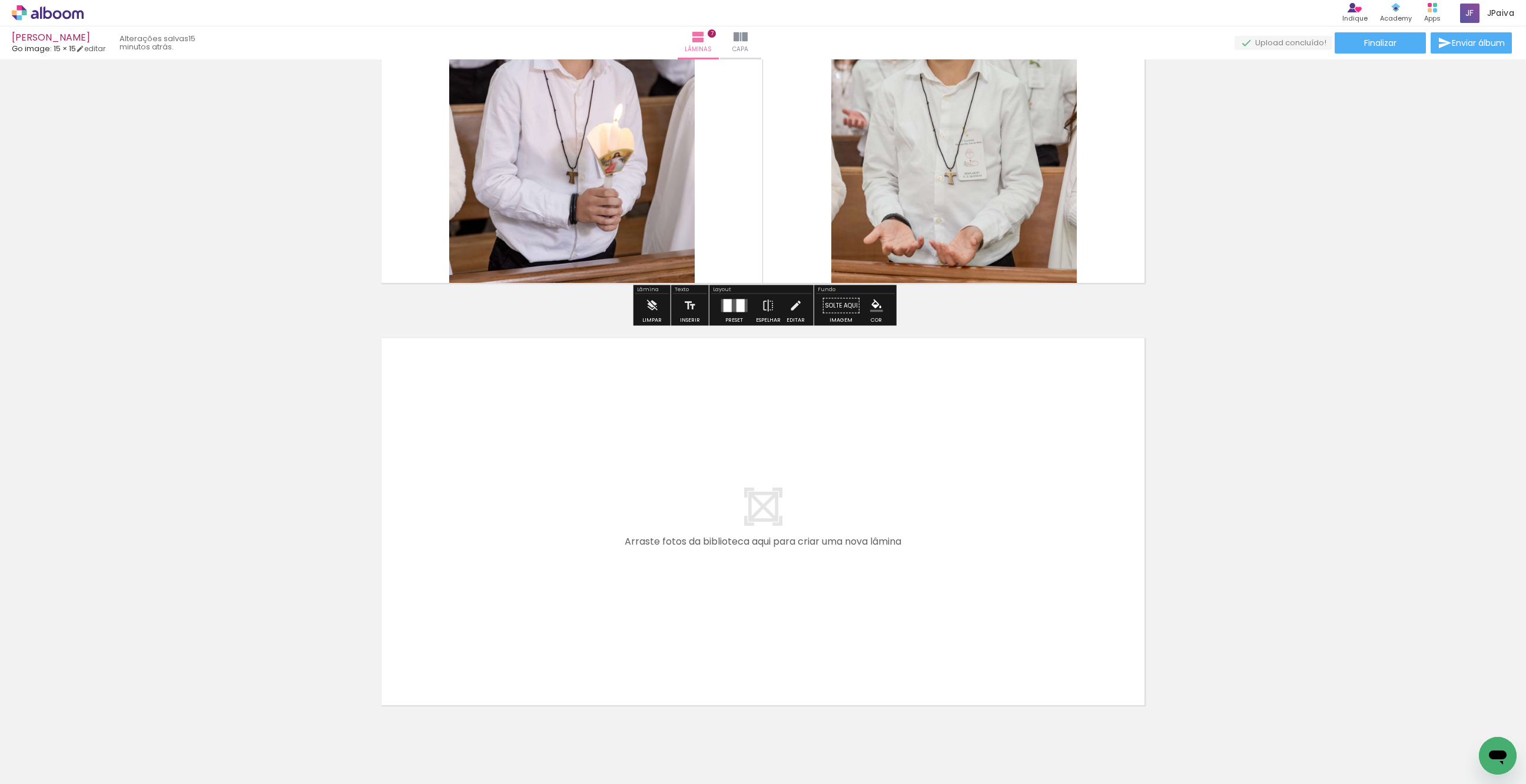
scroll to position [2727, 0]
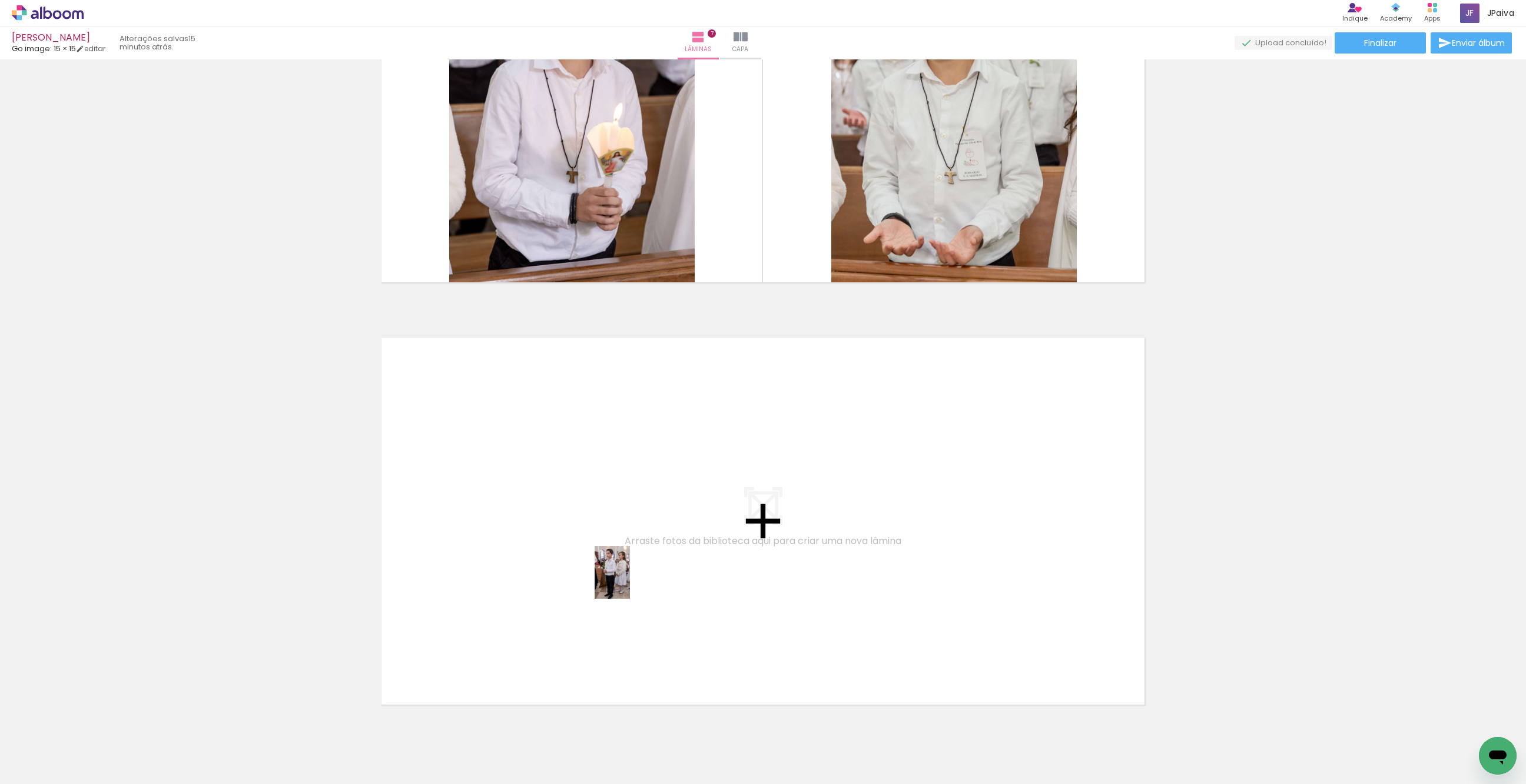
drag, startPoint x: 131, startPoint y: 751, endPoint x: 630, endPoint y: 582, distance: 526.8
click at [630, 582] on quentale-workspace at bounding box center [763, 392] width 1526 height 784
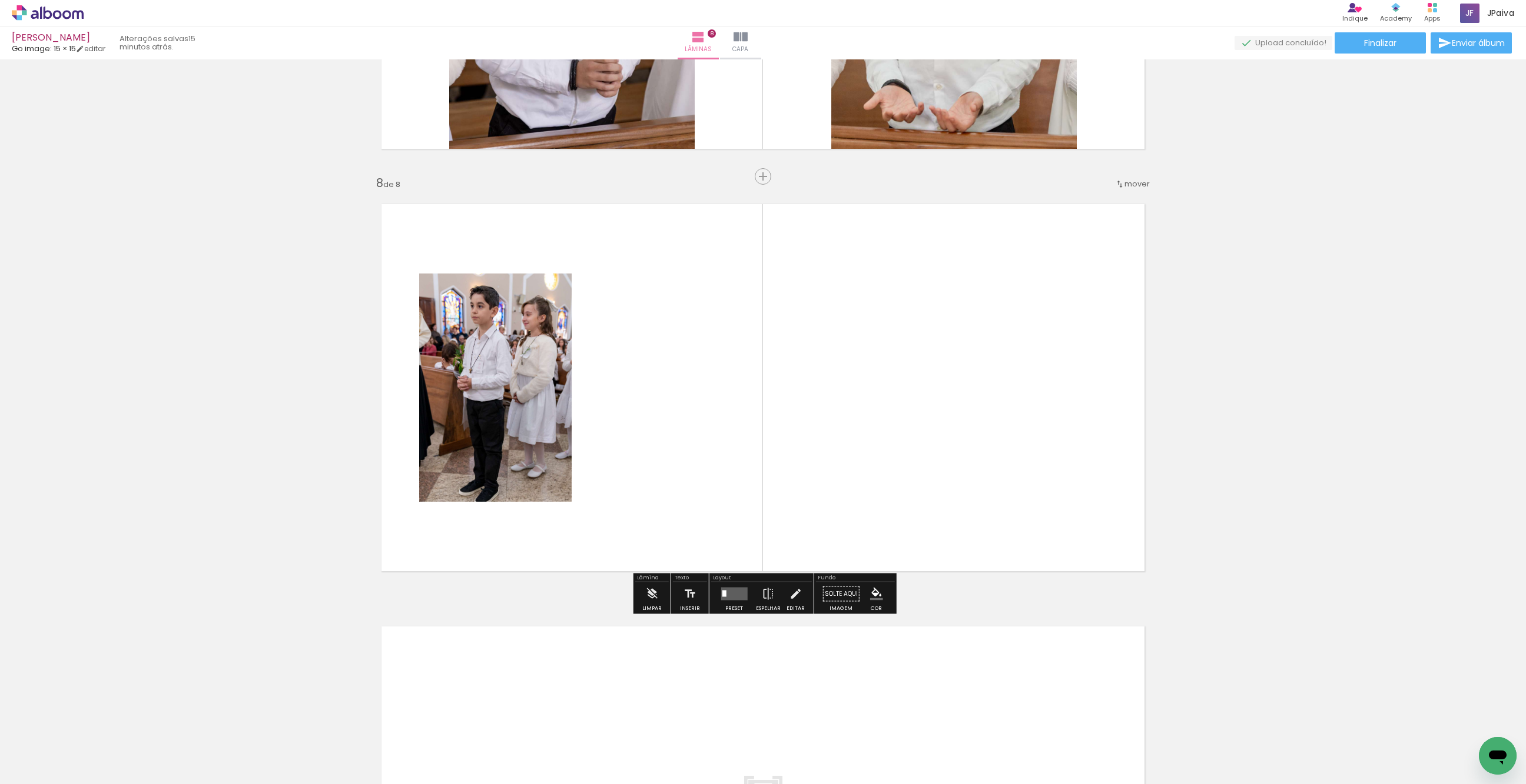
scroll to position [2861, 0]
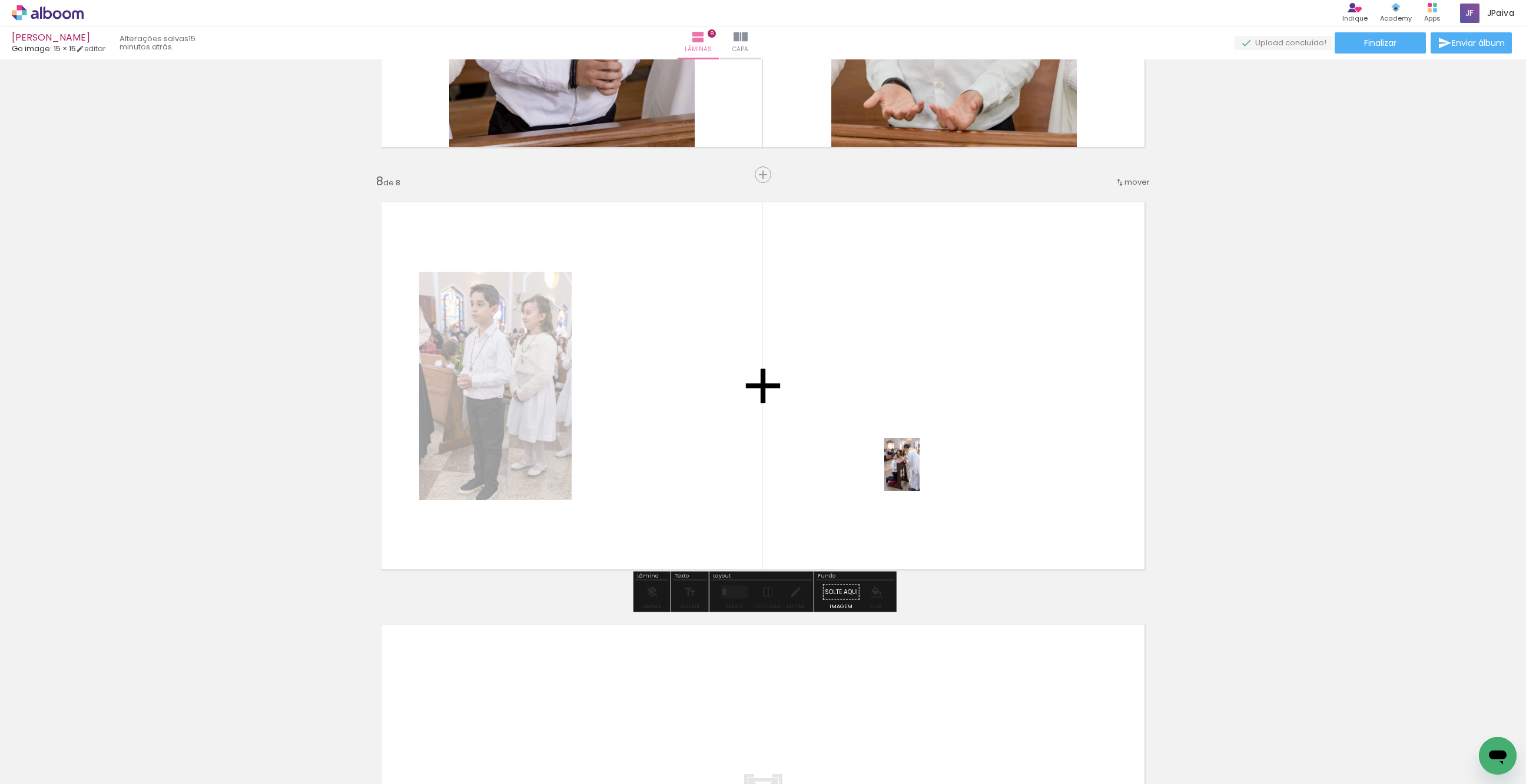
drag, startPoint x: 122, startPoint y: 736, endPoint x: 921, endPoint y: 473, distance: 841.2
click at [921, 473] on quentale-workspace at bounding box center [763, 392] width 1526 height 784
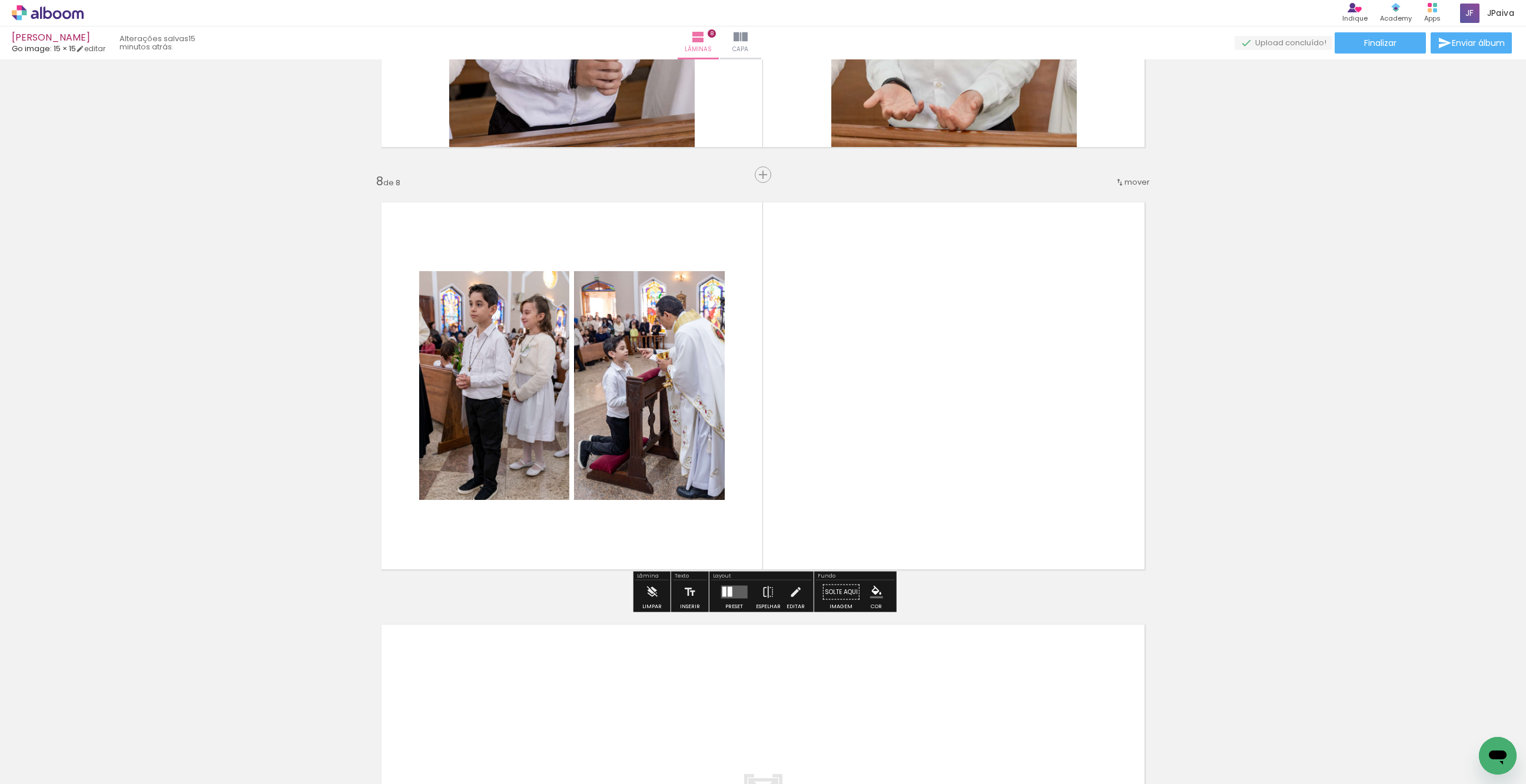
drag, startPoint x: 717, startPoint y: 589, endPoint x: 894, endPoint y: 499, distance: 198.6
click at [727, 590] on div at bounding box center [735, 593] width 32 height 24
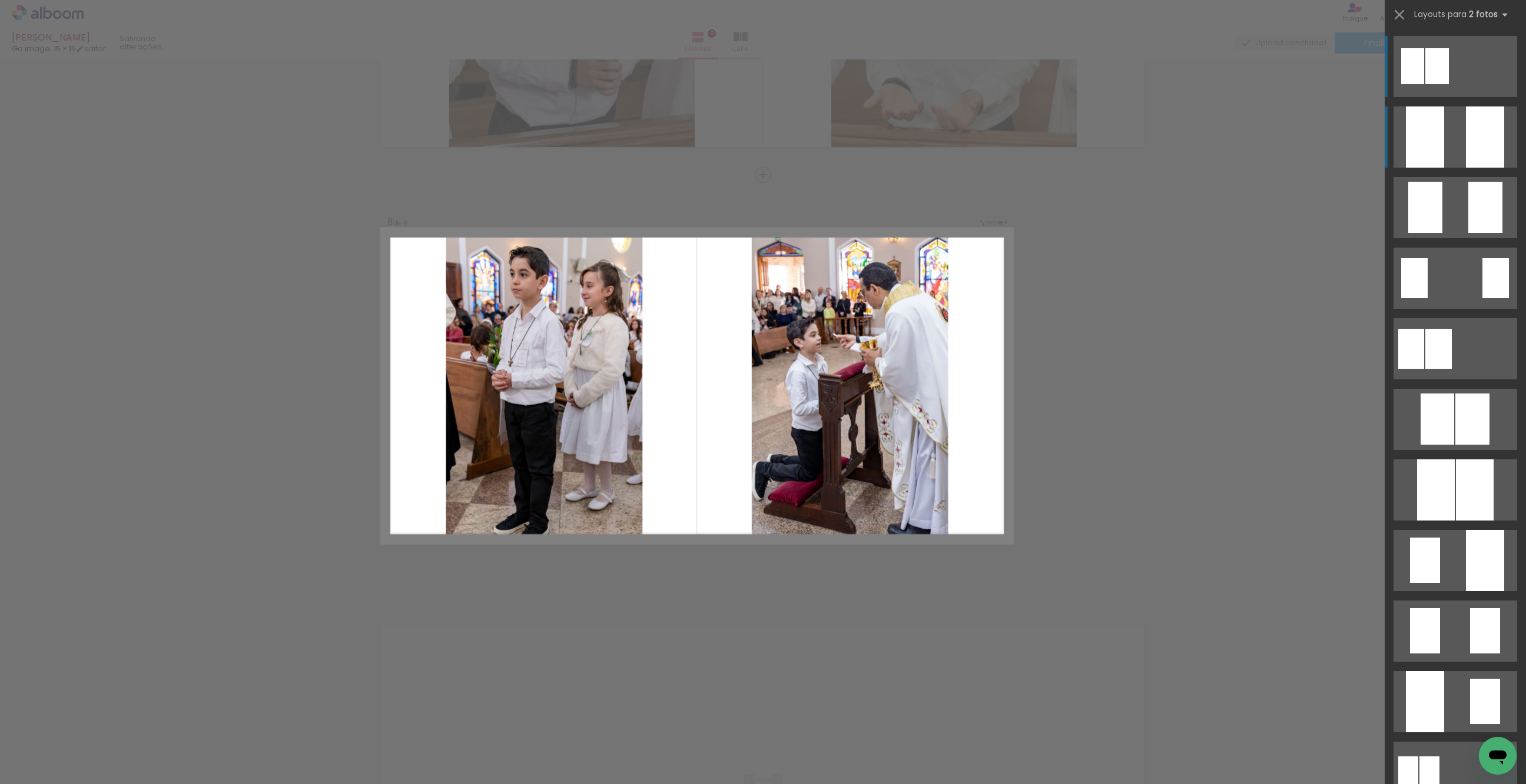
click at [1475, 146] on div at bounding box center [1485, 136] width 38 height 61
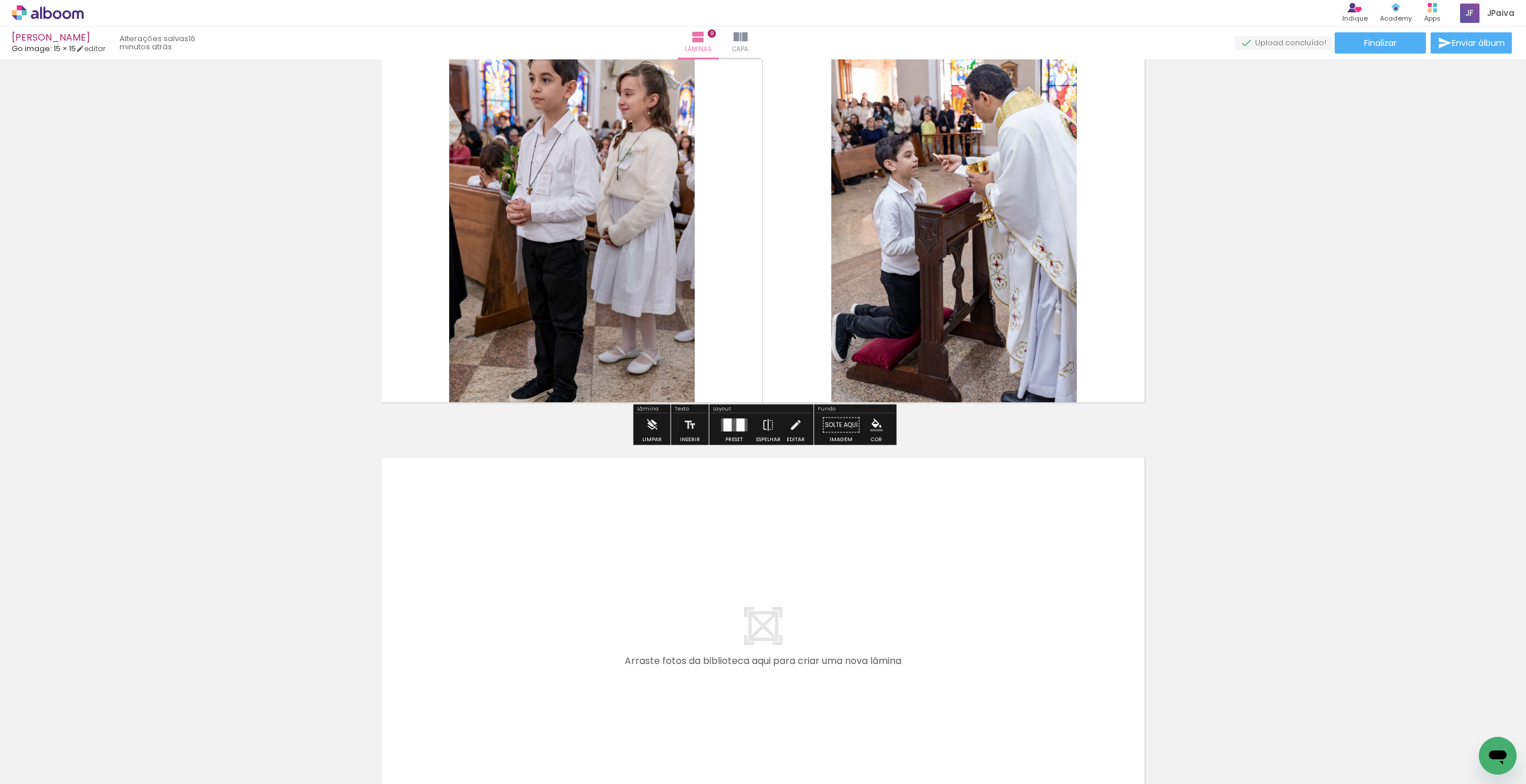
scroll to position [3122, 0]
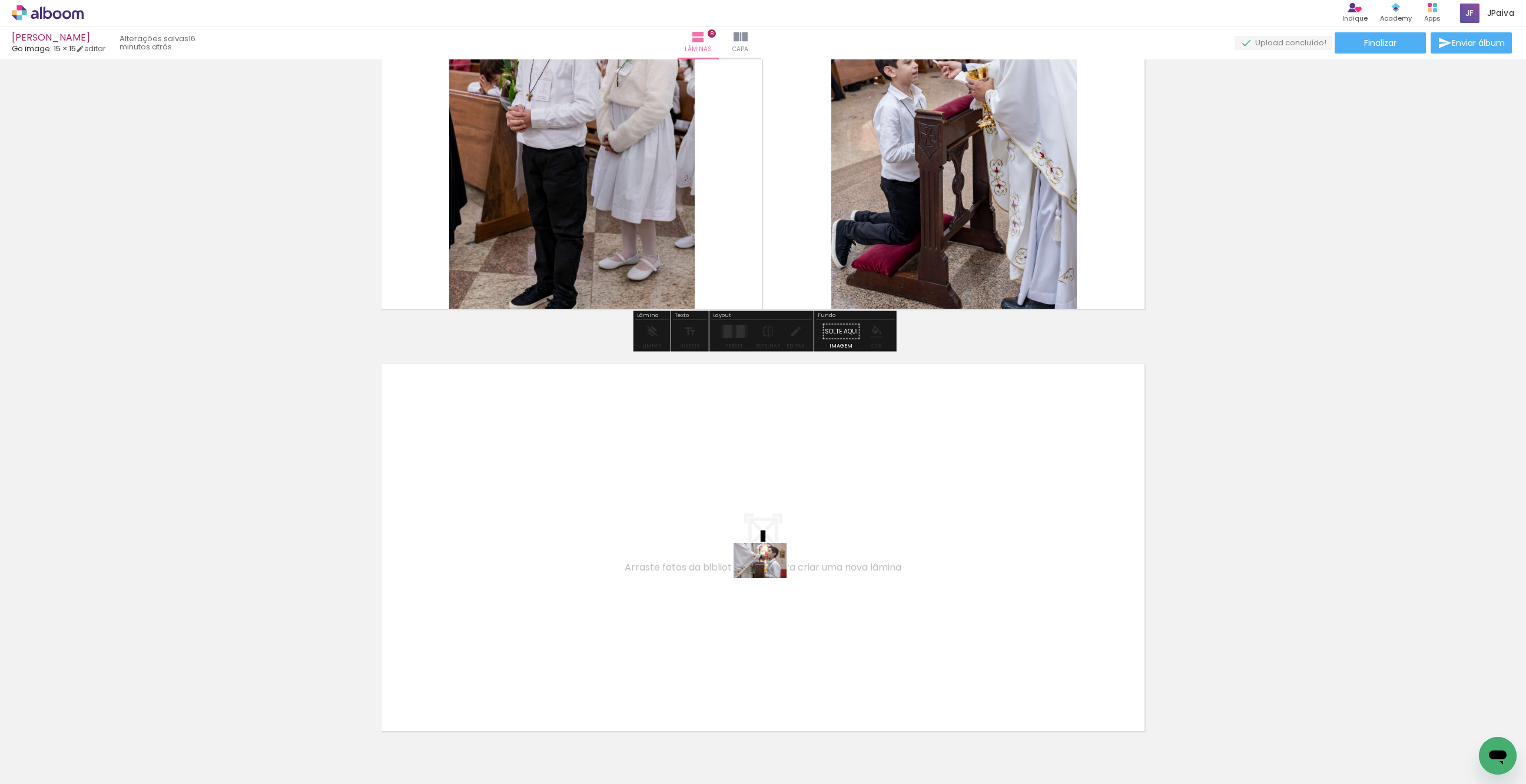
drag, startPoint x: 120, startPoint y: 755, endPoint x: 800, endPoint y: 570, distance: 704.7
click at [800, 570] on quentale-workspace at bounding box center [763, 392] width 1526 height 784
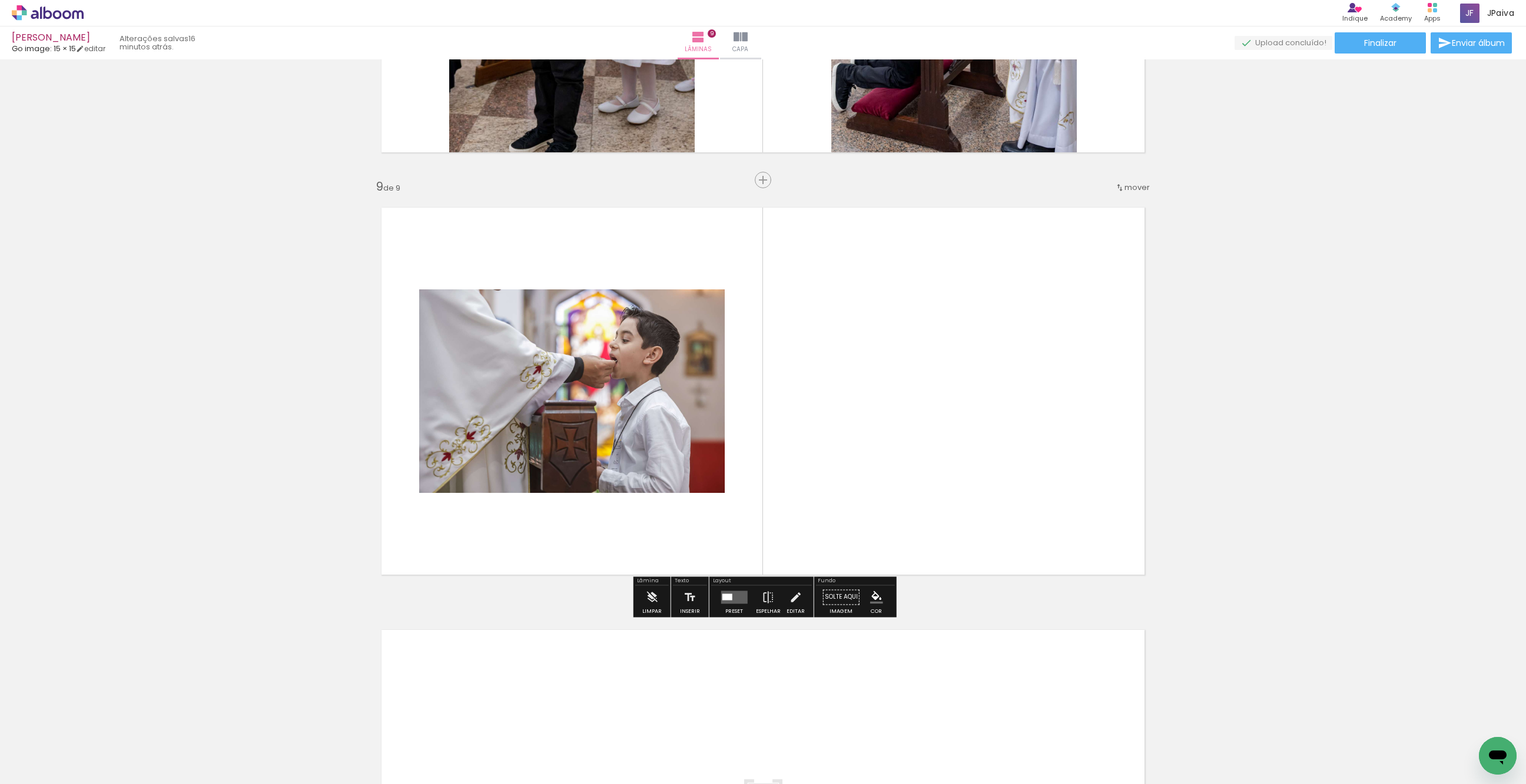
scroll to position [3284, 0]
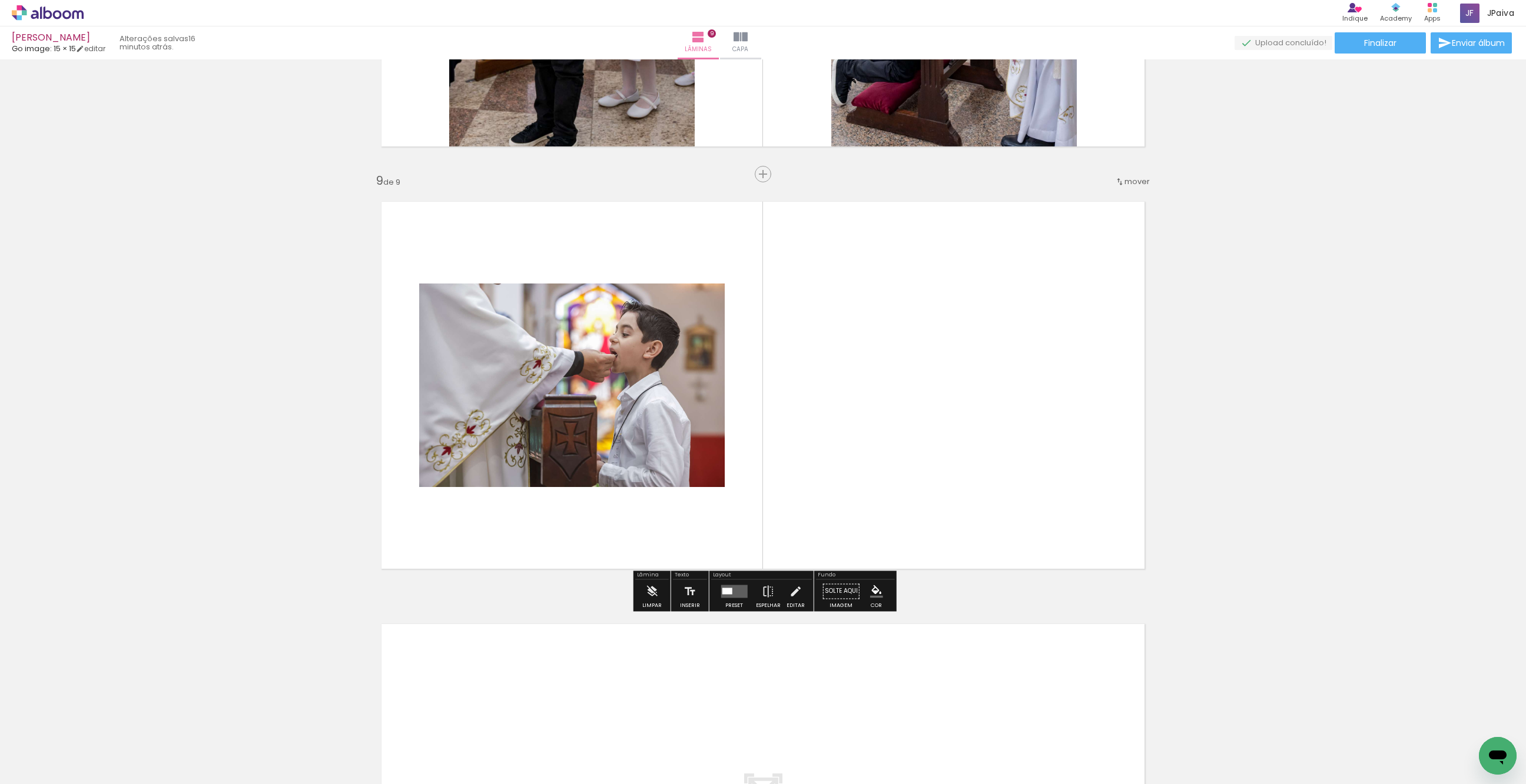
drag, startPoint x: 733, startPoint y: 595, endPoint x: 846, endPoint y: 569, distance: 116.0
click at [734, 595] on quentale-layouter at bounding box center [734, 591] width 27 height 13
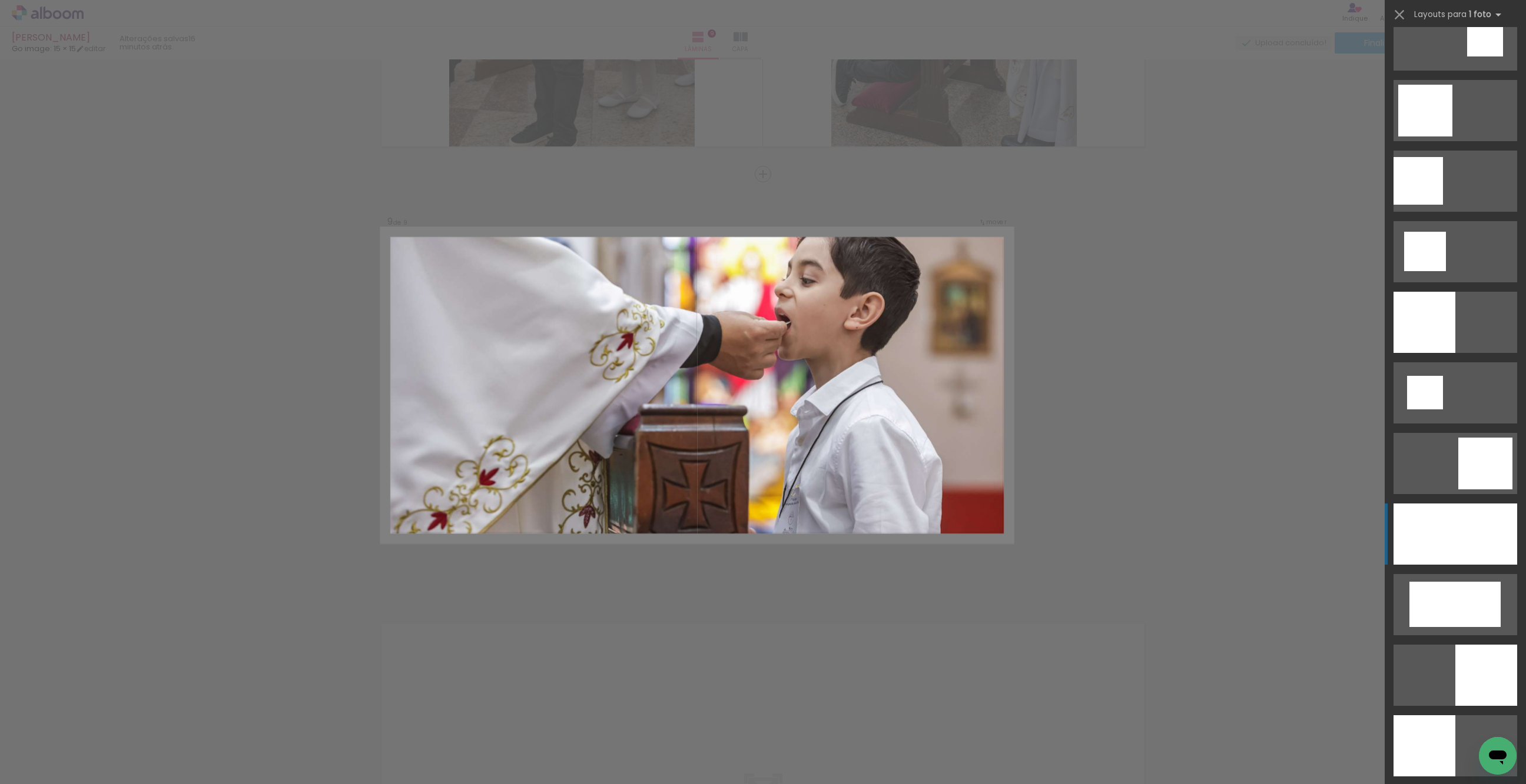
scroll to position [1232, 0]
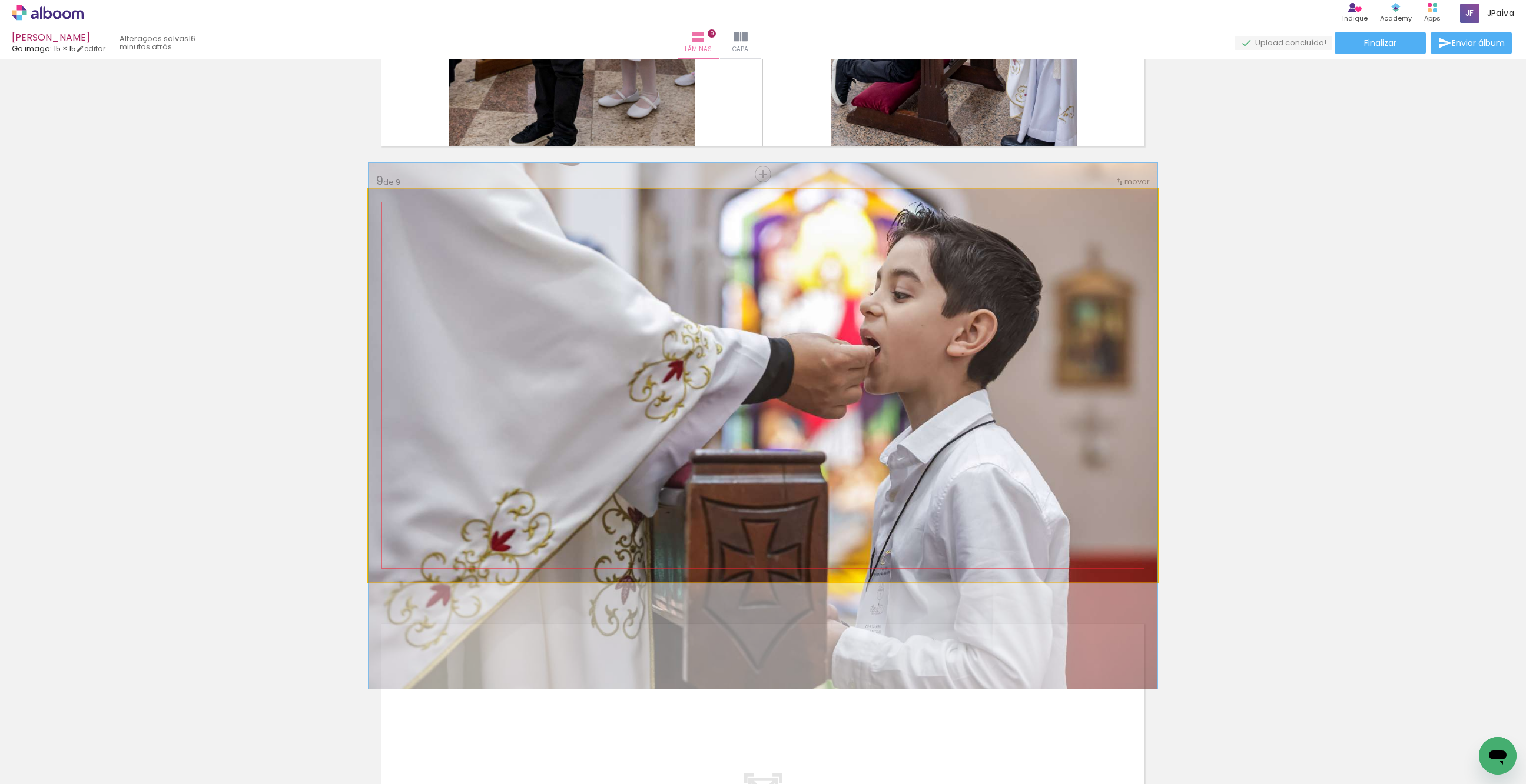
drag, startPoint x: 943, startPoint y: 489, endPoint x: 939, endPoint y: 531, distance: 42.2
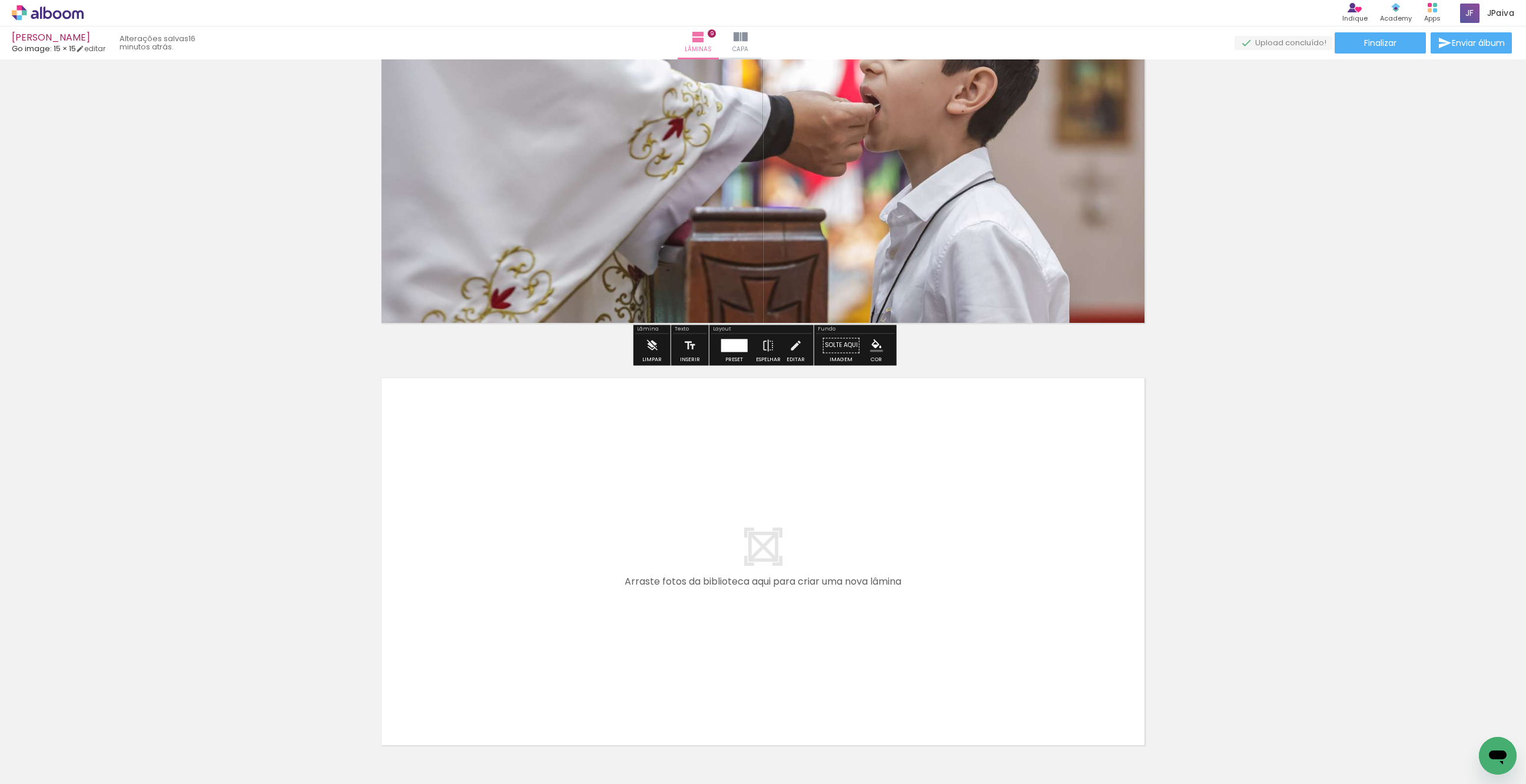
scroll to position [3619, 0]
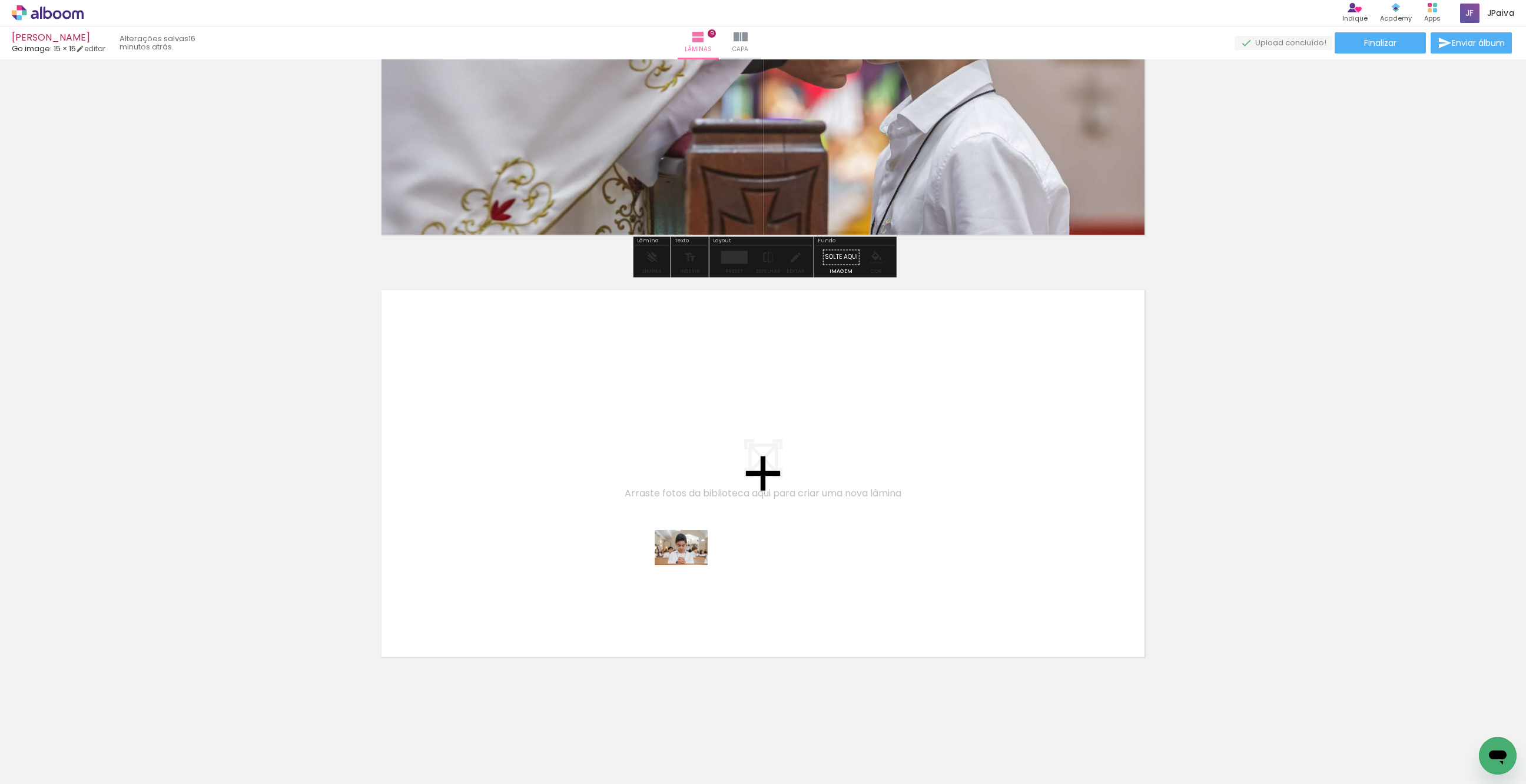
click at [710, 564] on quentale-workspace at bounding box center [763, 392] width 1526 height 784
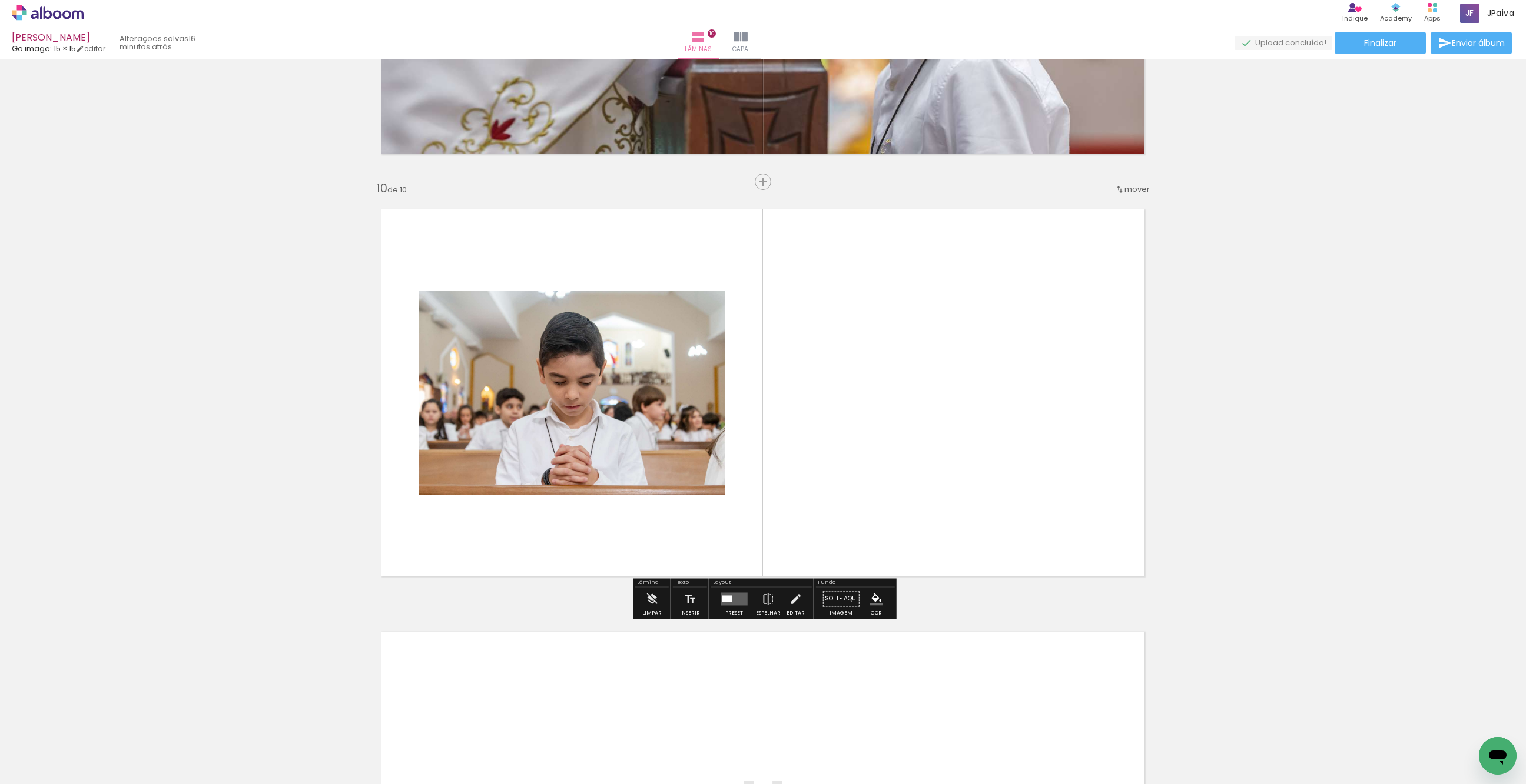
scroll to position [3707, 0]
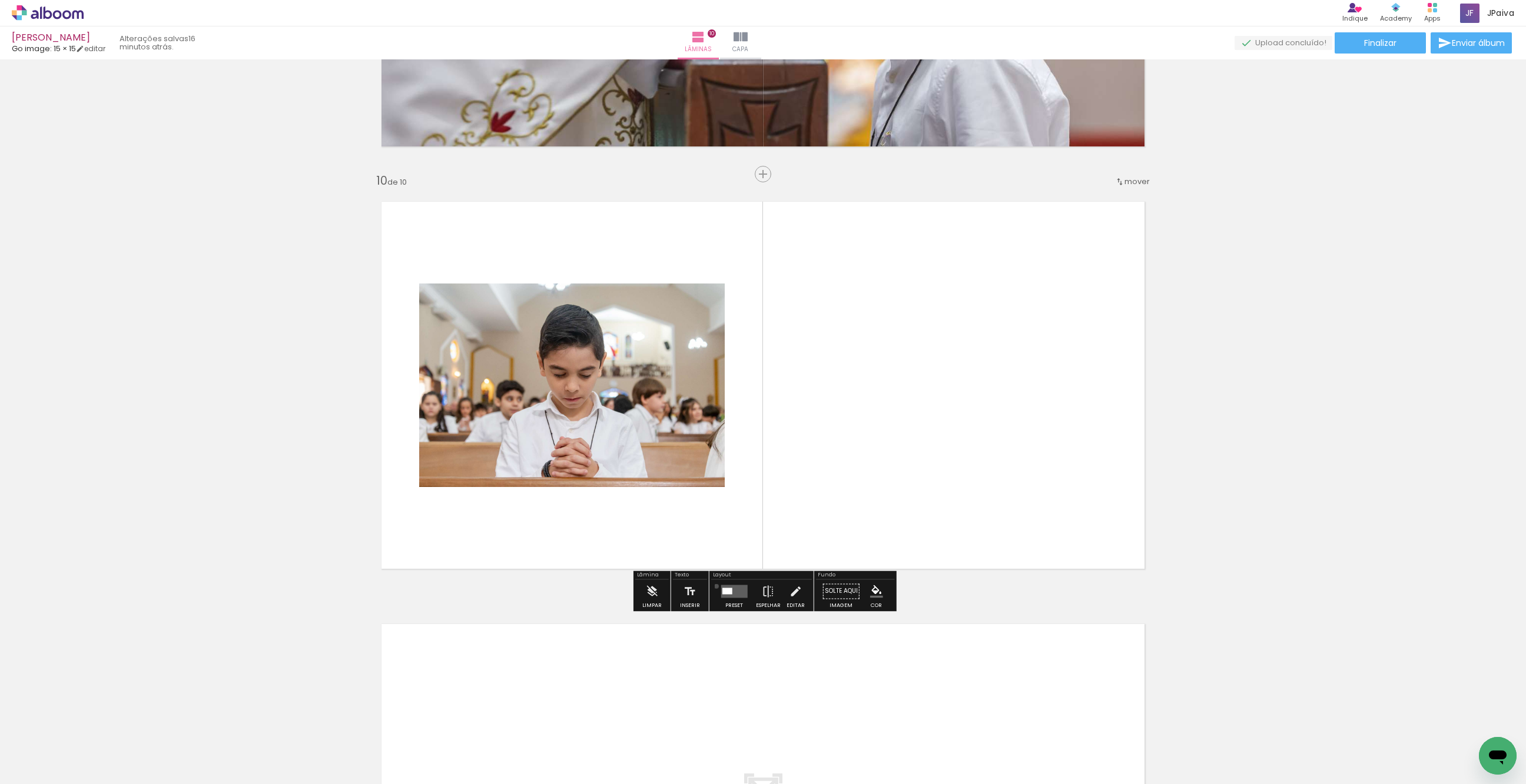
click at [716, 586] on paper-button "Preset" at bounding box center [735, 595] width 38 height 30
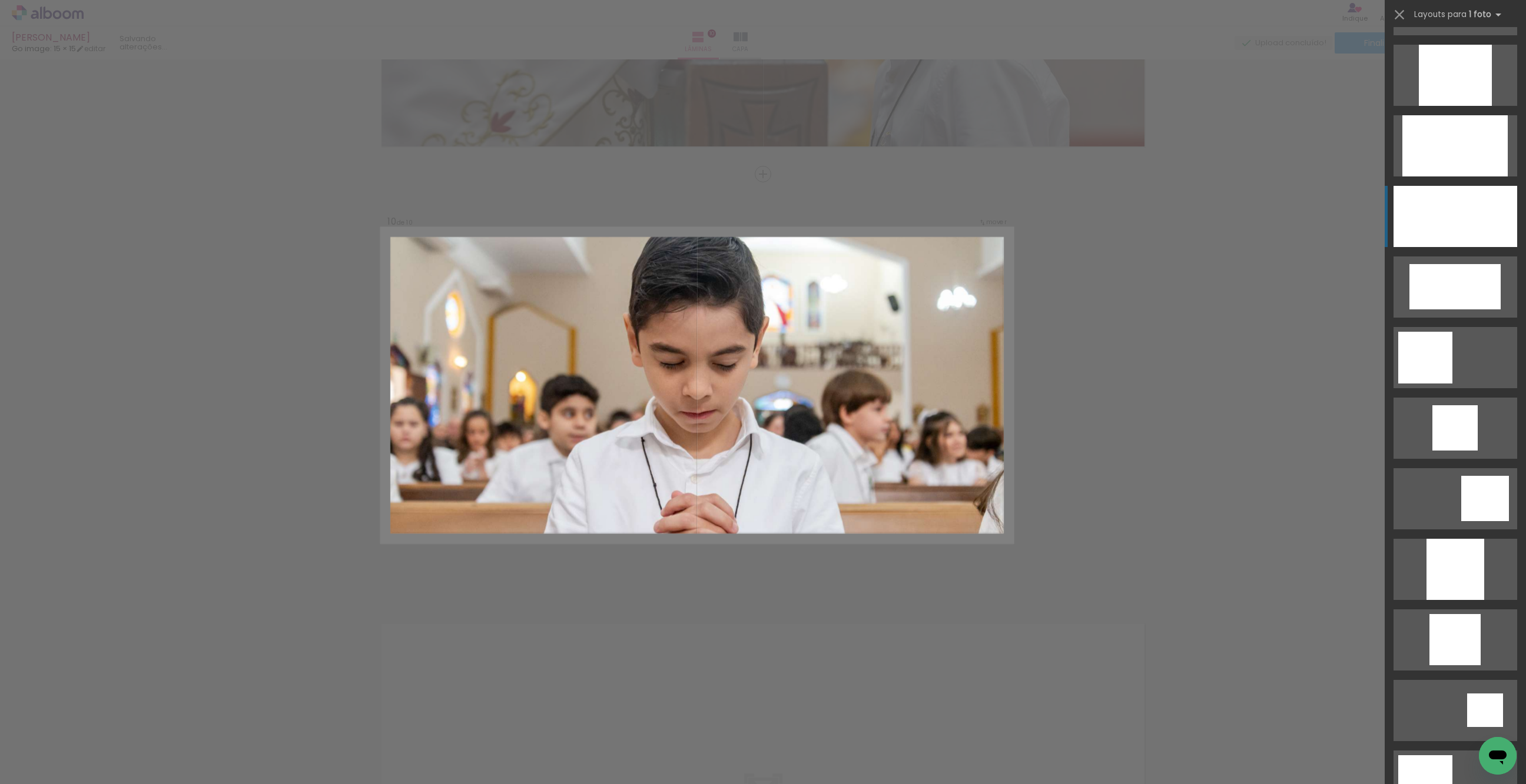
scroll to position [703, 0]
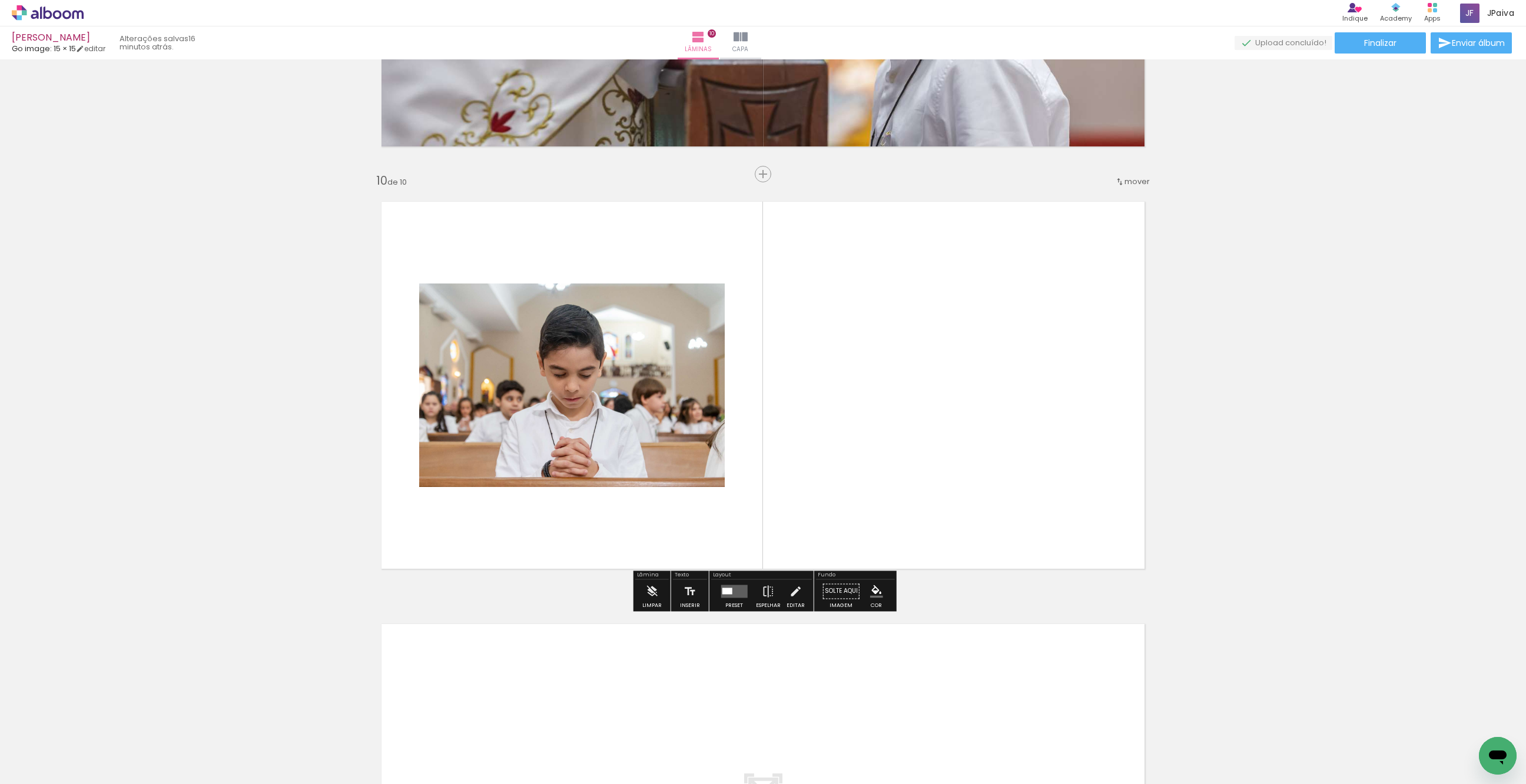
drag, startPoint x: 737, startPoint y: 591, endPoint x: 775, endPoint y: 583, distance: 38.8
click at [737, 591] on quentale-layouter at bounding box center [734, 591] width 27 height 13
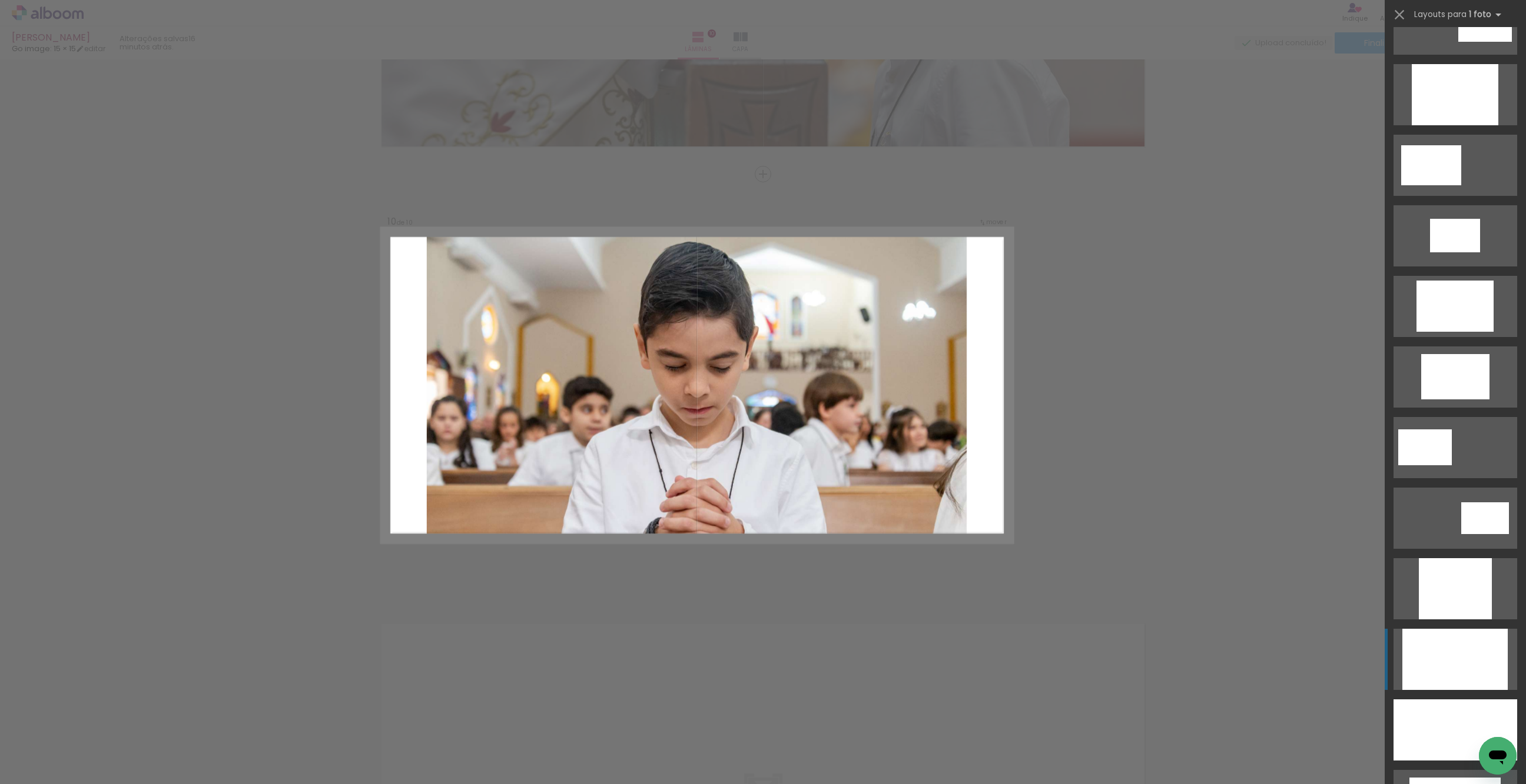
scroll to position [185, 0]
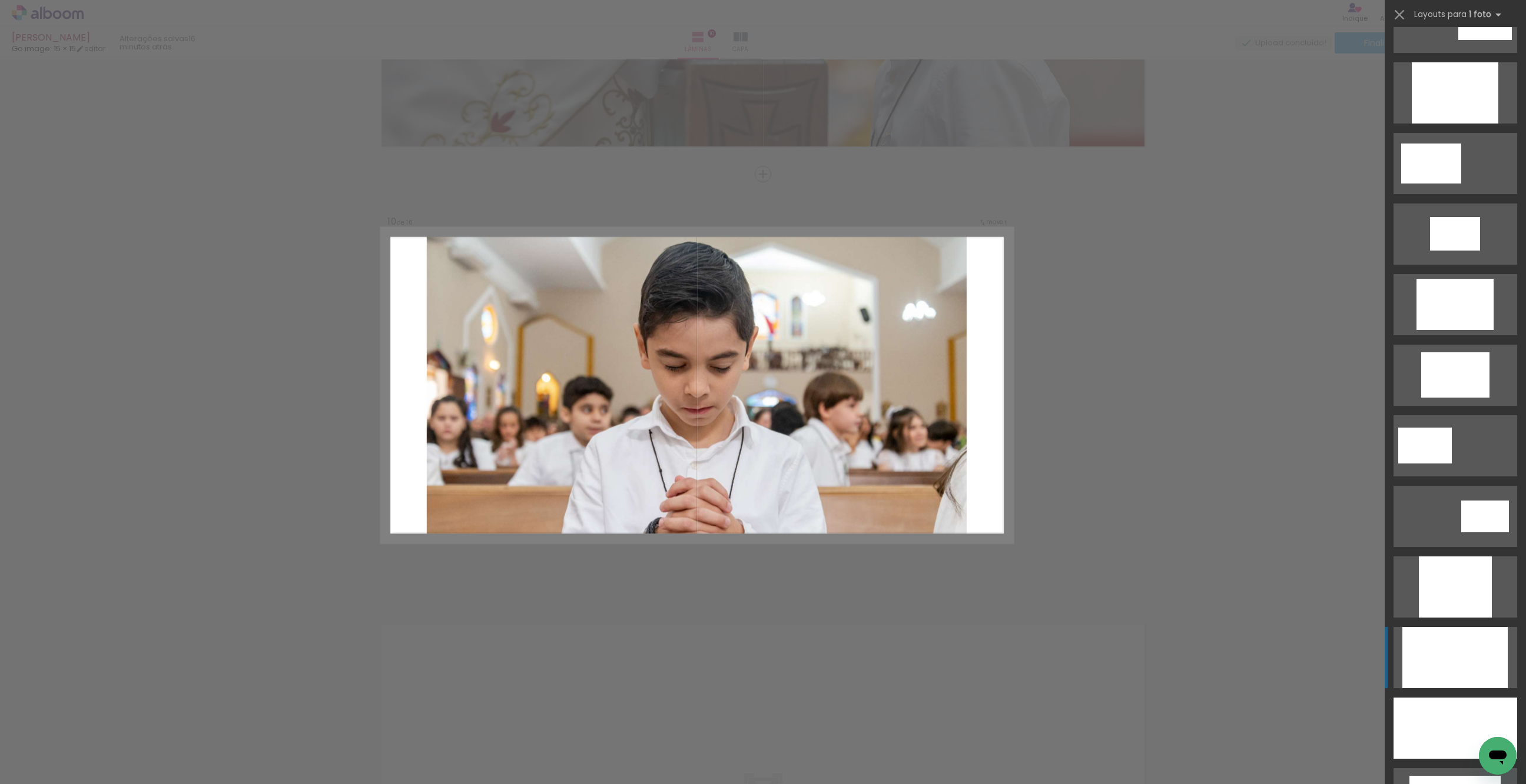
click at [1472, 124] on div at bounding box center [1454, 93] width 87 height 61
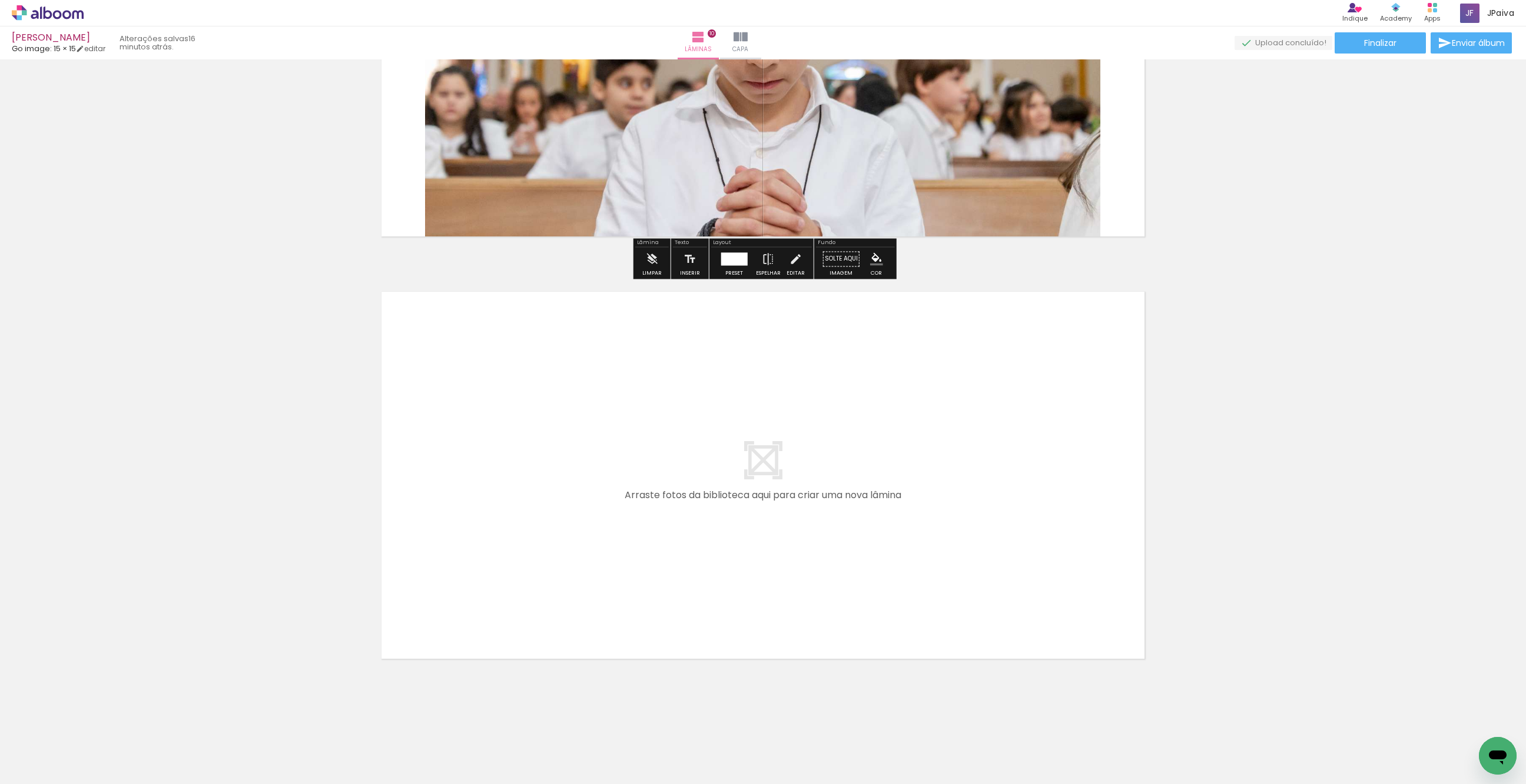
scroll to position [4042, 0]
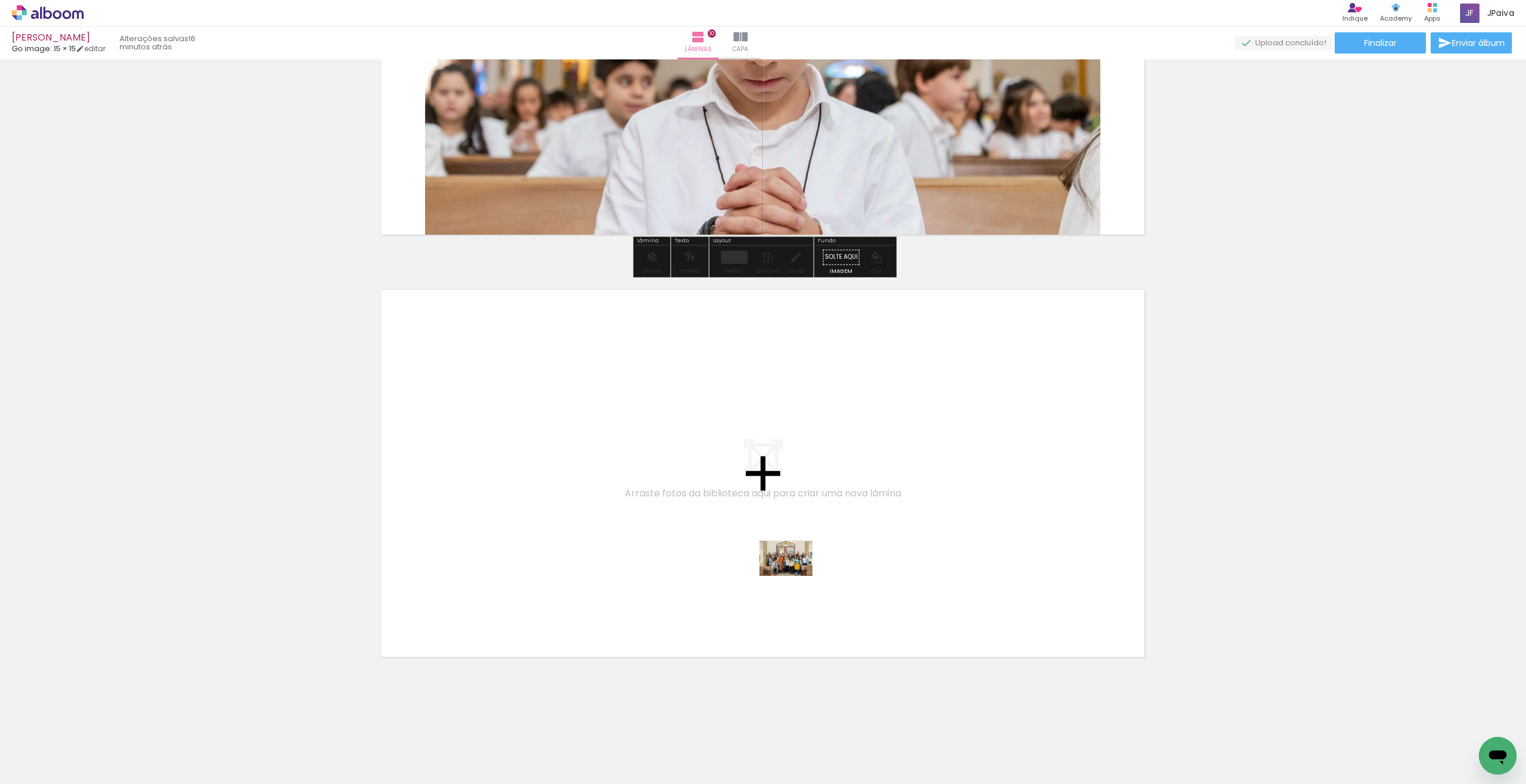
drag, startPoint x: 126, startPoint y: 749, endPoint x: 794, endPoint y: 576, distance: 690.0
click at [794, 576] on quentale-workspace at bounding box center [763, 392] width 1526 height 784
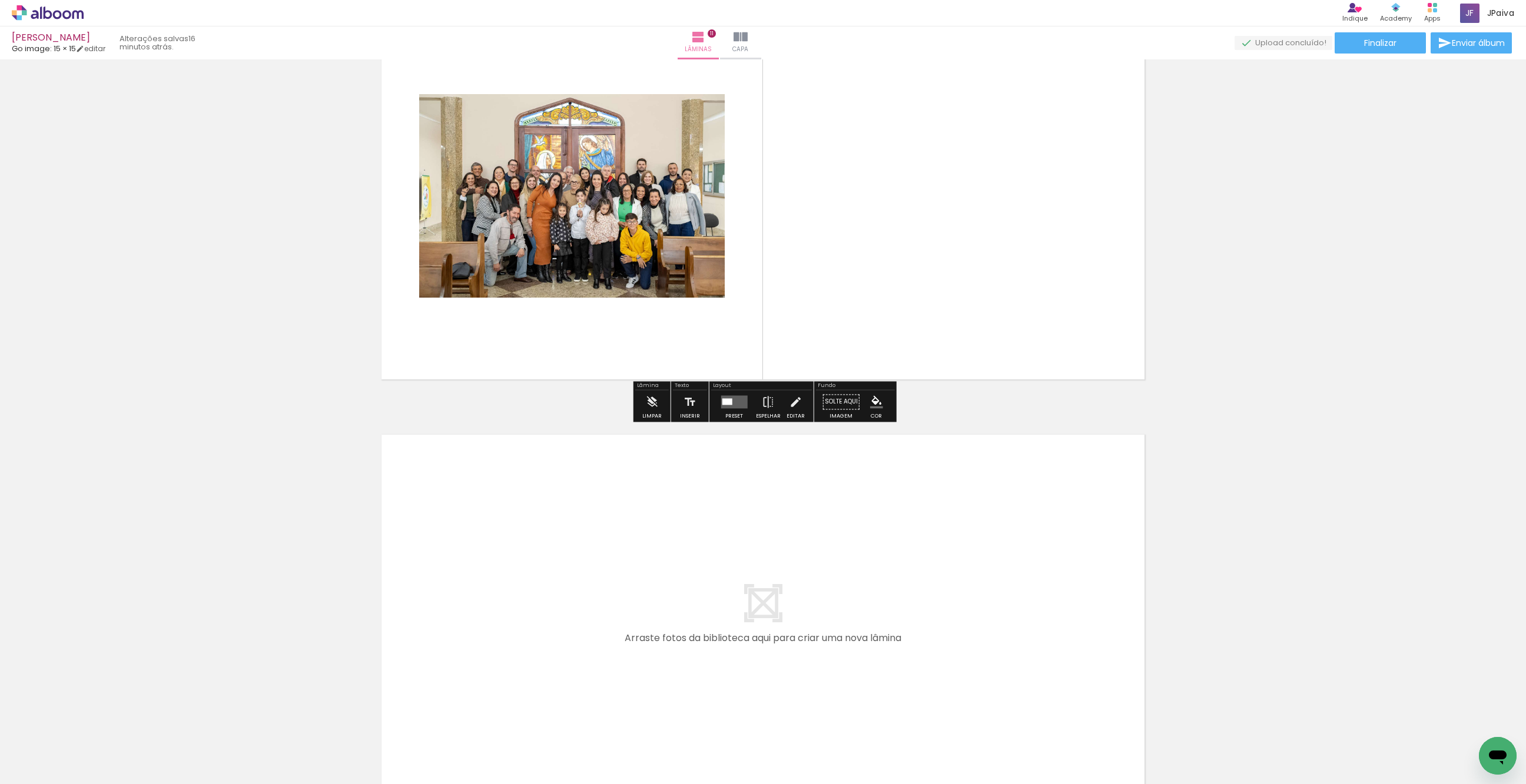
scroll to position [4464, 0]
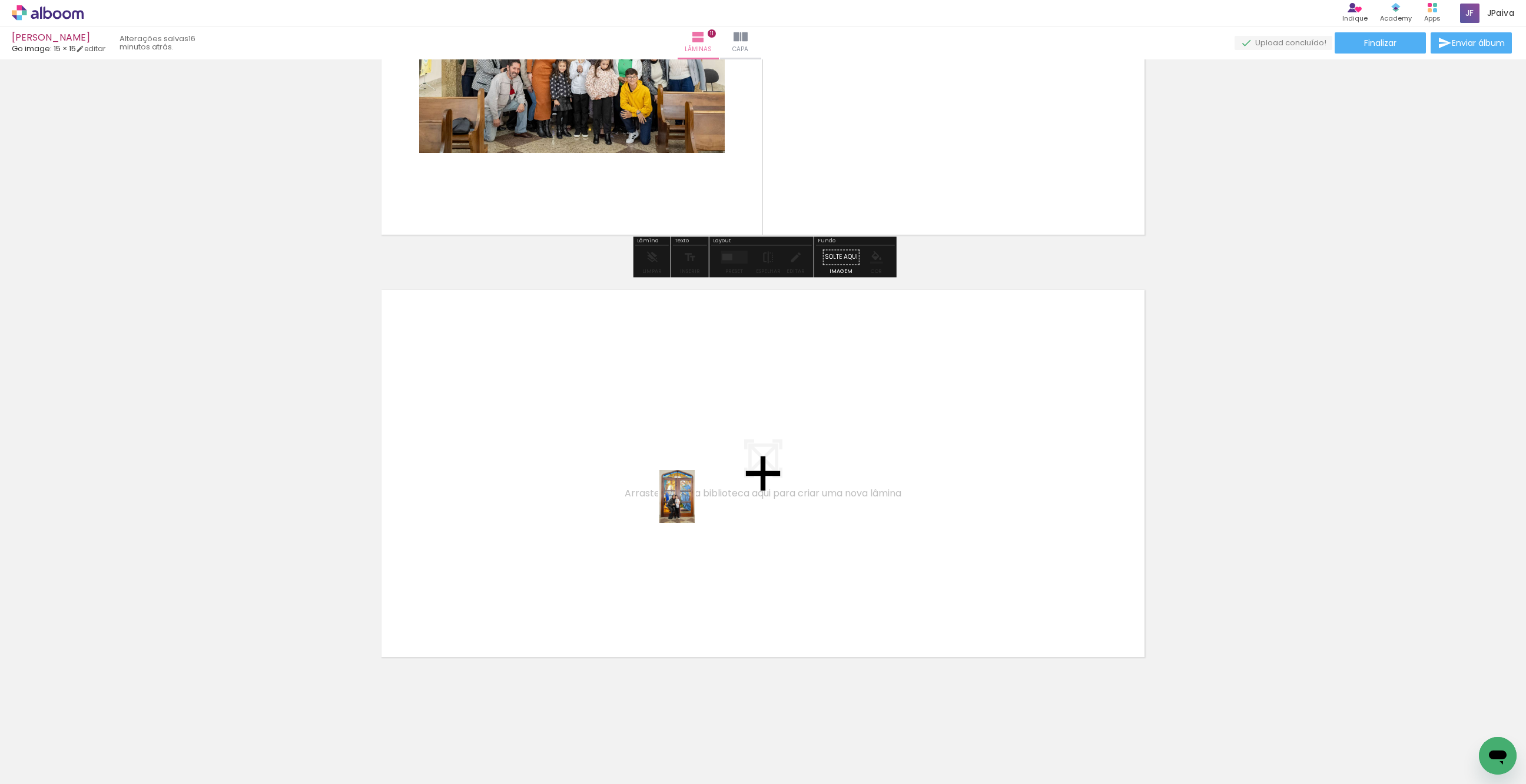
click at [695, 505] on quentale-workspace at bounding box center [763, 392] width 1526 height 784
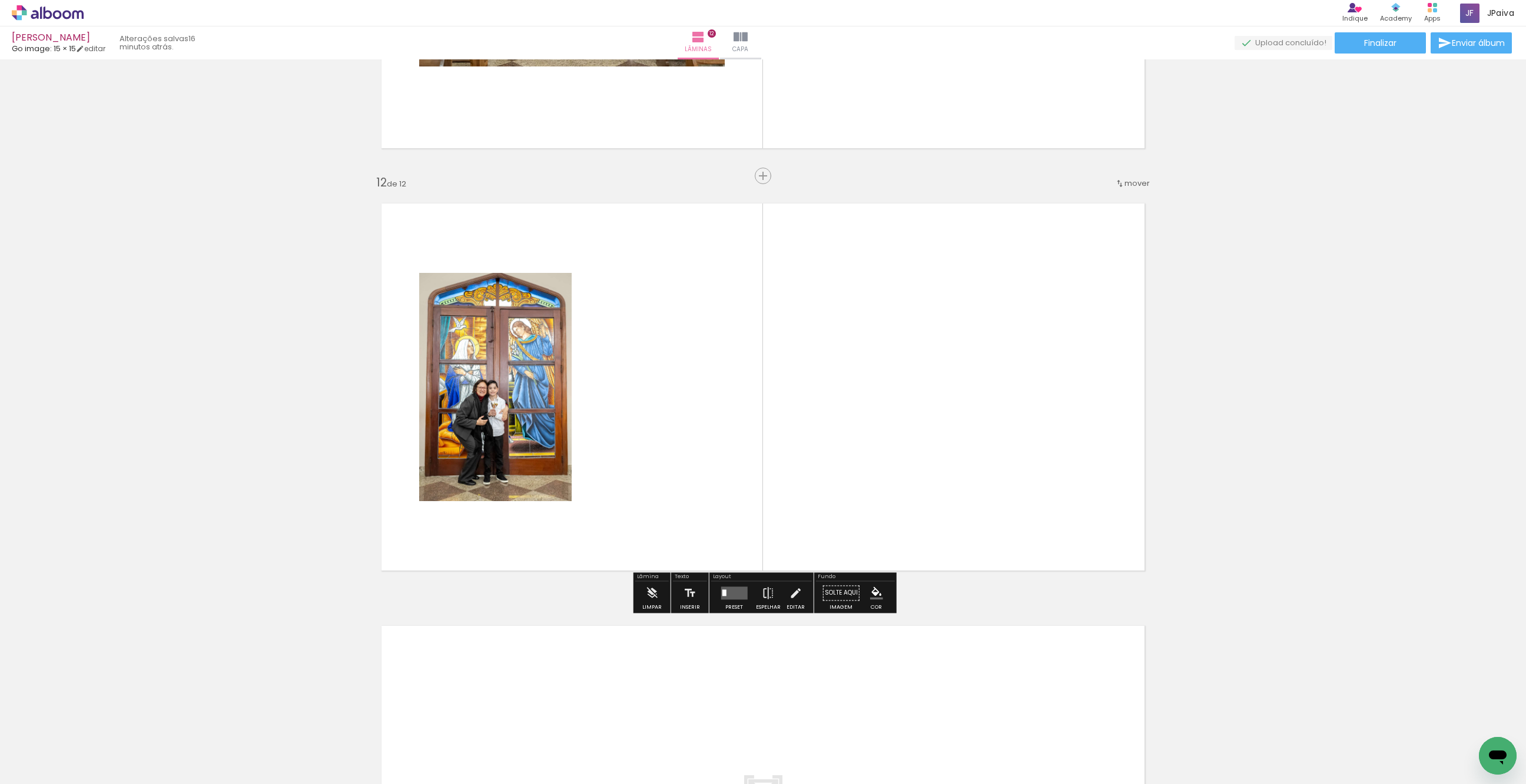
scroll to position [4552, 0]
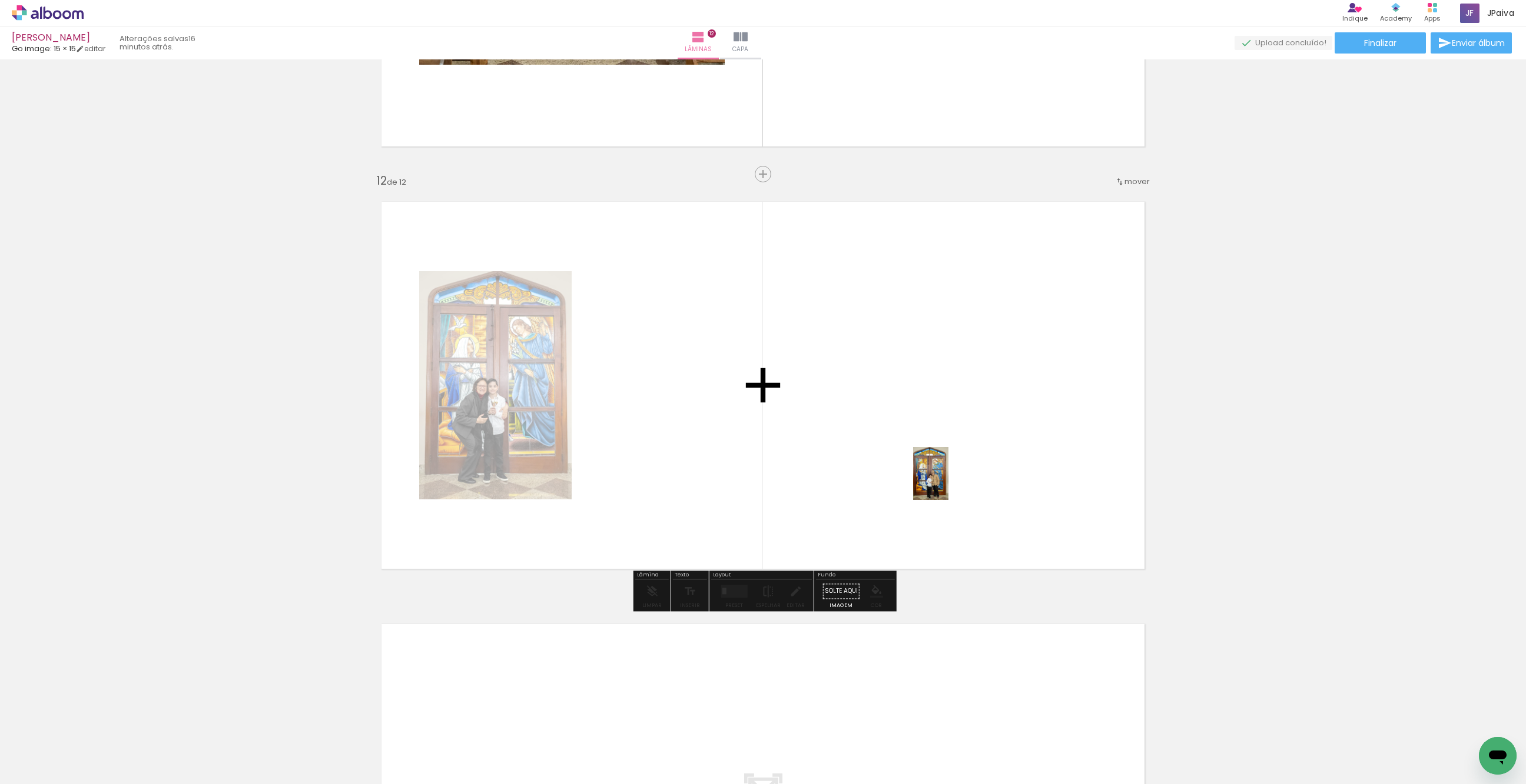
drag, startPoint x: 301, startPoint y: 666, endPoint x: 968, endPoint y: 479, distance: 692.7
click at [968, 479] on quentale-workspace at bounding box center [763, 392] width 1526 height 784
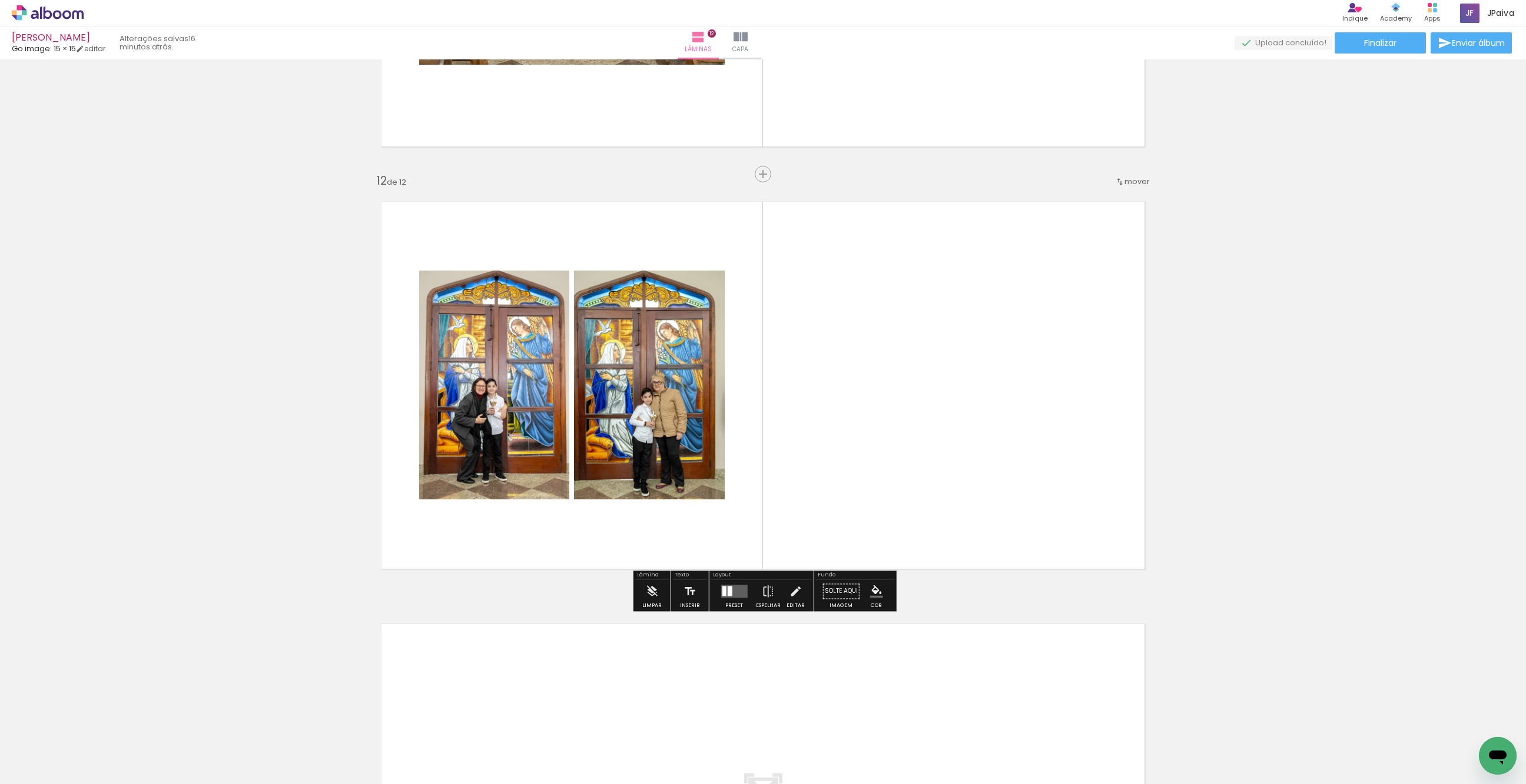
click at [755, 576] on div "Layout" at bounding box center [762, 576] width 101 height 7
drag, startPoint x: 726, startPoint y: 591, endPoint x: 780, endPoint y: 569, distance: 58.3
click at [727, 591] on div at bounding box center [729, 591] width 5 height 10
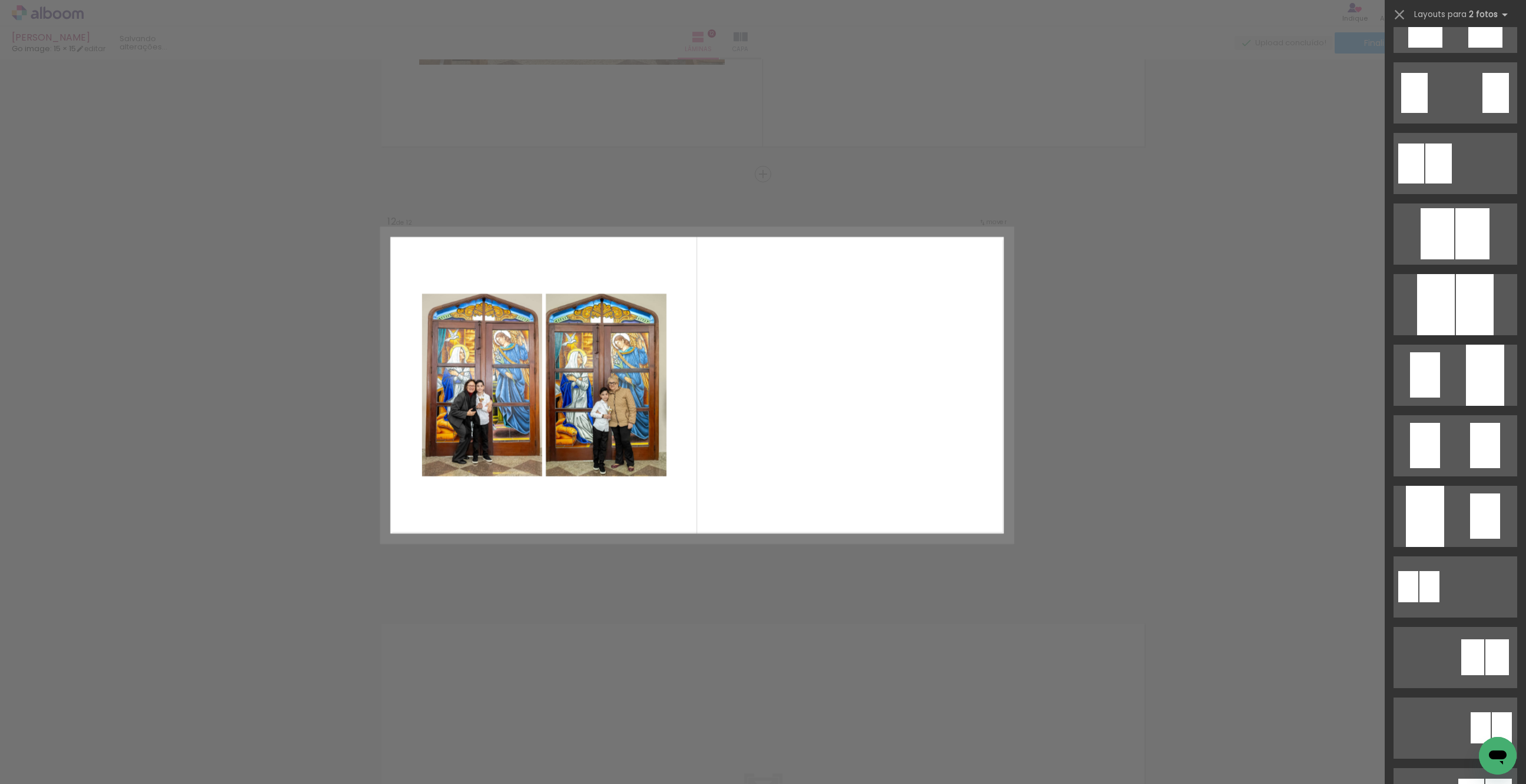
scroll to position [0, 0]
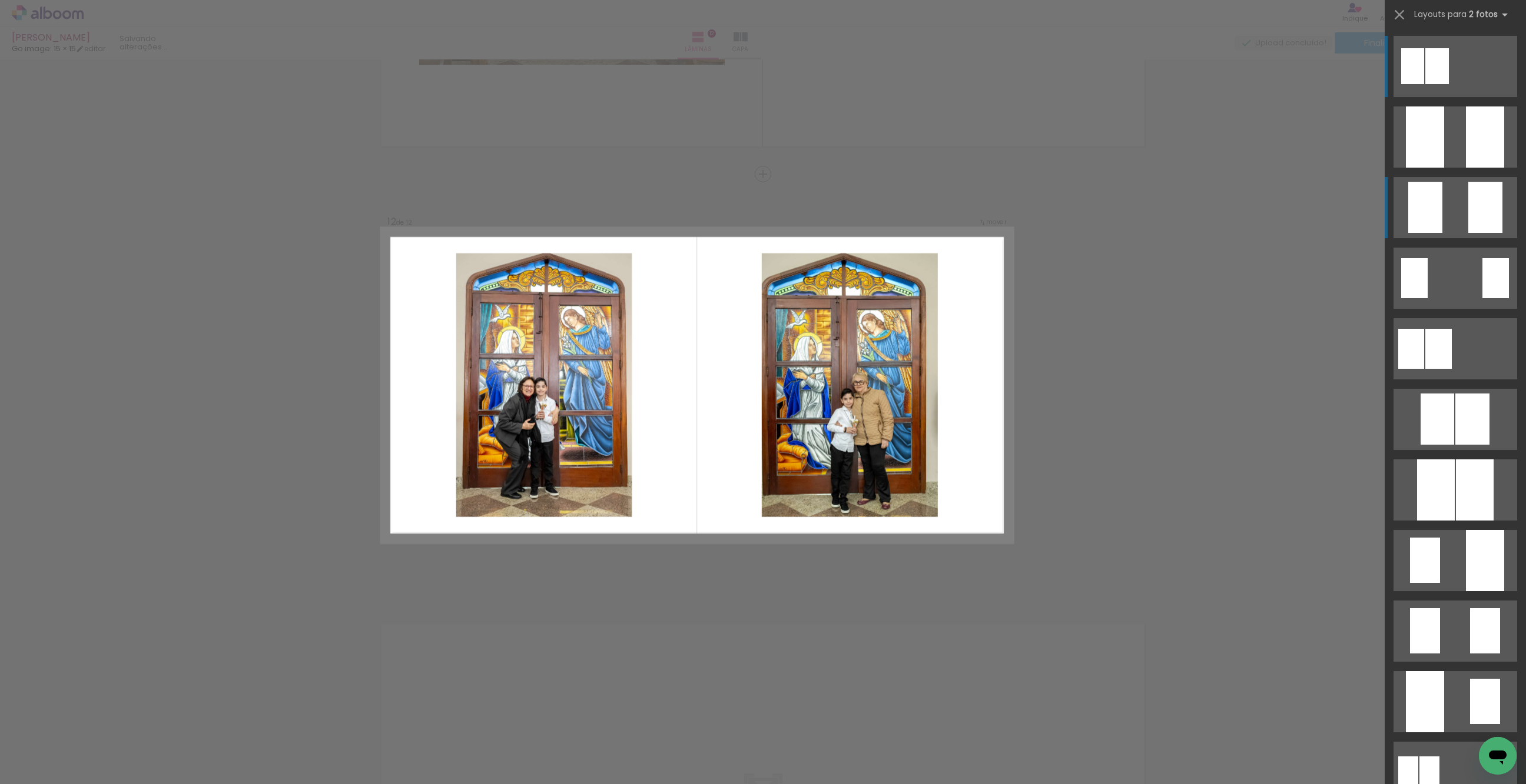
click at [1475, 167] on div at bounding box center [1485, 136] width 38 height 61
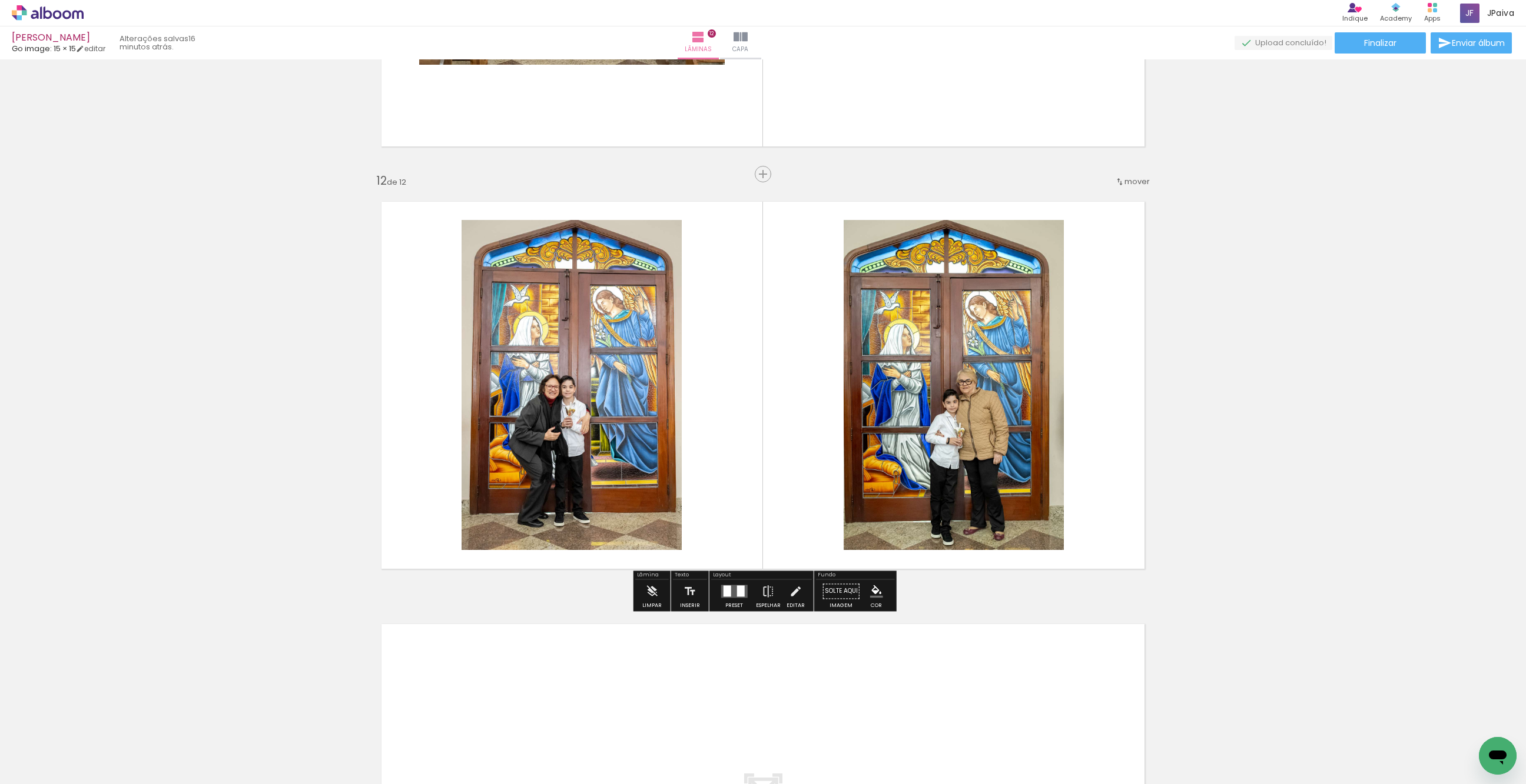
drag, startPoint x: 749, startPoint y: 588, endPoint x: 790, endPoint y: 576, distance: 42.7
click at [751, 587] on div "Preset Espelhar Editar" at bounding box center [762, 595] width 101 height 30
drag, startPoint x: 735, startPoint y: 600, endPoint x: 745, endPoint y: 597, distance: 10.4
click at [738, 598] on div at bounding box center [735, 592] width 32 height 24
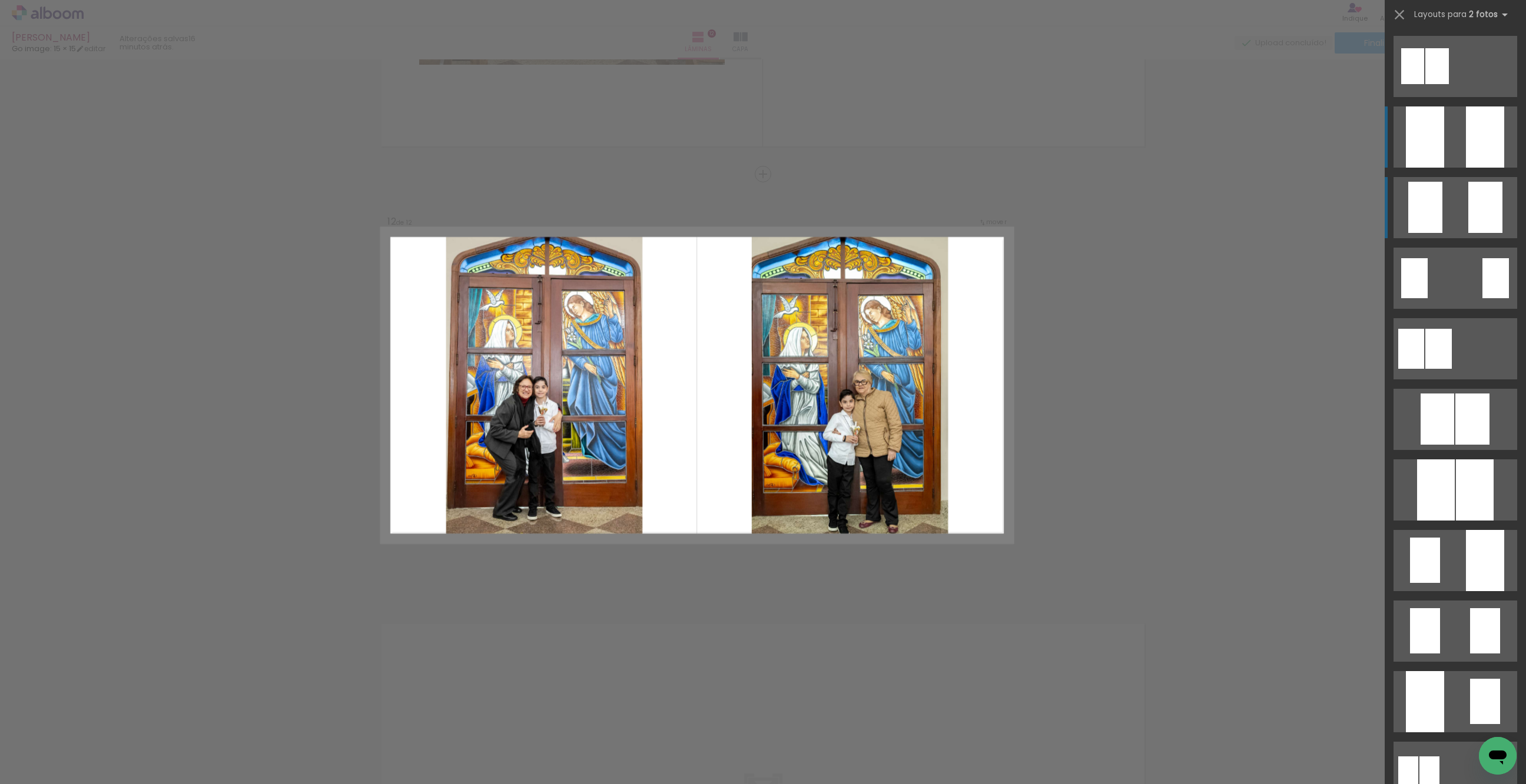
click at [1476, 144] on div at bounding box center [1485, 136] width 38 height 61
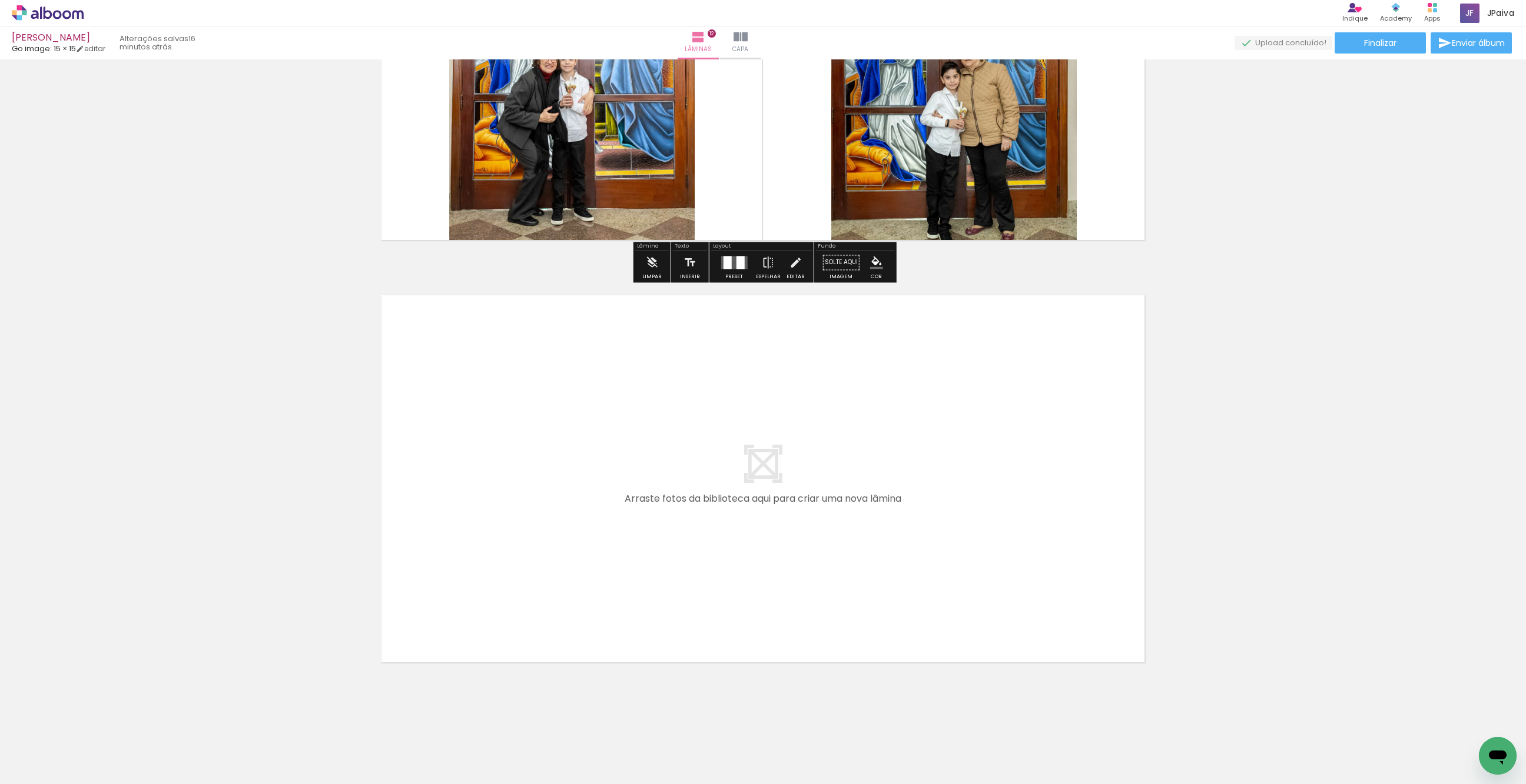
scroll to position [4886, 0]
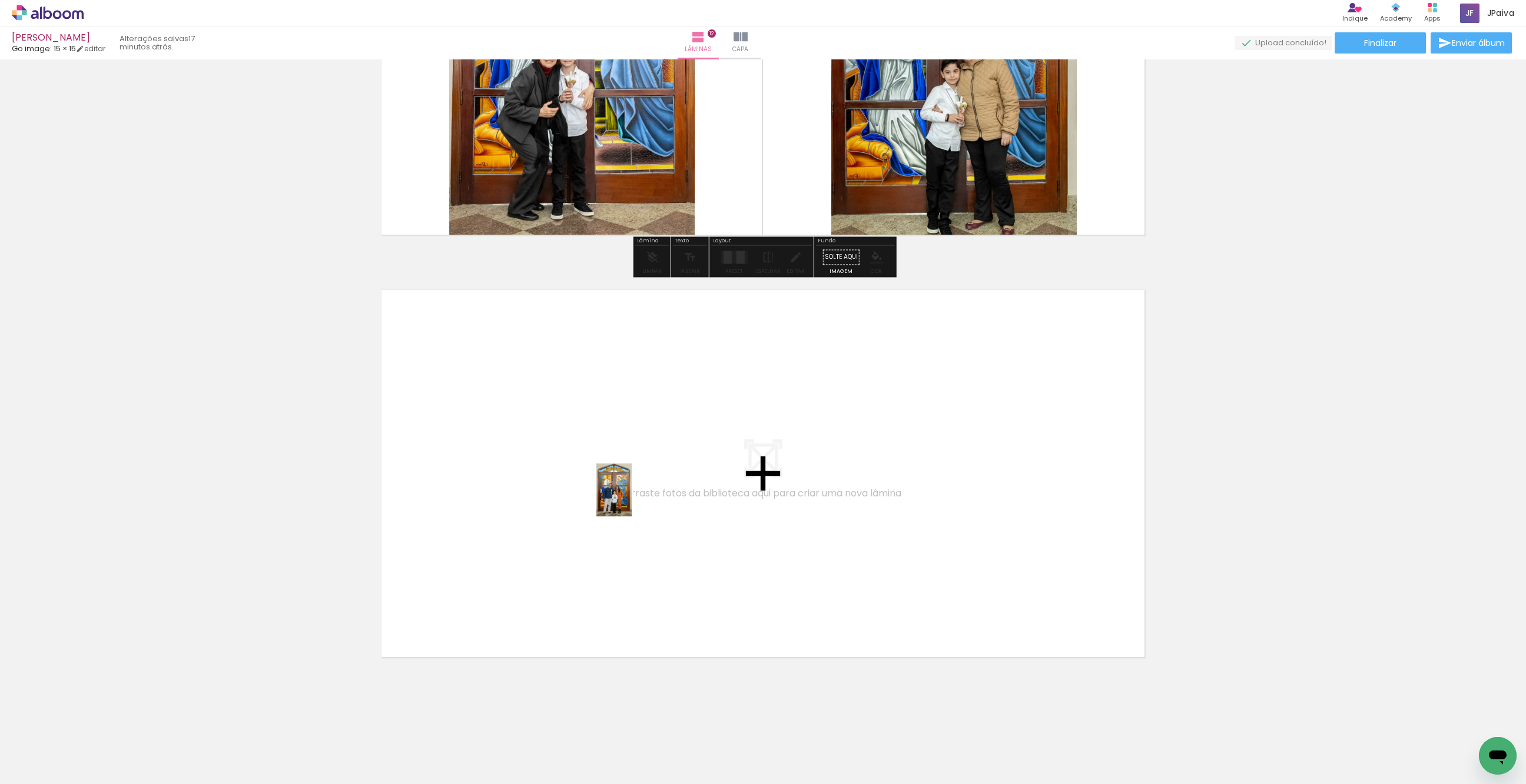
drag, startPoint x: 148, startPoint y: 732, endPoint x: 632, endPoint y: 499, distance: 537.2
click at [632, 499] on quentale-workspace at bounding box center [763, 392] width 1526 height 784
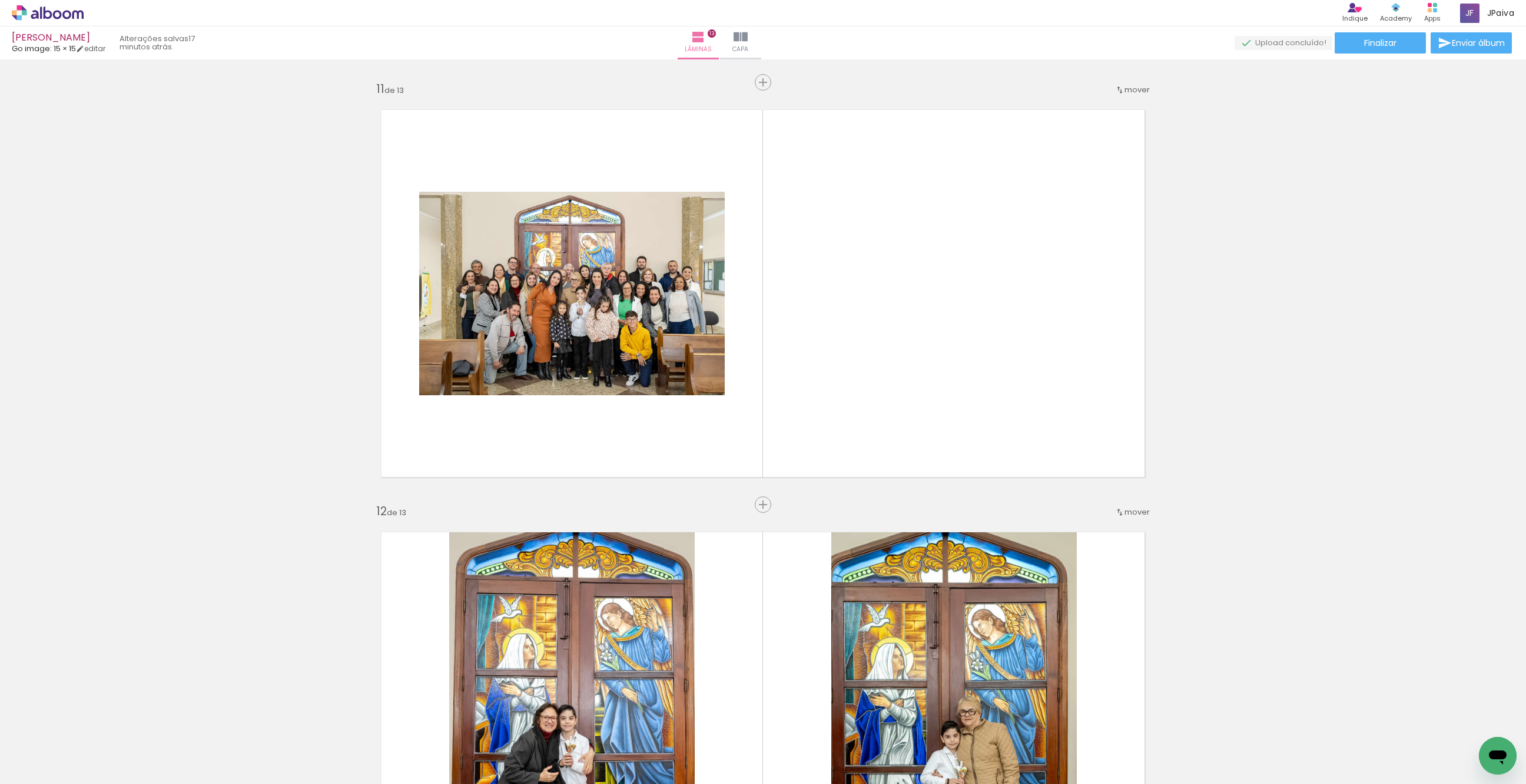
scroll to position [4214, 0]
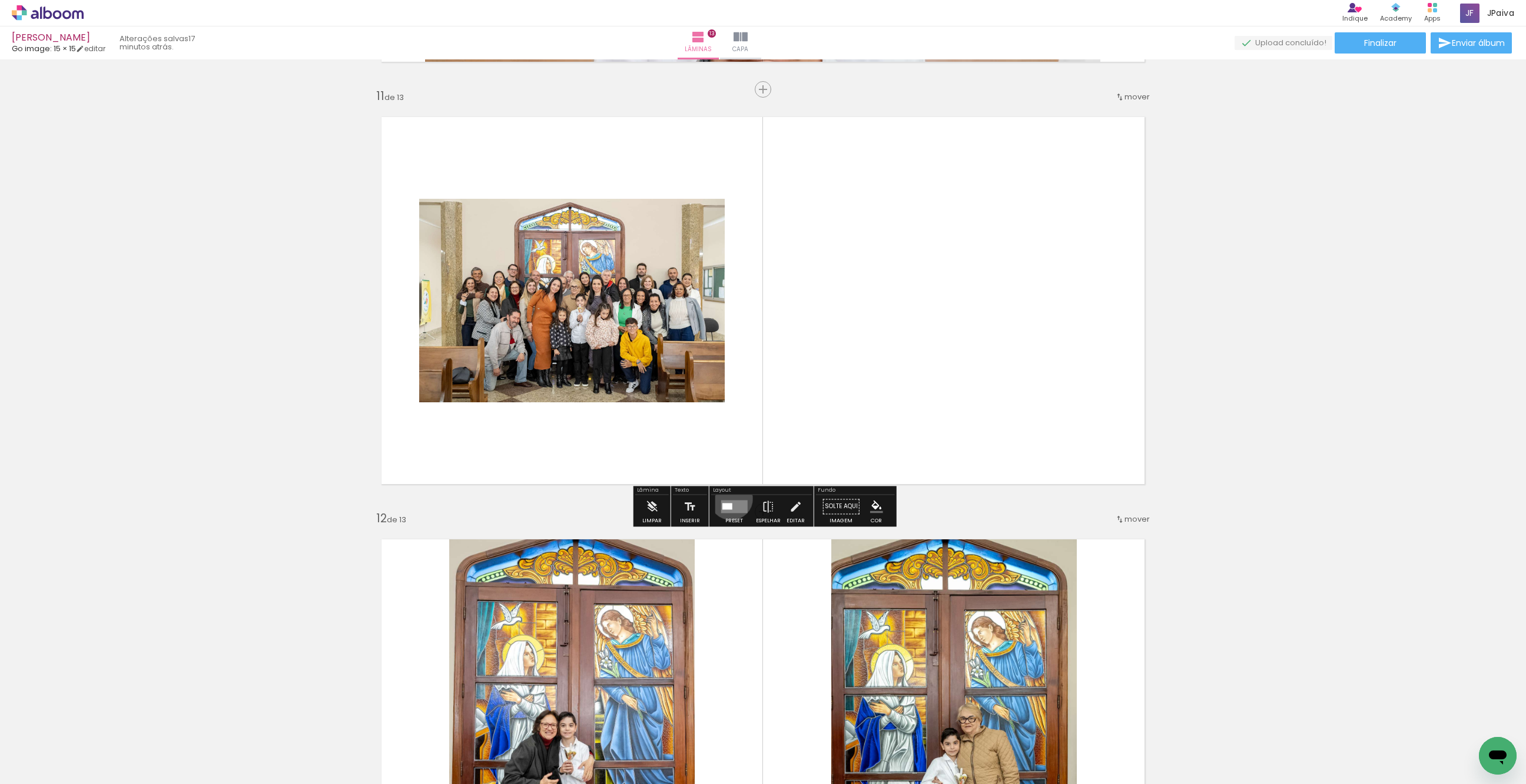
click at [729, 498] on div at bounding box center [735, 507] width 32 height 24
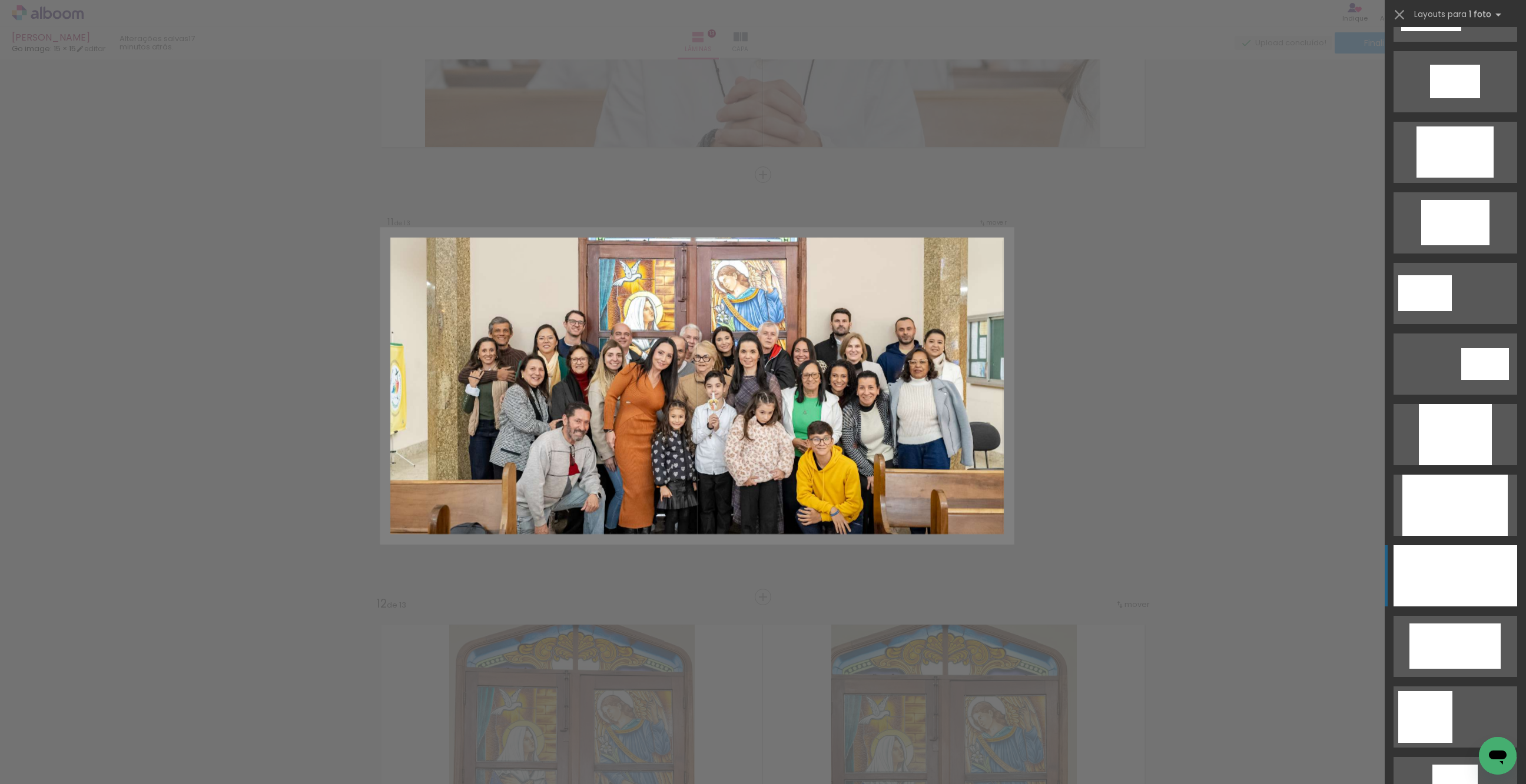
scroll to position [334, 0]
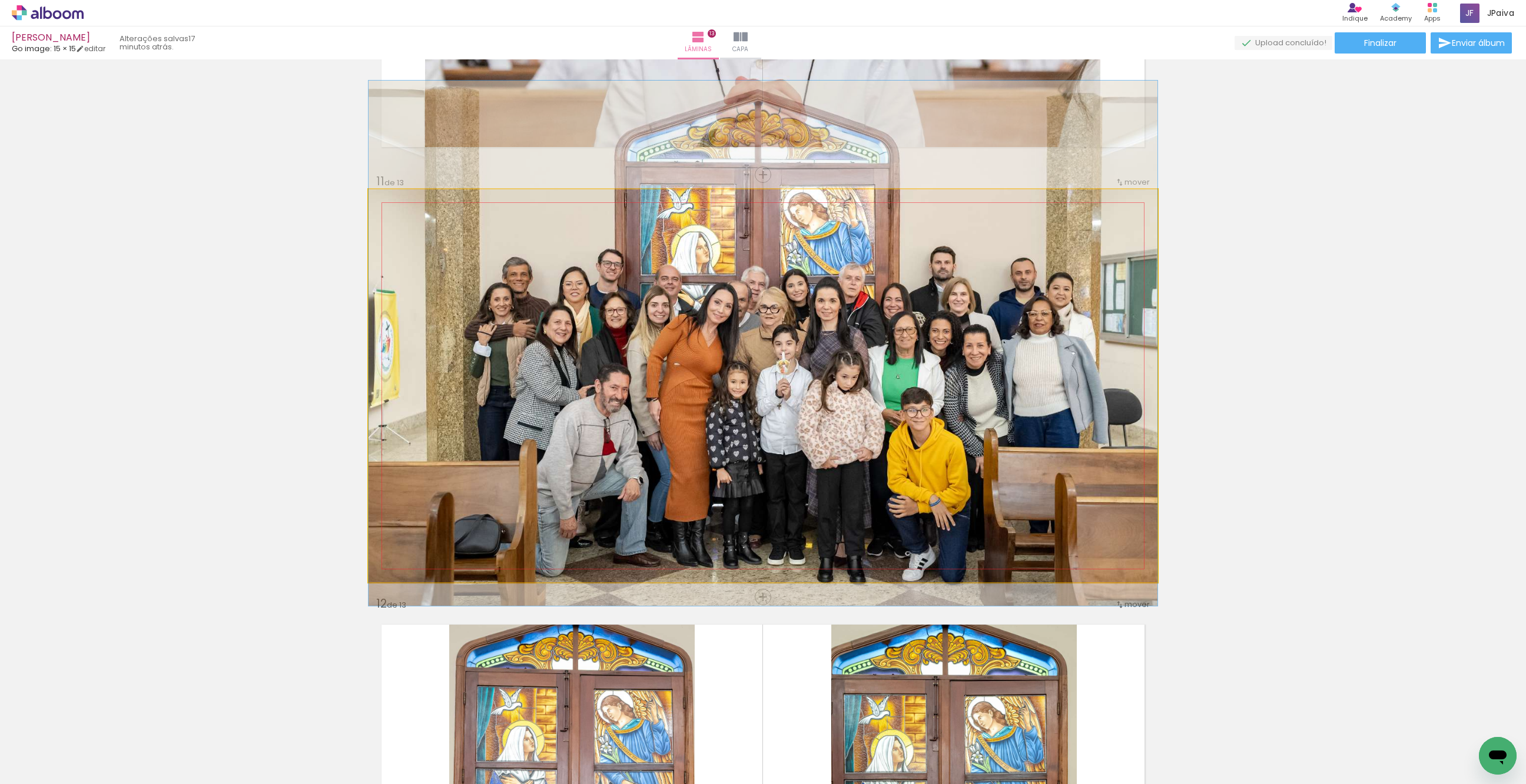
drag, startPoint x: 1068, startPoint y: 502, endPoint x: 1061, endPoint y: 459, distance: 43.6
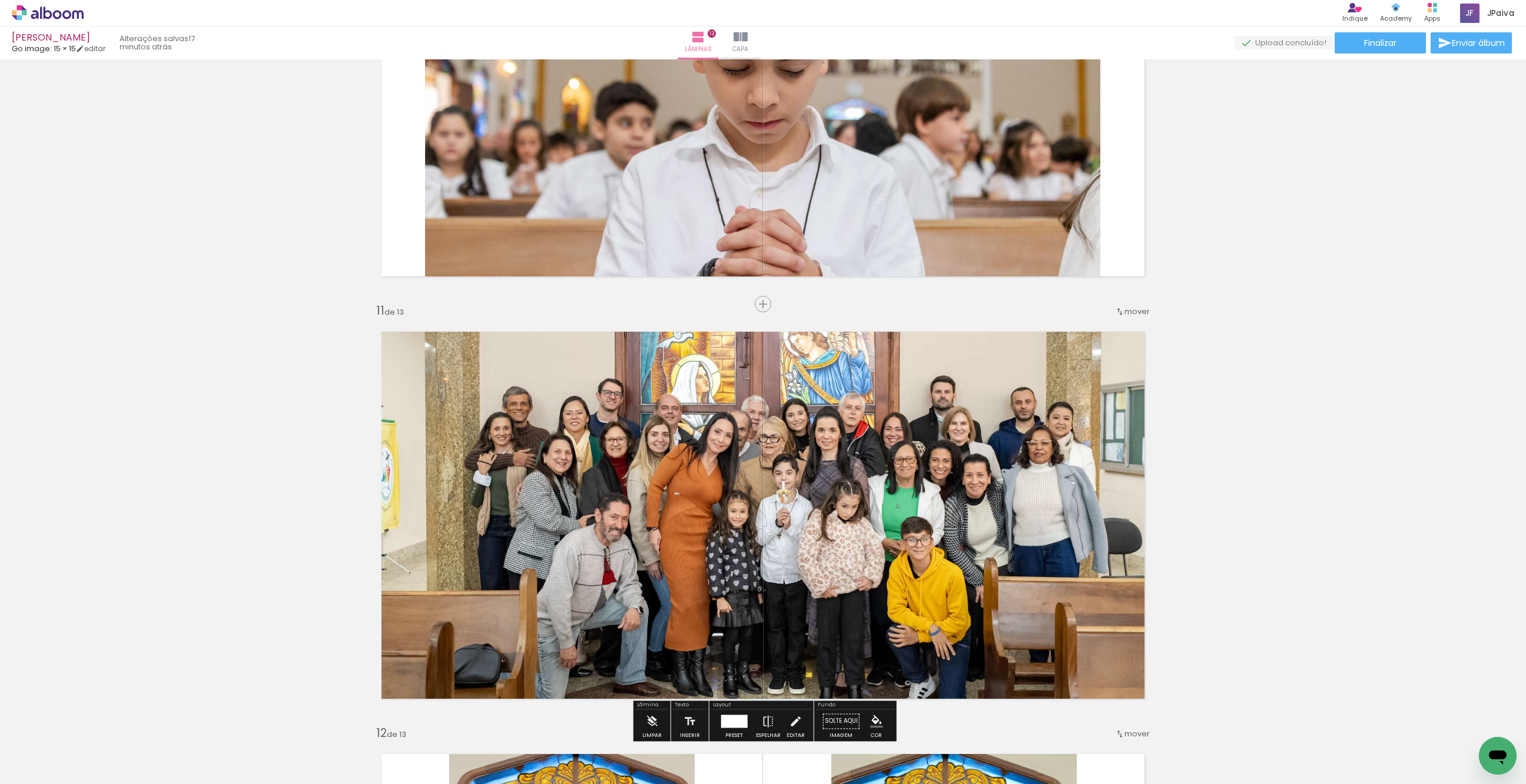
scroll to position [4032, 0]
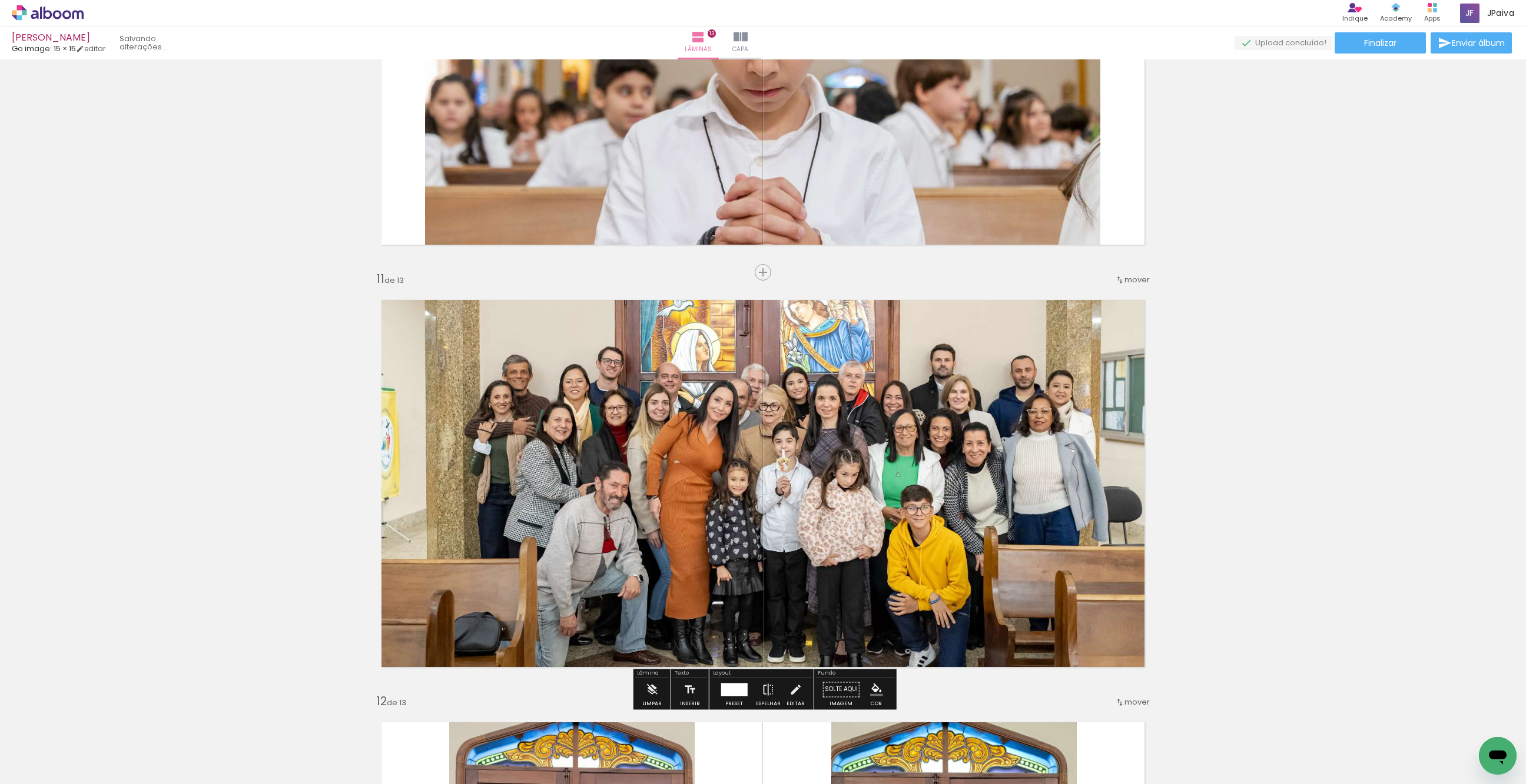
drag, startPoint x: 1166, startPoint y: 300, endPoint x: 1173, endPoint y: 373, distance: 73.3
click at [1134, 275] on span "mover" at bounding box center [1136, 279] width 25 height 11
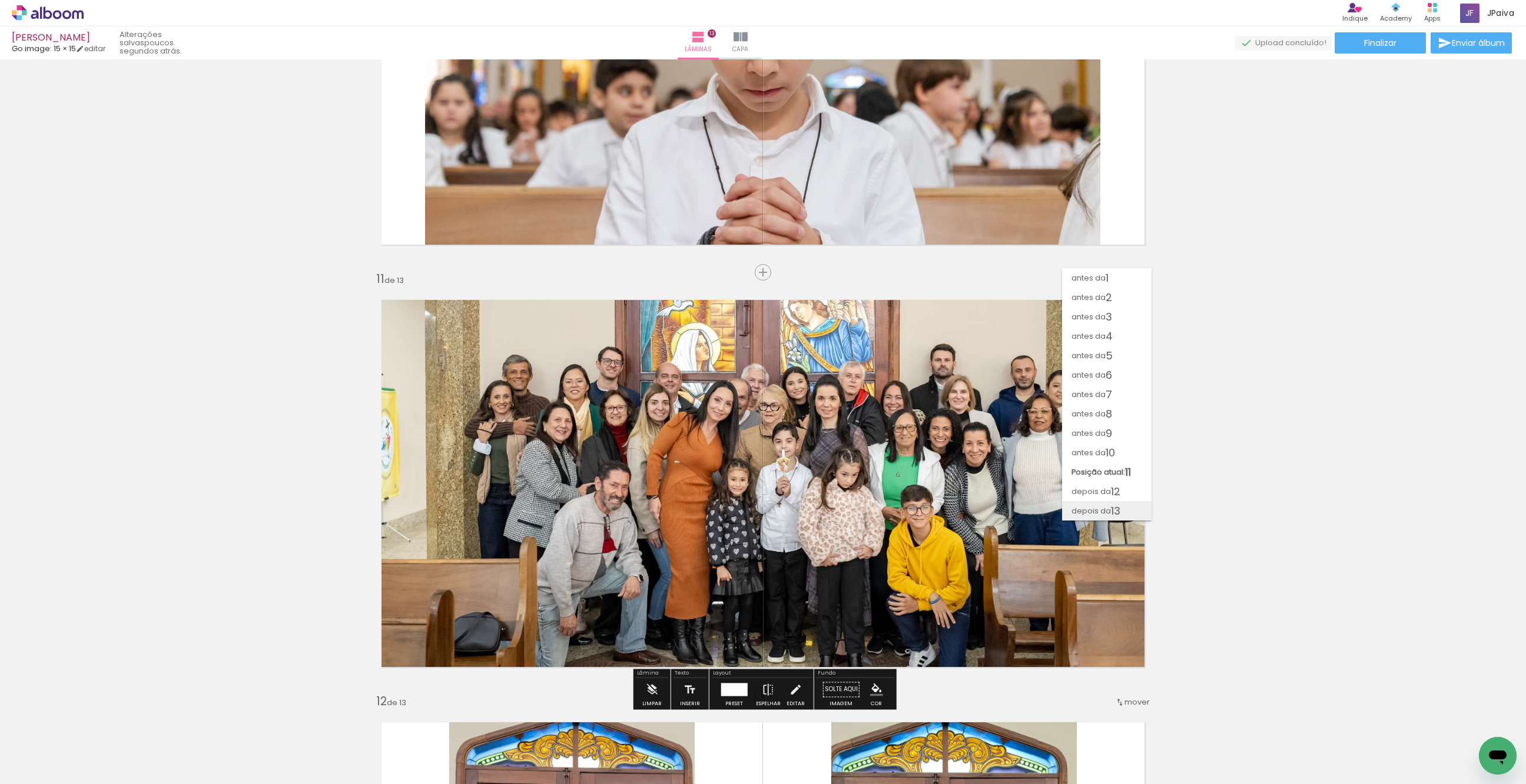
click at [1102, 507] on span "depois da" at bounding box center [1091, 510] width 40 height 19
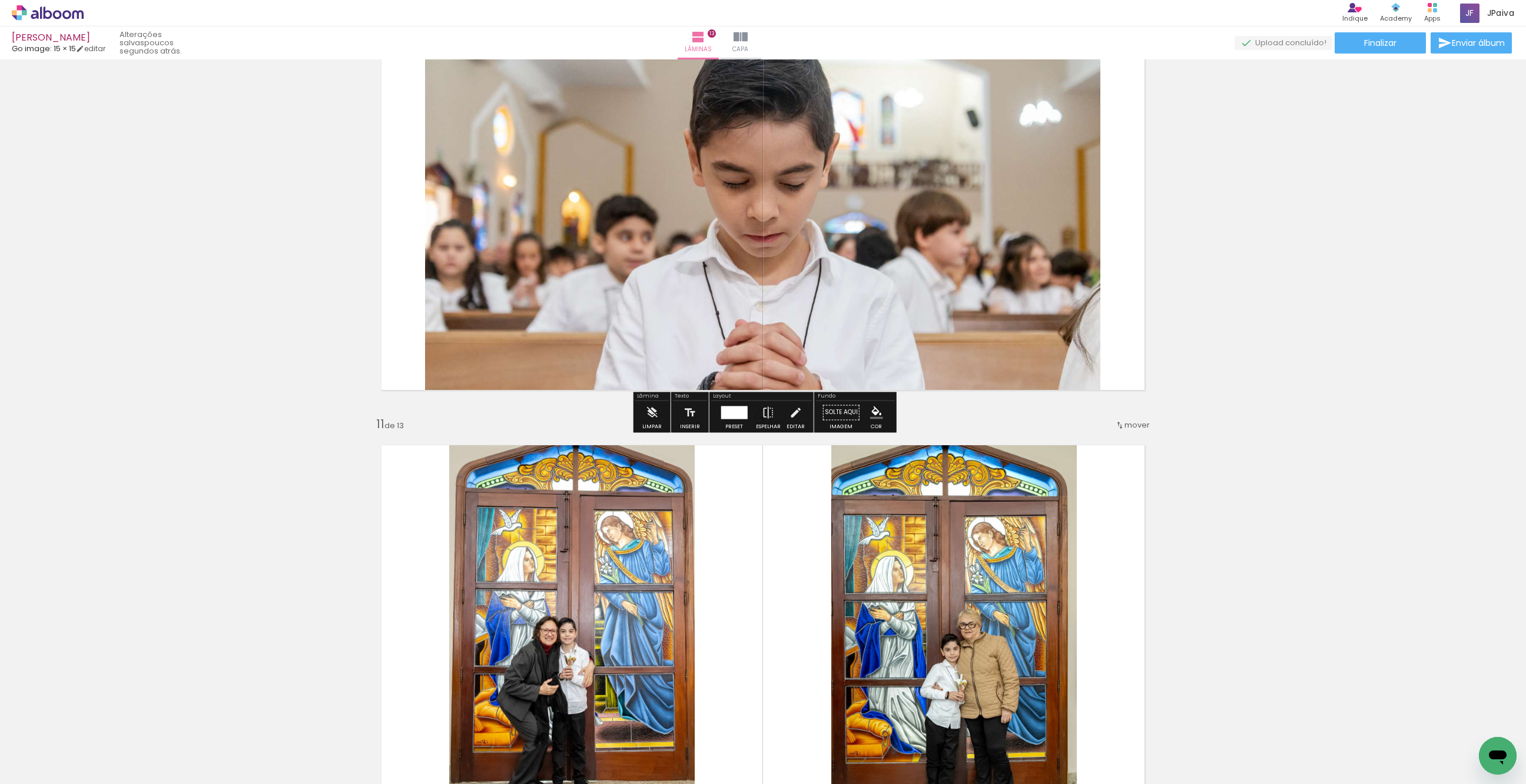
scroll to position [3929, 0]
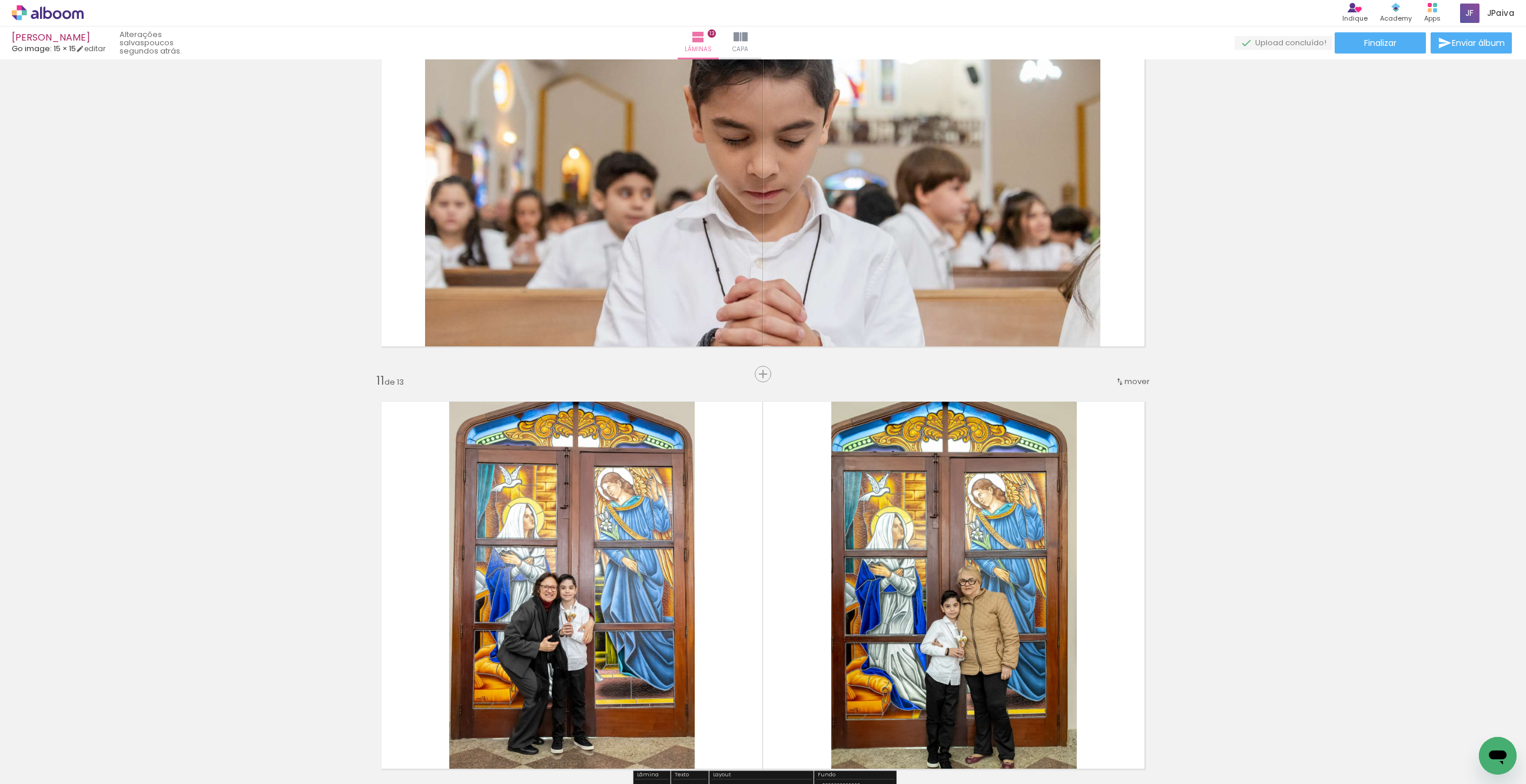
click at [763, 373] on span "Inserir lâmina" at bounding box center [768, 375] width 46 height 8
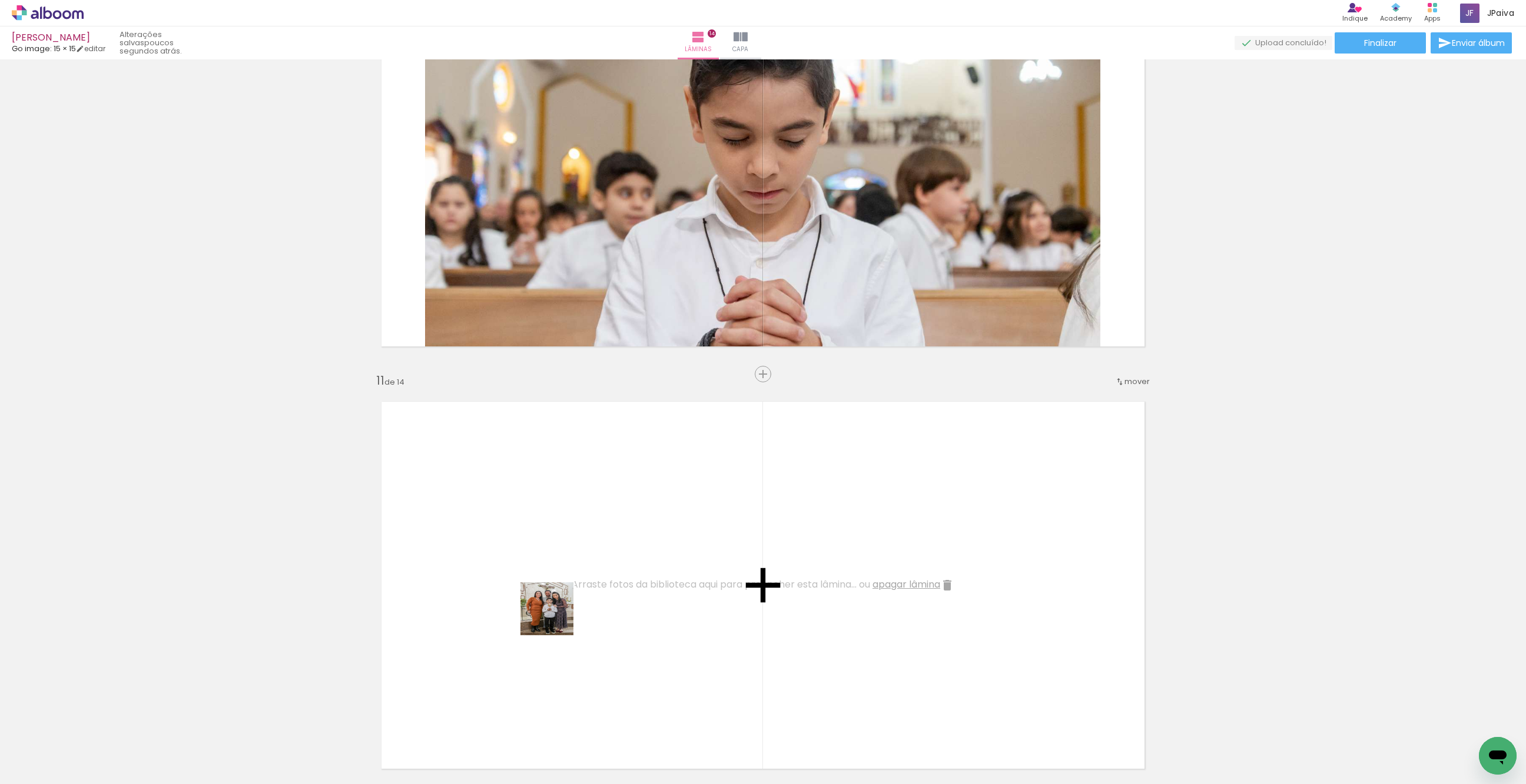
drag, startPoint x: 135, startPoint y: 760, endPoint x: 628, endPoint y: 592, distance: 520.8
click at [628, 592] on quentale-workspace at bounding box center [763, 392] width 1526 height 784
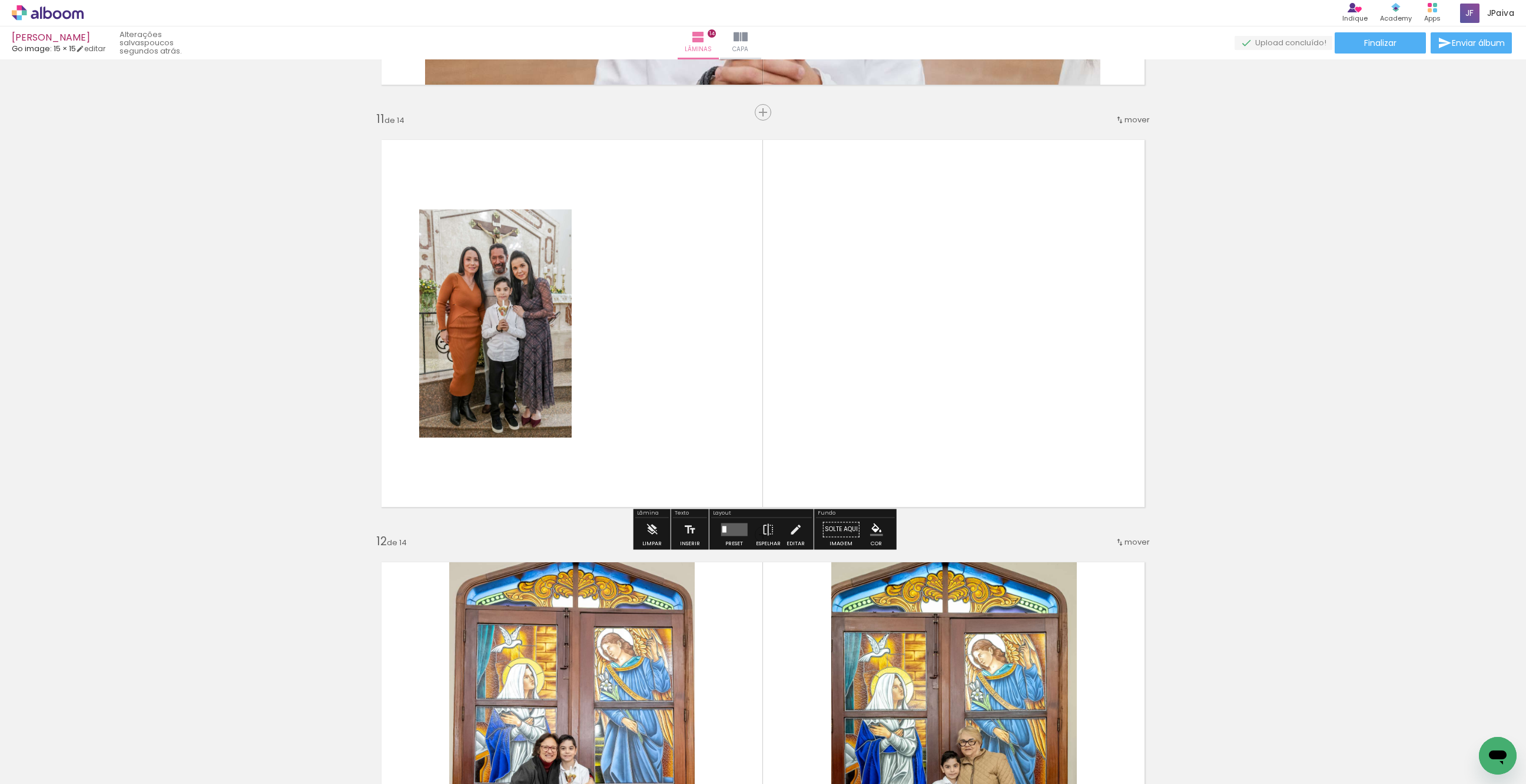
scroll to position [4197, 0]
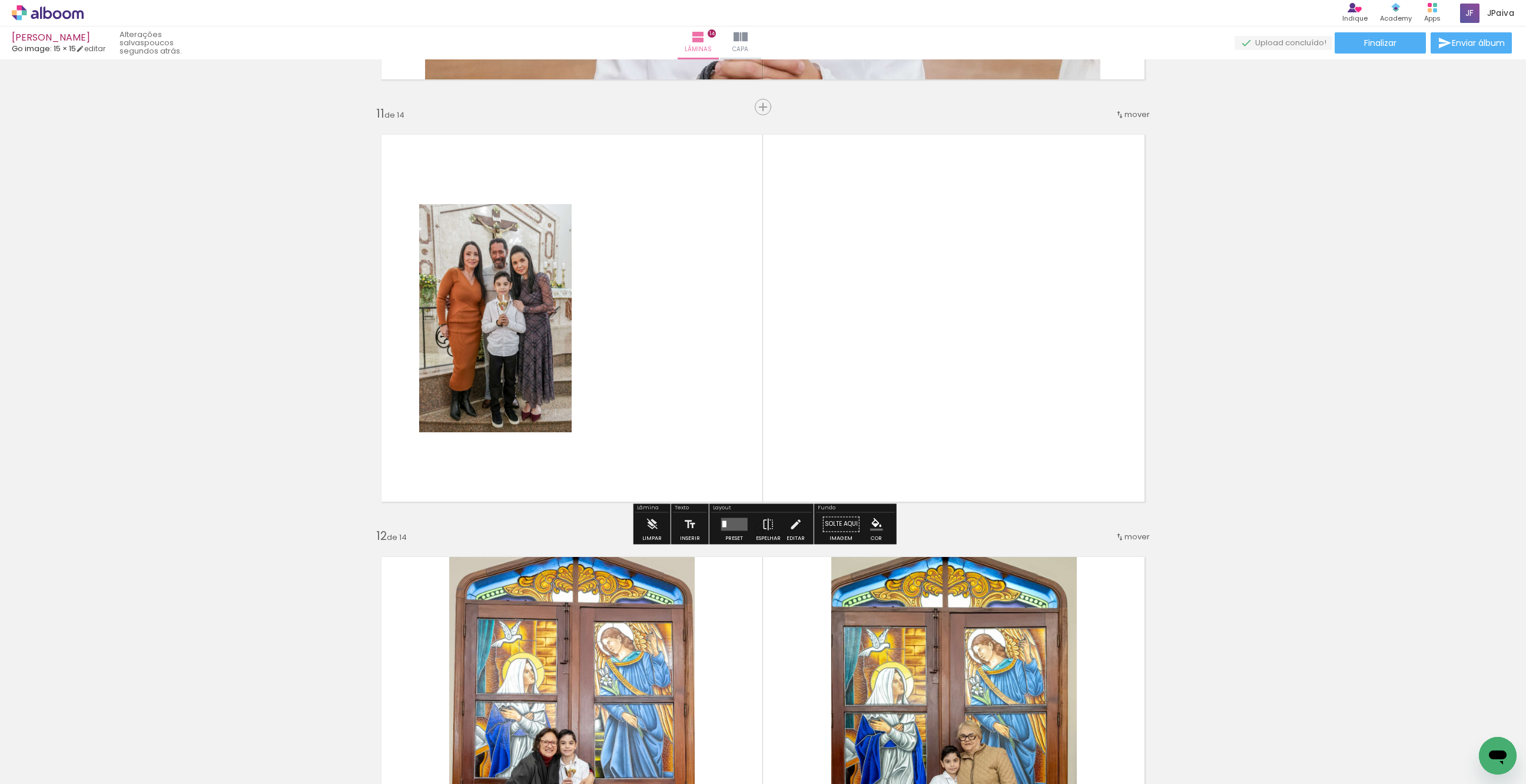
click at [728, 521] on quentale-layouter at bounding box center [734, 524] width 27 height 13
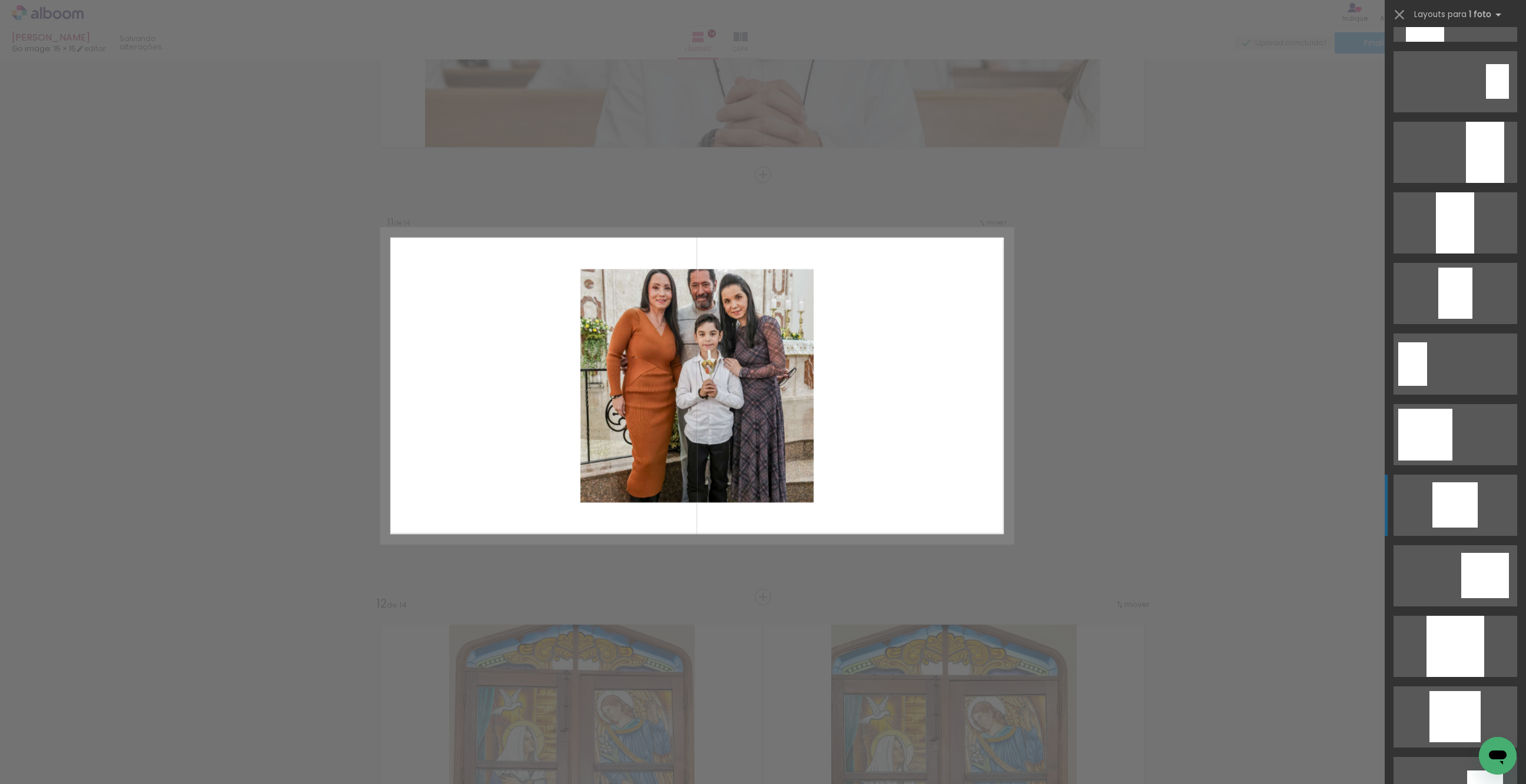
scroll to position [432, 0]
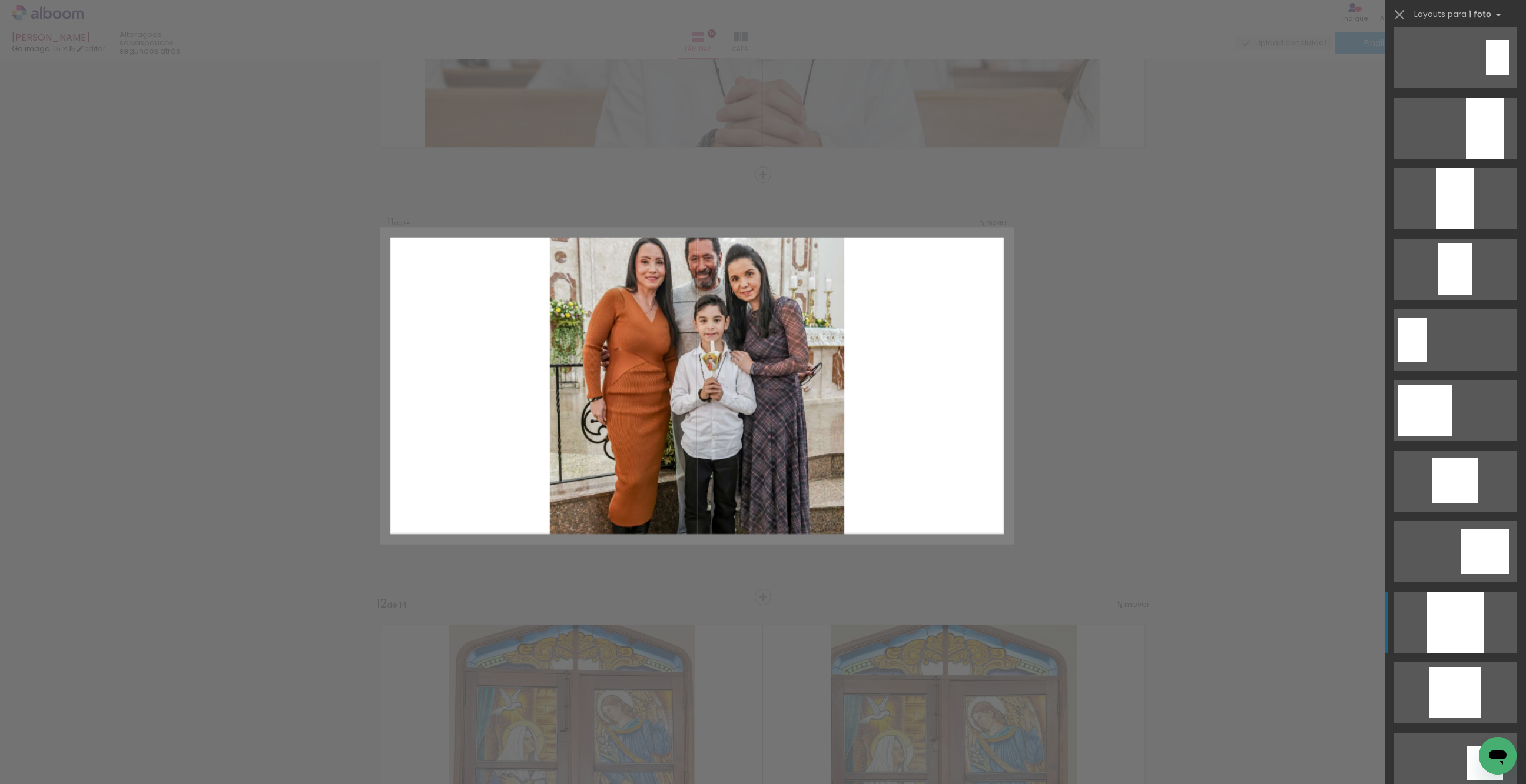
click at [1456, 229] on div at bounding box center [1455, 198] width 38 height 61
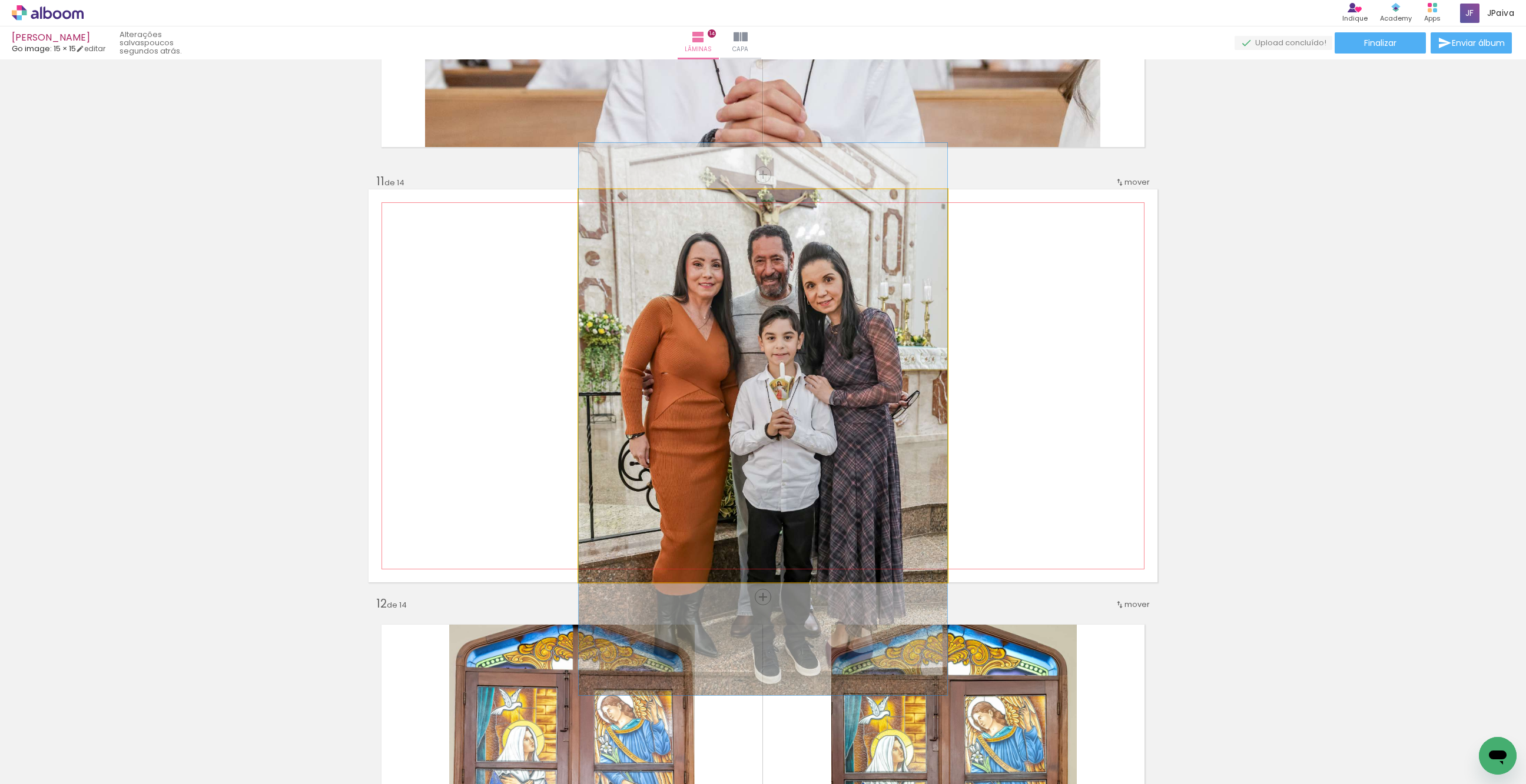
drag, startPoint x: 863, startPoint y: 463, endPoint x: 842, endPoint y: 497, distance: 40.0
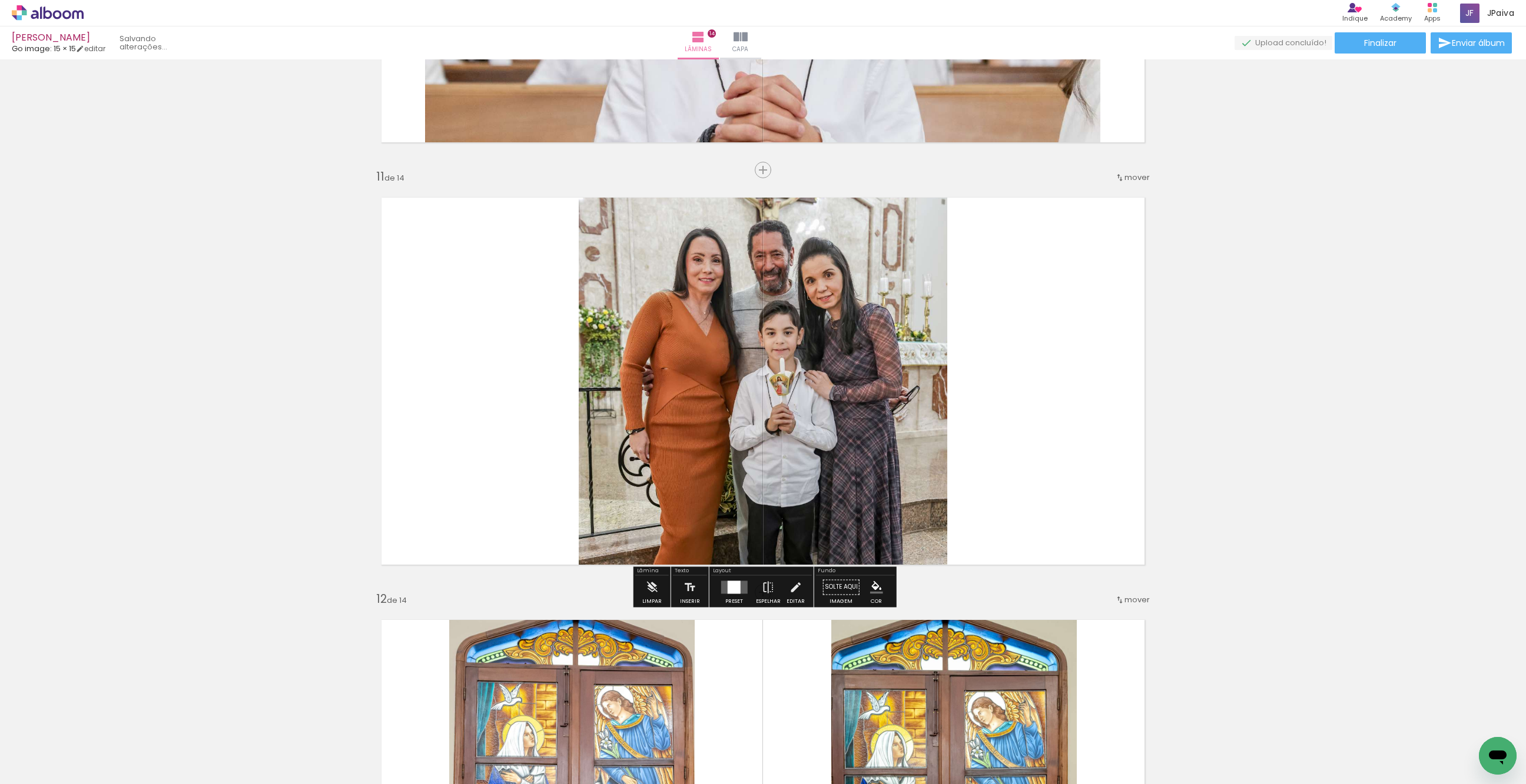
scroll to position [4135, 0]
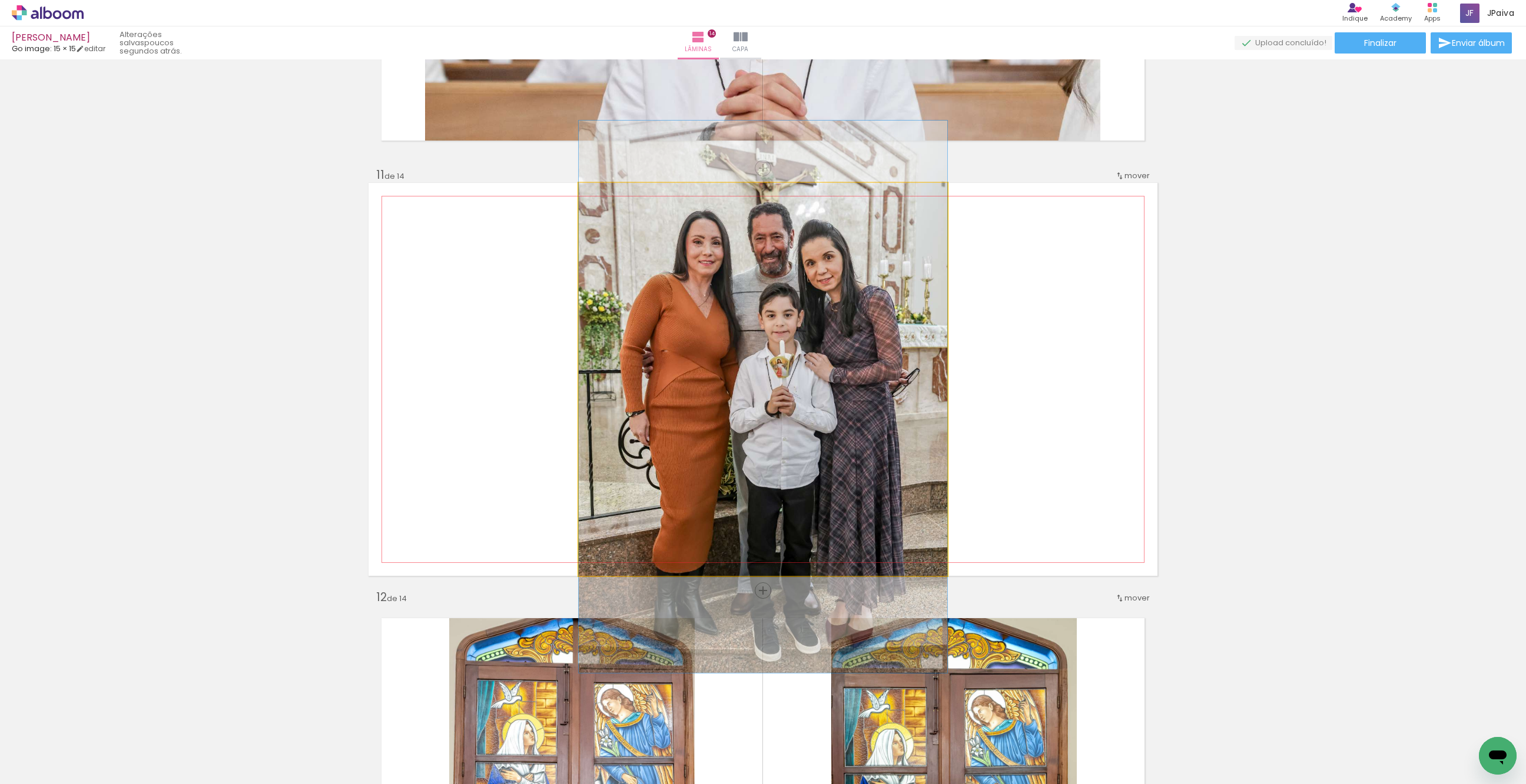
drag, startPoint x: 868, startPoint y: 480, endPoint x: 857, endPoint y: 465, distance: 18.6
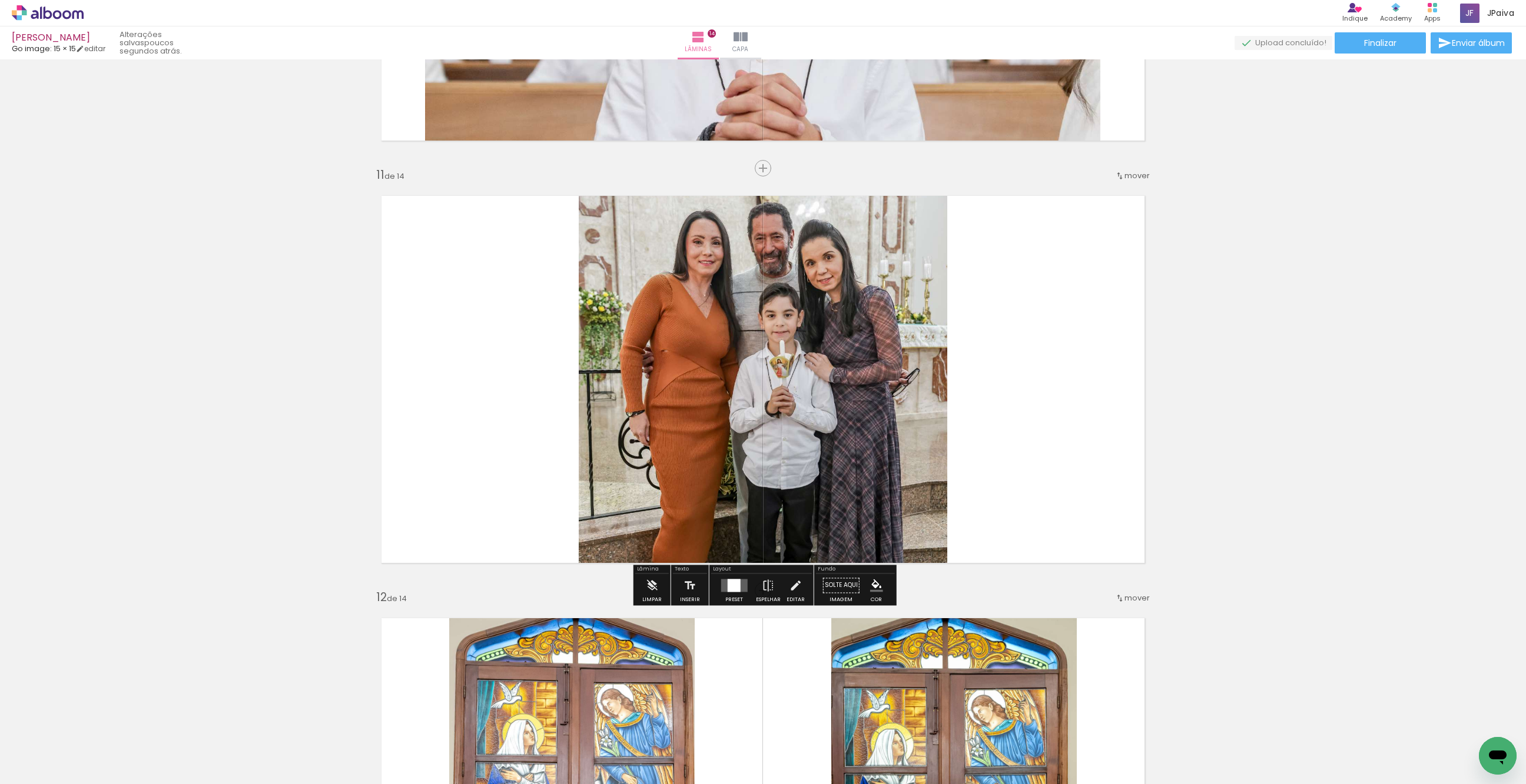
click at [737, 587] on div at bounding box center [733, 585] width 13 height 13
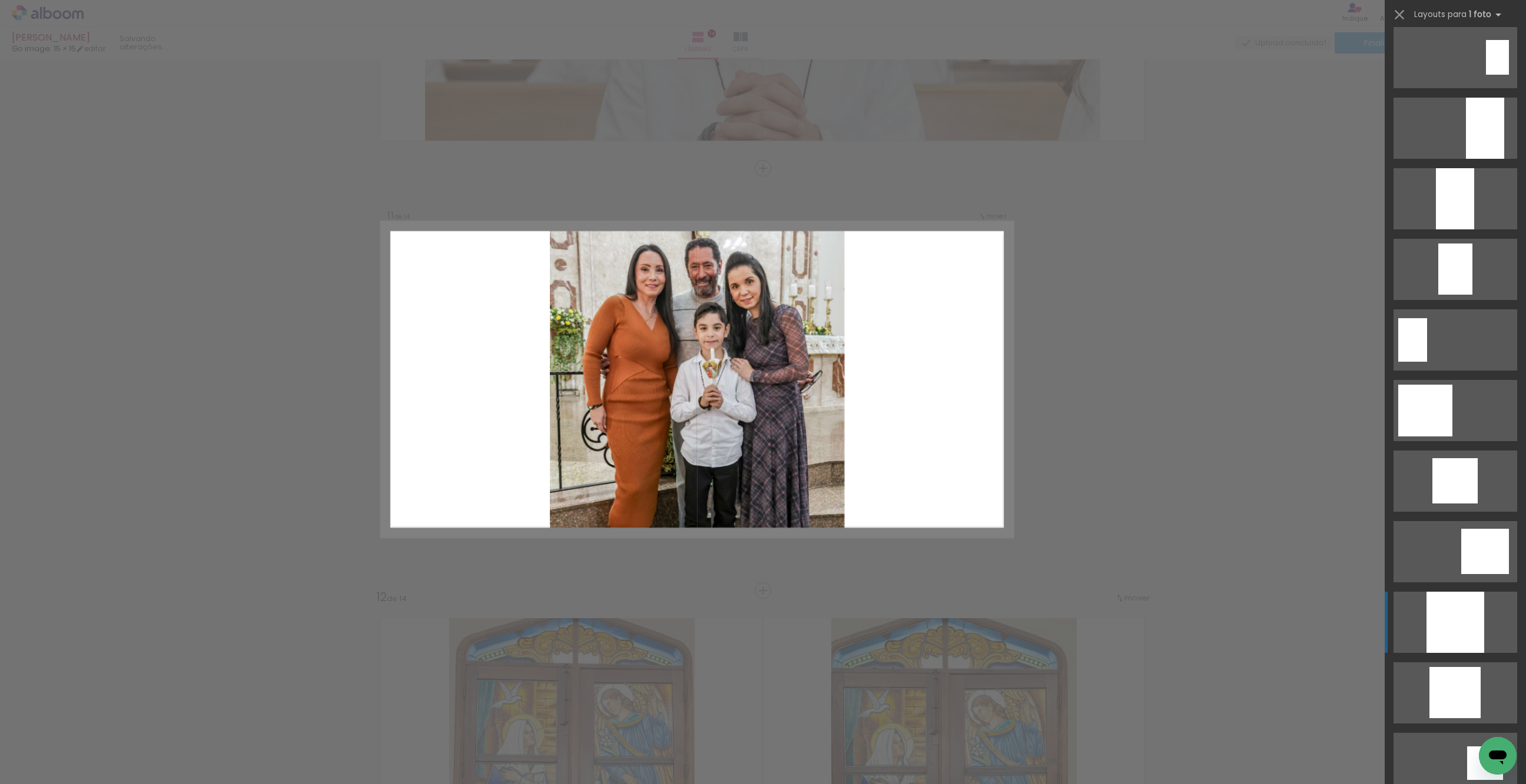
scroll to position [988, 0]
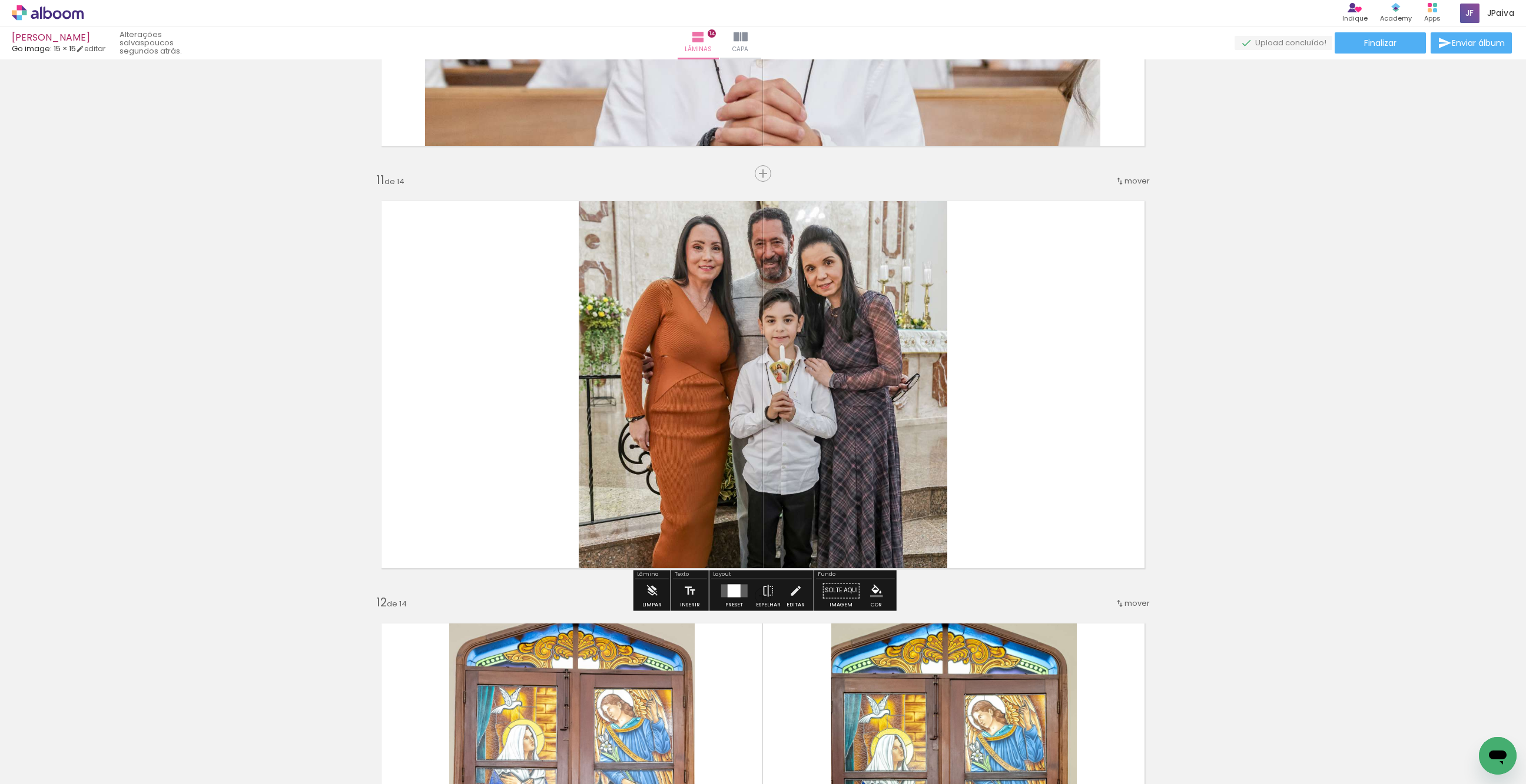
scroll to position [4129, 0]
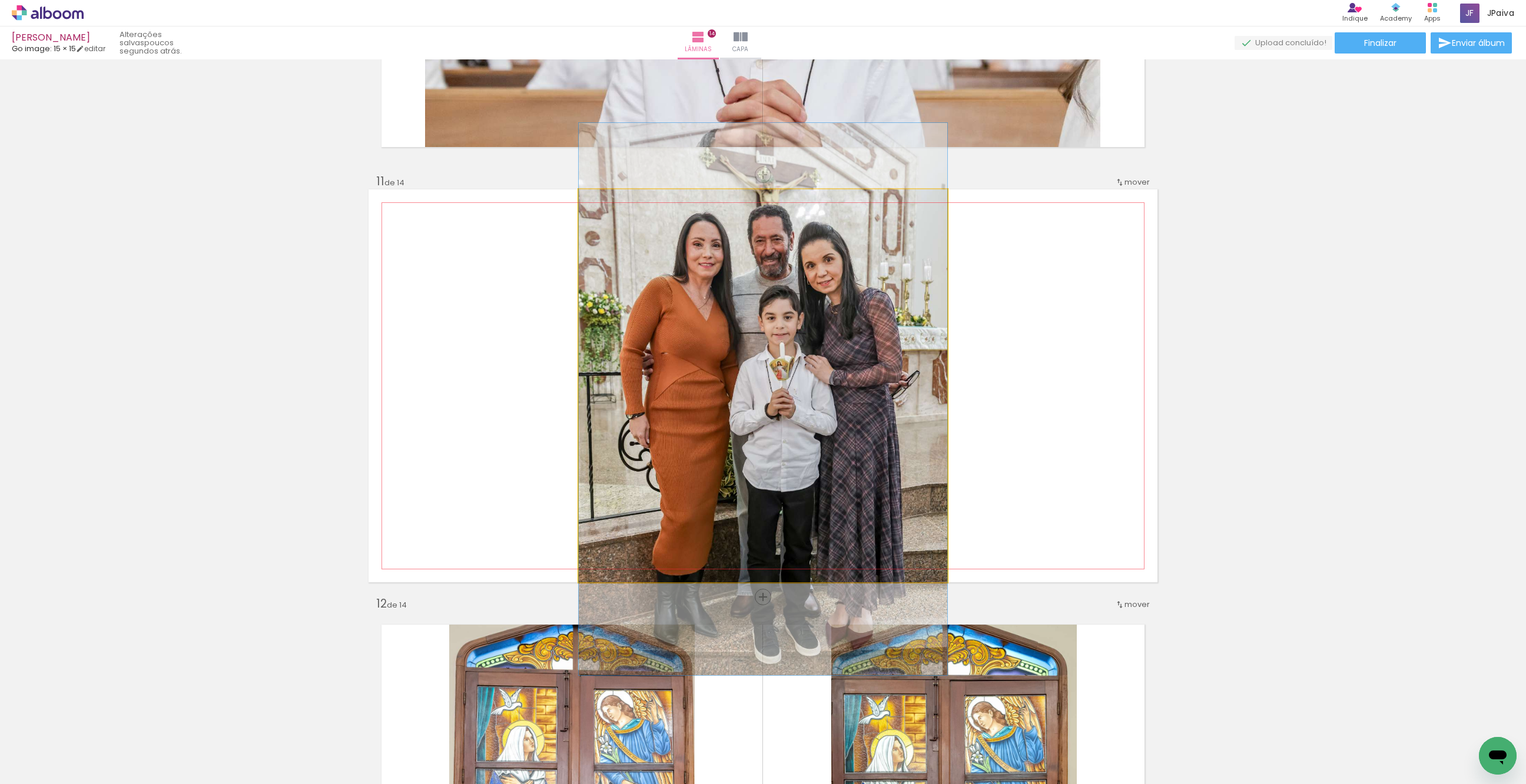
drag, startPoint x: 705, startPoint y: 401, endPoint x: 643, endPoint y: 397, distance: 62.1
click at [745, 406] on quentale-photo at bounding box center [763, 386] width 369 height 393
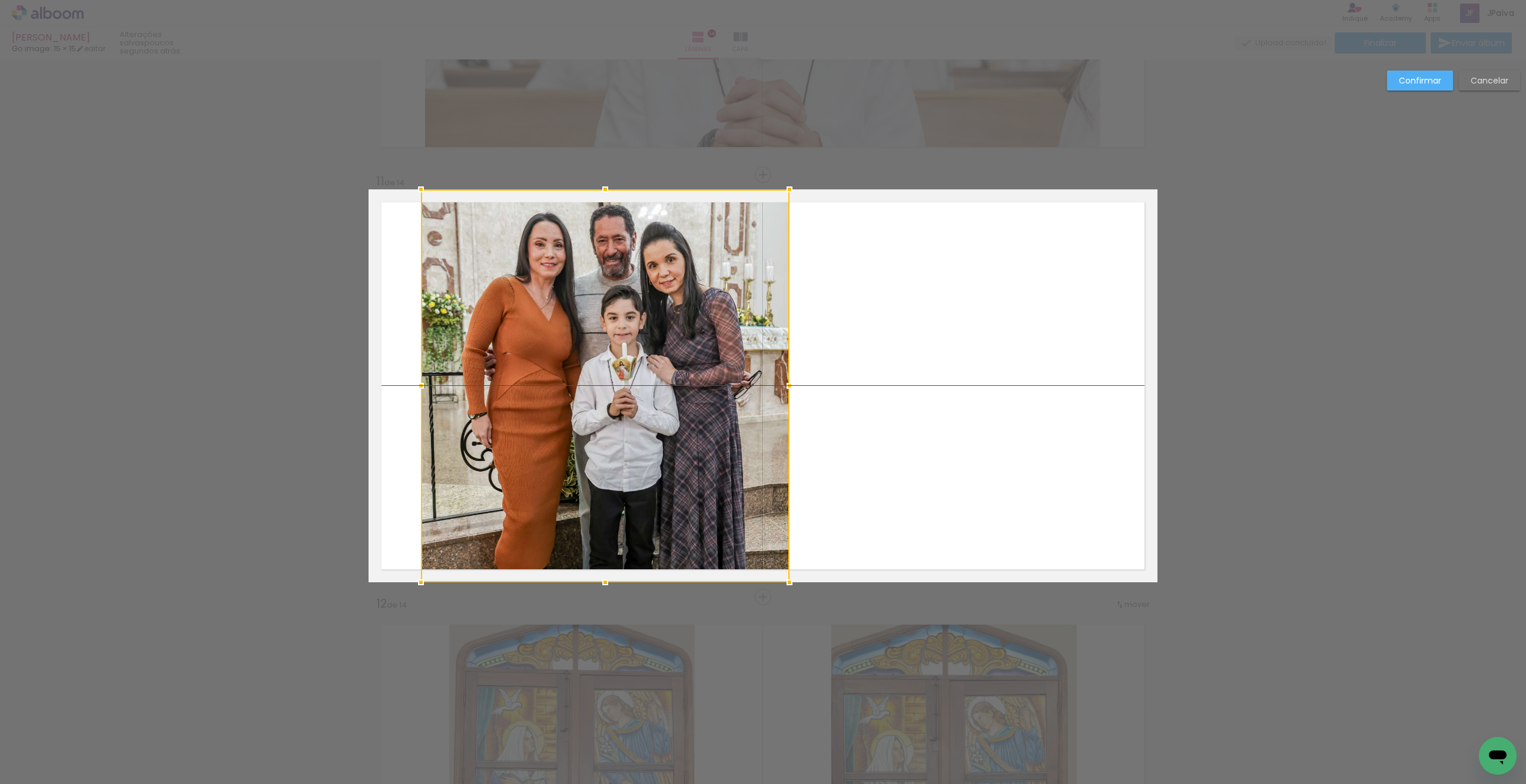
drag, startPoint x: 712, startPoint y: 402, endPoint x: 554, endPoint y: 408, distance: 158.1
click at [554, 408] on div at bounding box center [605, 386] width 369 height 393
drag, startPoint x: 811, startPoint y: 385, endPoint x: 829, endPoint y: 387, distance: 18.1
click at [829, 387] on quentale-layouter at bounding box center [763, 386] width 788 height 393
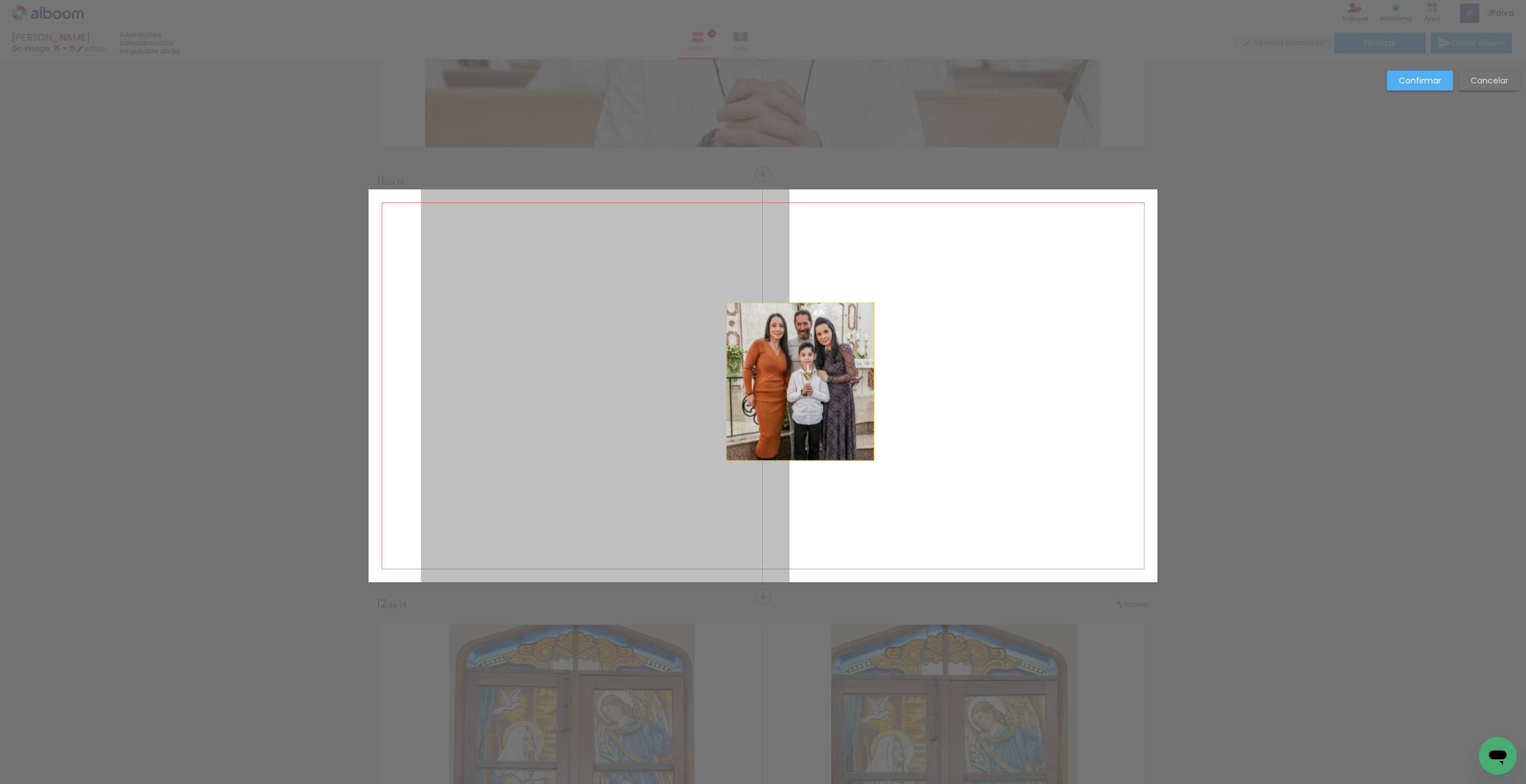
drag, startPoint x: 787, startPoint y: 378, endPoint x: 800, endPoint y: 382, distance: 13.6
click at [800, 382] on quentale-layouter at bounding box center [763, 386] width 788 height 393
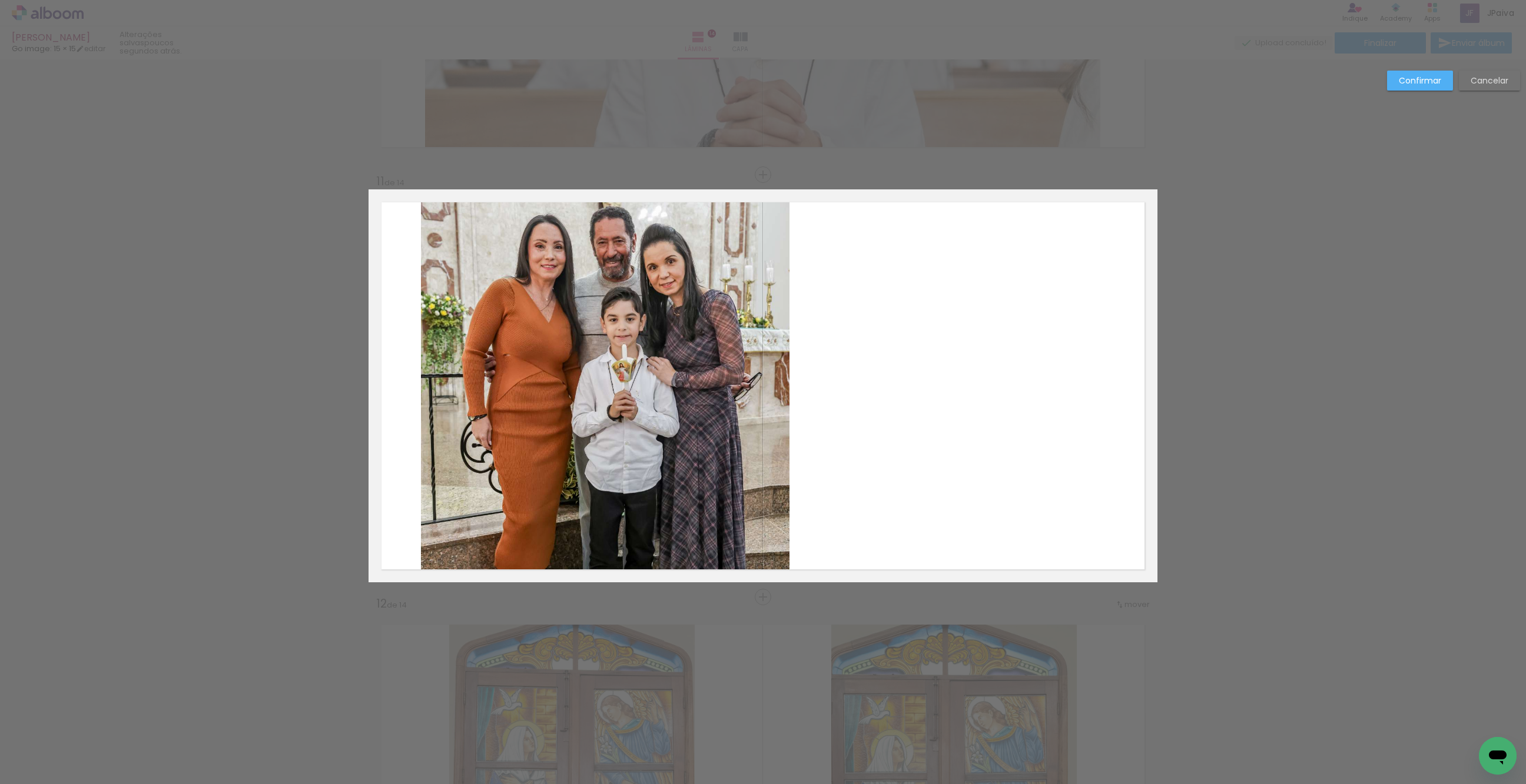
drag, startPoint x: 717, startPoint y: 392, endPoint x: 724, endPoint y: 392, distance: 7.0
click at [717, 392] on quentale-photo at bounding box center [605, 386] width 369 height 393
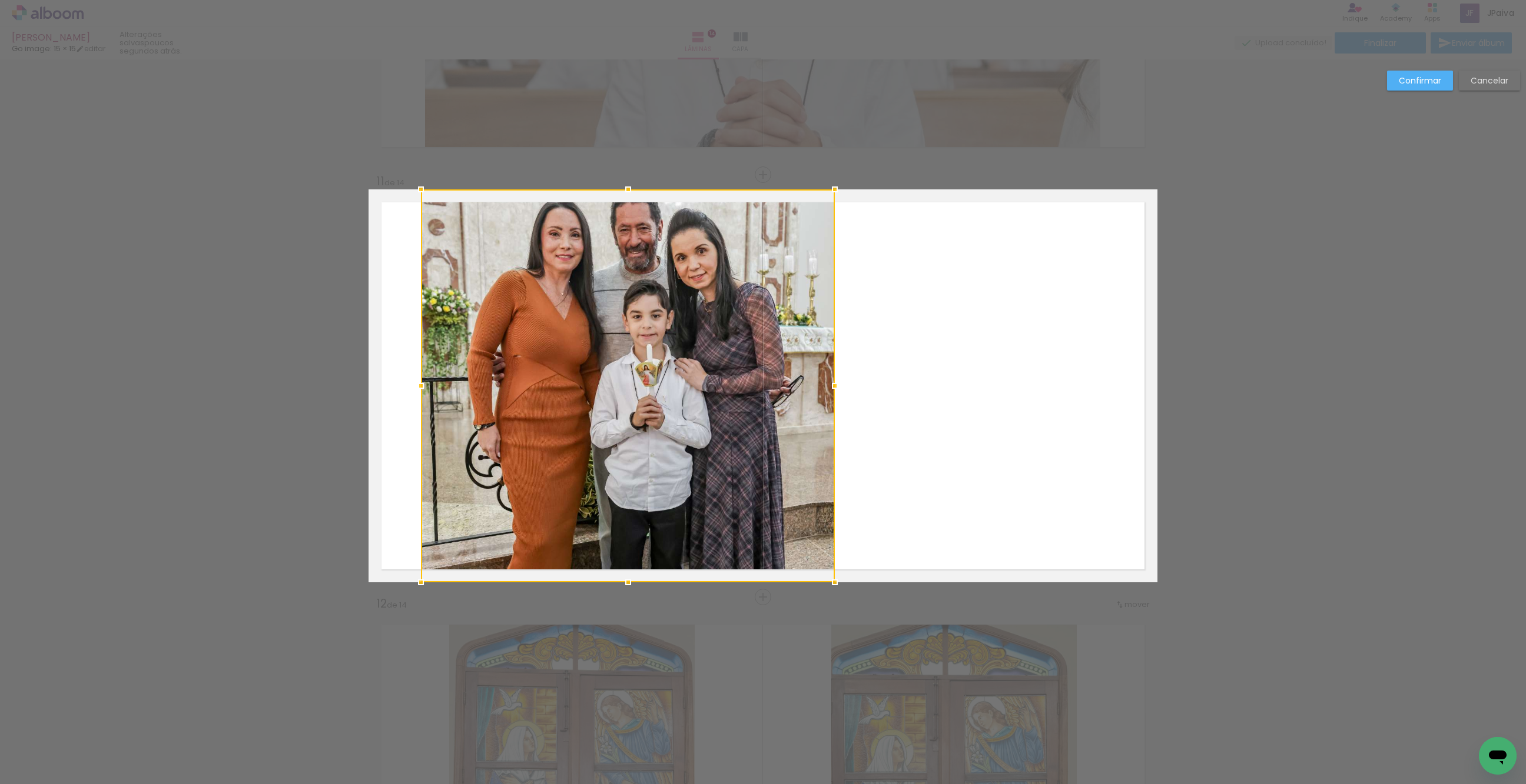
drag, startPoint x: 789, startPoint y: 386, endPoint x: 809, endPoint y: 389, distance: 20.2
click at [835, 390] on div at bounding box center [835, 387] width 24 height 24
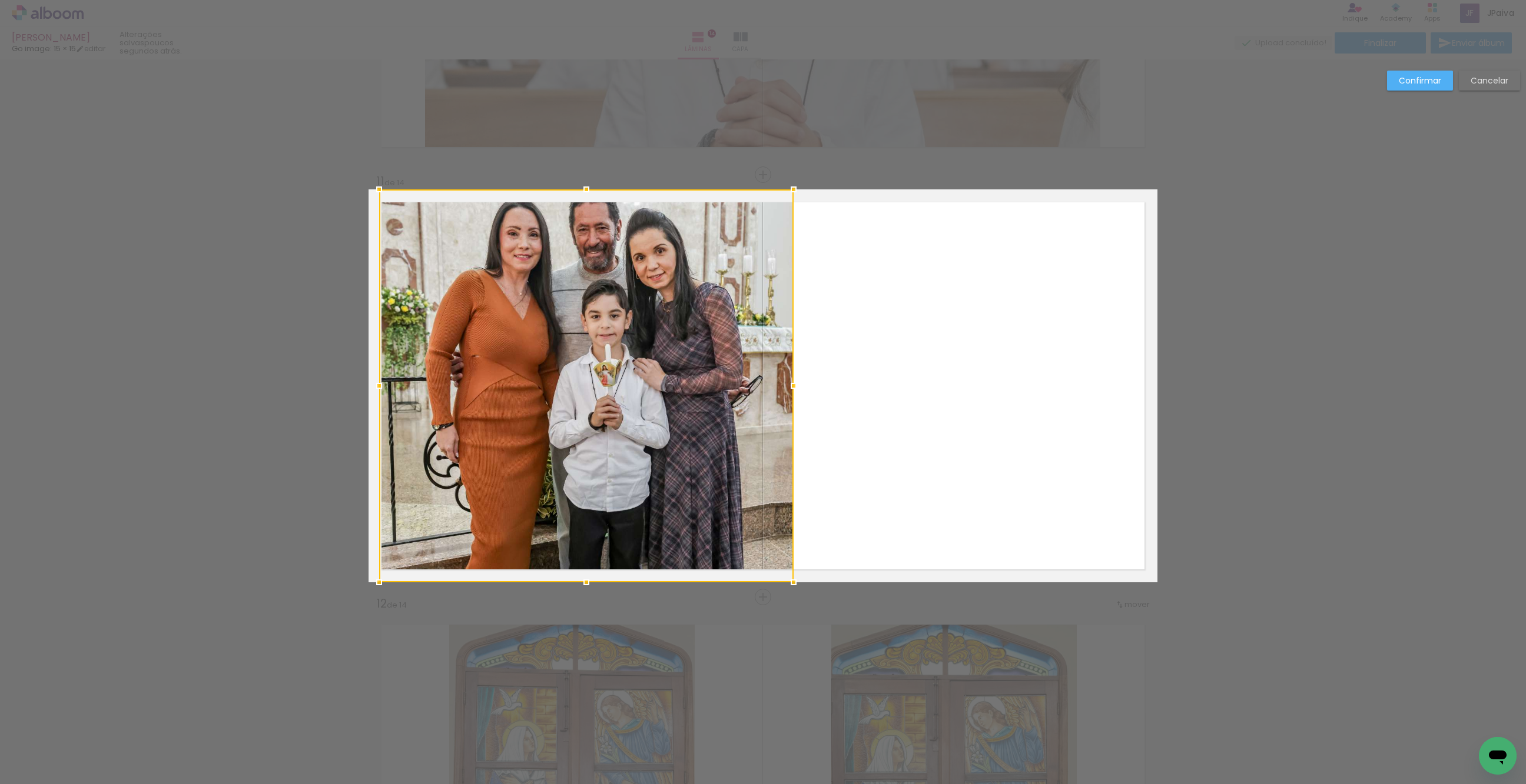
drag, startPoint x: 736, startPoint y: 392, endPoint x: 696, endPoint y: 430, distance: 55.2
click at [696, 430] on div at bounding box center [586, 386] width 415 height 393
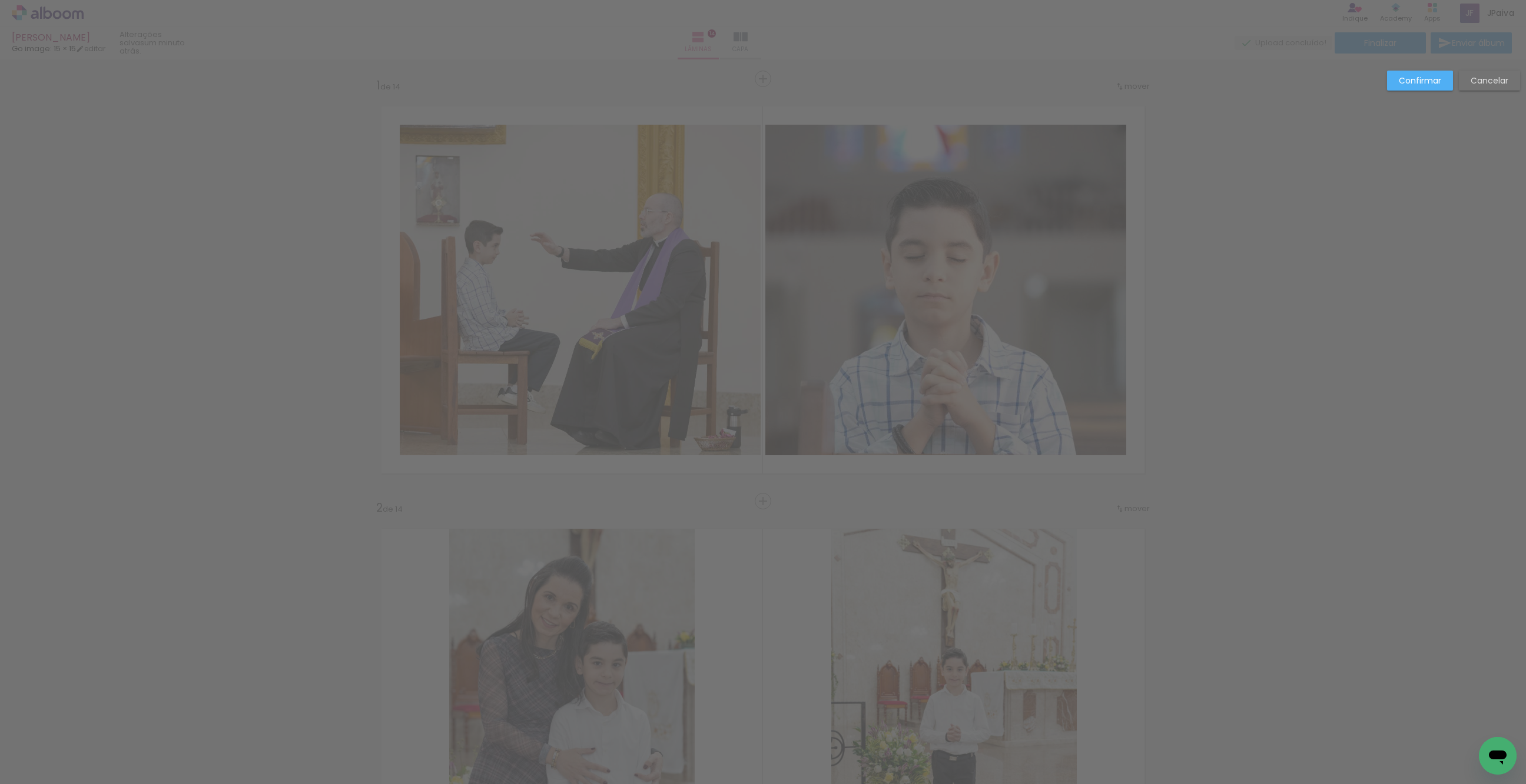
scroll to position [988, 0]
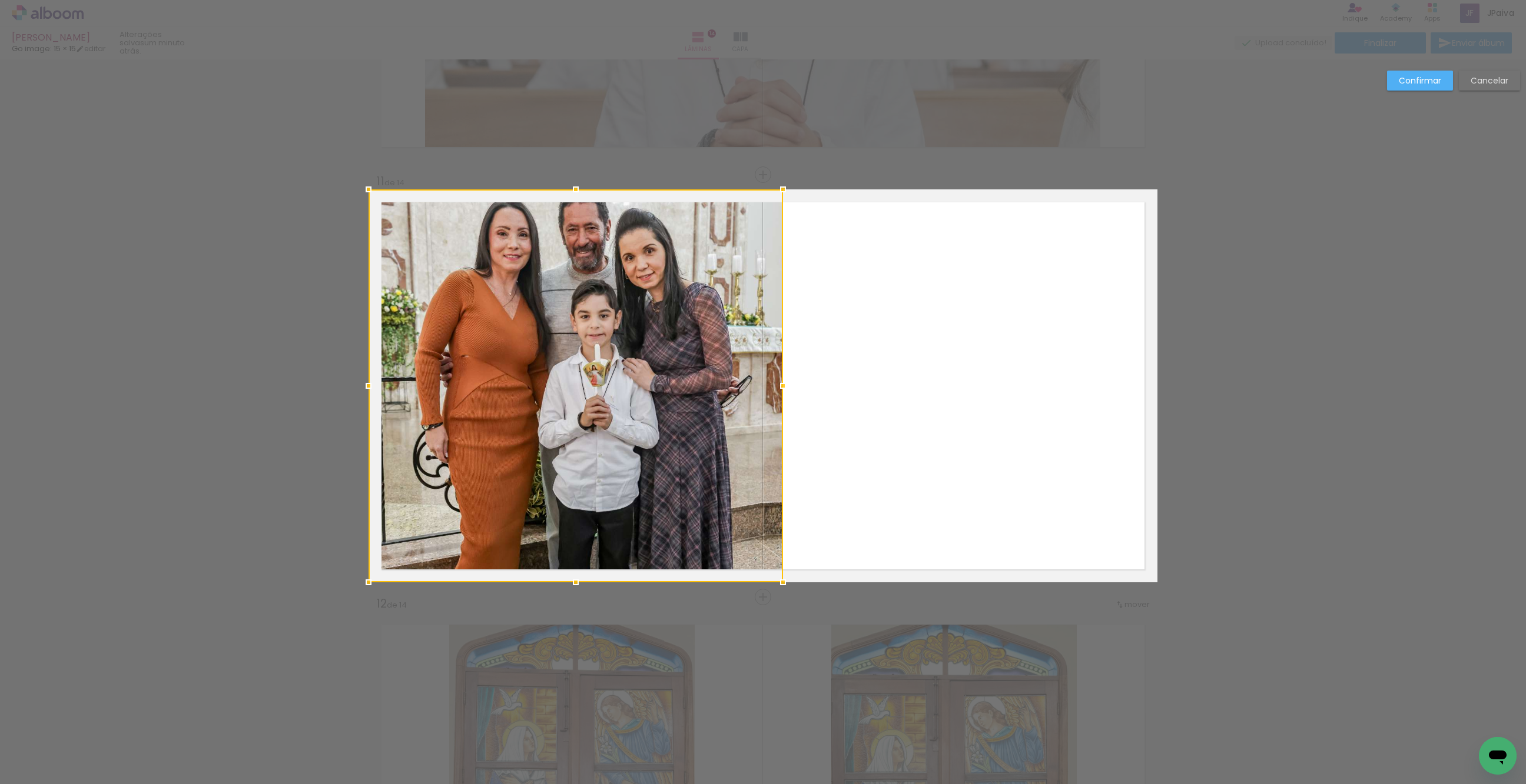
click at [736, 321] on div at bounding box center [576, 386] width 415 height 393
click at [0, 0] on slot "Confirmar" at bounding box center [0, 0] width 0 height 0
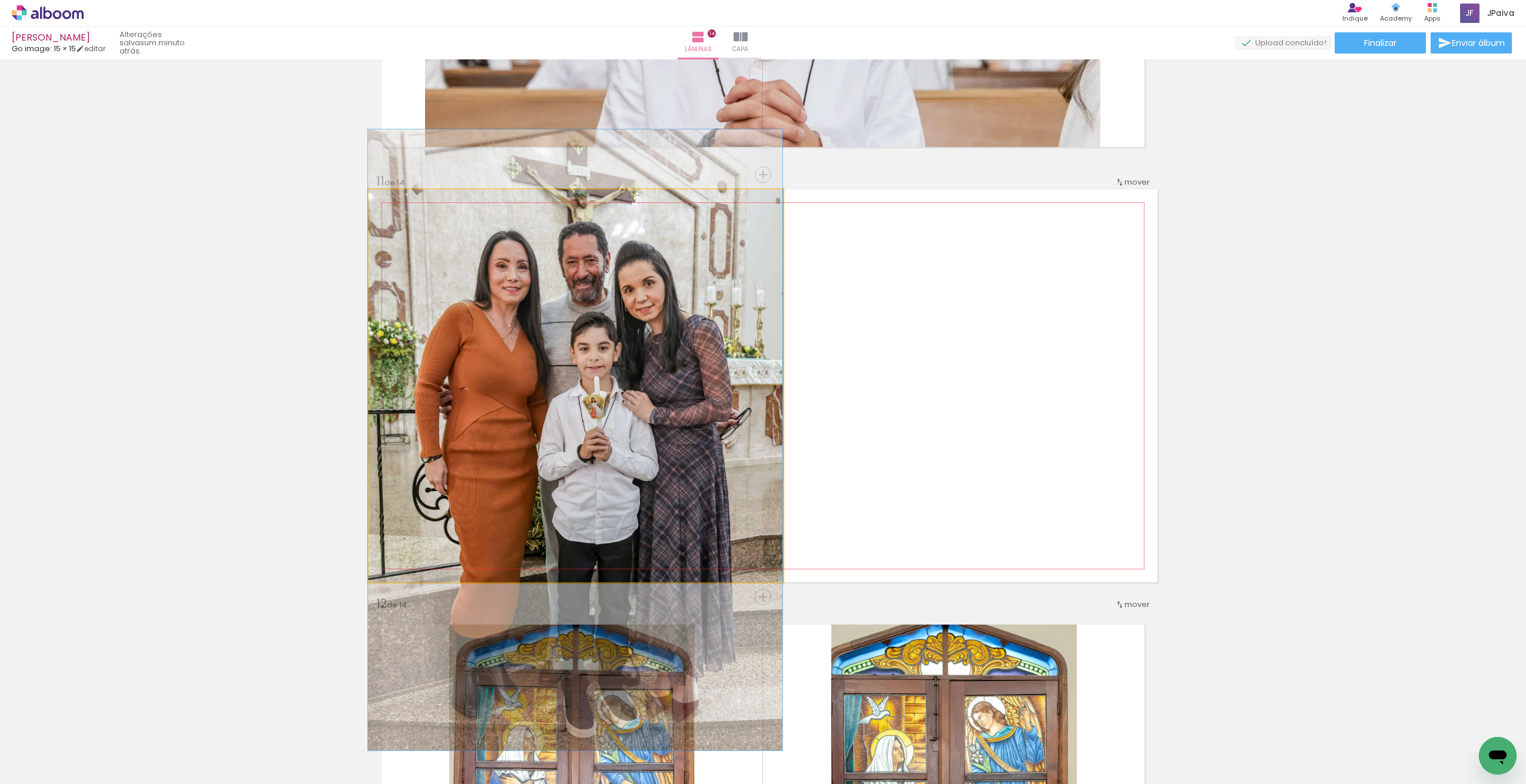
drag, startPoint x: 592, startPoint y: 399, endPoint x: 587, endPoint y: 429, distance: 30.4
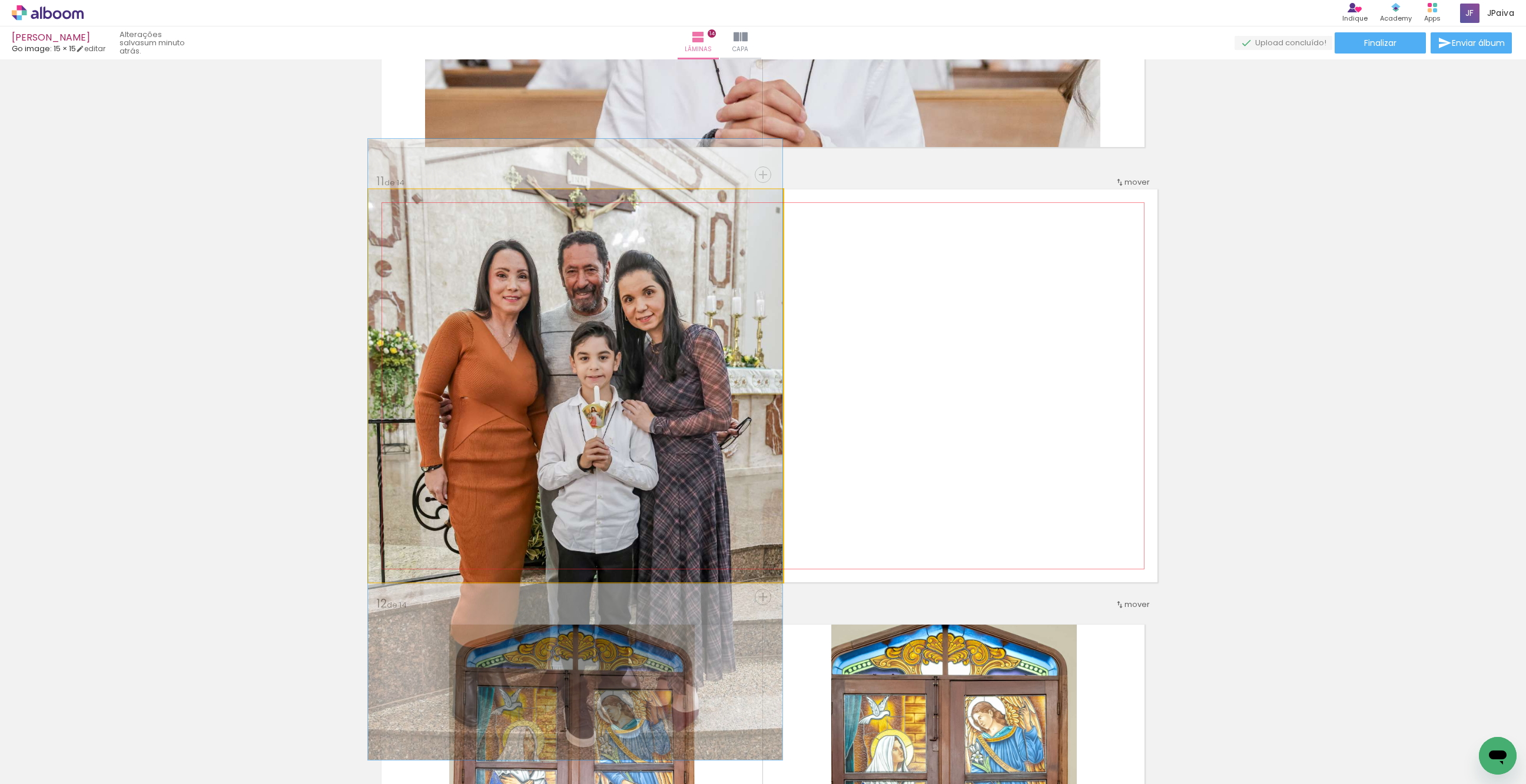
drag, startPoint x: 664, startPoint y: 433, endPoint x: 657, endPoint y: 443, distance: 12.2
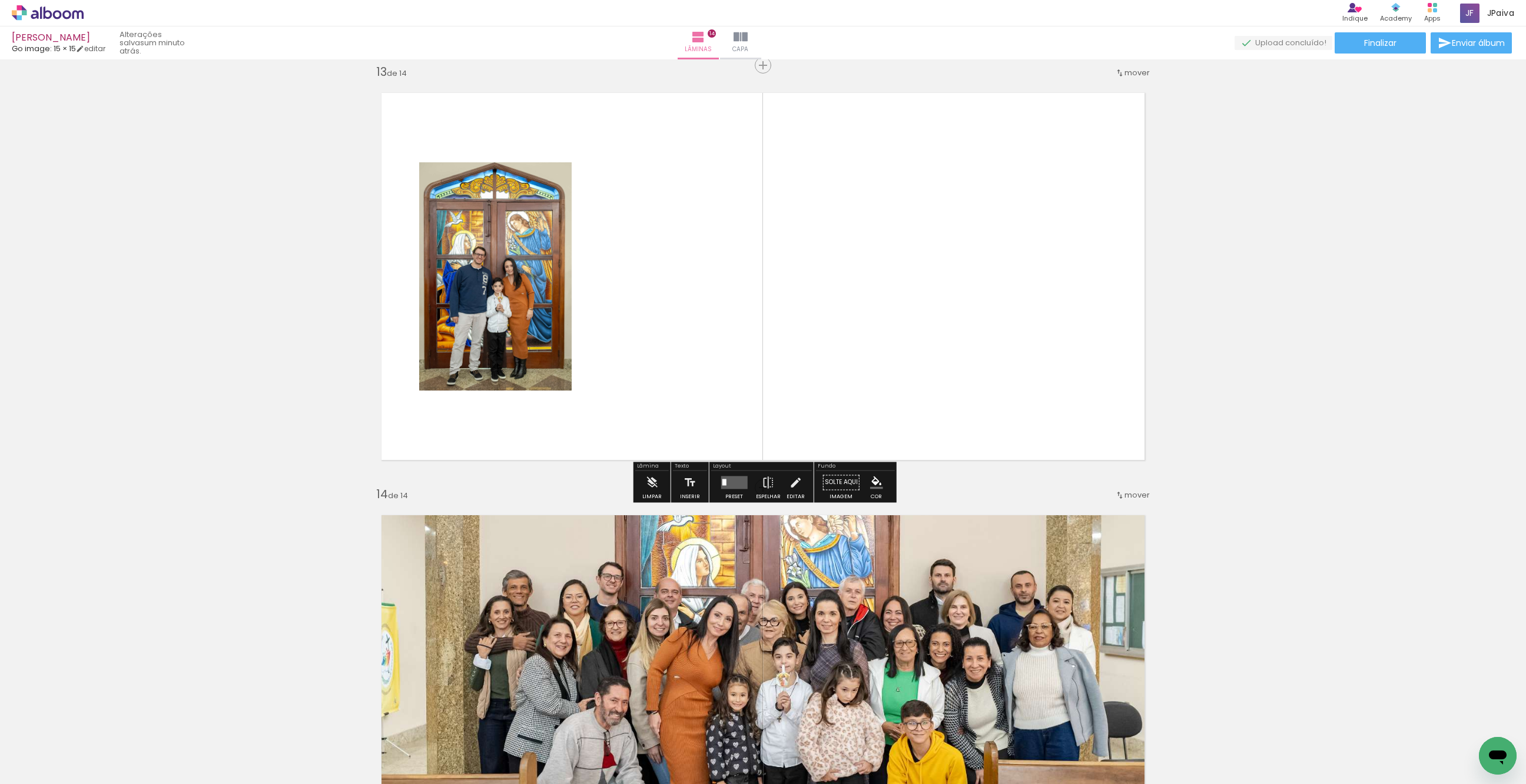
scroll to position [5085, 0]
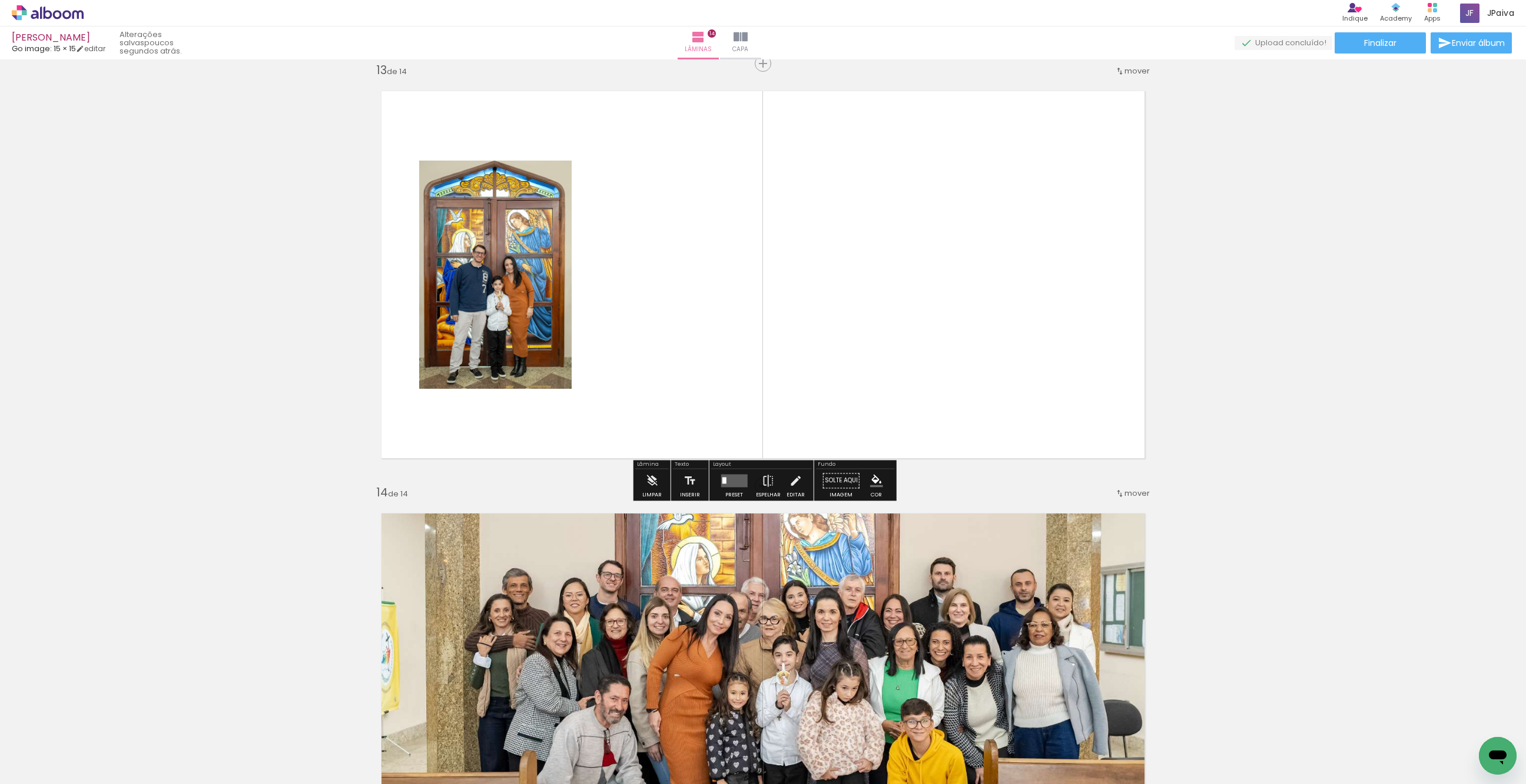
click at [727, 476] on quentale-layouter at bounding box center [734, 480] width 27 height 13
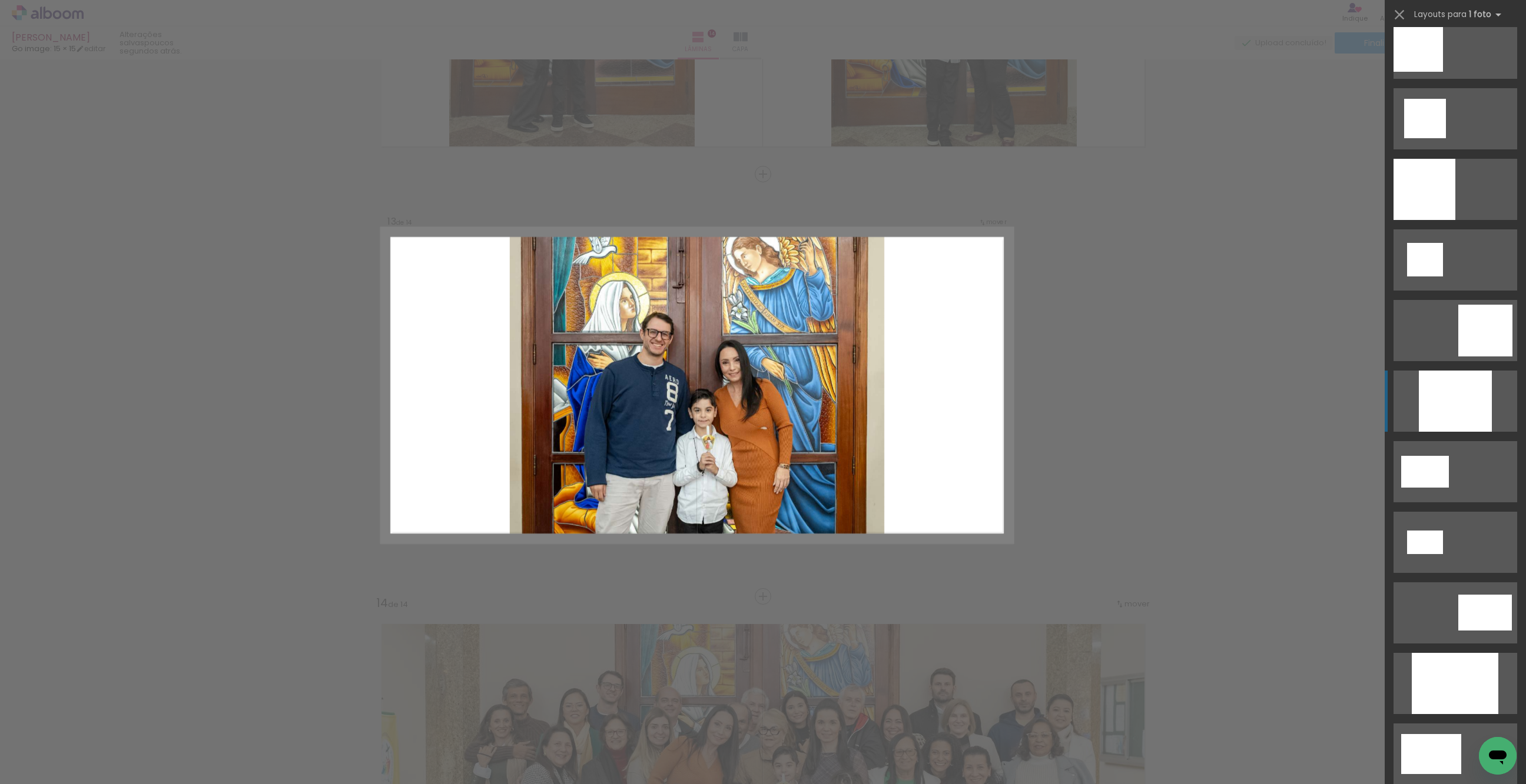
scroll to position [1296, 0]
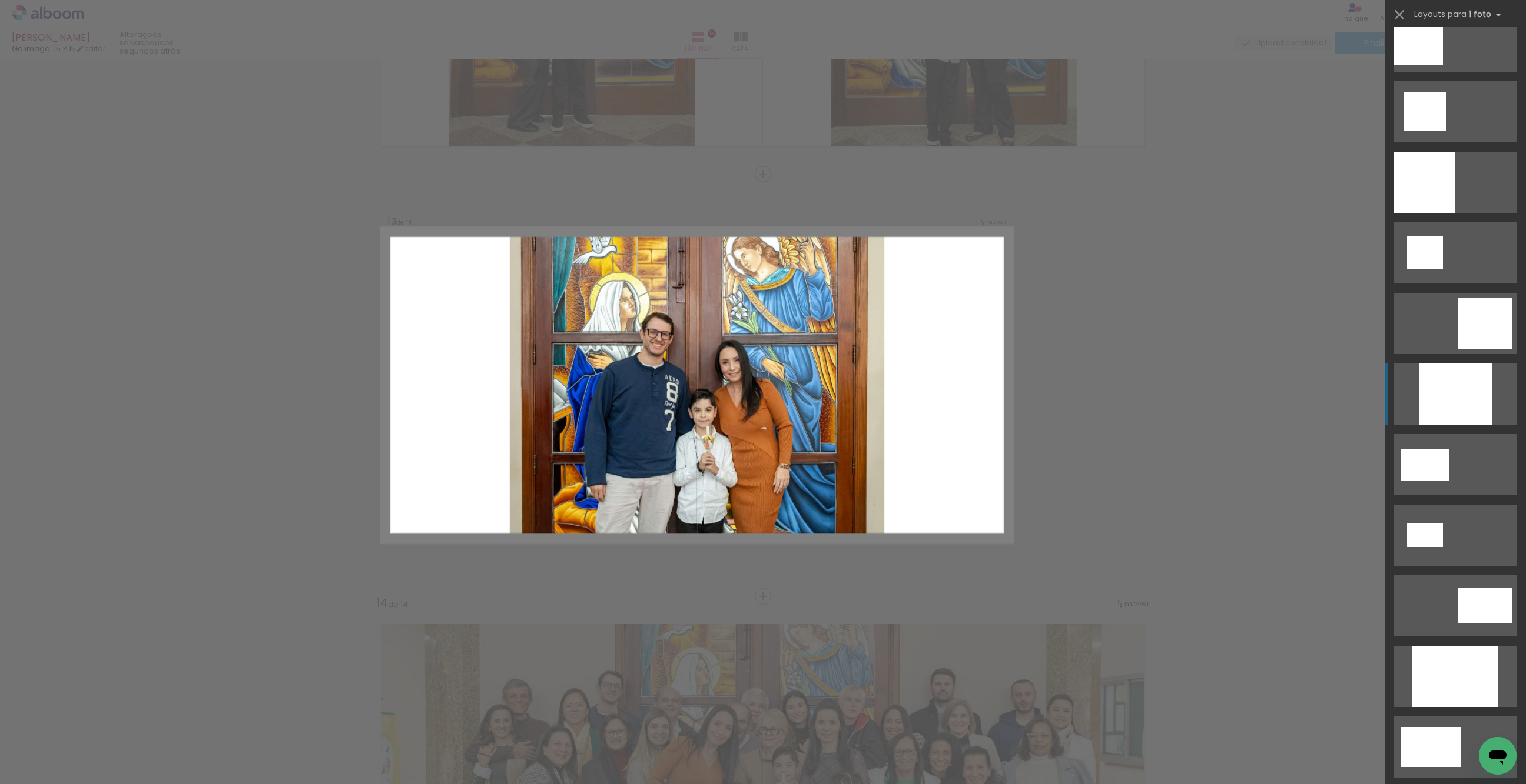
click at [1454, 392] on div at bounding box center [1454, 393] width 73 height 61
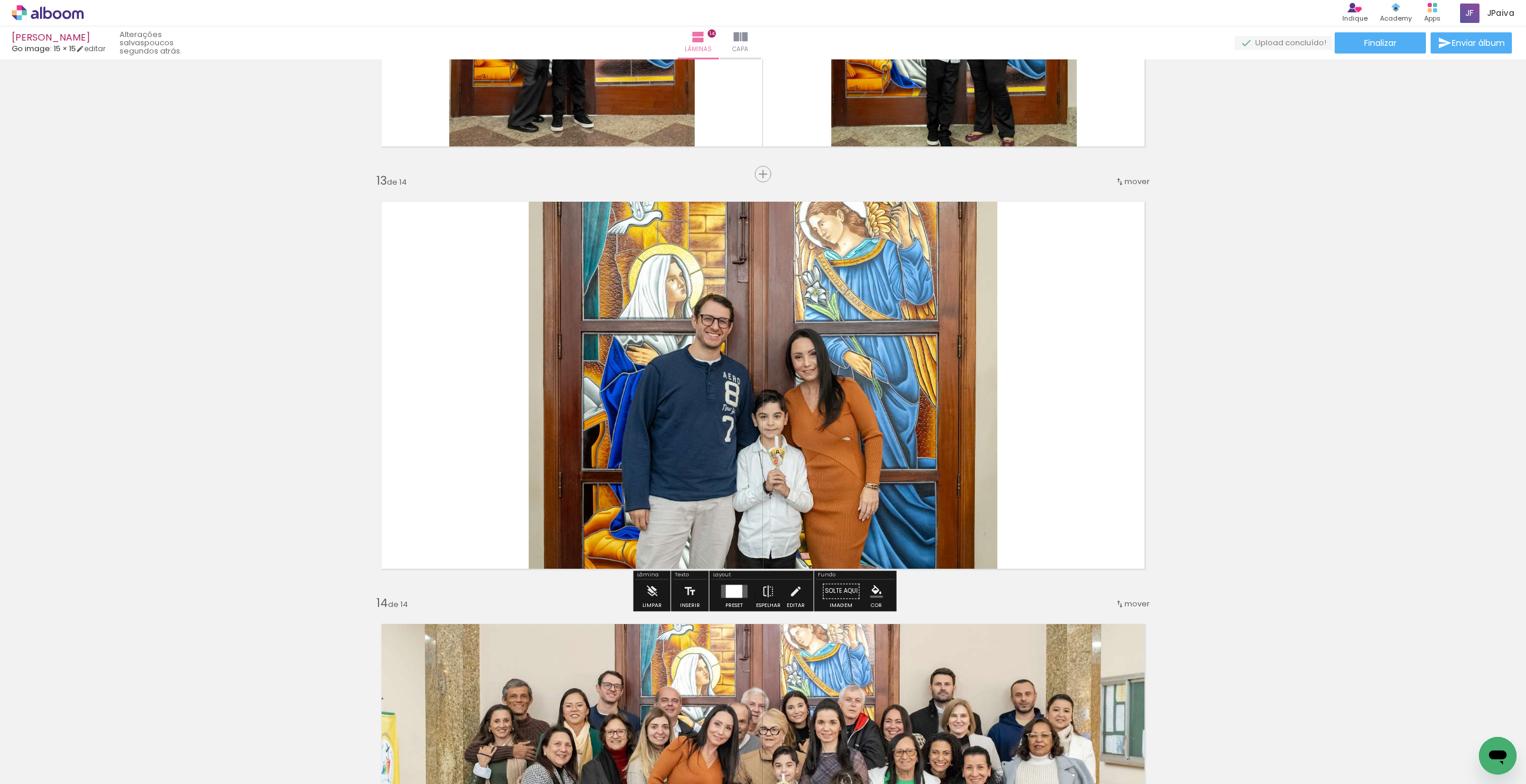
scroll to position [1301, 0]
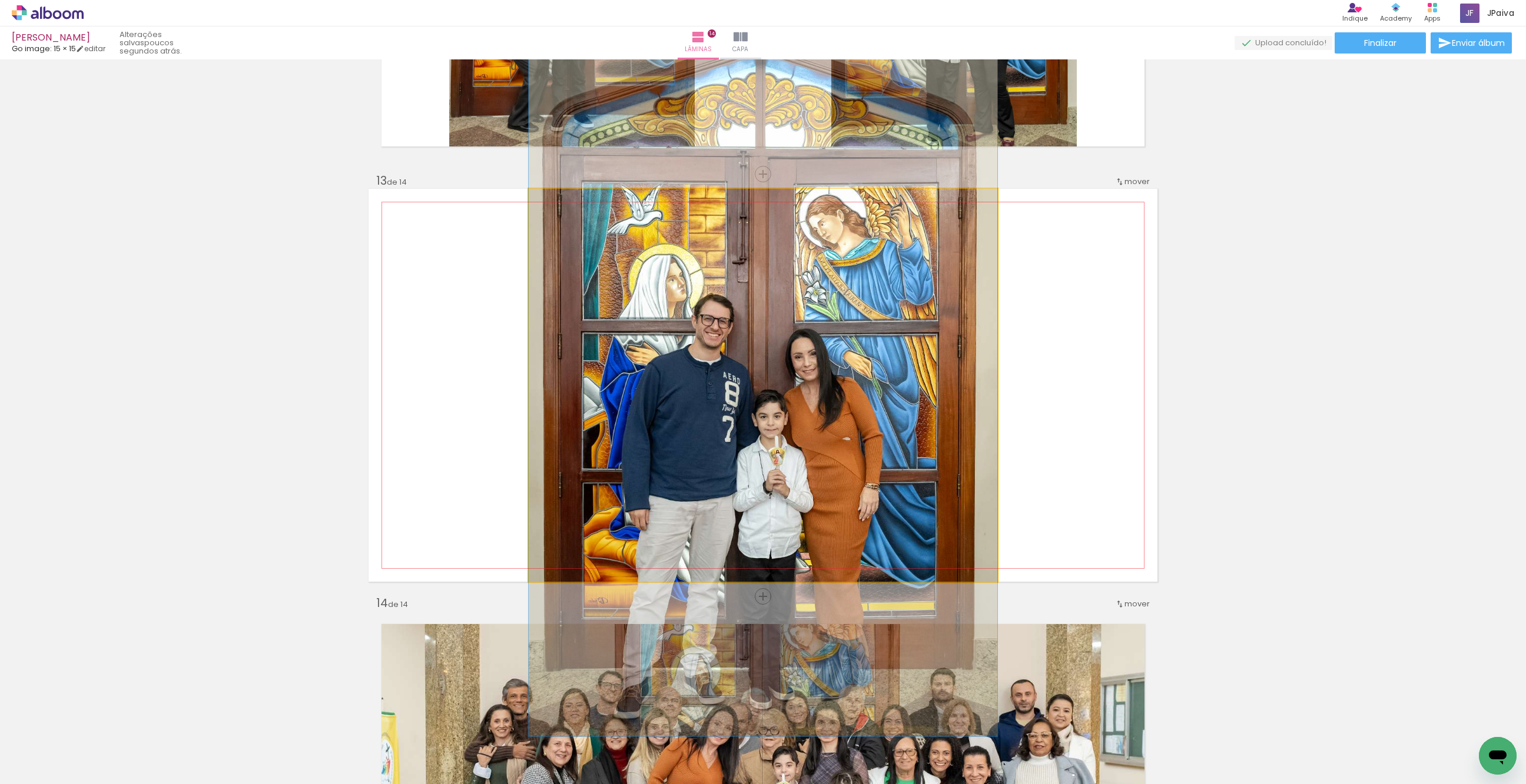
click at [848, 413] on quentale-photo at bounding box center [763, 386] width 468 height 393
drag, startPoint x: 849, startPoint y: 413, endPoint x: 831, endPoint y: 413, distance: 18.0
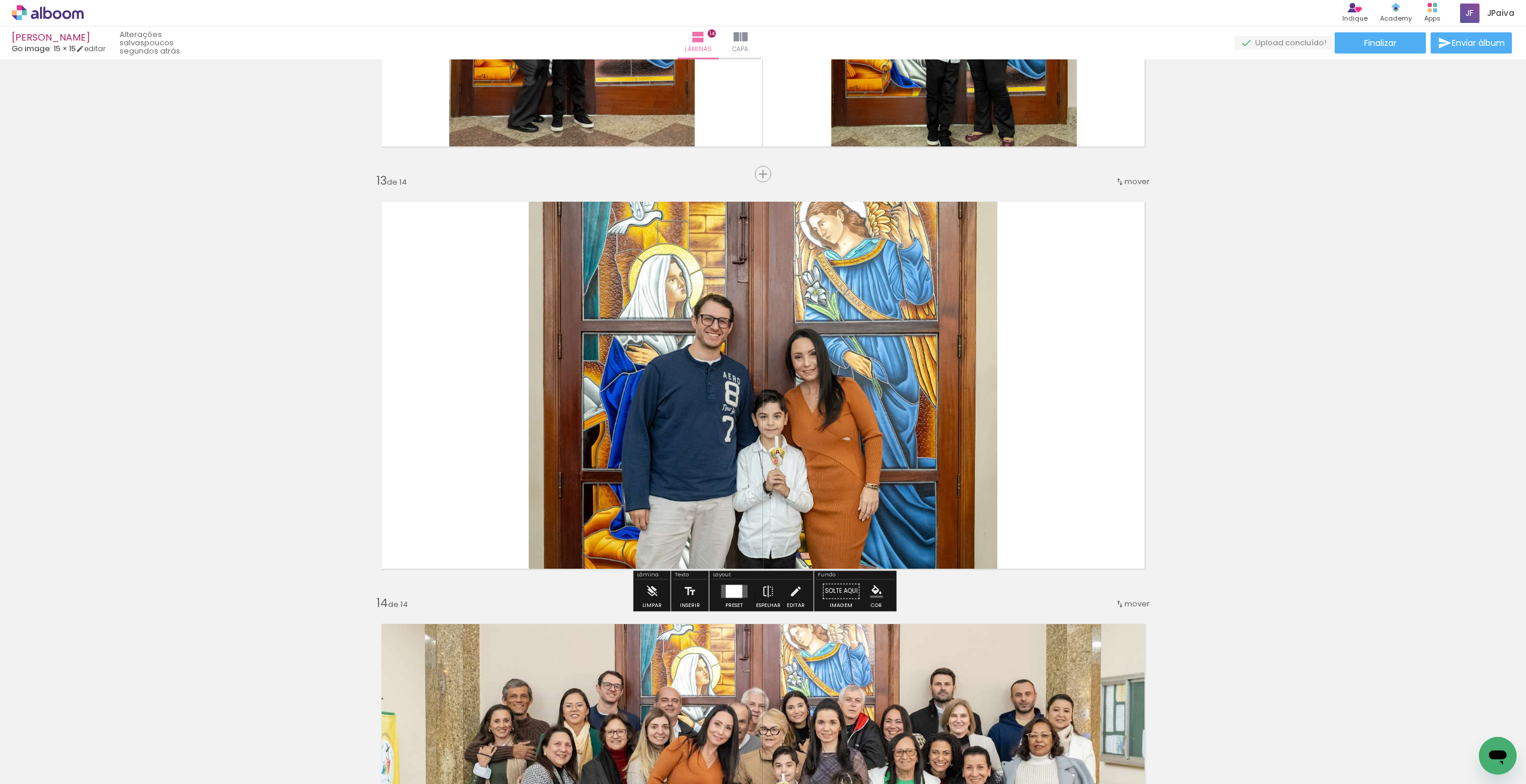
click at [831, 413] on quentale-photo at bounding box center [763, 386] width 468 height 393
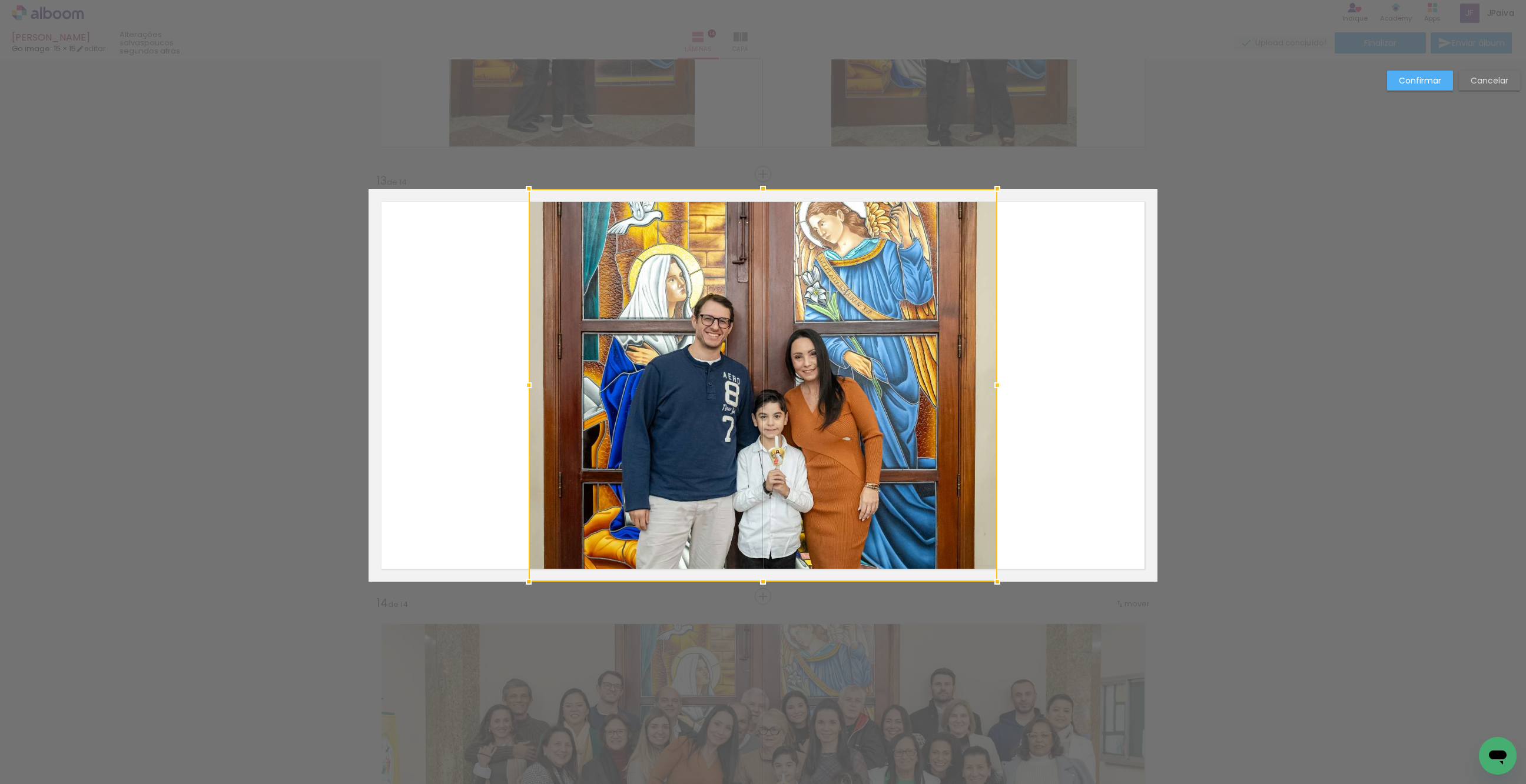
click at [831, 413] on div at bounding box center [763, 386] width 468 height 393
click at [834, 412] on div at bounding box center [763, 386] width 468 height 393
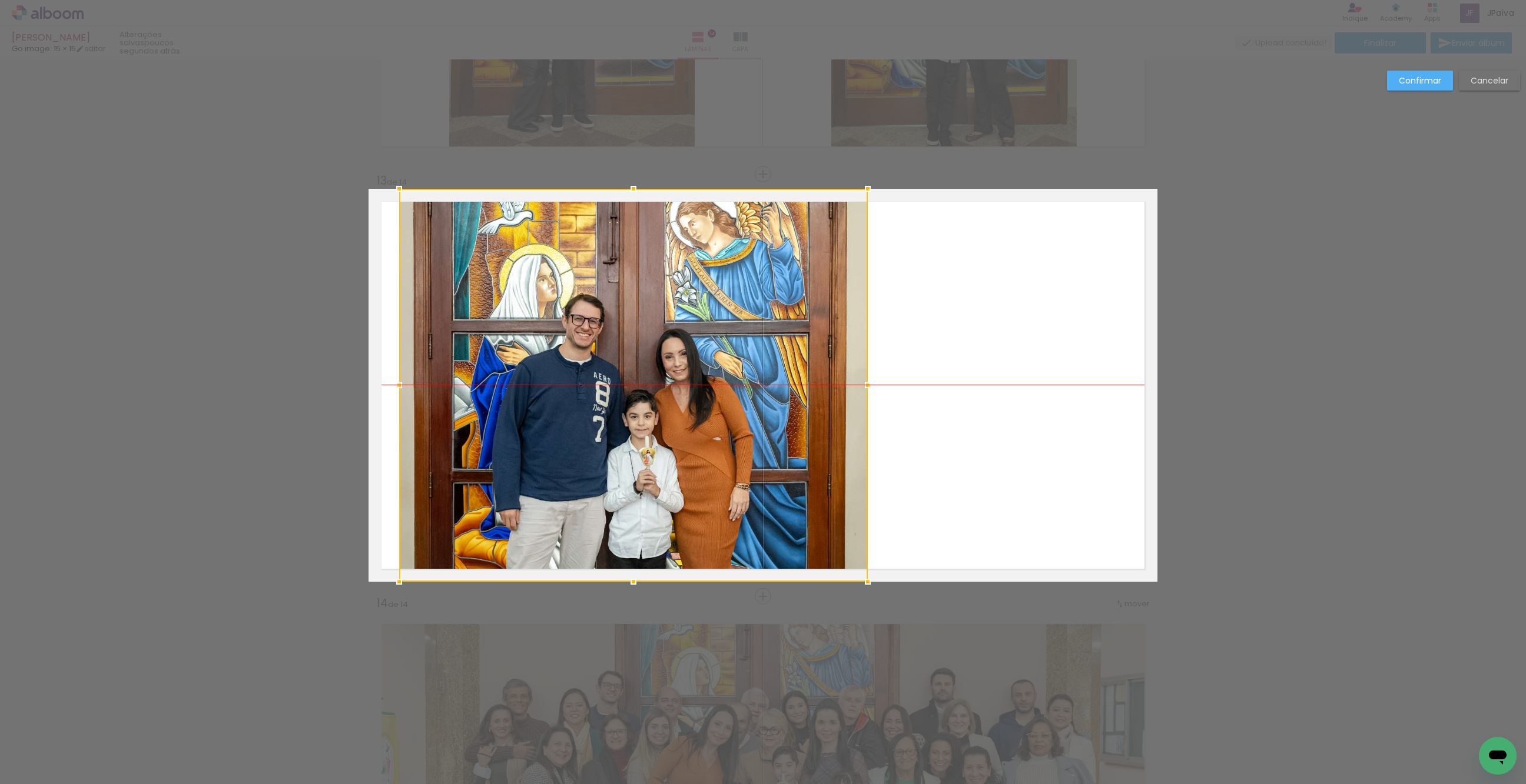
drag, startPoint x: 807, startPoint y: 415, endPoint x: 699, endPoint y: 418, distance: 108.0
click at [699, 418] on div at bounding box center [633, 386] width 468 height 393
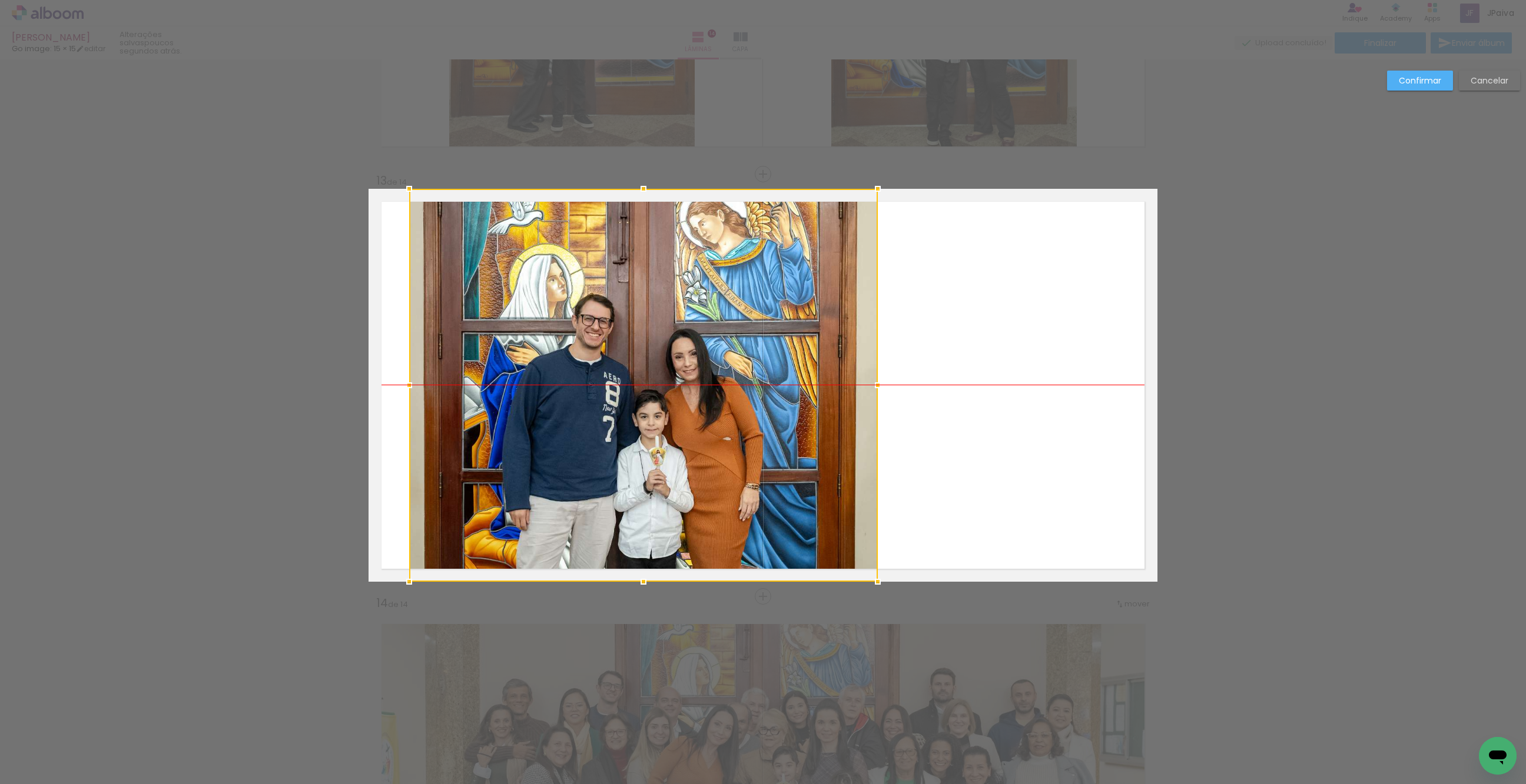
drag, startPoint x: 710, startPoint y: 418, endPoint x: 720, endPoint y: 417, distance: 10.0
click at [720, 417] on div at bounding box center [644, 386] width 468 height 393
click at [0, 0] on slot "Confirmar" at bounding box center [0, 0] width 0 height 0
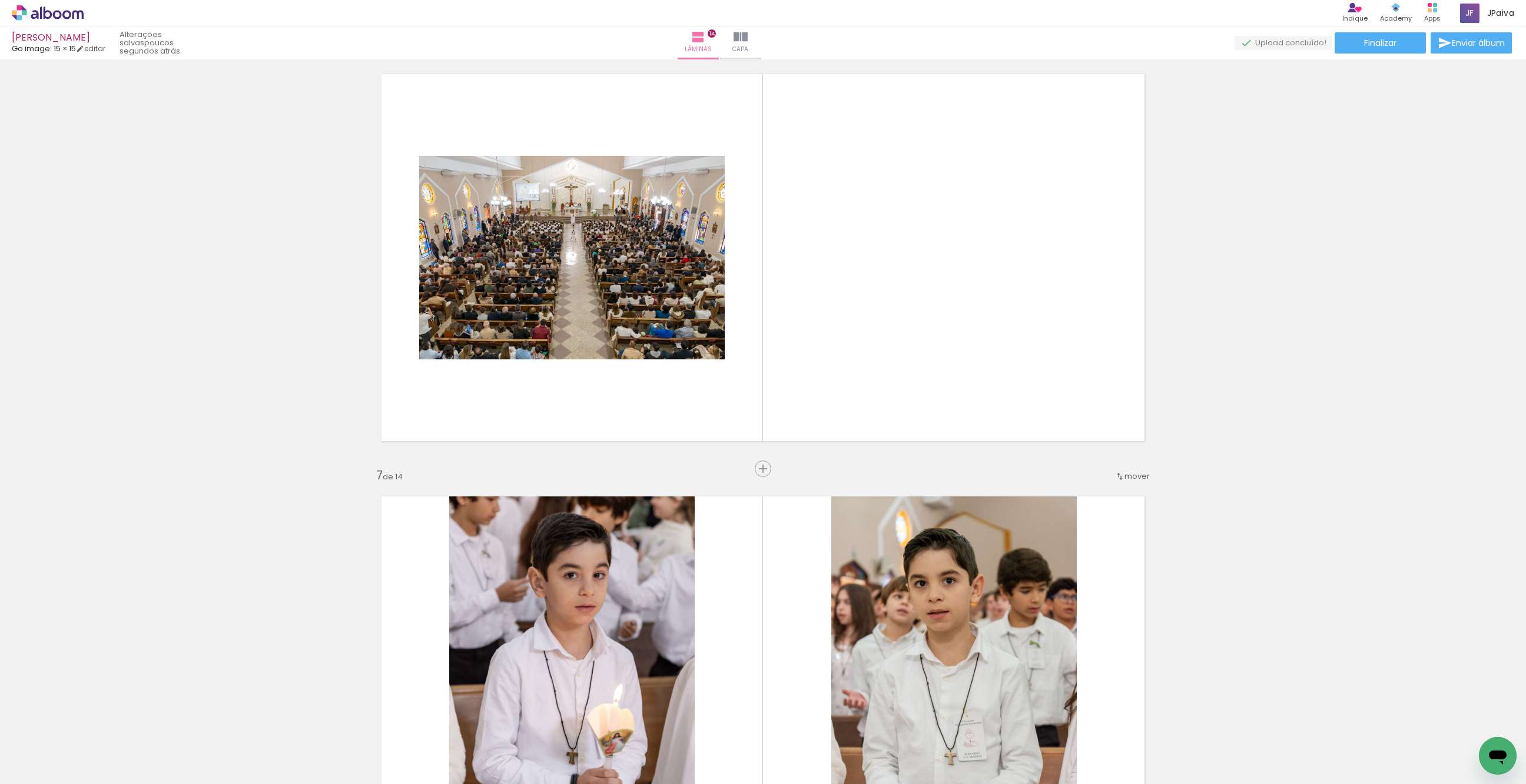
scroll to position [2023, 0]
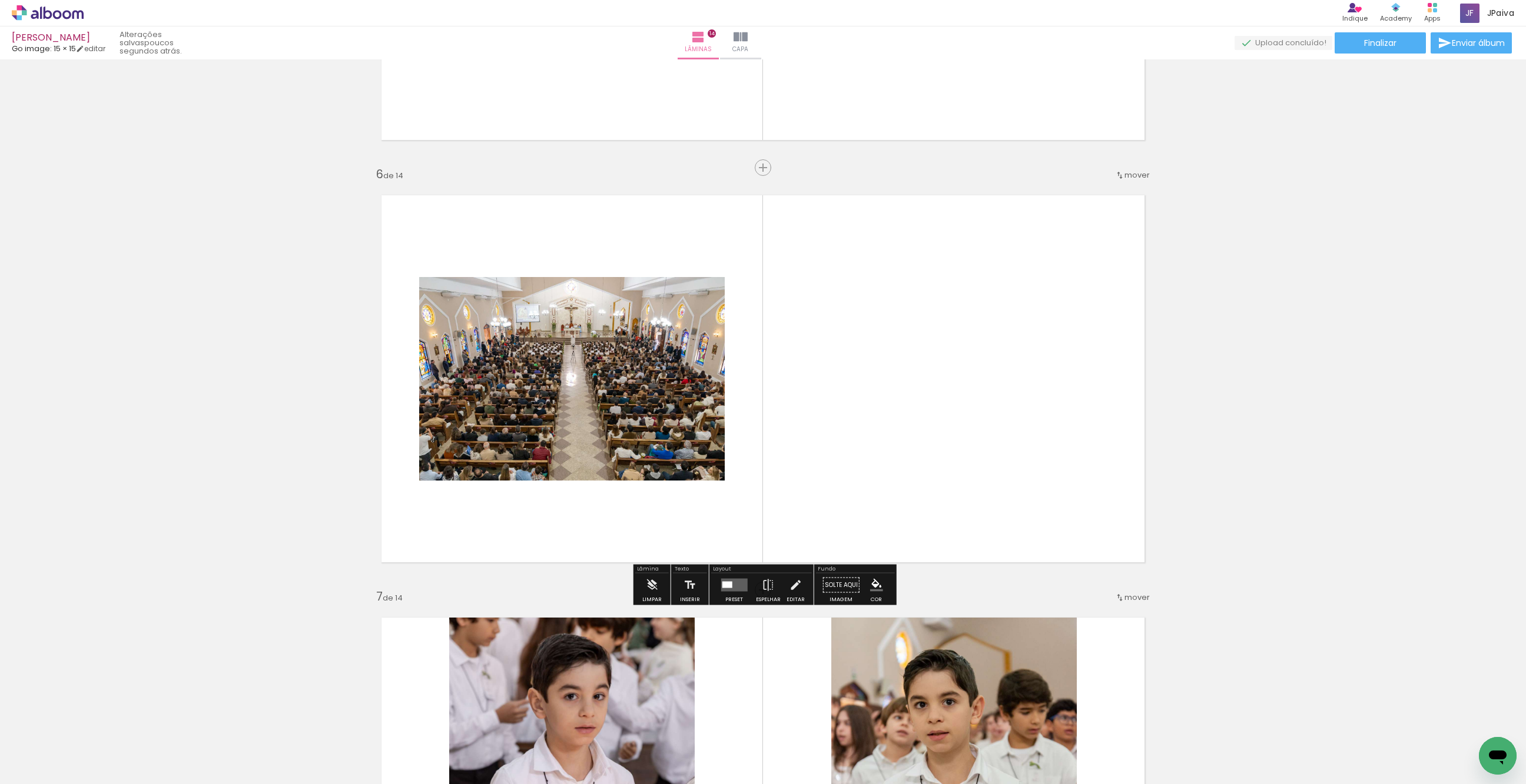
drag, startPoint x: 729, startPoint y: 570, endPoint x: 739, endPoint y: 568, distance: 10.2
click at [729, 570] on div "Layout" at bounding box center [762, 570] width 101 height 7
drag, startPoint x: 729, startPoint y: 592, endPoint x: 812, endPoint y: 574, distance: 84.9
click at [732, 592] on div at bounding box center [735, 586] width 32 height 24
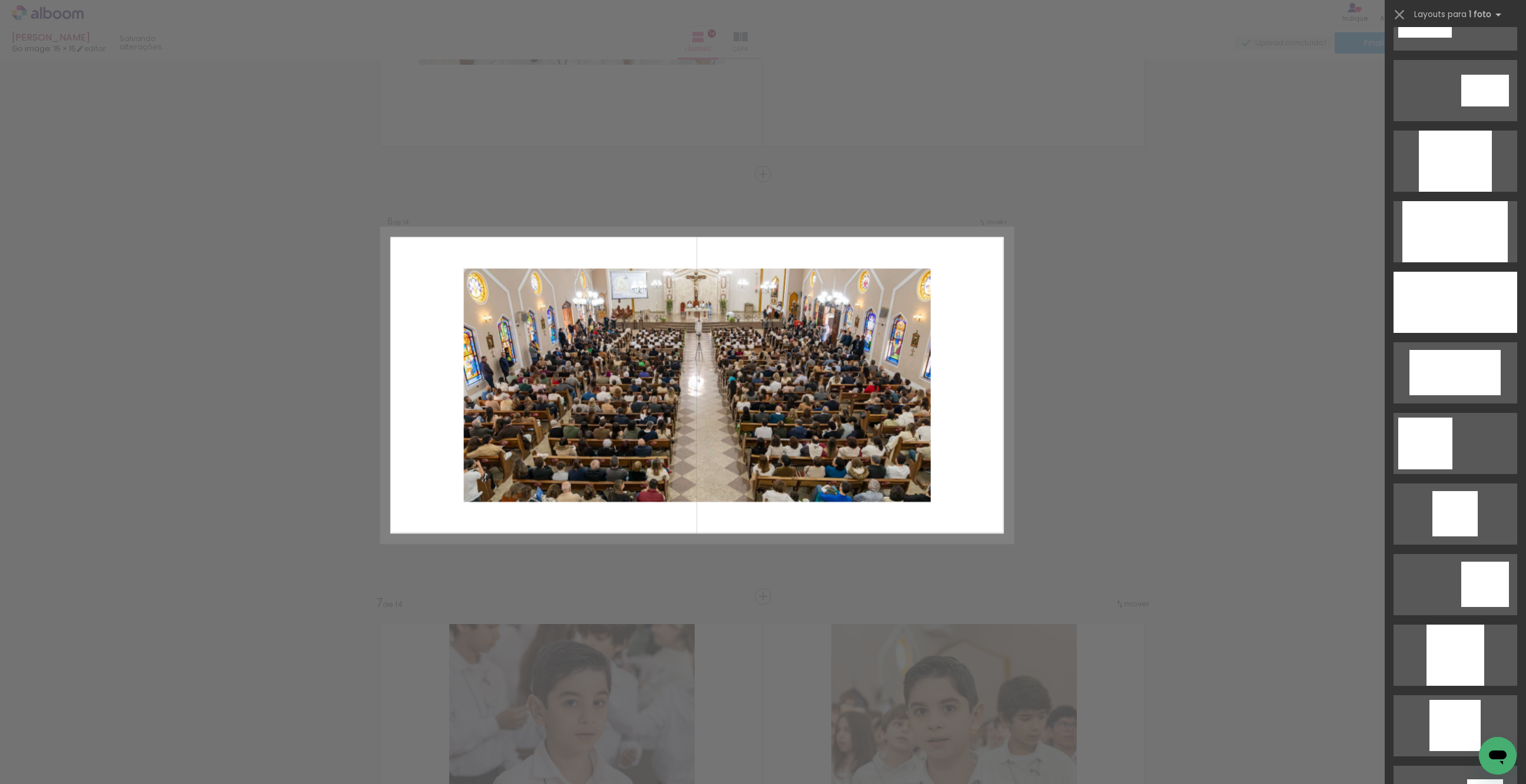
scroll to position [534, 0]
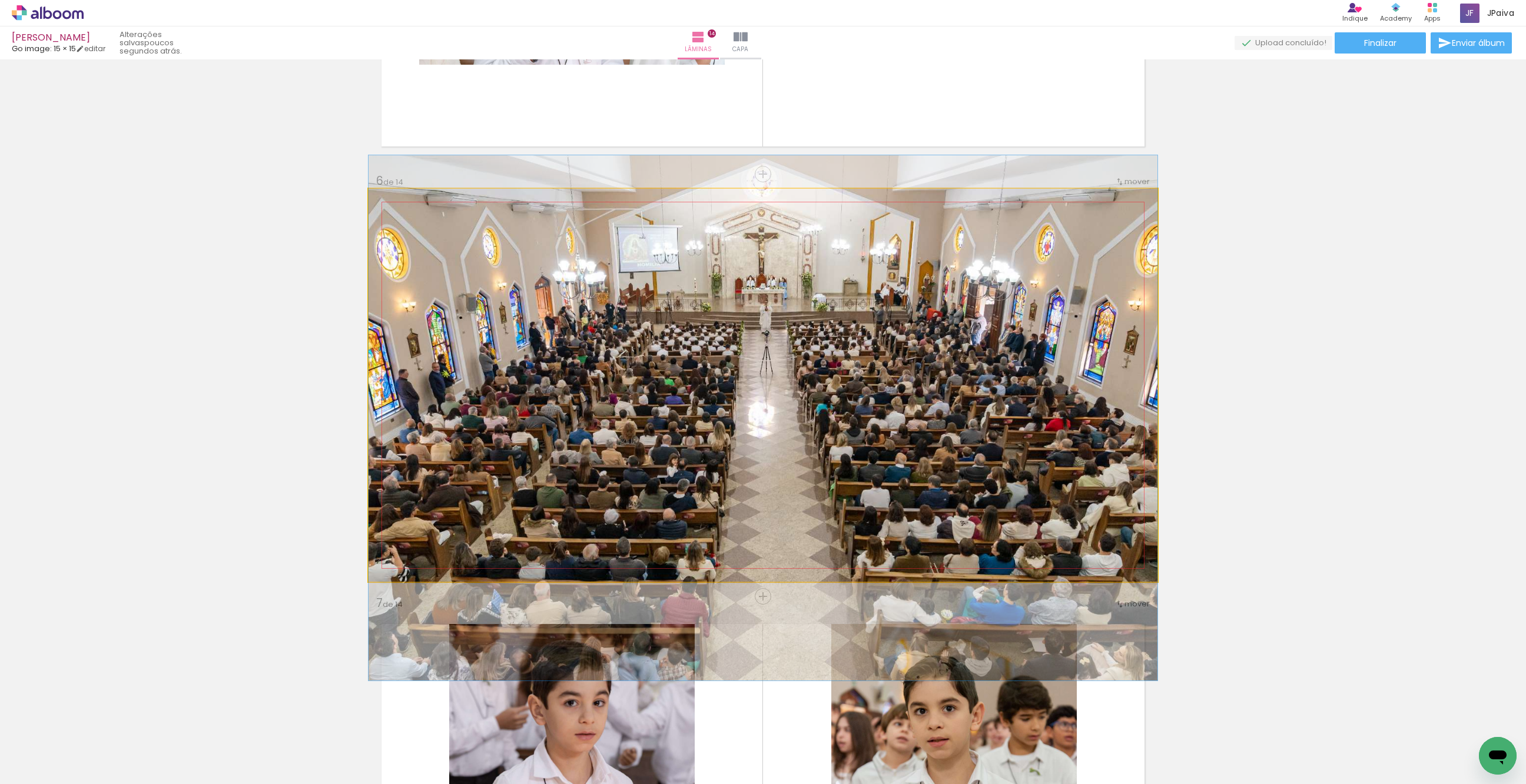
drag, startPoint x: 869, startPoint y: 460, endPoint x: 863, endPoint y: 494, distance: 34.5
click at [863, 494] on div at bounding box center [763, 417] width 788 height 525
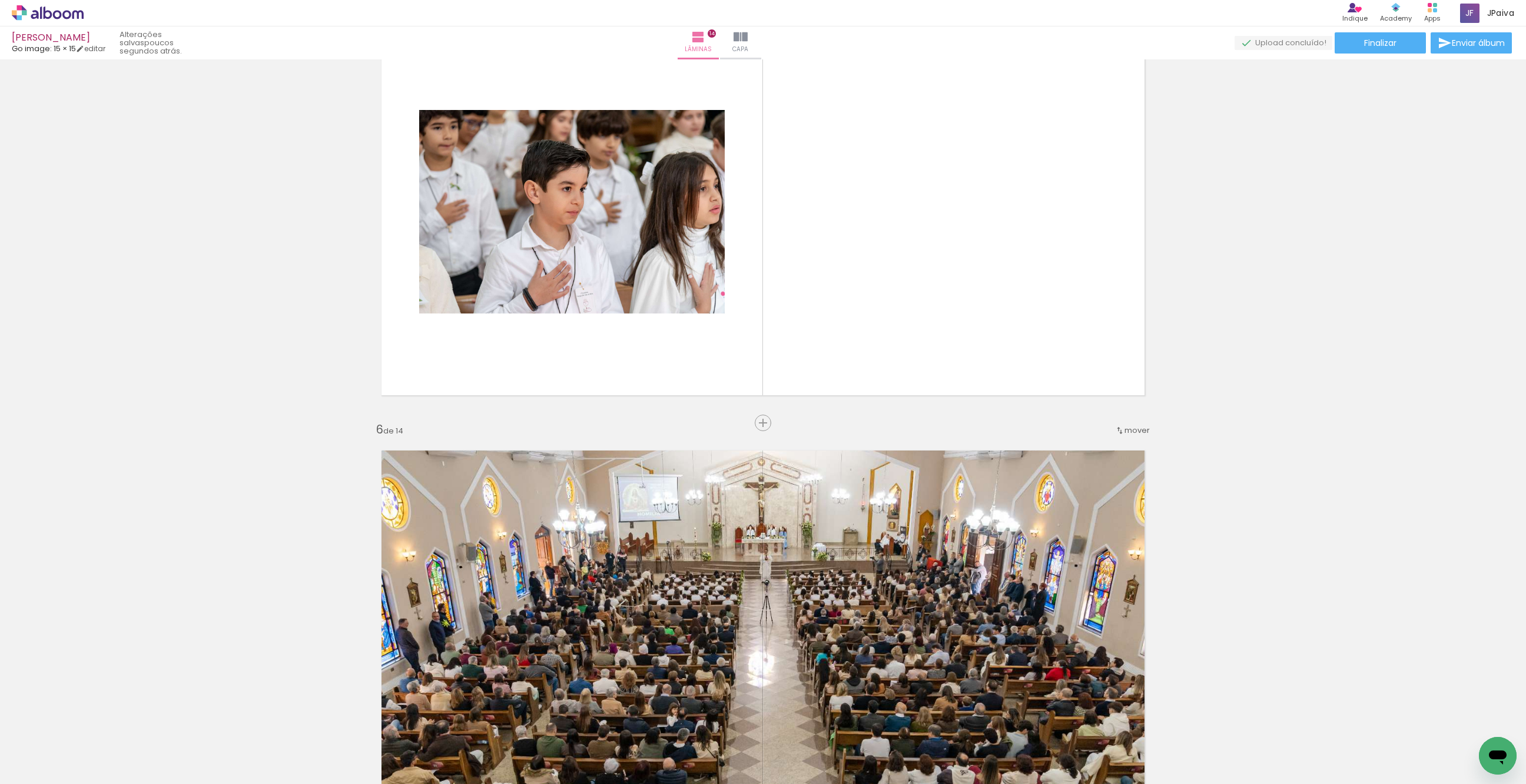
scroll to position [1773, 0]
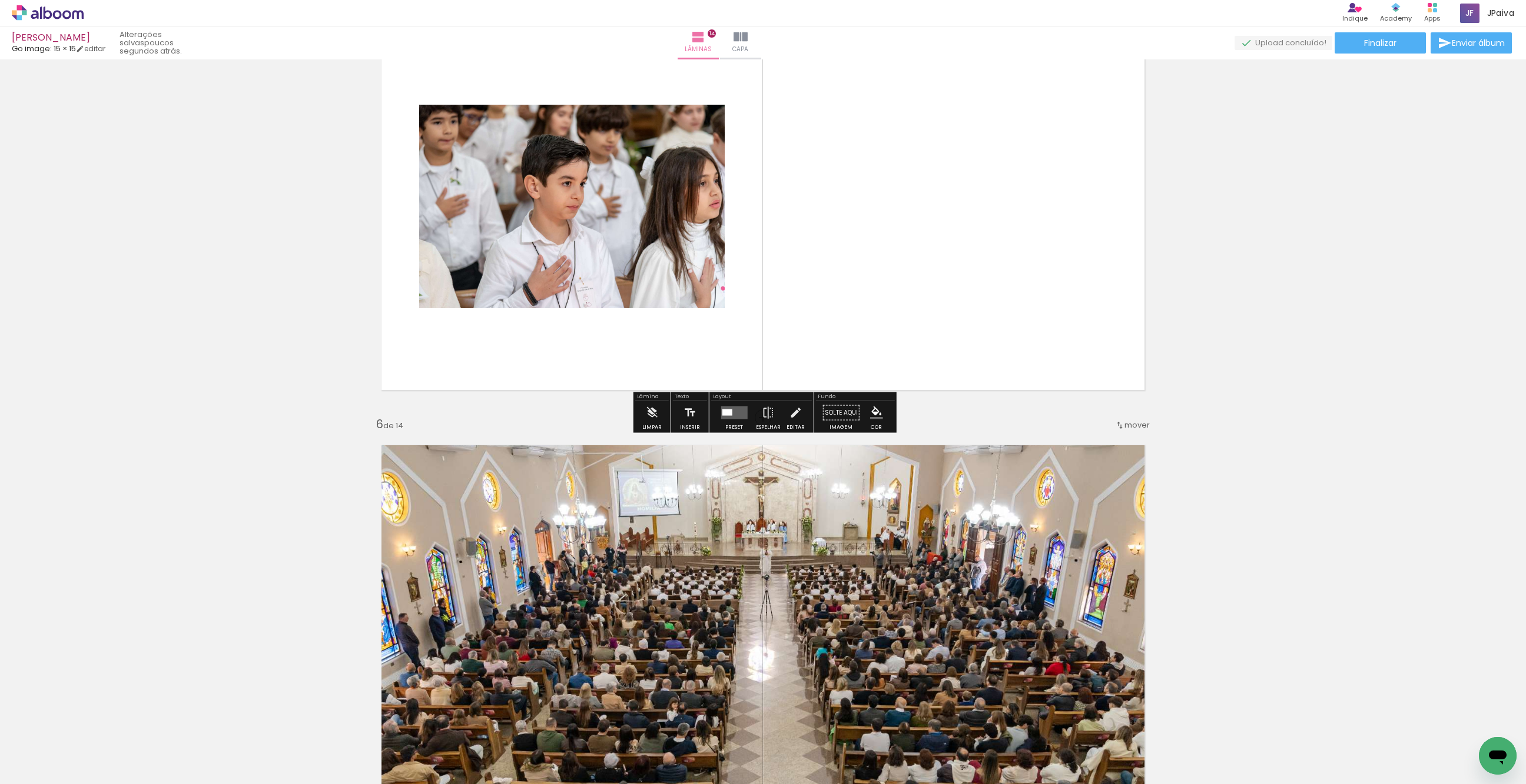
click at [729, 409] on div at bounding box center [727, 412] width 10 height 6
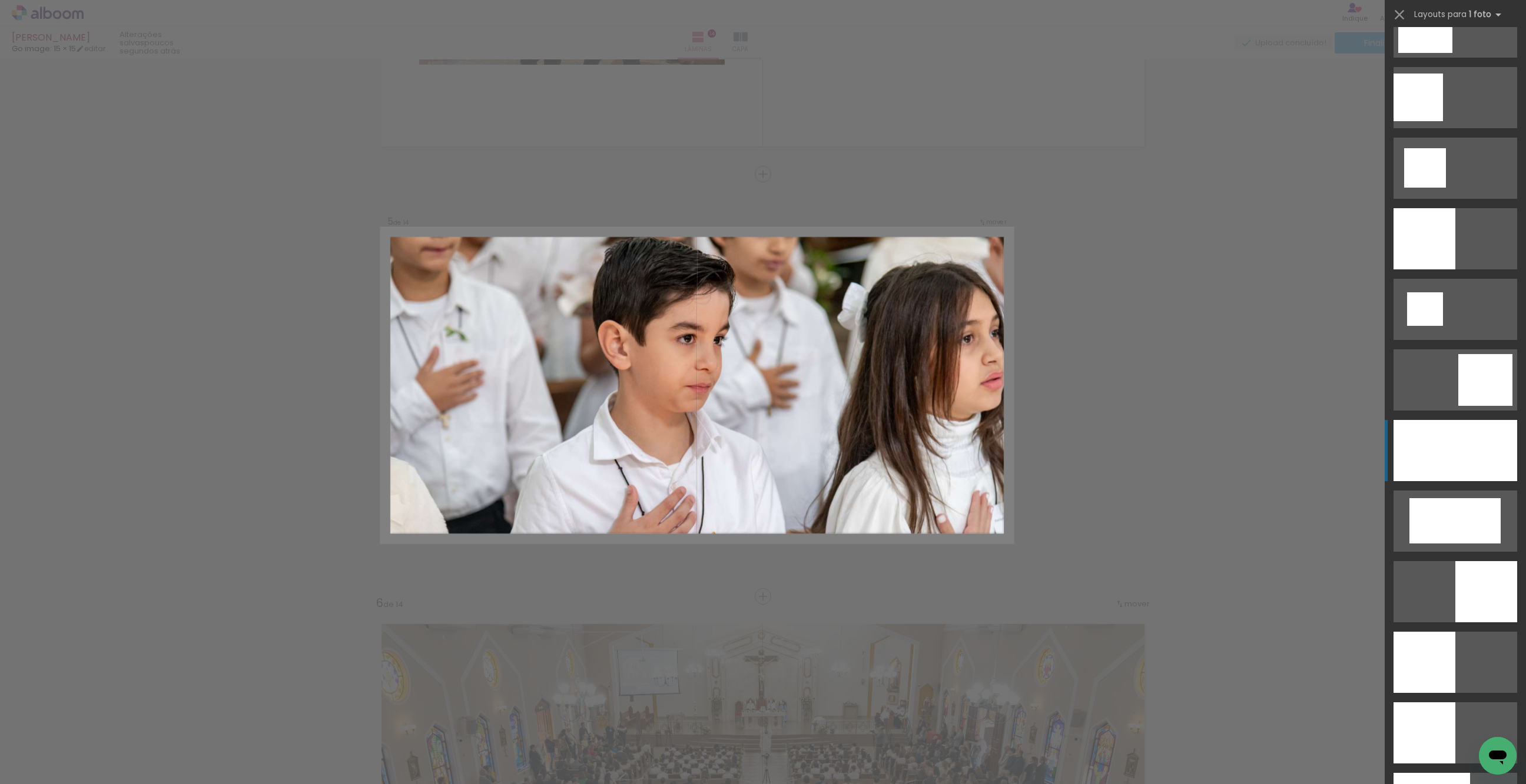
scroll to position [1312, 0]
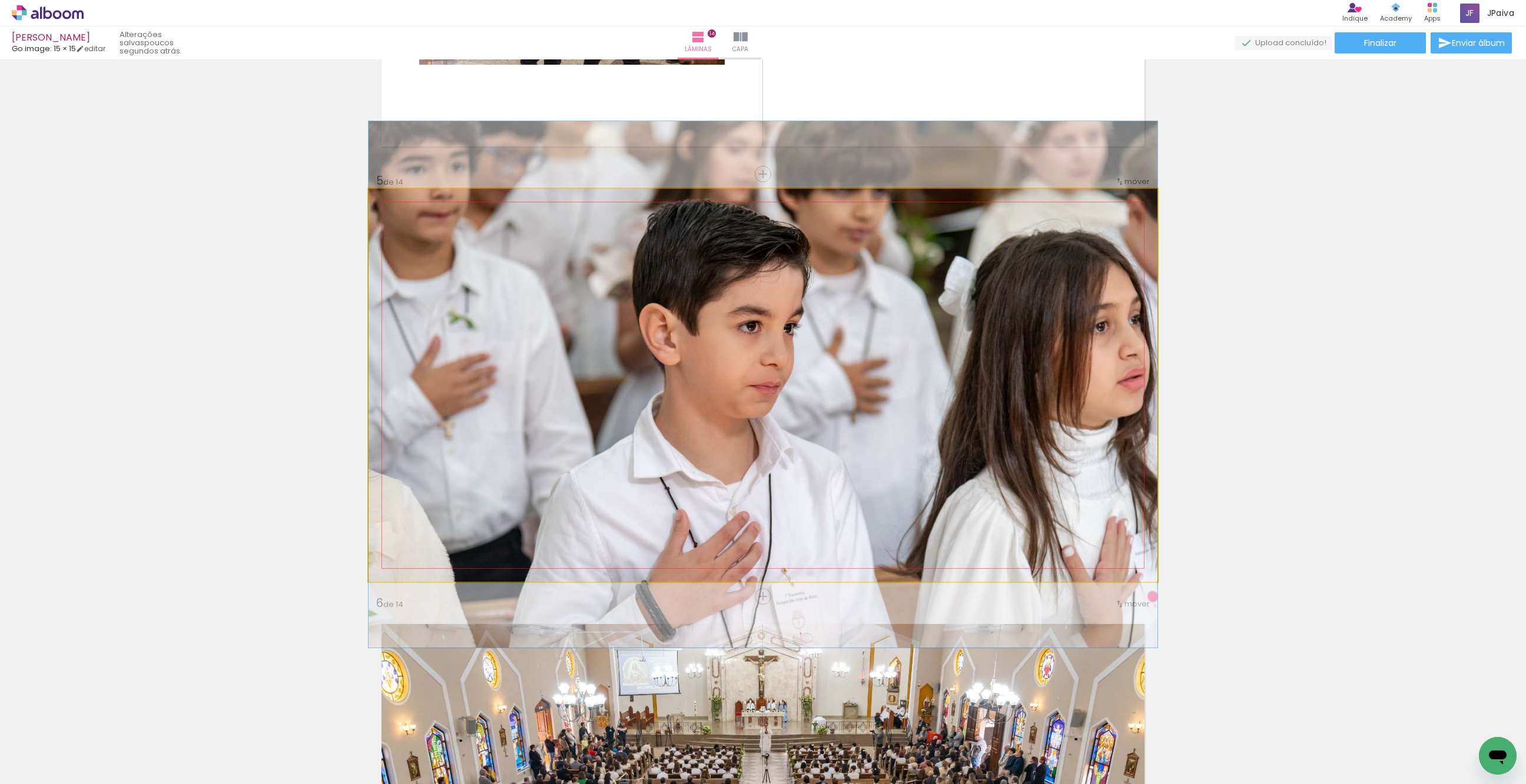
drag, startPoint x: 999, startPoint y: 407, endPoint x: 968, endPoint y: 407, distance: 31.0
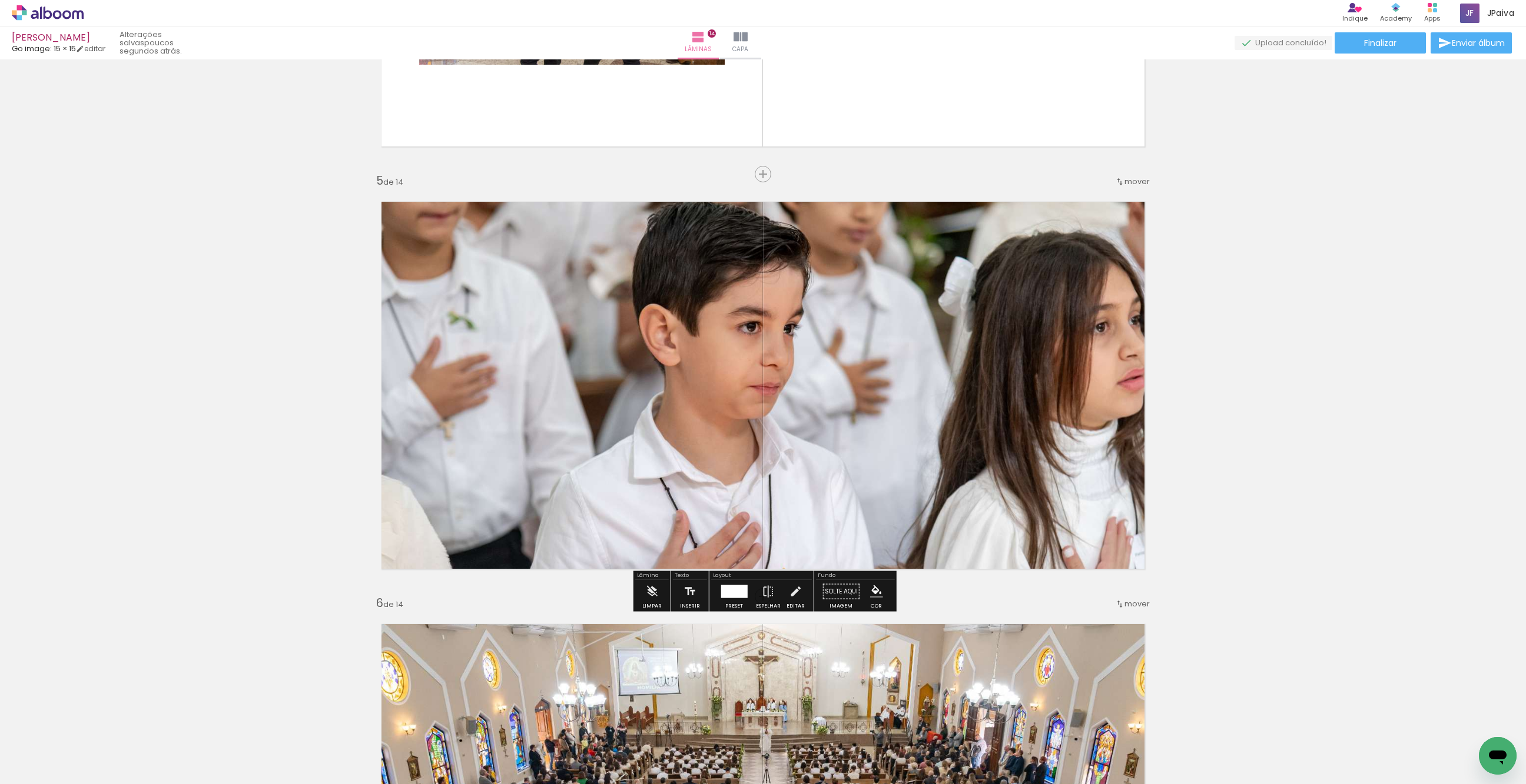
scroll to position [1596, 0]
click at [720, 582] on div at bounding box center [735, 591] width 32 height 24
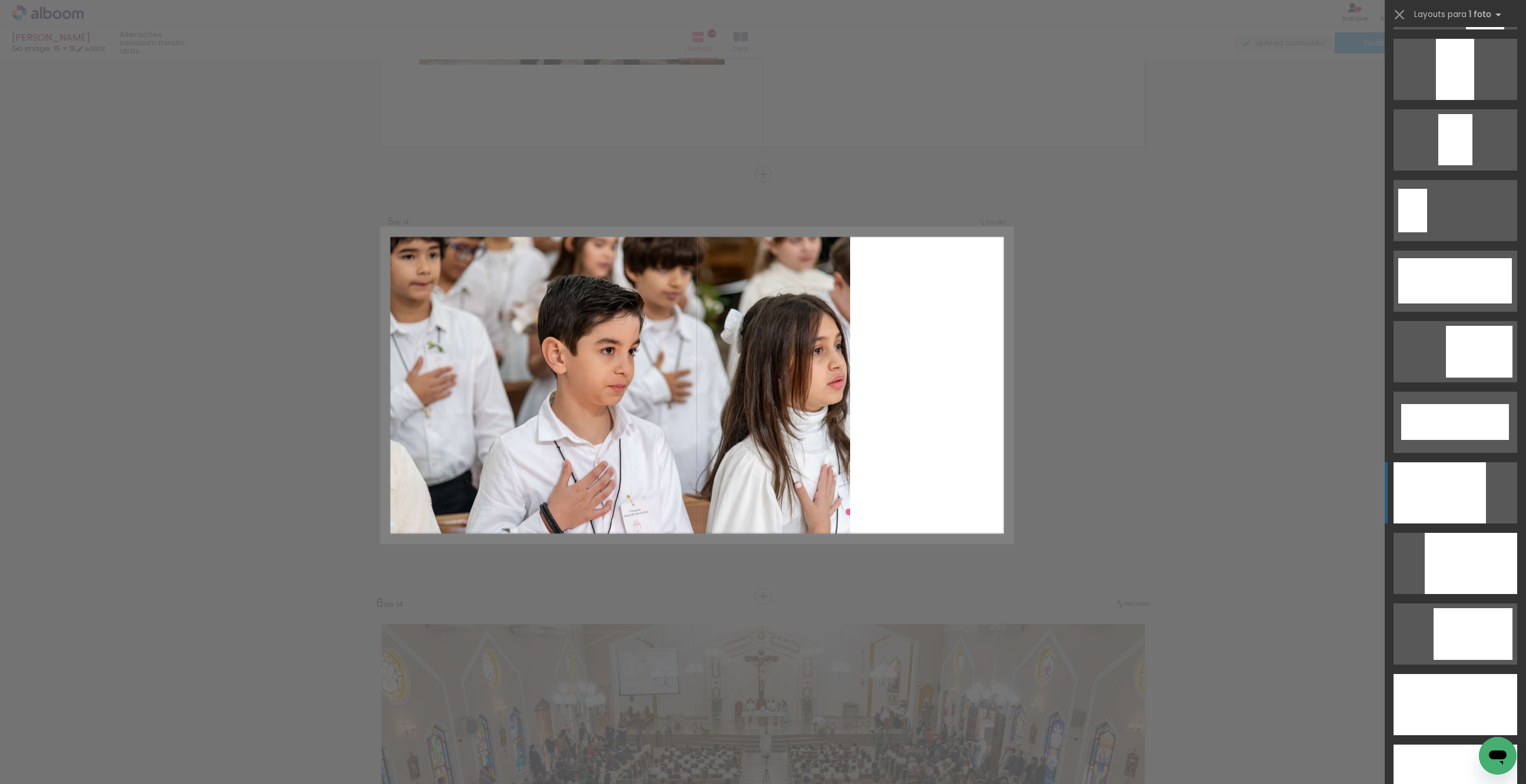
scroll to position [2754, 0]
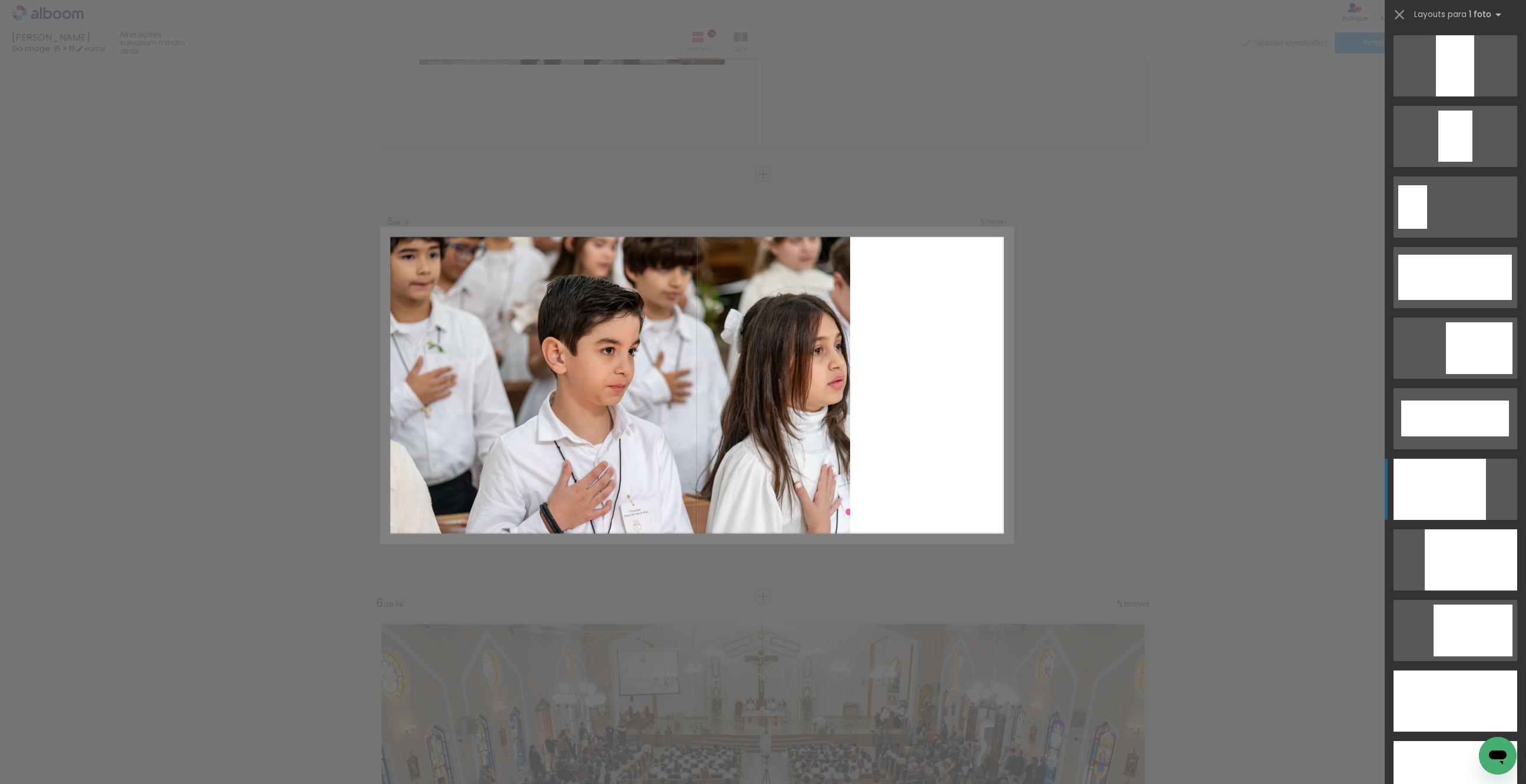
click at [1445, 97] on div at bounding box center [1455, 65] width 38 height 61
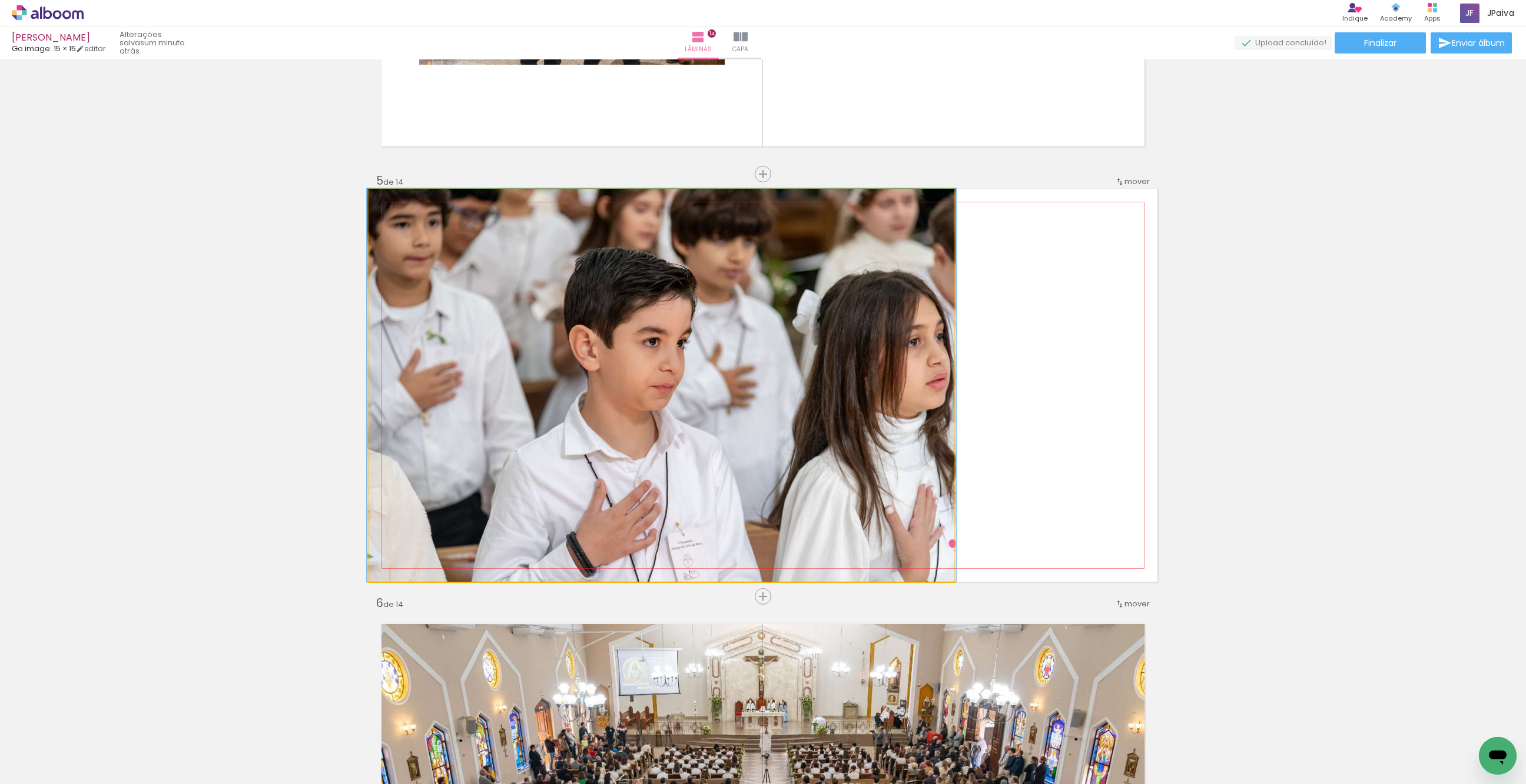
click at [695, 429] on quentale-photo at bounding box center [662, 386] width 586 height 393
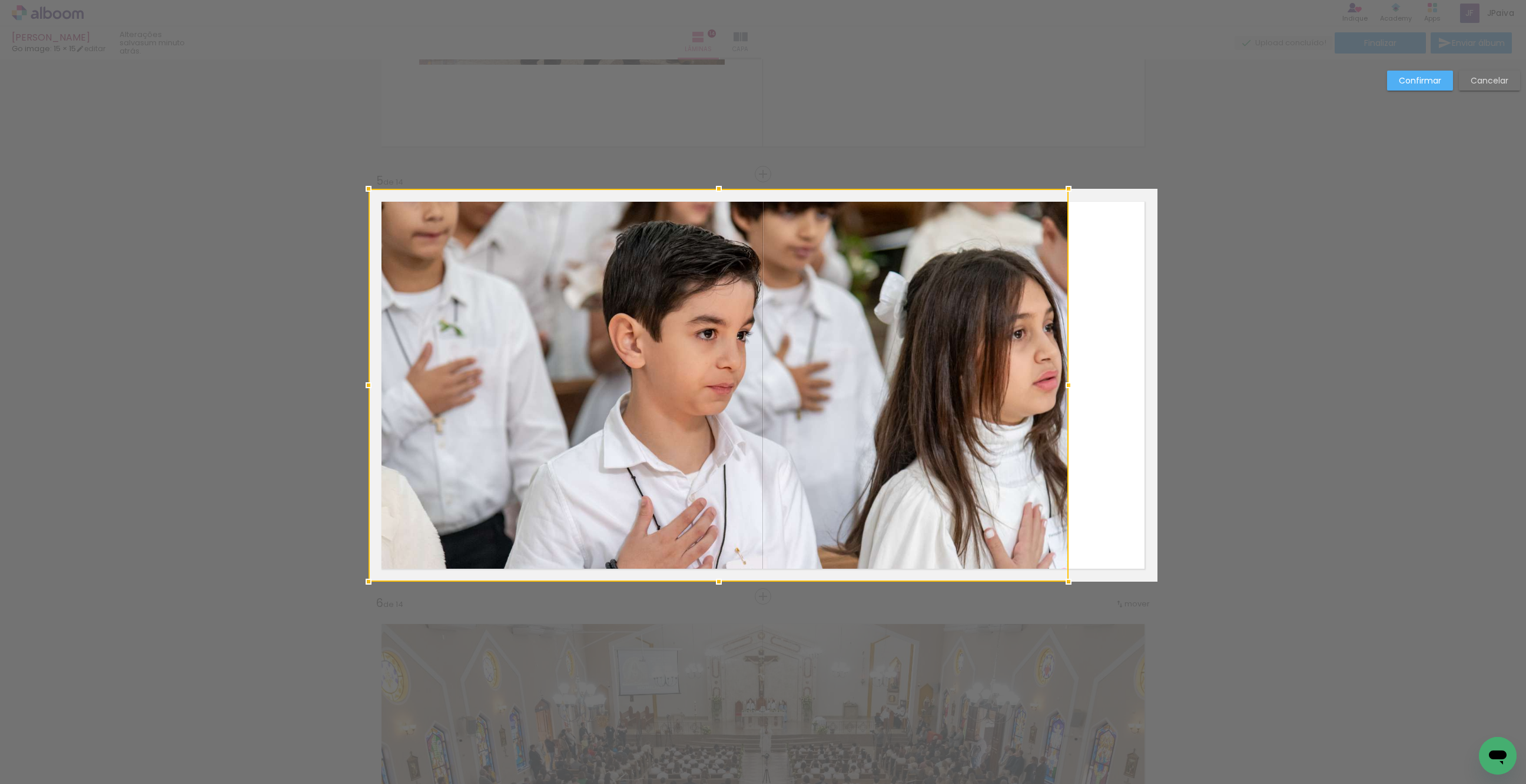
drag, startPoint x: 952, startPoint y: 386, endPoint x: 1067, endPoint y: 382, distance: 115.1
click at [1067, 382] on div at bounding box center [1068, 386] width 24 height 24
click at [0, 0] on slot "Confirmar" at bounding box center [0, 0] width 0 height 0
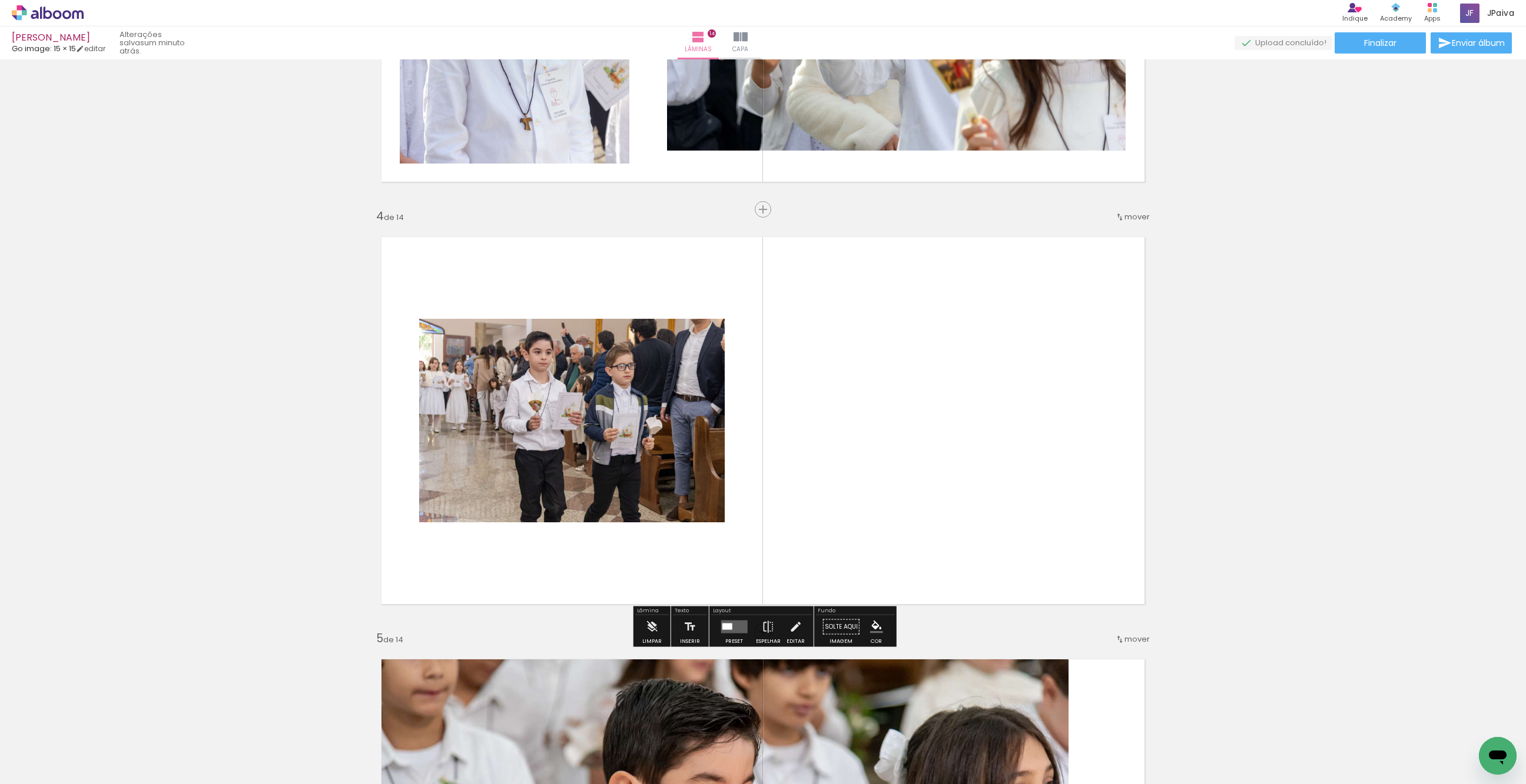
scroll to position [1150, 0]
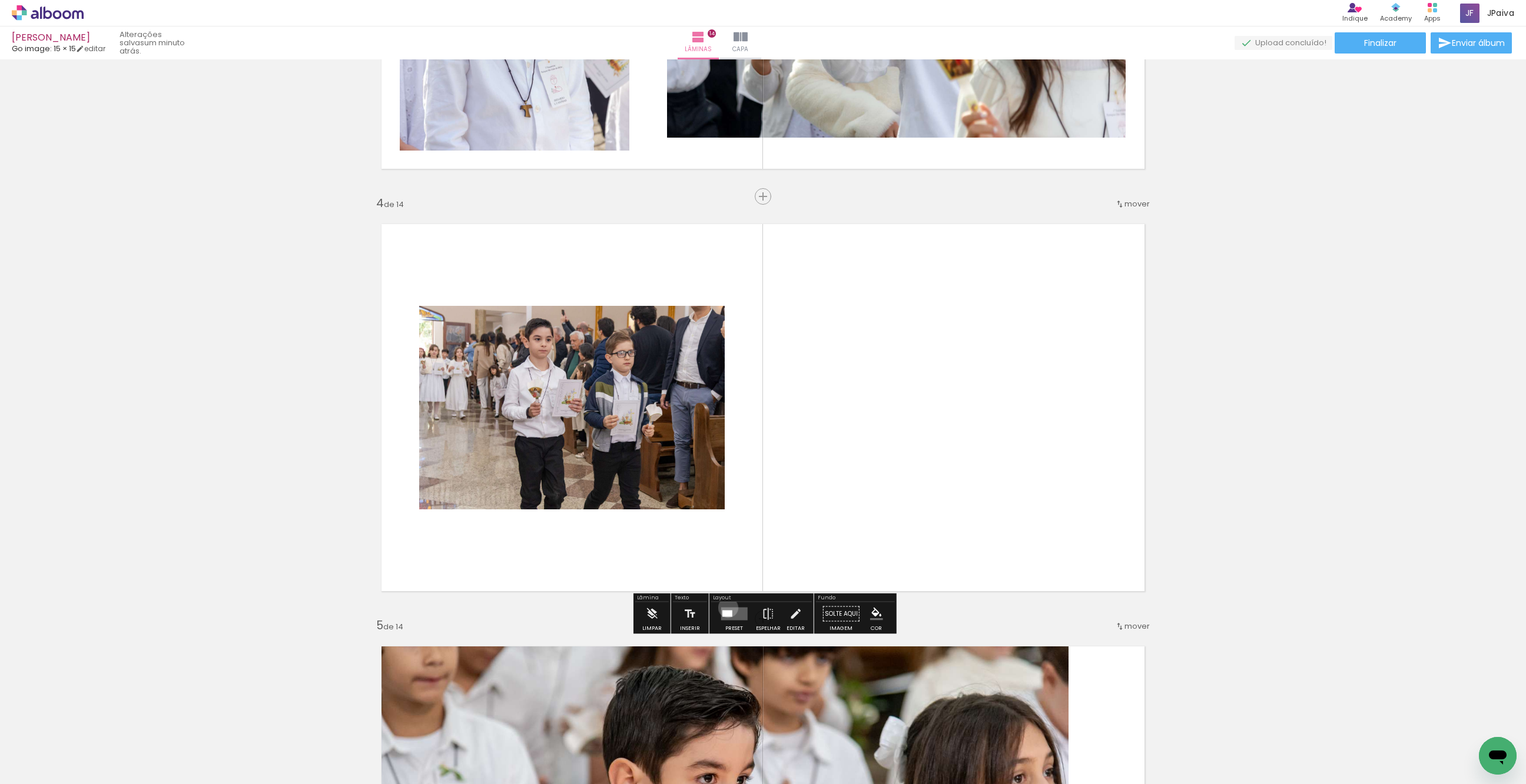
click at [726, 608] on quentale-layouter at bounding box center [734, 614] width 27 height 13
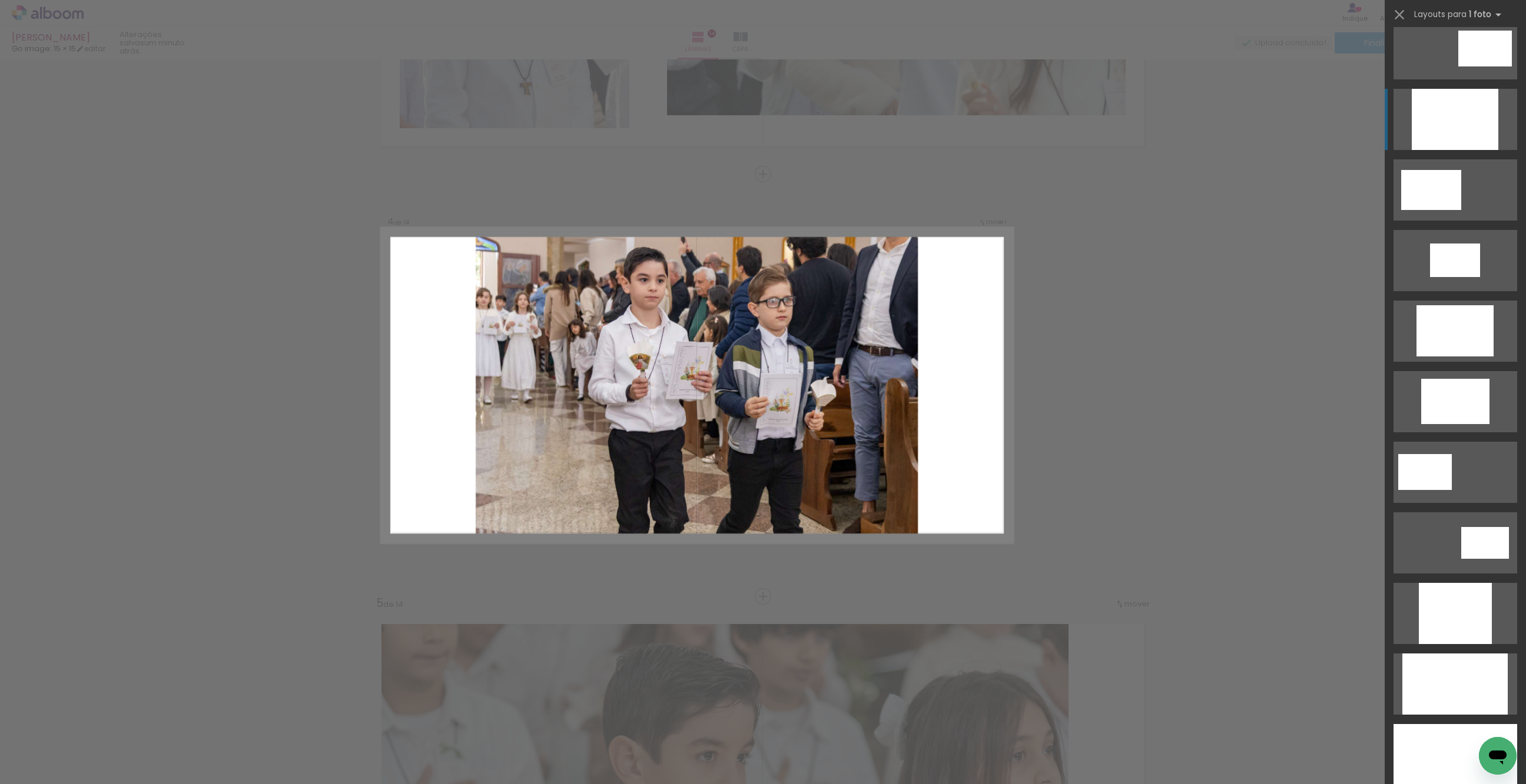
scroll to position [162, 0]
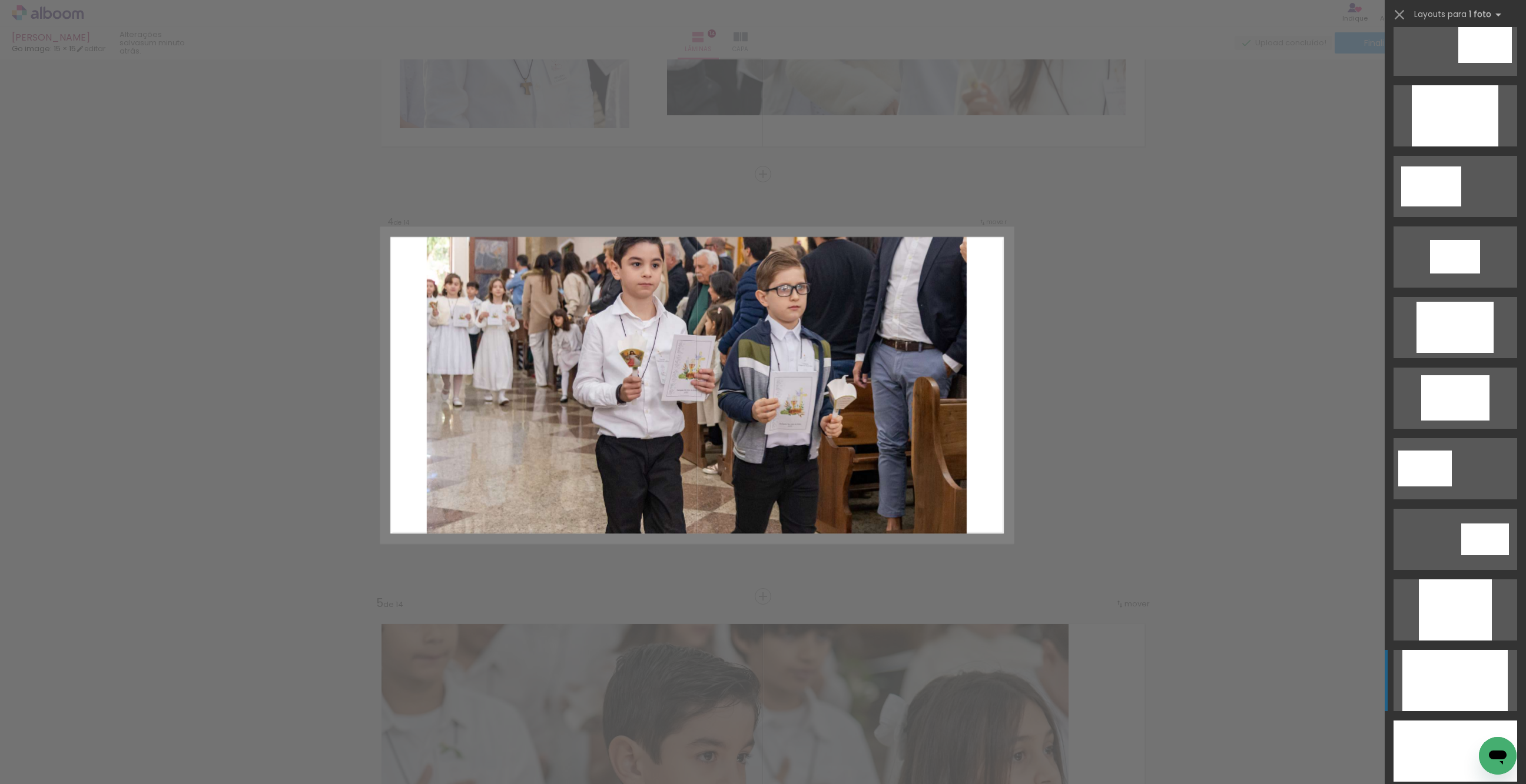
click at [1452, 146] on div at bounding box center [1454, 116] width 87 height 61
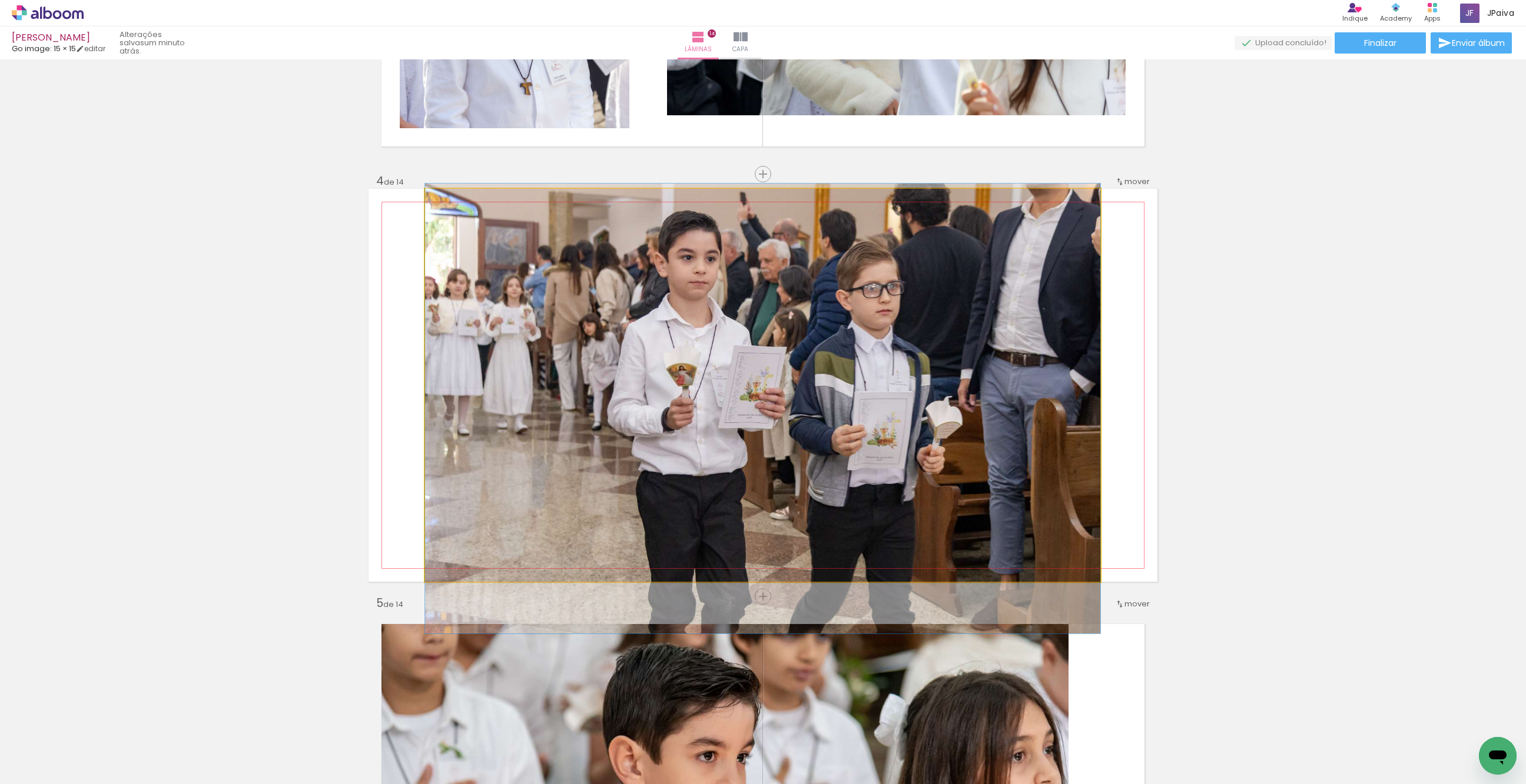
drag, startPoint x: 855, startPoint y: 519, endPoint x: 848, endPoint y: 543, distance: 25.0
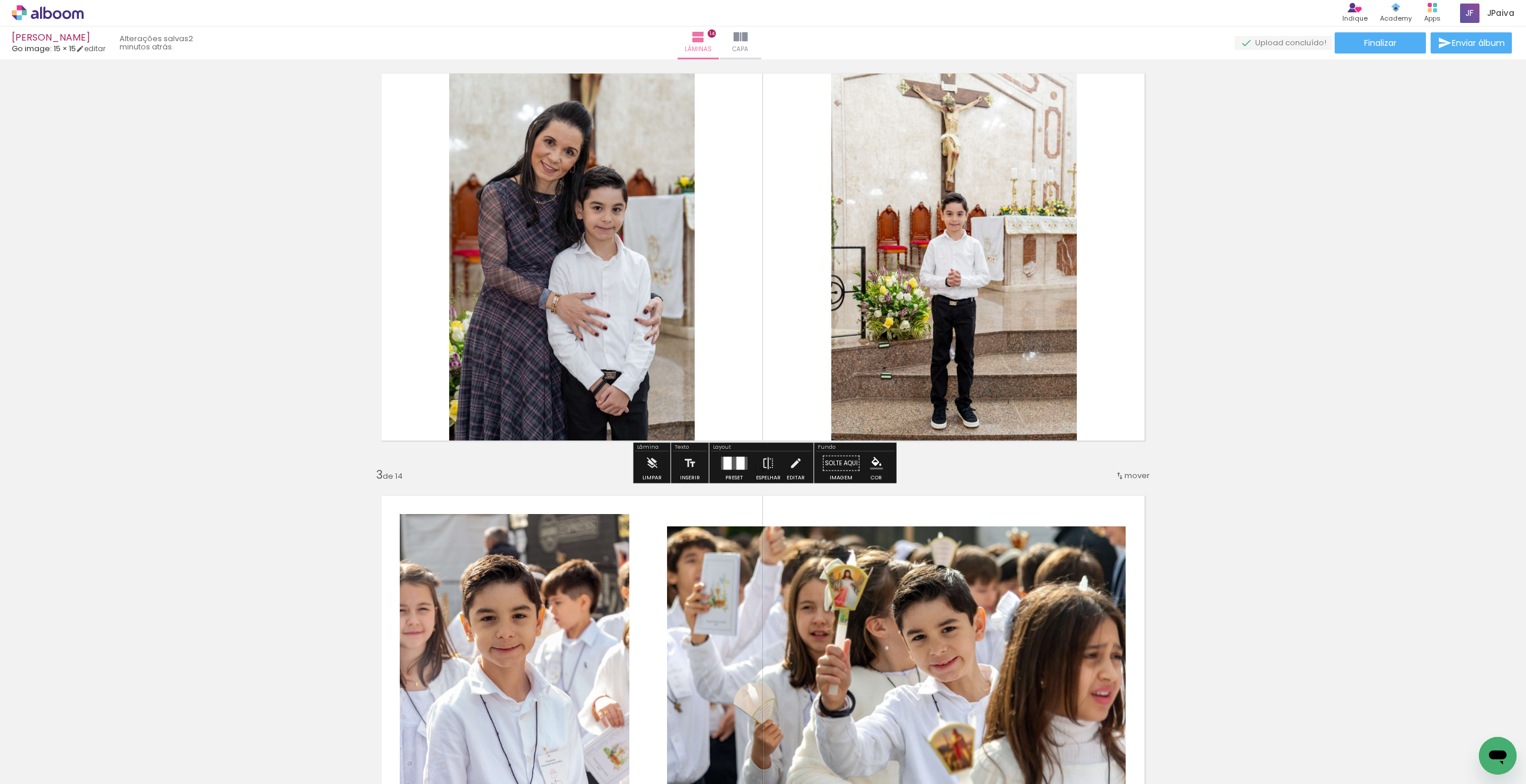
scroll to position [459, 0]
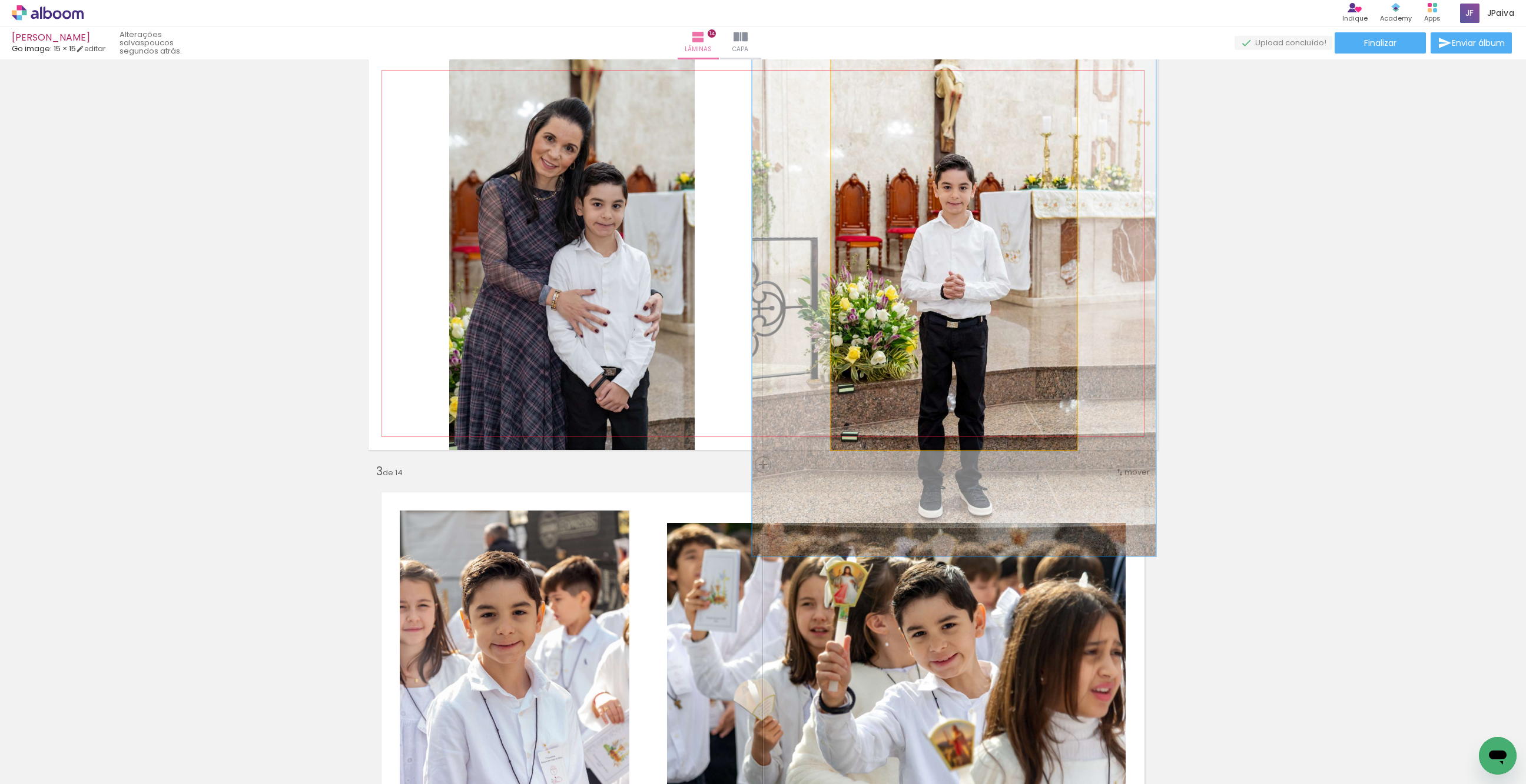
drag, startPoint x: 861, startPoint y: 73, endPoint x: 882, endPoint y: 74, distance: 21.0
click at [882, 74] on div at bounding box center [880, 69] width 19 height 19
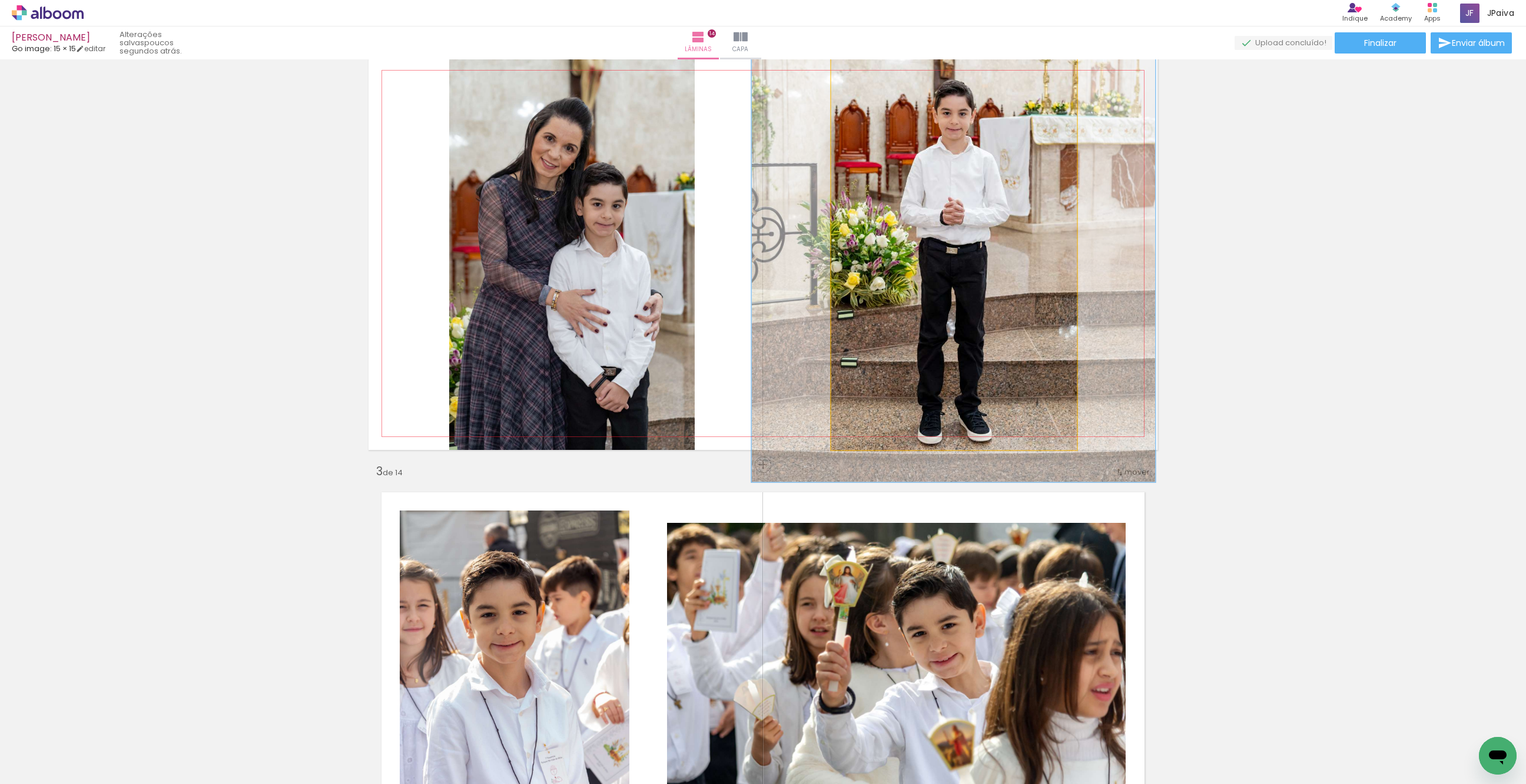
drag, startPoint x: 979, startPoint y: 255, endPoint x: 977, endPoint y: 184, distance: 71.0
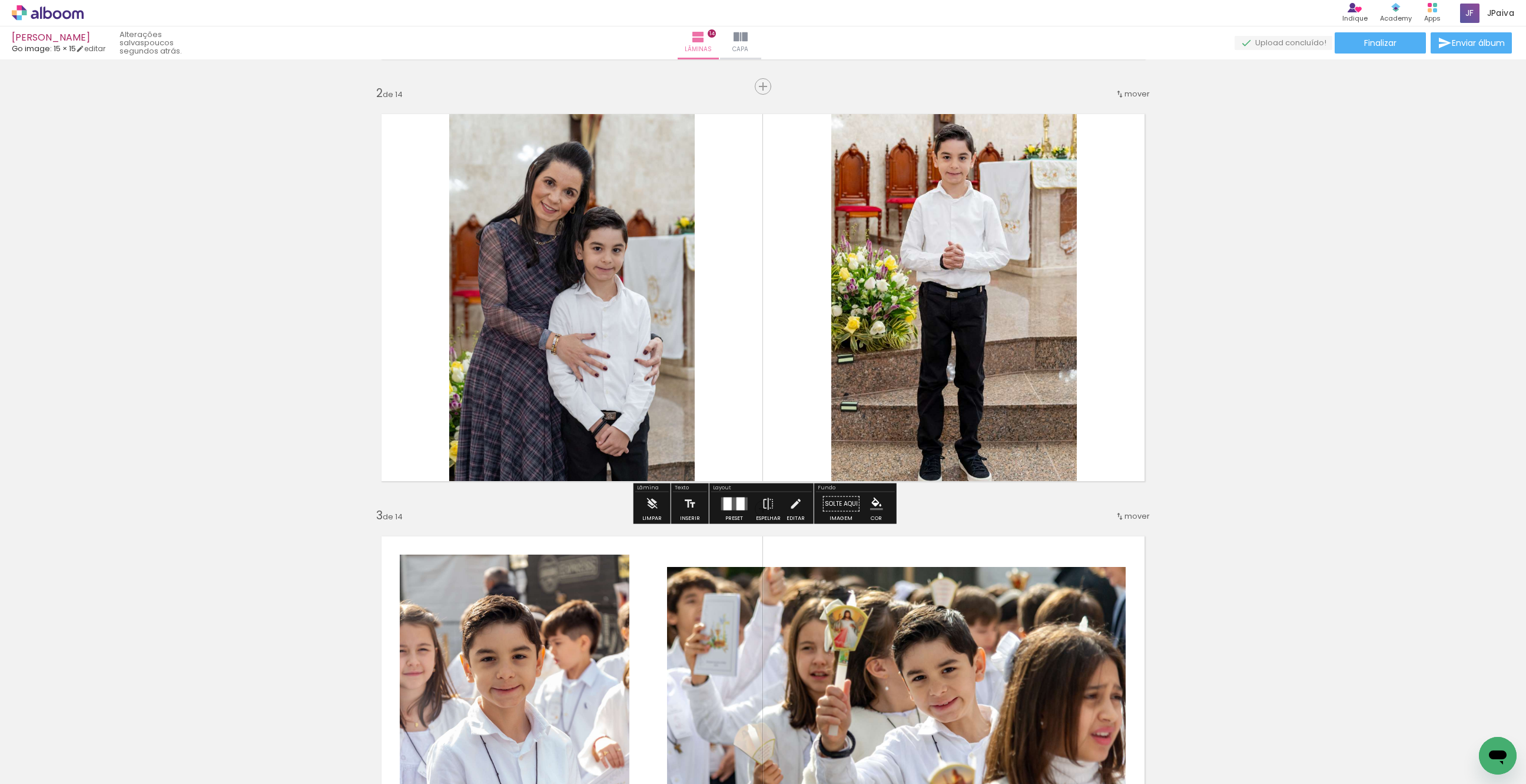
scroll to position [406, 0]
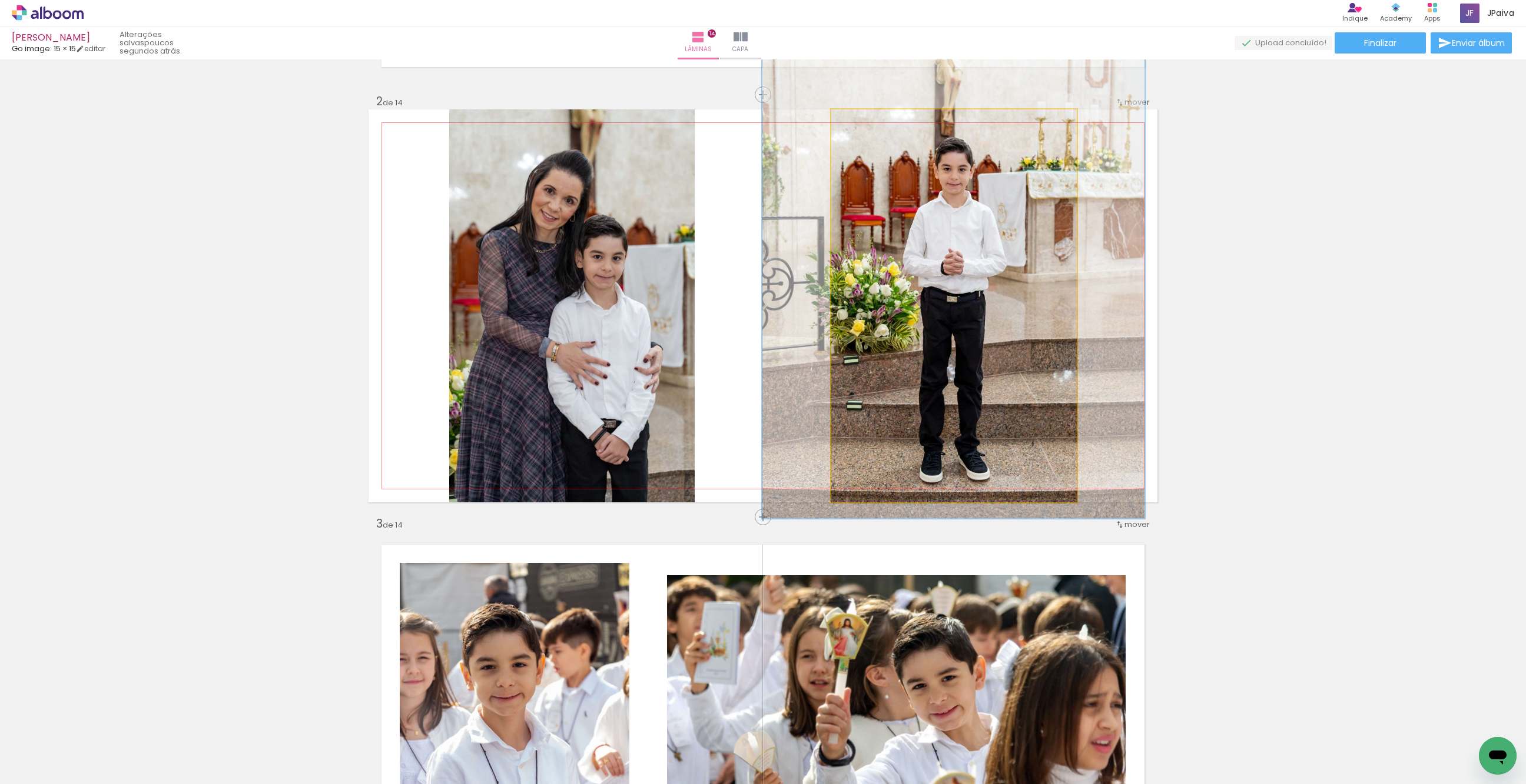
type paper-slider "146"
click at [874, 126] on div at bounding box center [880, 122] width 19 height 19
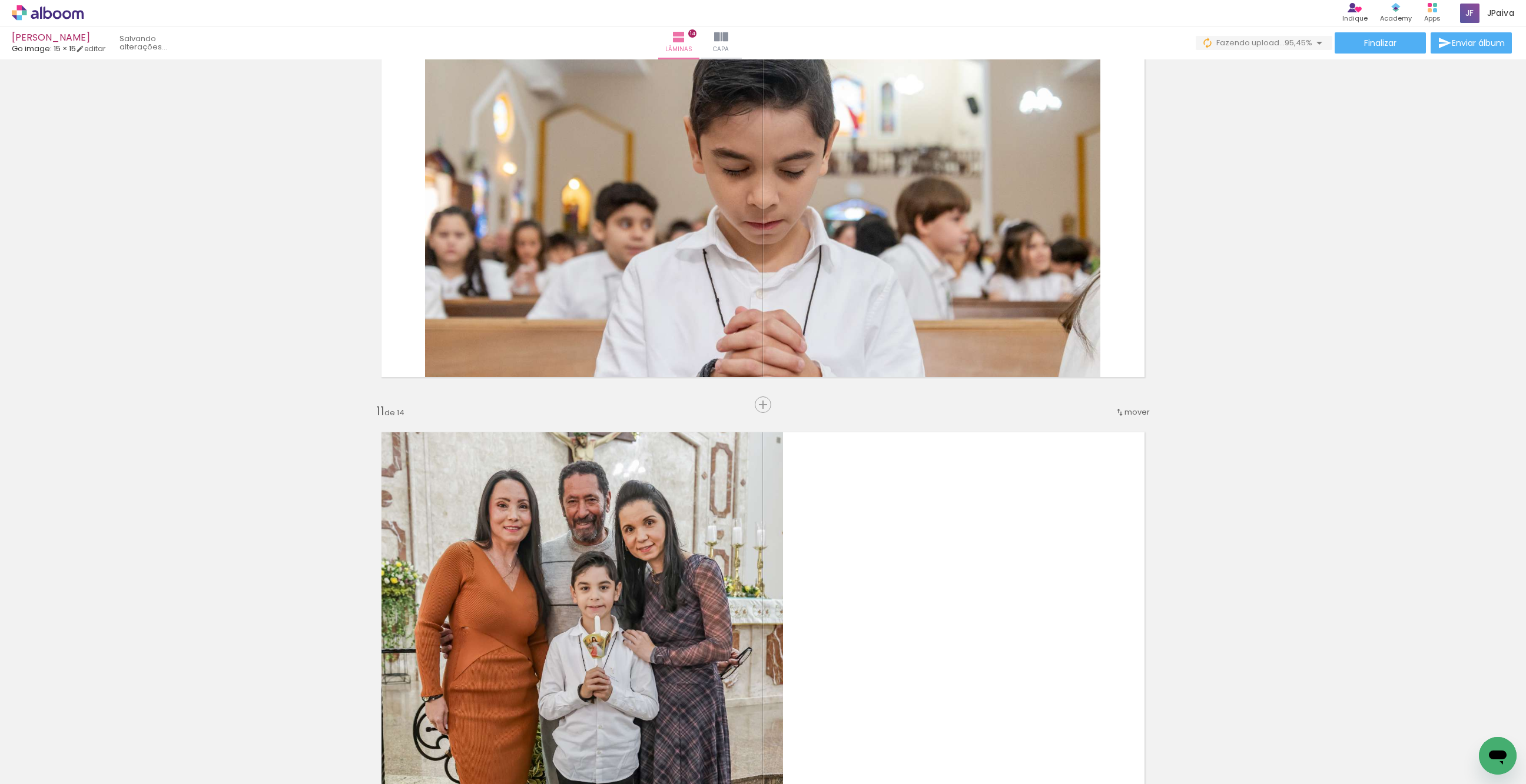
scroll to position [3910, 0]
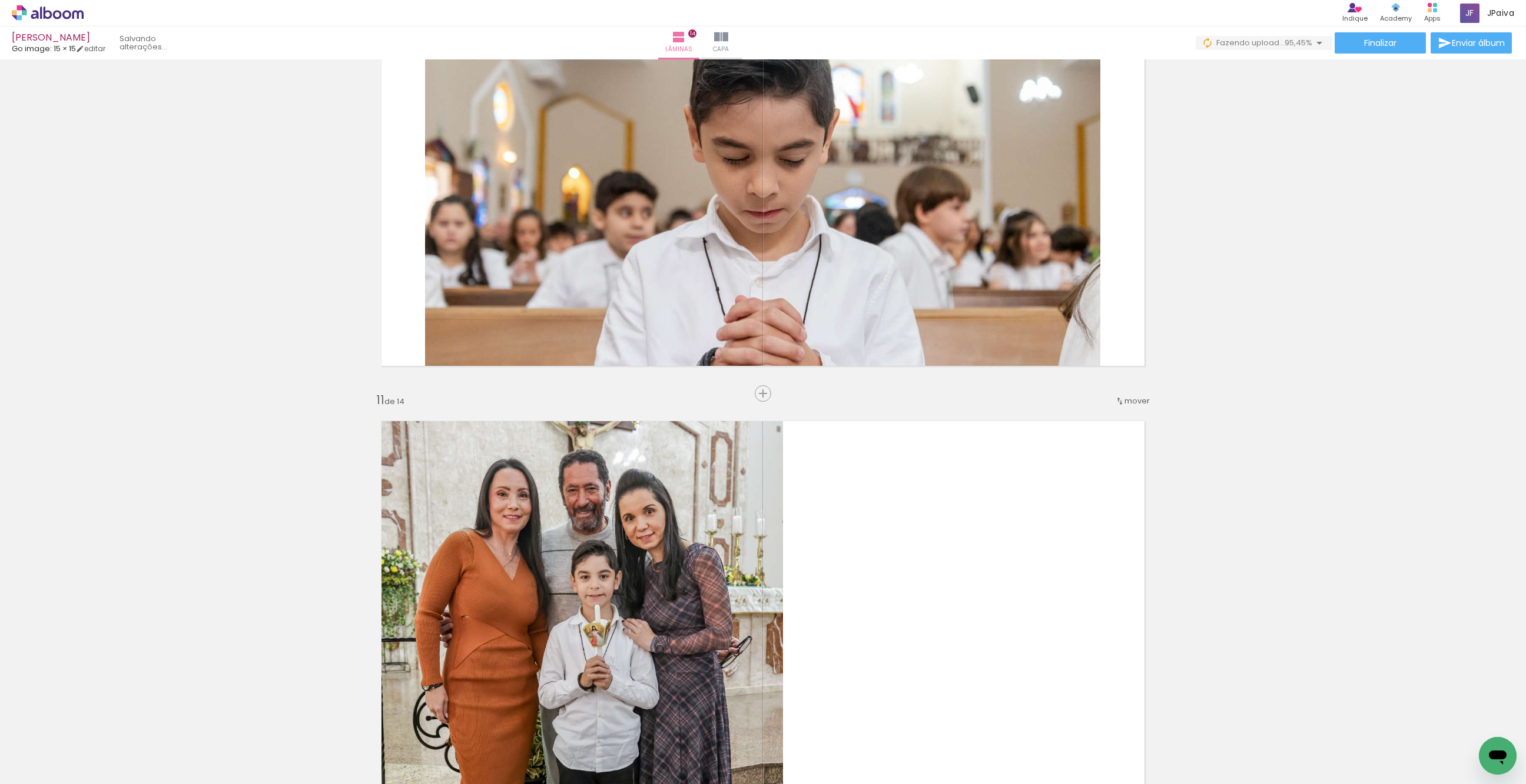
click at [764, 392] on span "Inserir lâmina" at bounding box center [768, 394] width 46 height 8
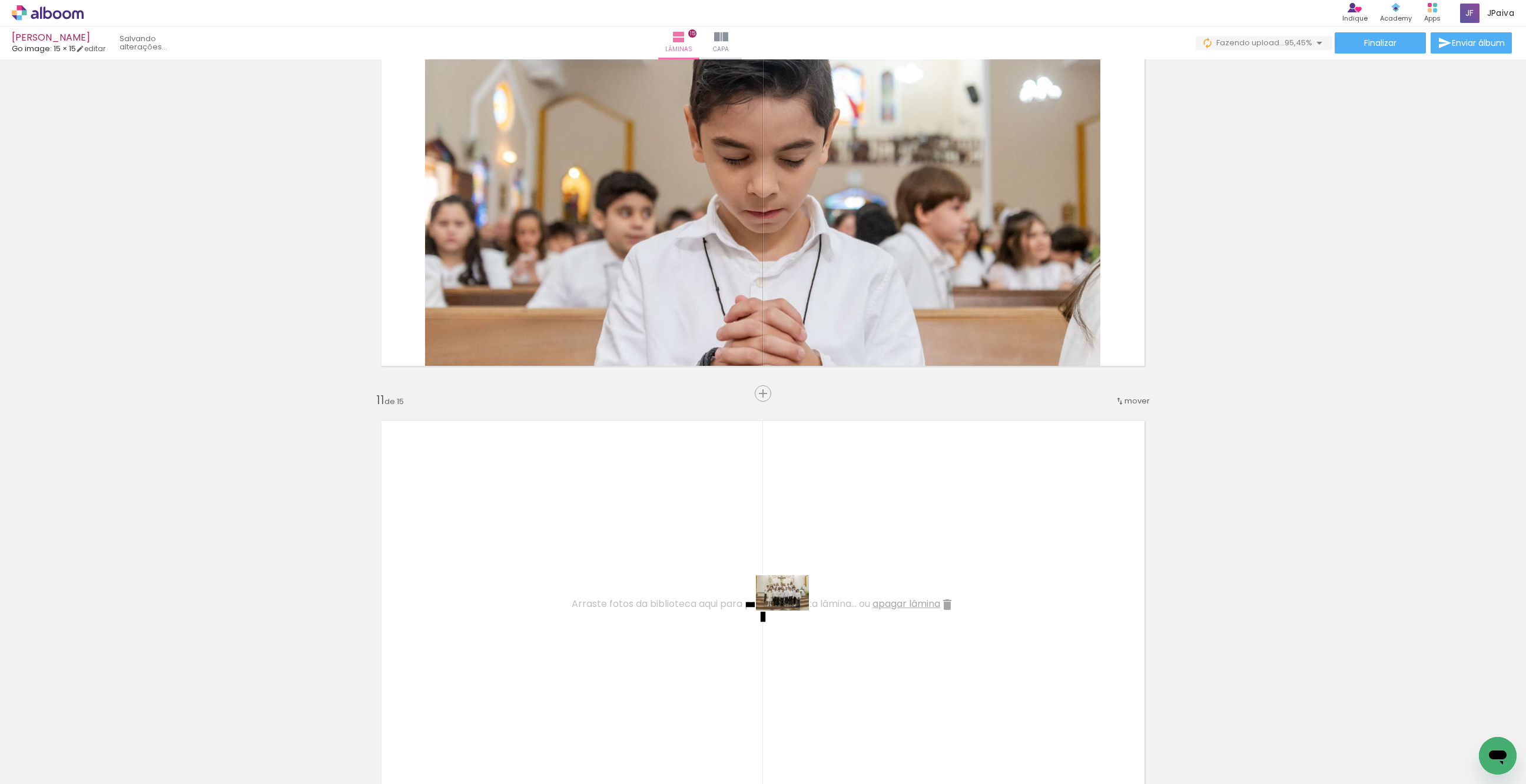
drag, startPoint x: 192, startPoint y: 735, endPoint x: 792, endPoint y: 611, distance: 612.7
click at [791, 611] on quentale-workspace at bounding box center [763, 392] width 1526 height 784
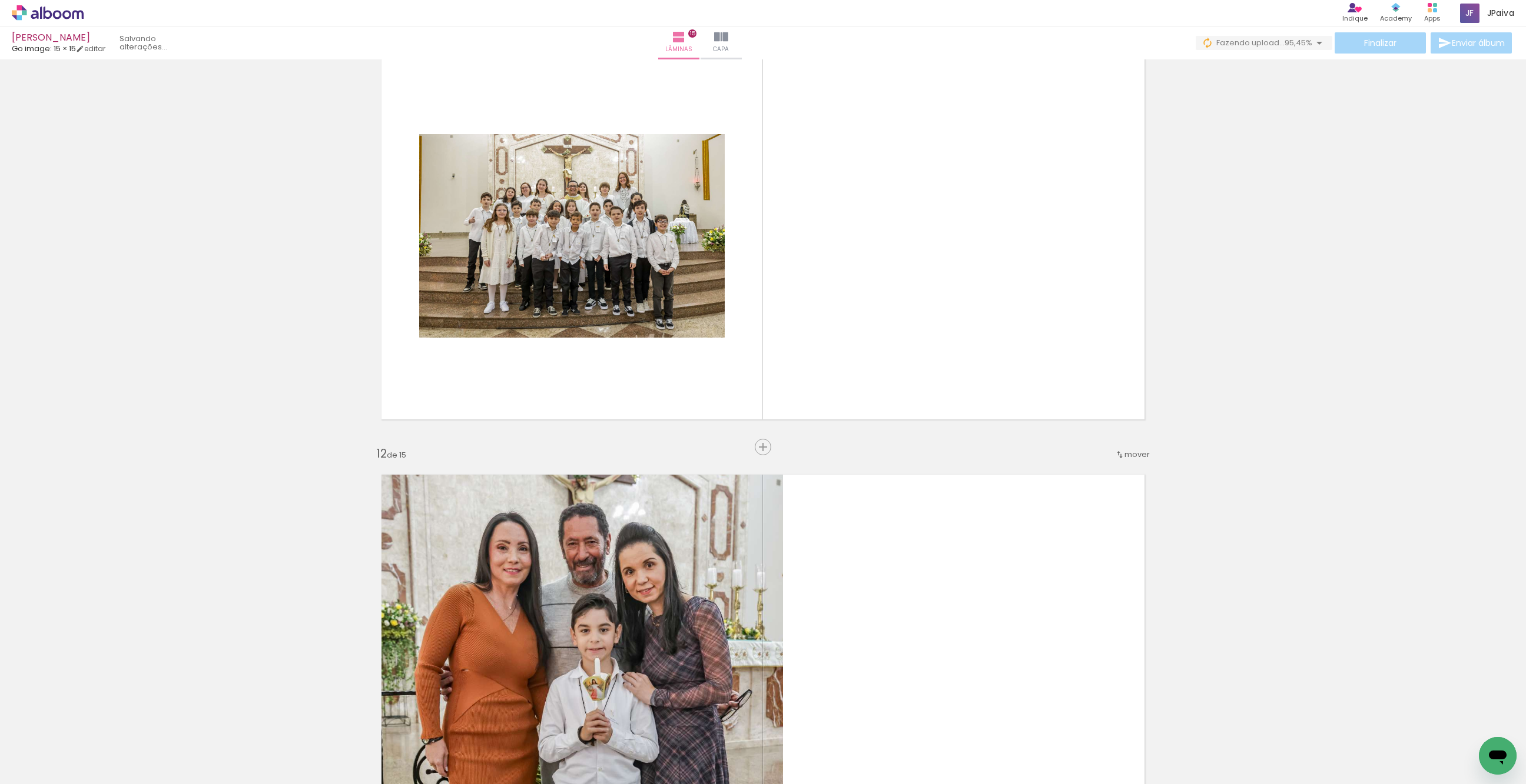
scroll to position [4281, 0]
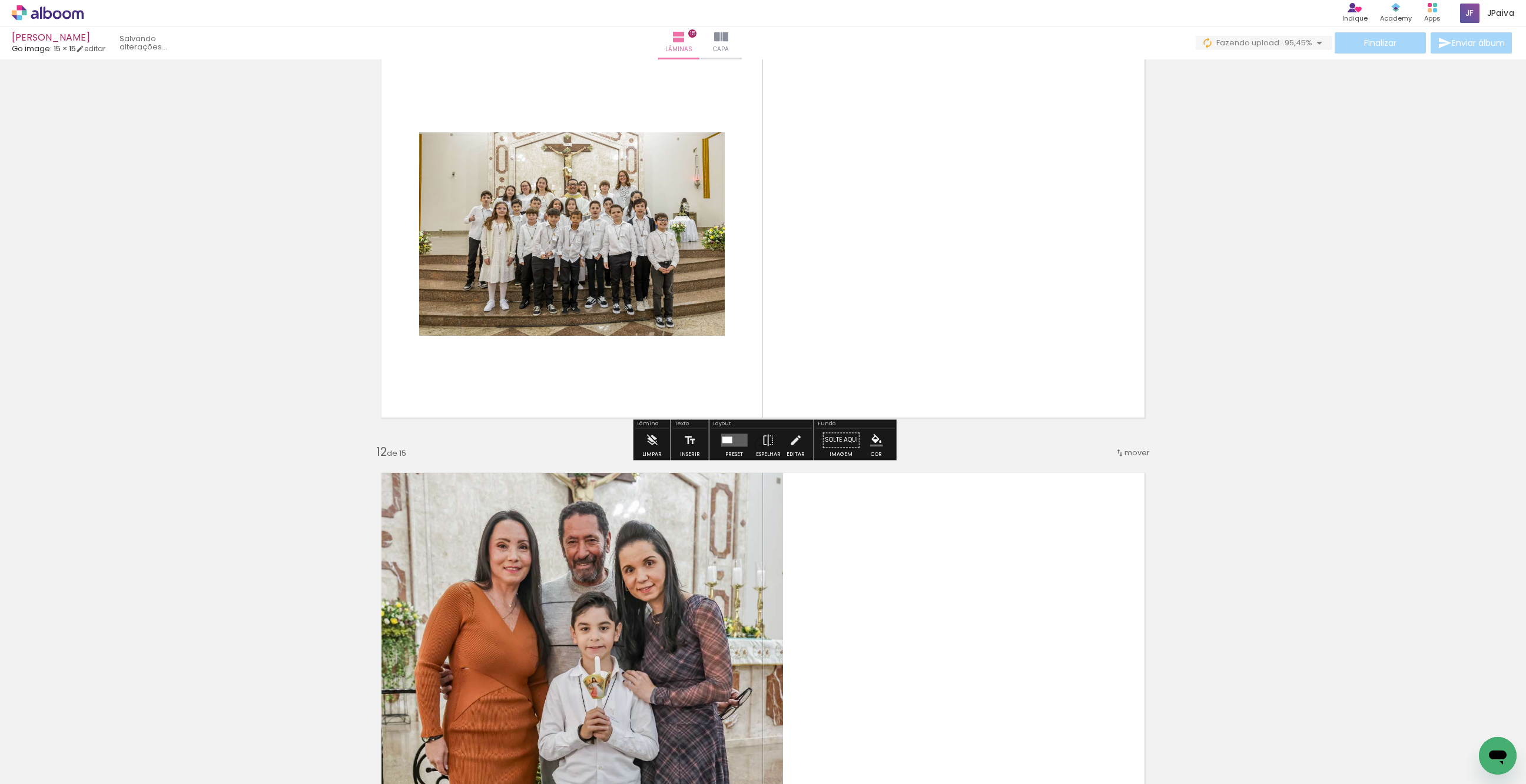
drag, startPoint x: 723, startPoint y: 431, endPoint x: 729, endPoint y: 432, distance: 6.1
click at [723, 431] on div at bounding box center [735, 440] width 32 height 24
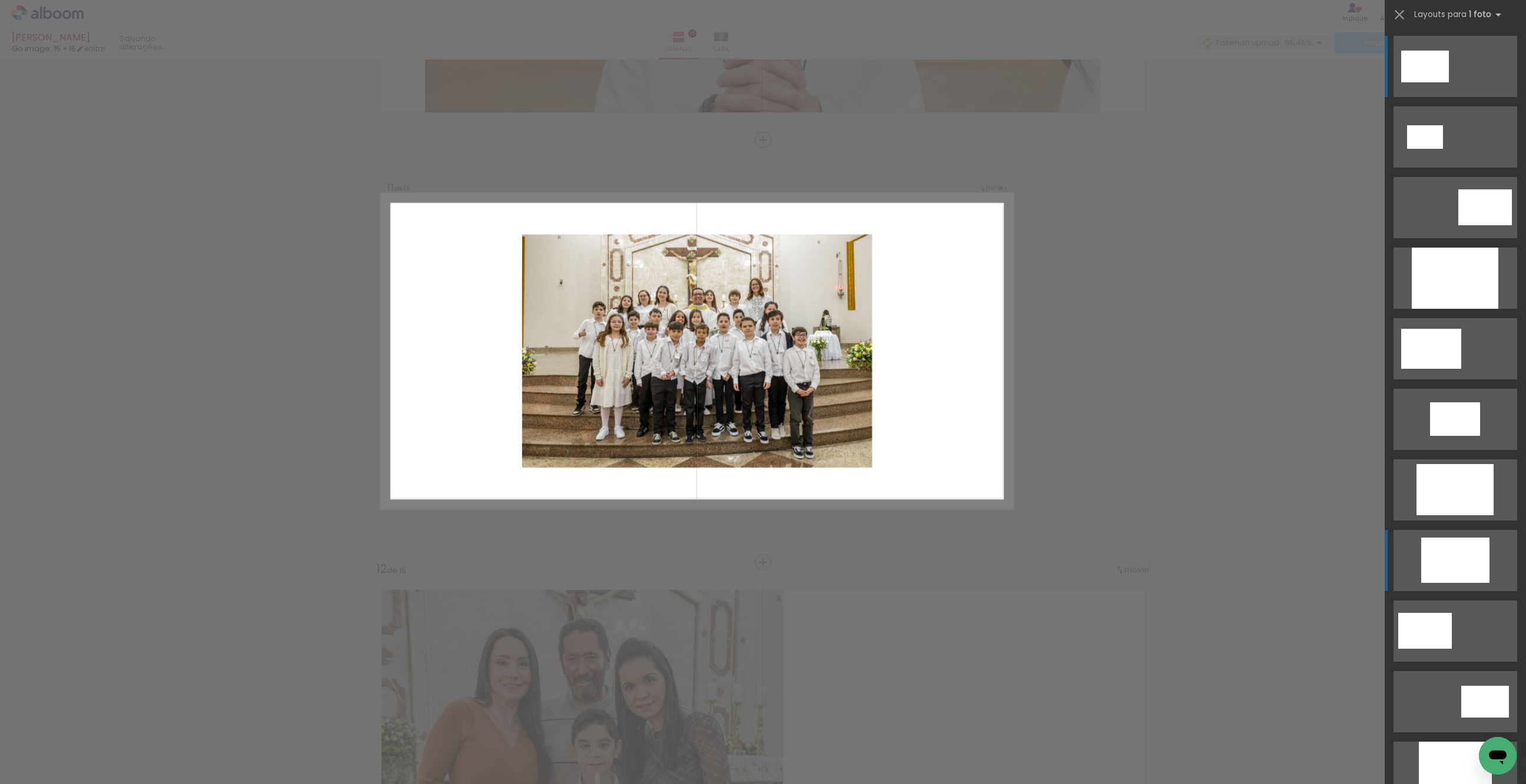
scroll to position [4134, 0]
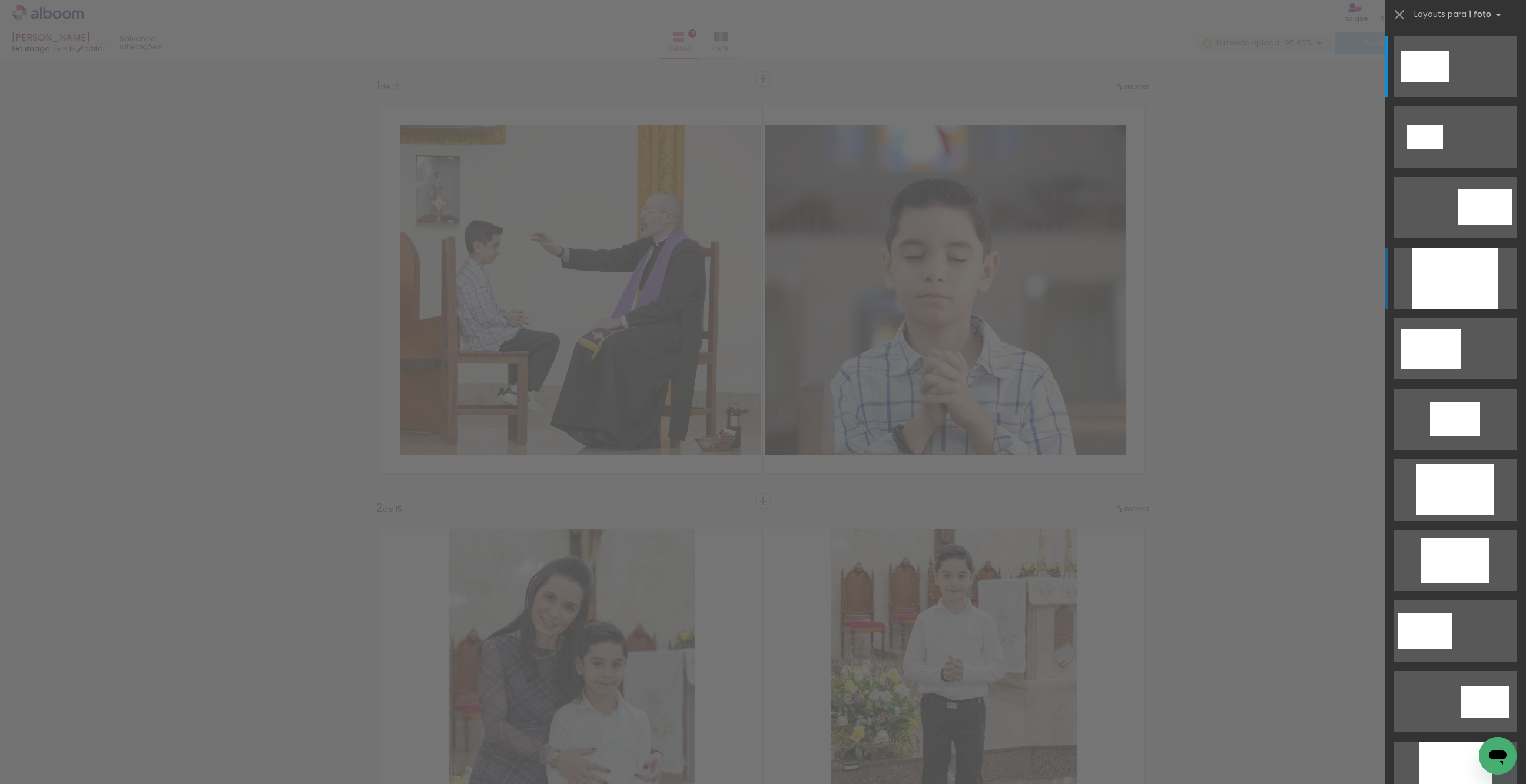
click at [1444, 281] on div at bounding box center [1454, 278] width 87 height 61
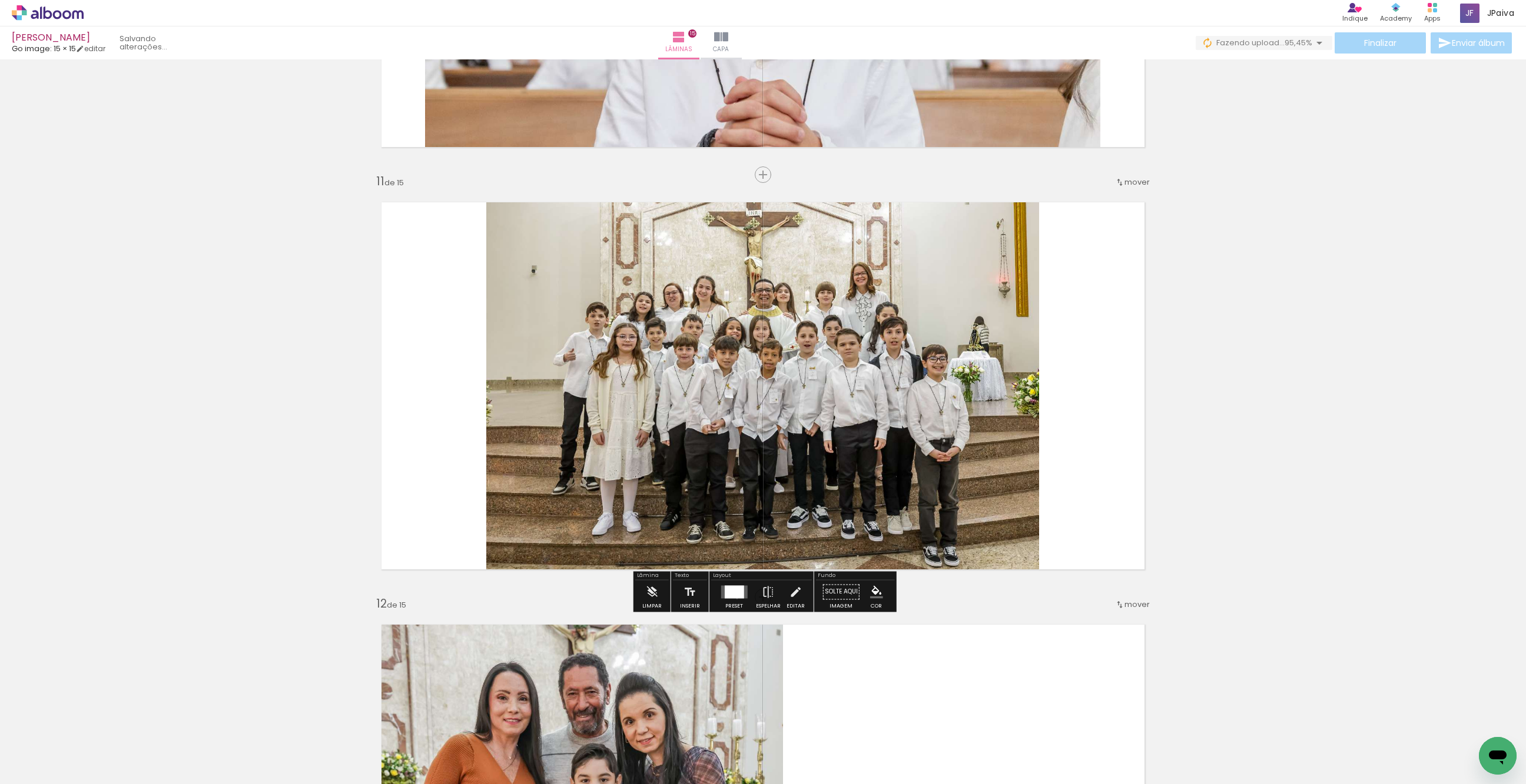
click at [735, 598] on div at bounding box center [735, 592] width 32 height 24
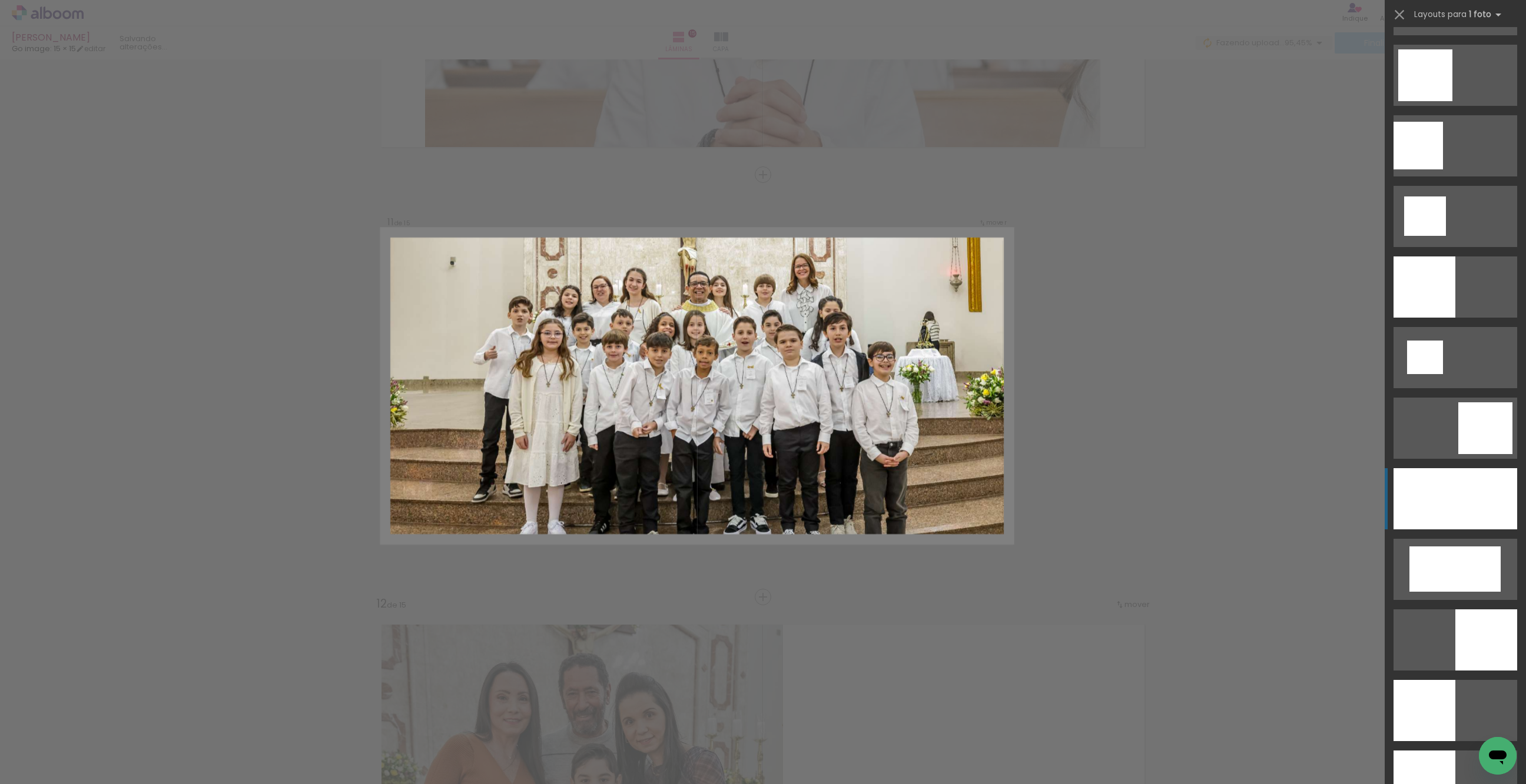
scroll to position [1264, 0]
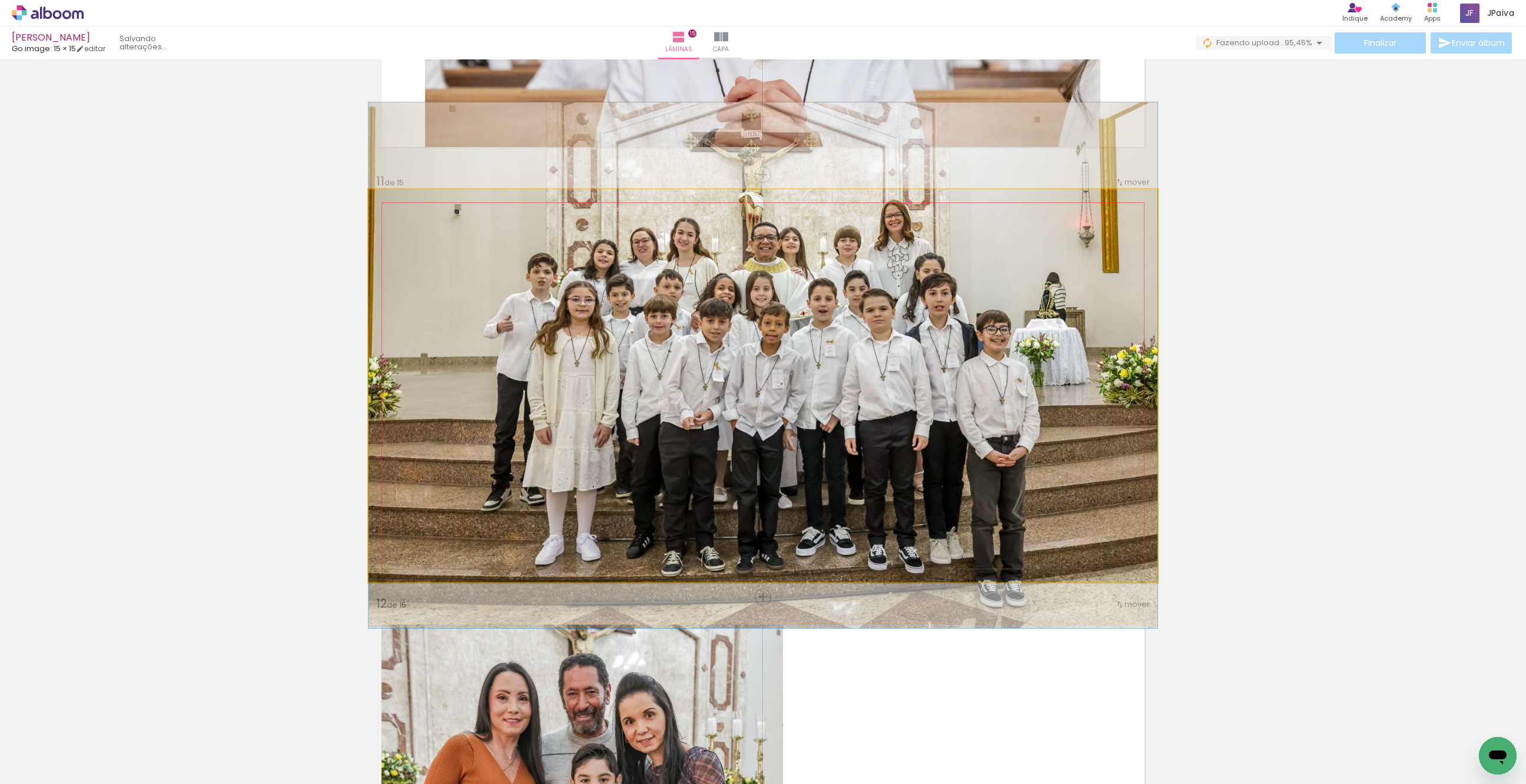
drag, startPoint x: 950, startPoint y: 482, endPoint x: 949, endPoint y: 462, distance: 20.0
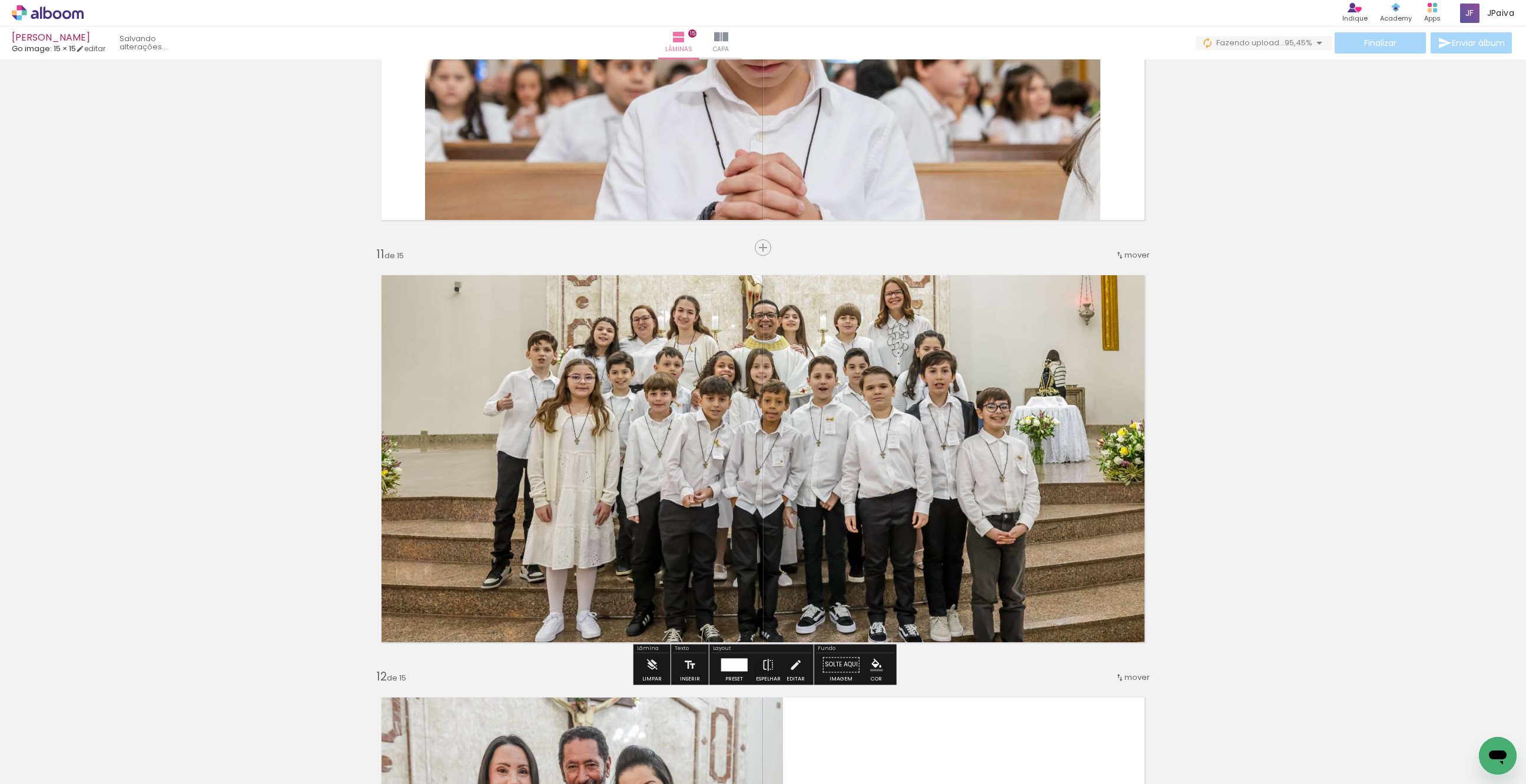
scroll to position [4002, 0]
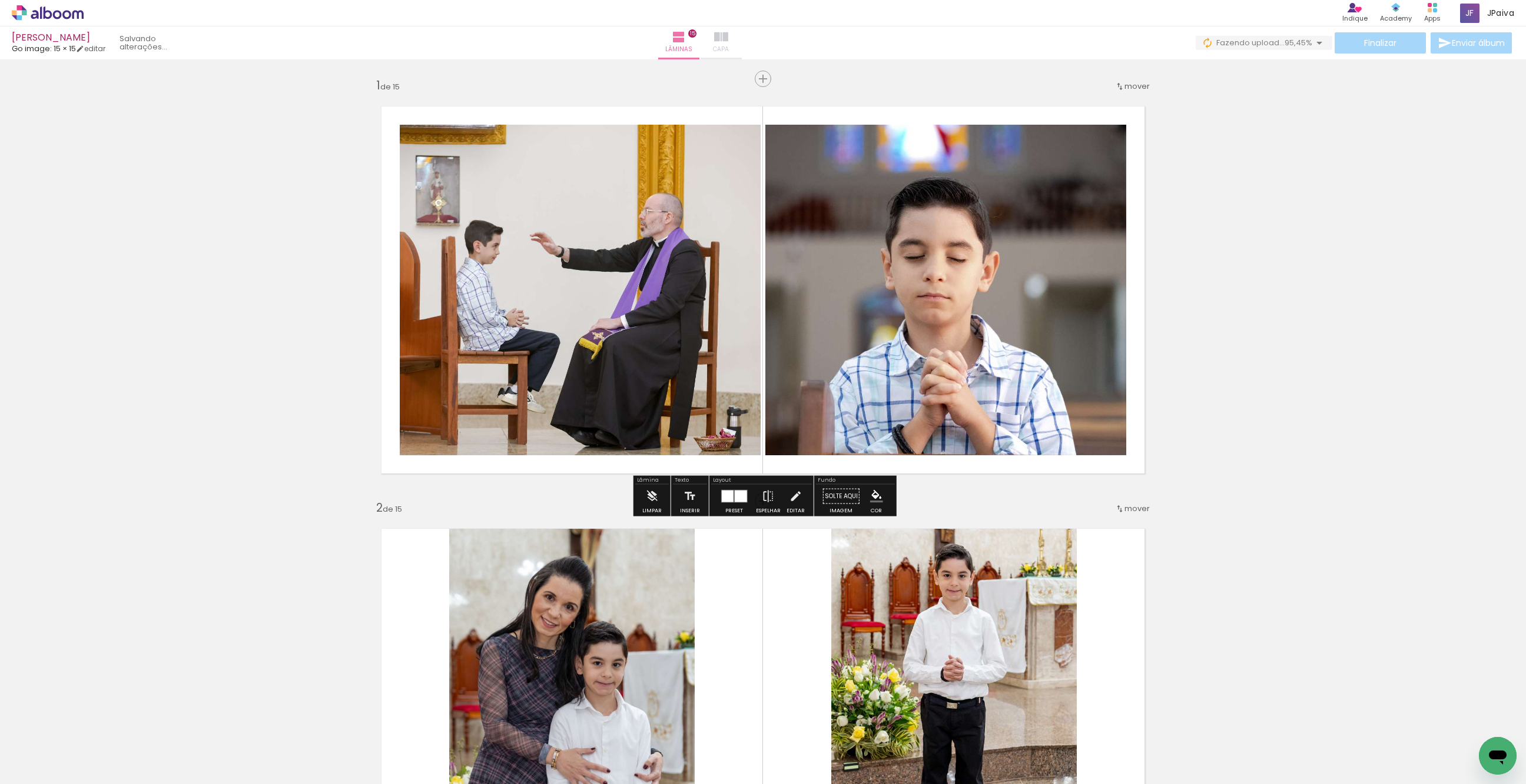
click at [729, 33] on iron-icon at bounding box center [721, 37] width 14 height 14
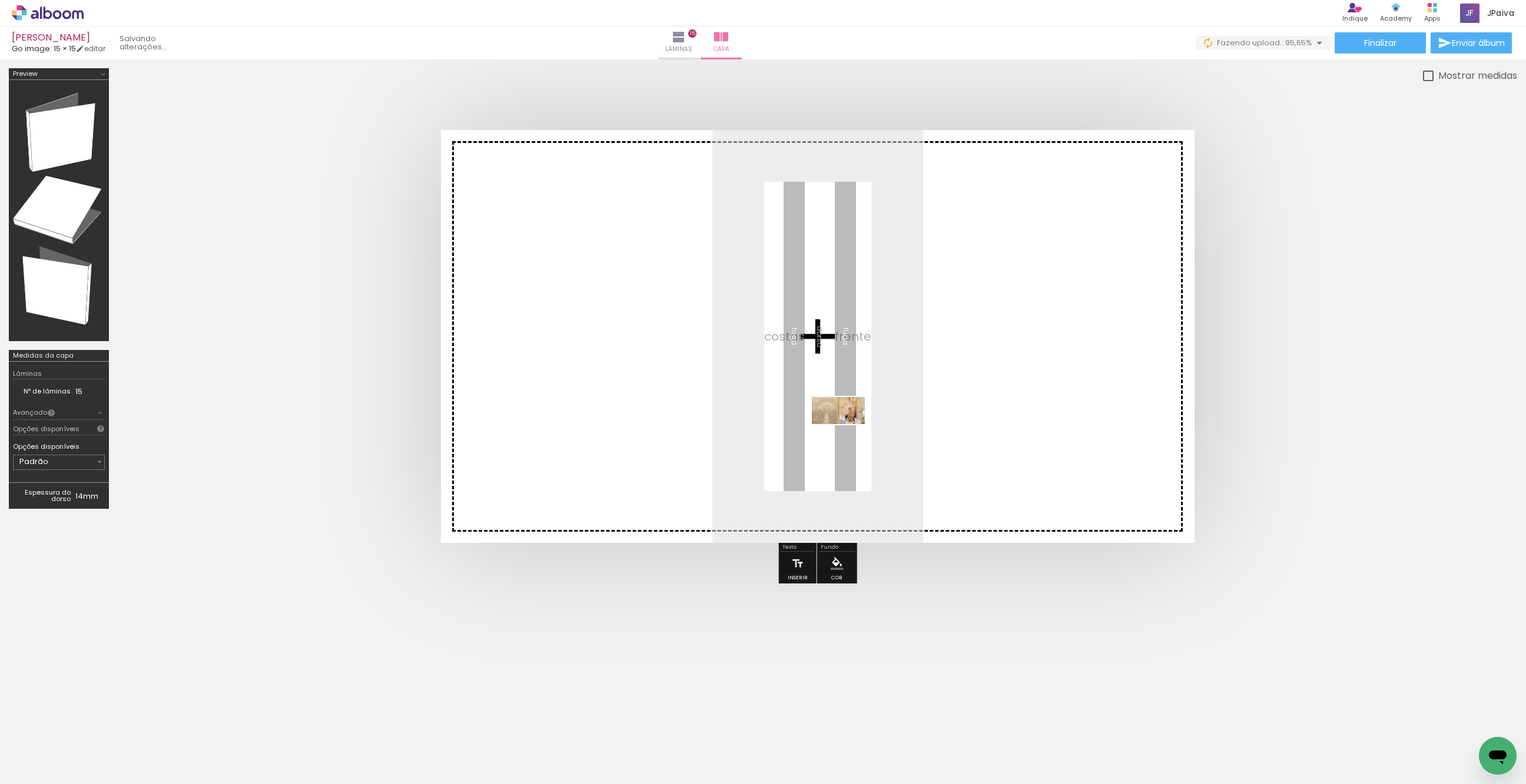
drag, startPoint x: 191, startPoint y: 744, endPoint x: 847, endPoint y: 432, distance: 726.4
click at [847, 432] on quentale-workspace at bounding box center [763, 392] width 1526 height 784
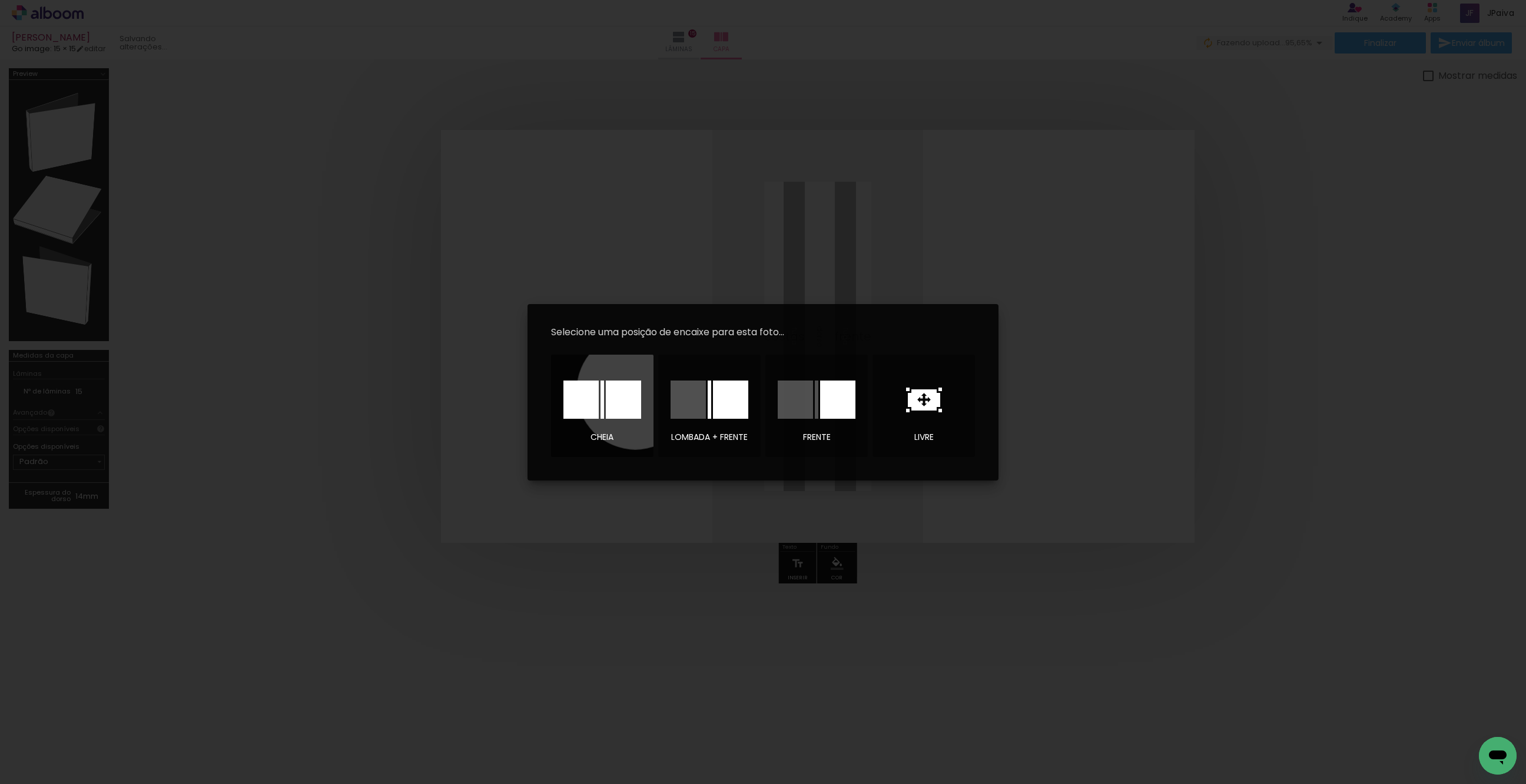
click at [635, 391] on div at bounding box center [623, 399] width 35 height 38
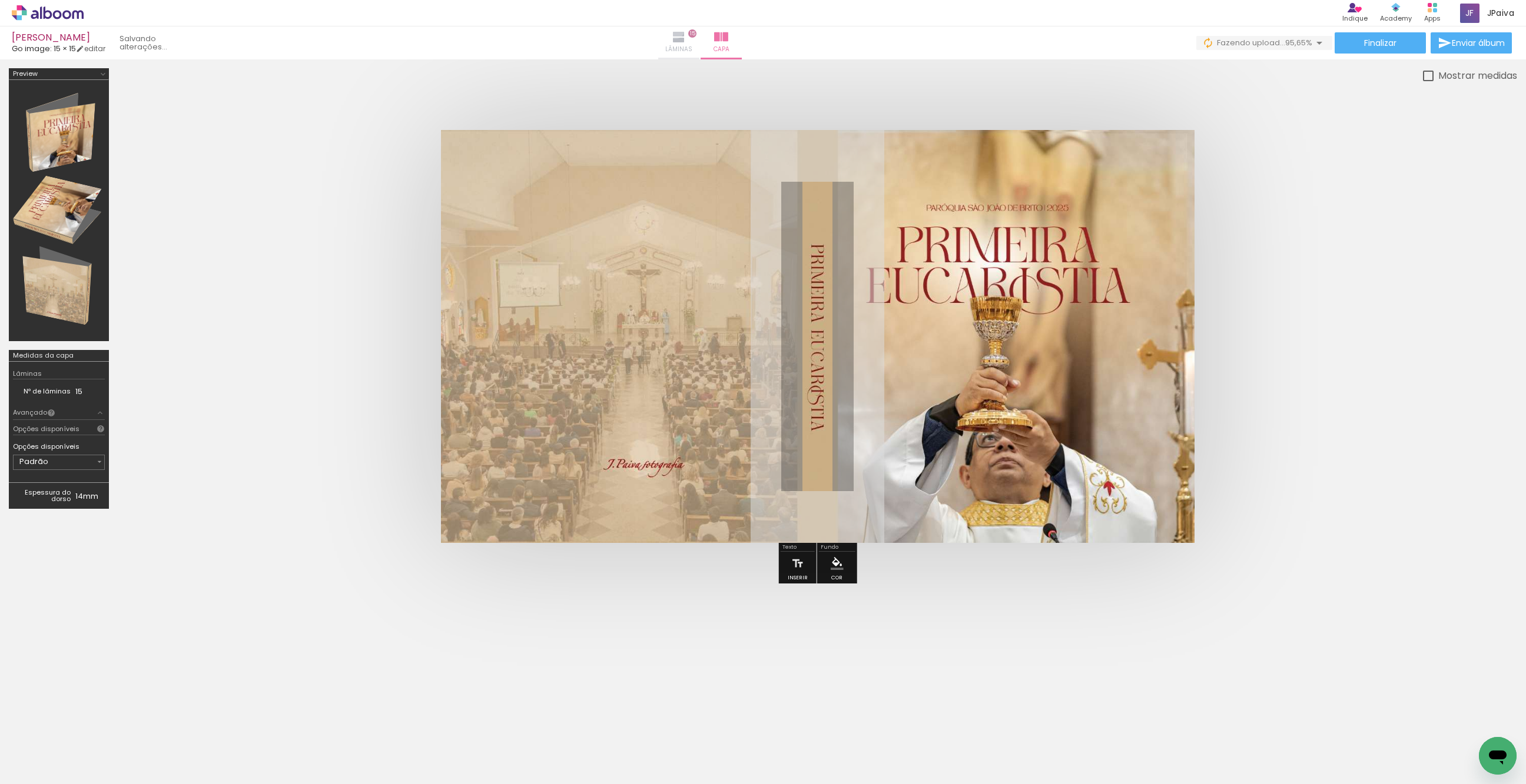
click at [686, 30] on iron-icon at bounding box center [679, 37] width 14 height 14
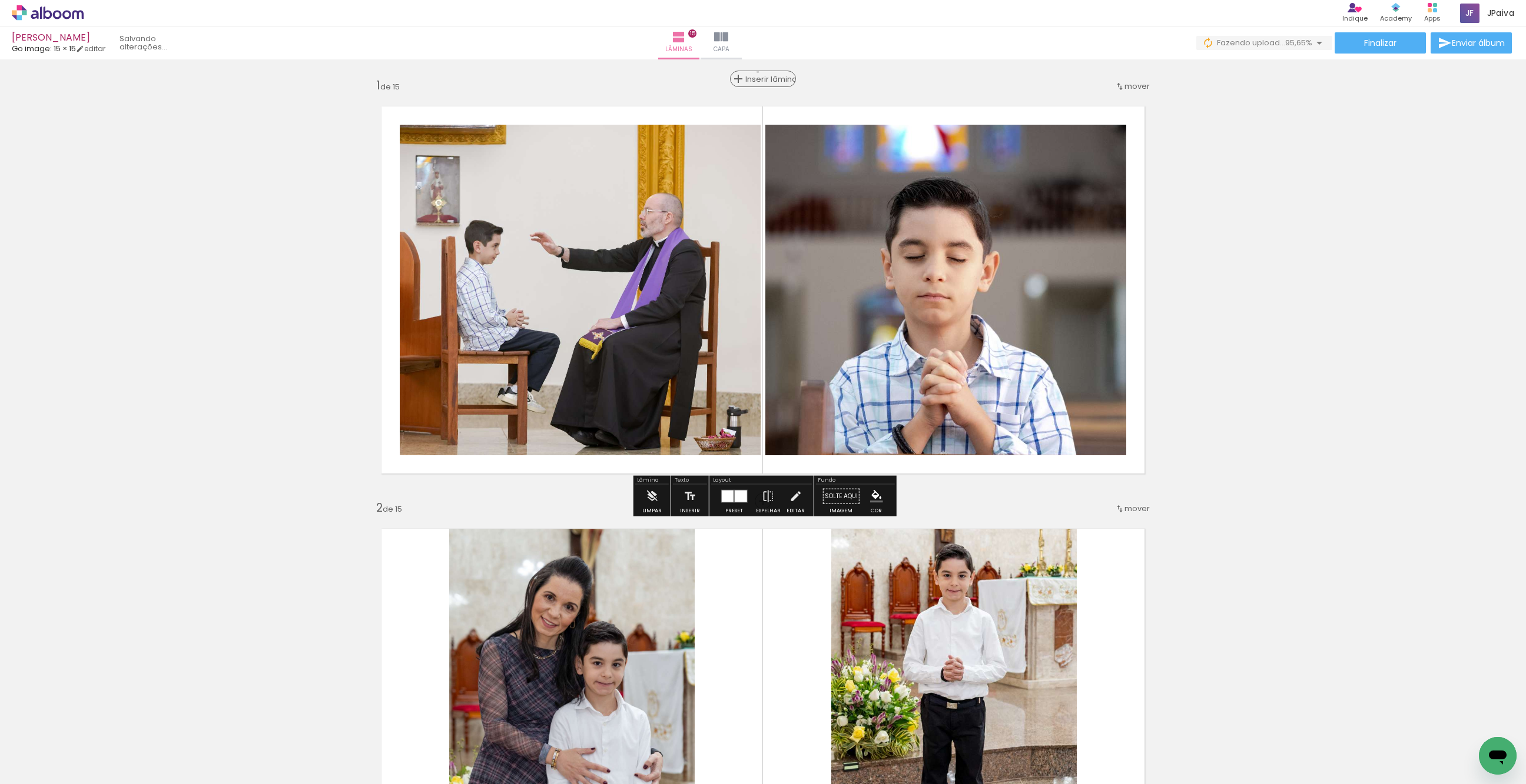
click at [762, 72] on div "Inserir lâmina" at bounding box center [763, 79] width 64 height 14
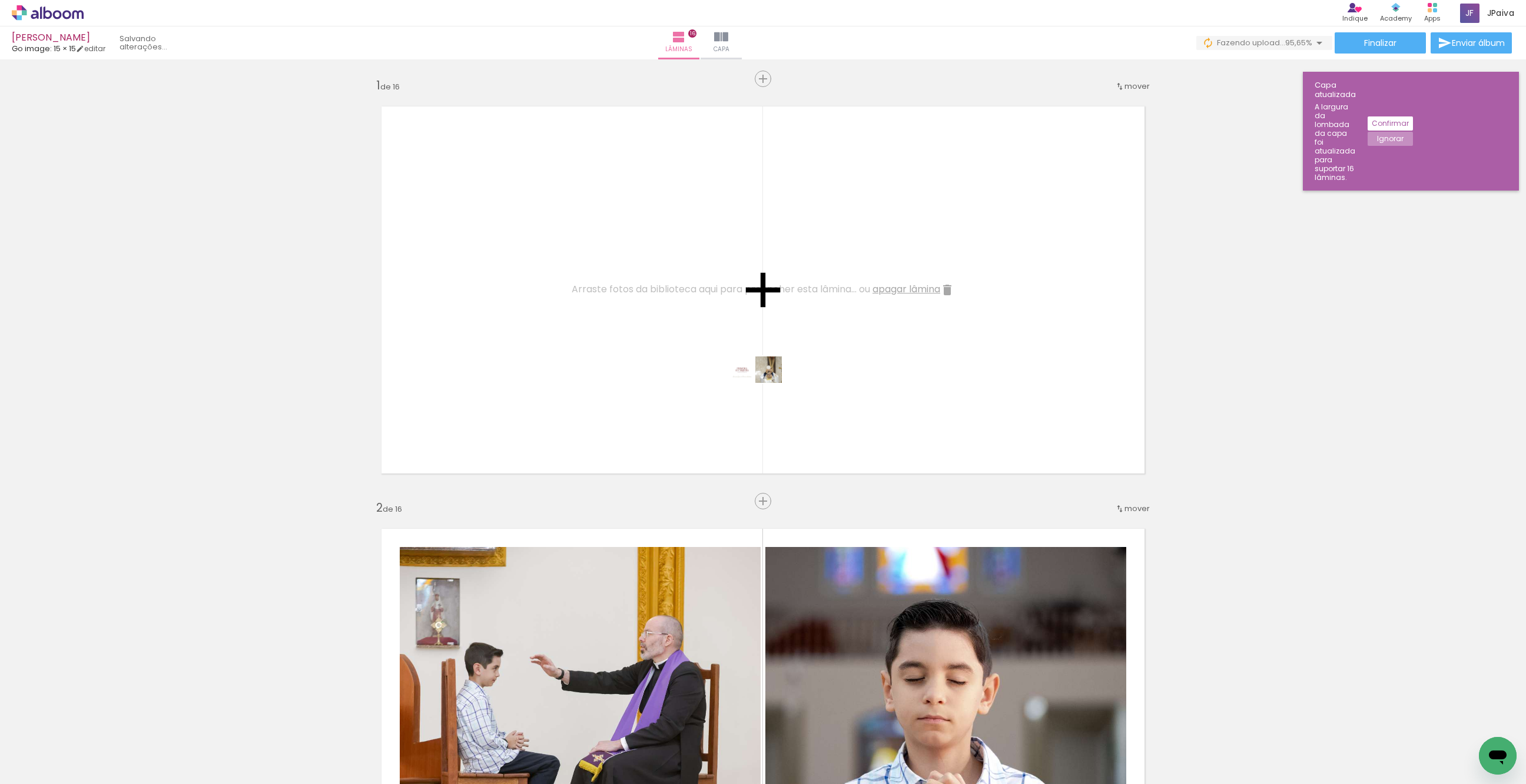
drag, startPoint x: 112, startPoint y: 736, endPoint x: 764, endPoint y: 392, distance: 737.2
click at [764, 392] on quentale-workspace at bounding box center [763, 392] width 1526 height 784
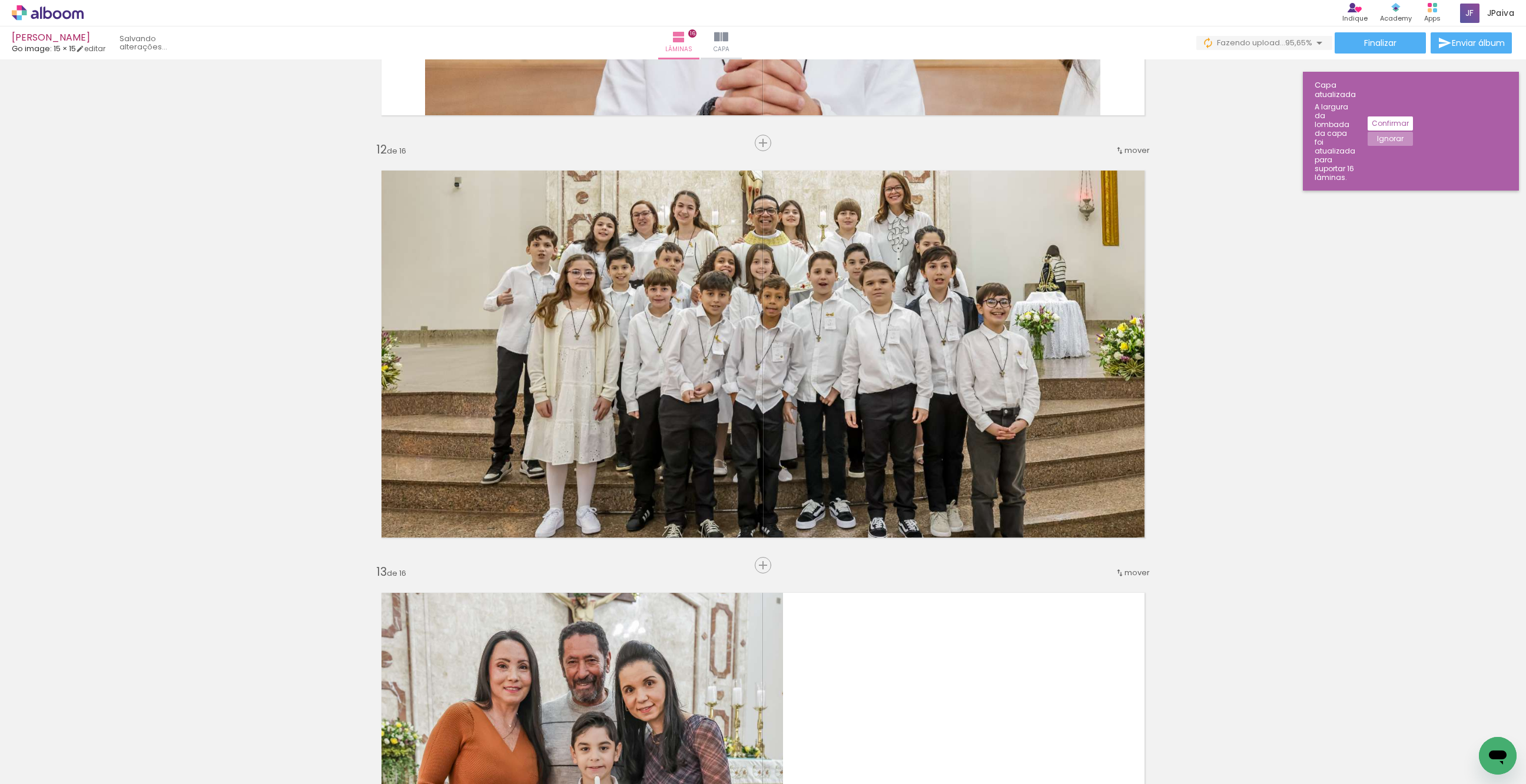
scroll to position [4566, 0]
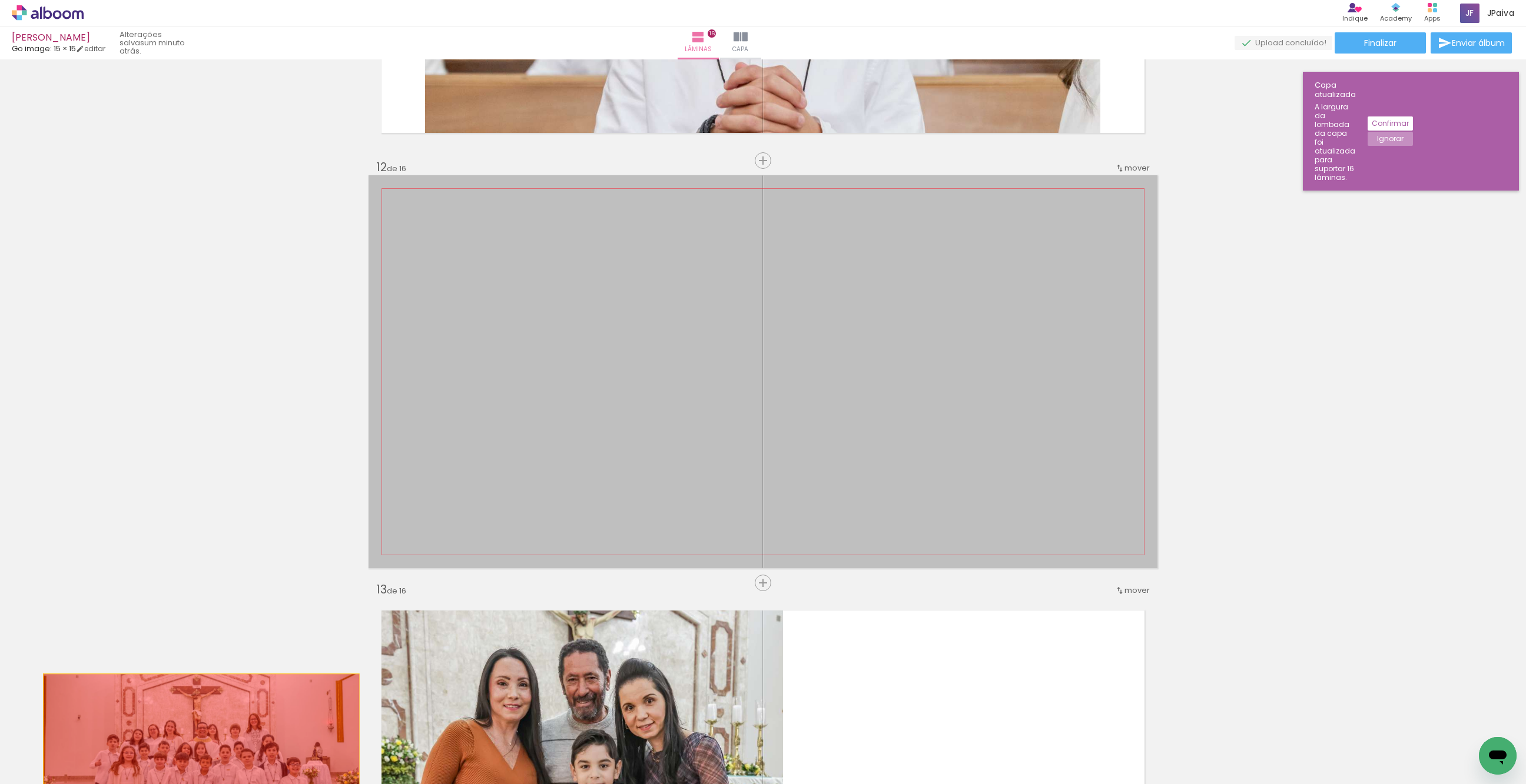
drag, startPoint x: 805, startPoint y: 326, endPoint x: 218, endPoint y: 744, distance: 720.6
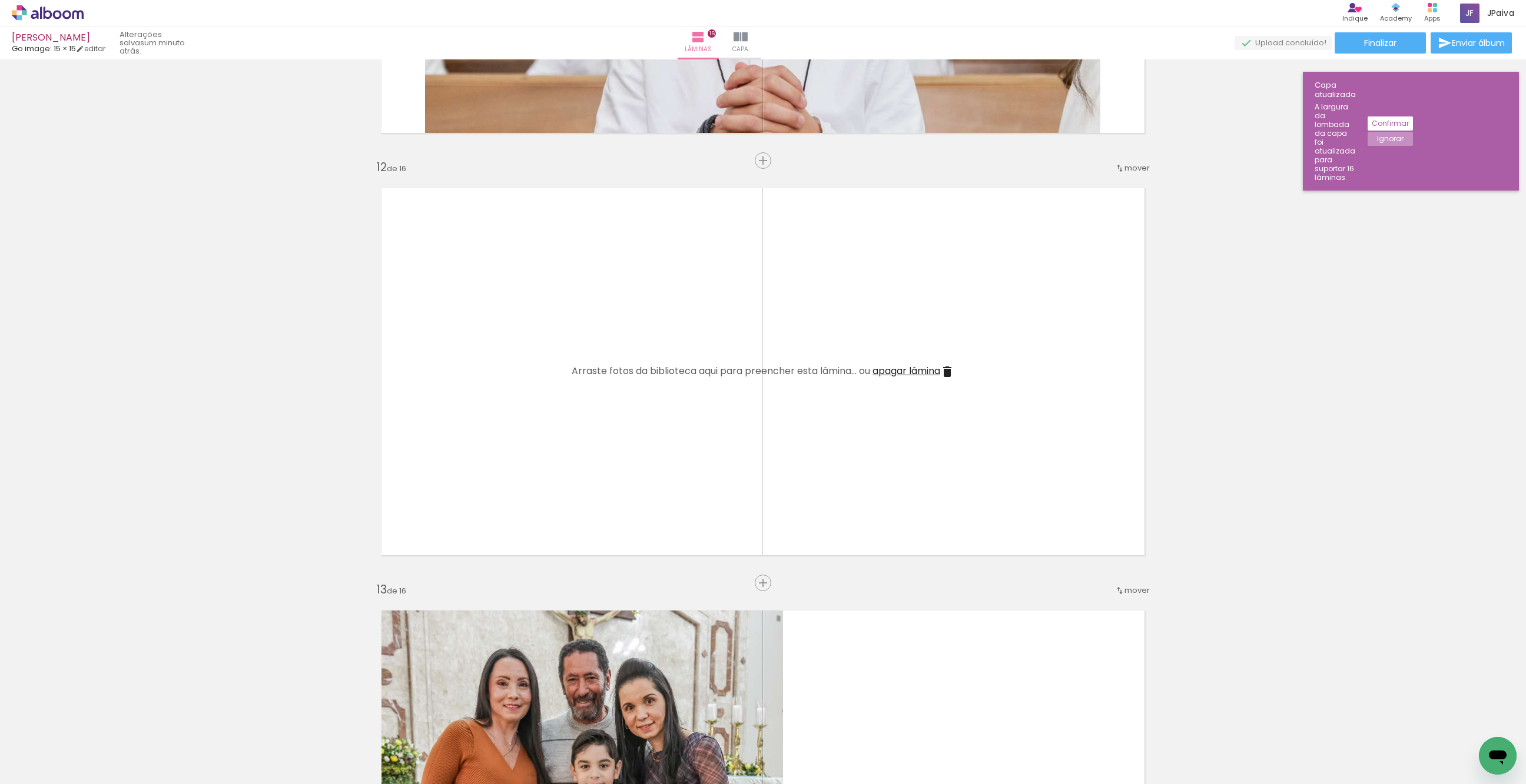
click at [953, 369] on iron-icon at bounding box center [947, 372] width 14 height 14
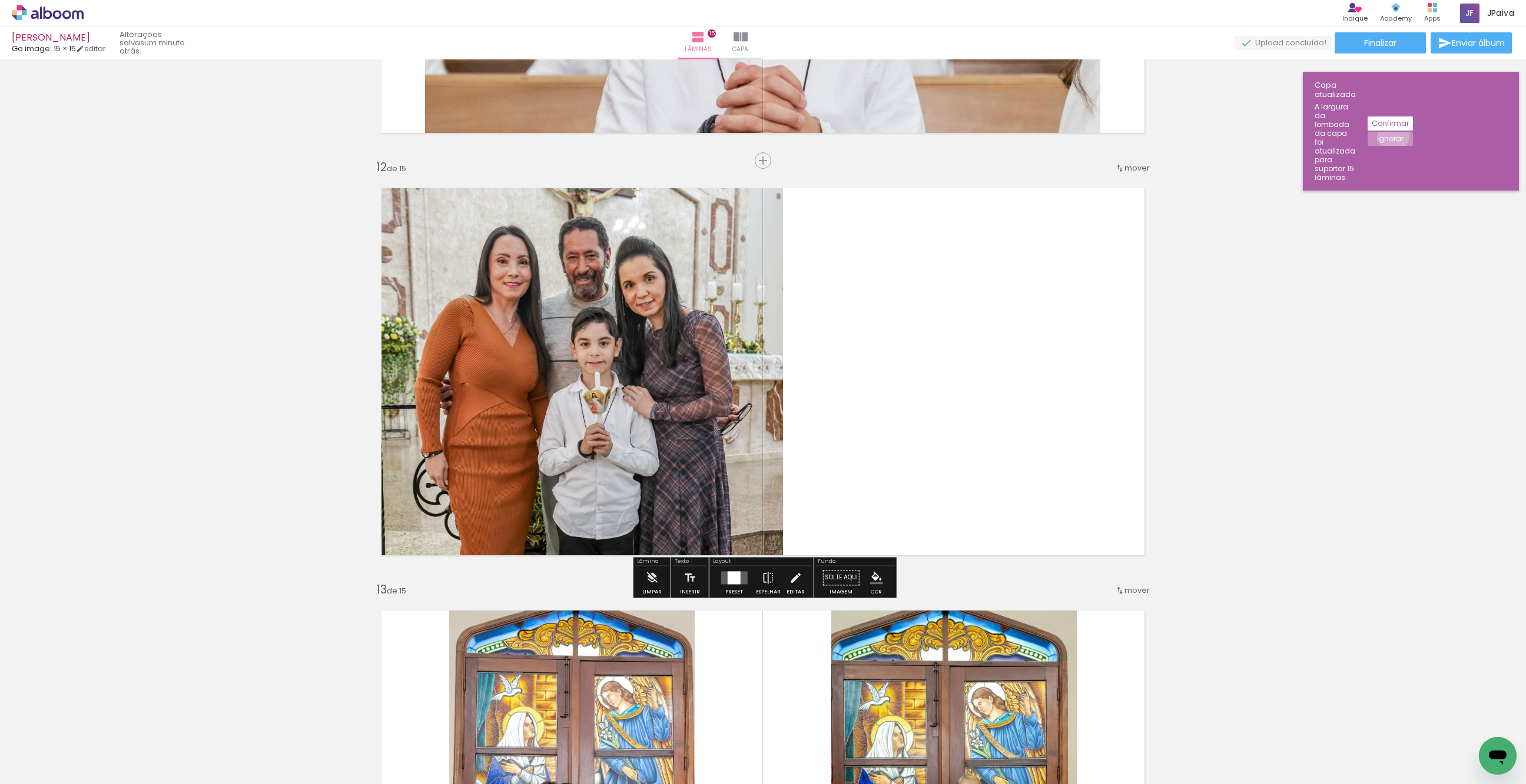
drag, startPoint x: 1495, startPoint y: 101, endPoint x: 1494, endPoint y: 114, distance: 13.0
click at [0, 0] on slot "Ignorar" at bounding box center [0, 0] width 0 height 0
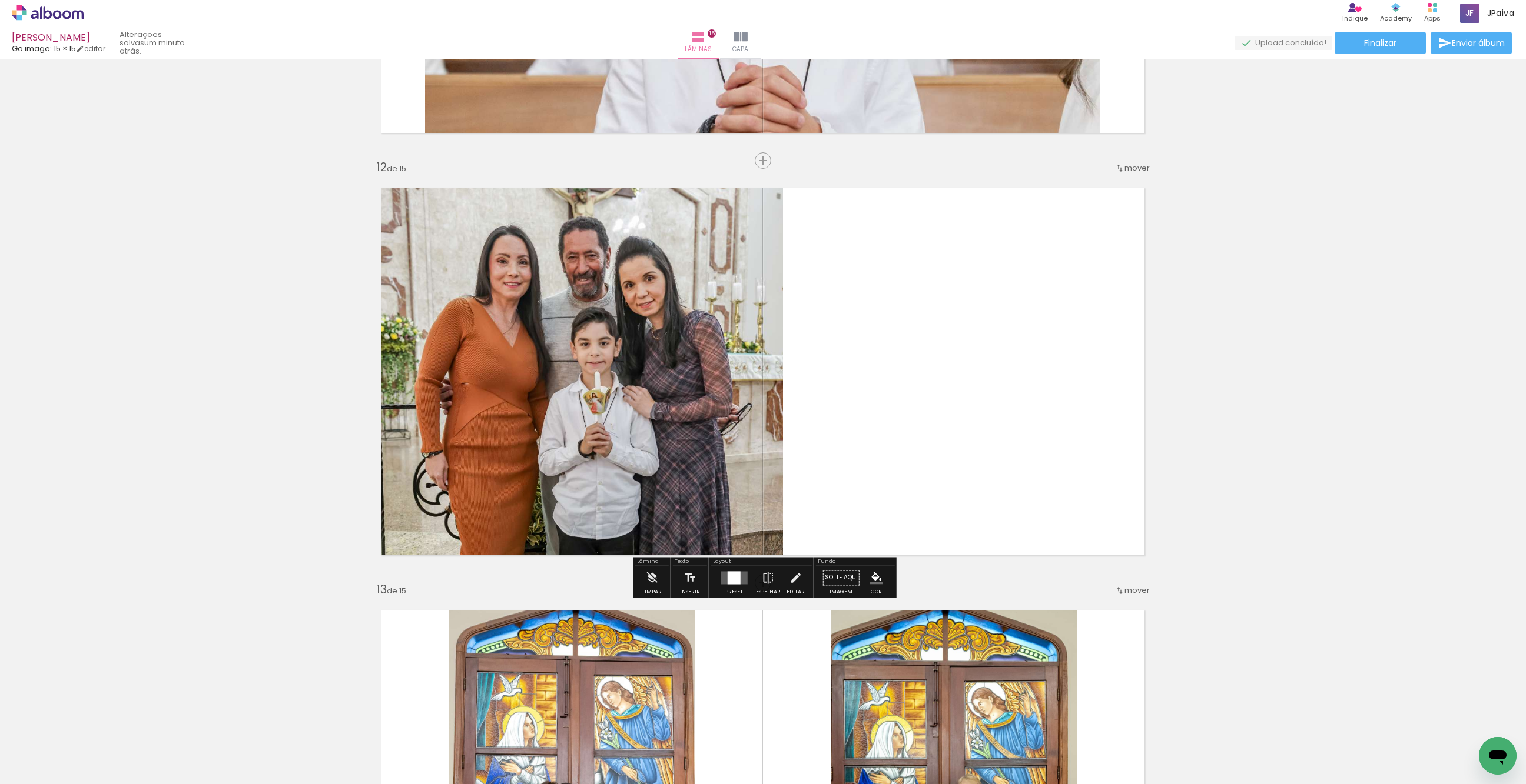
click at [96, 718] on iron-icon at bounding box center [92, 721] width 12 height 12
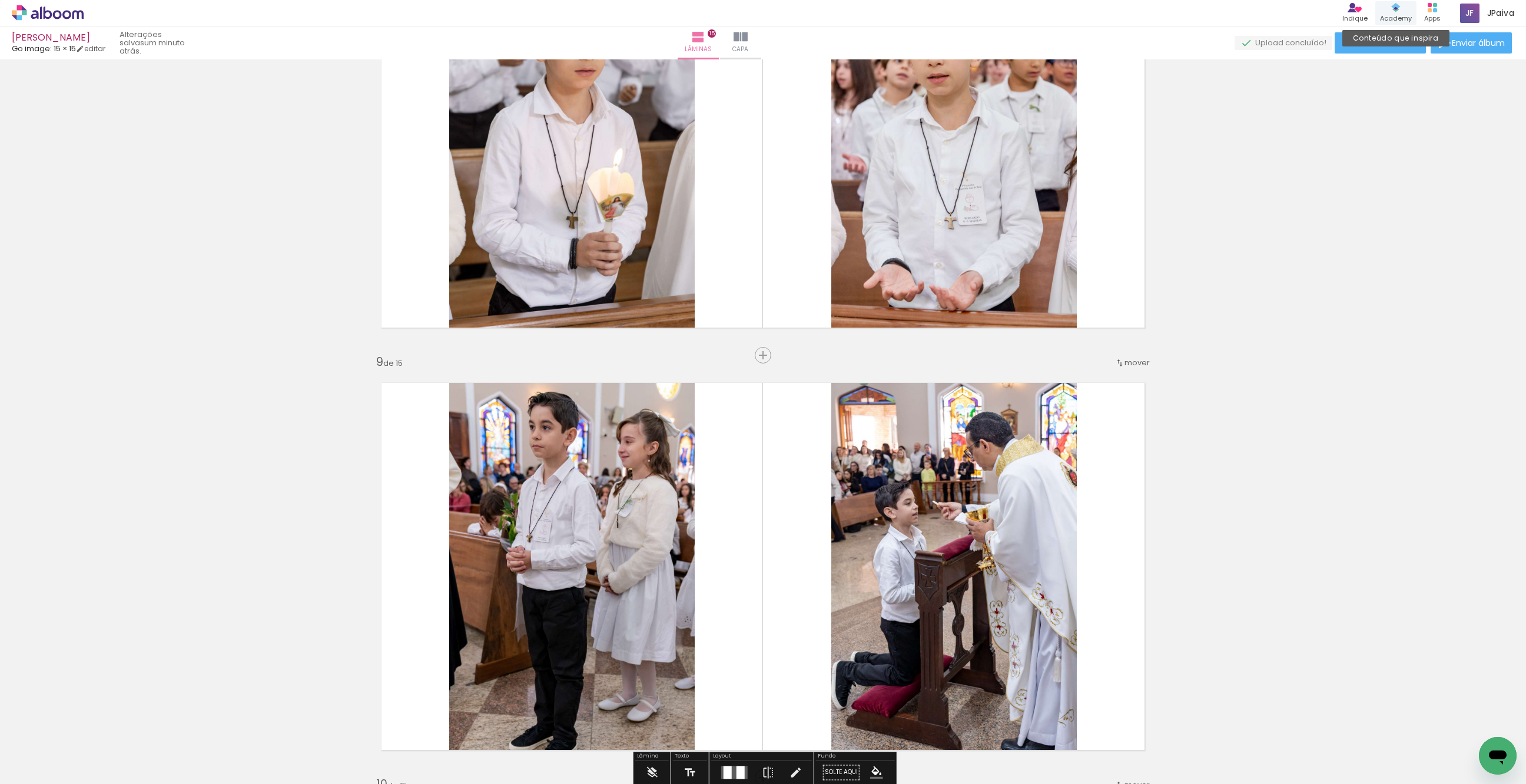
scroll to position [3102, 0]
click at [1387, 39] on span "Finalizar" at bounding box center [1380, 43] width 32 height 8
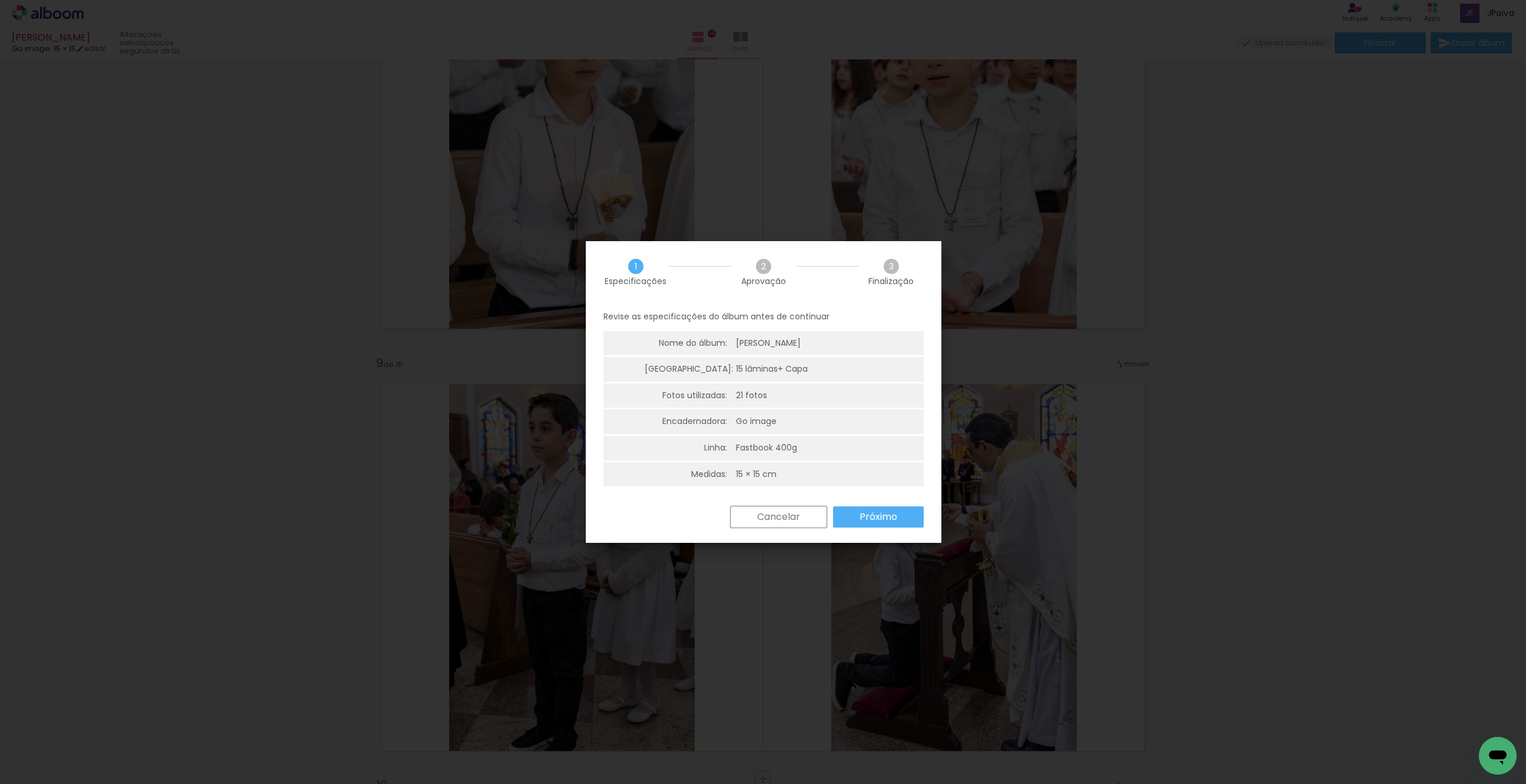
drag, startPoint x: 868, startPoint y: 515, endPoint x: 875, endPoint y: 512, distance: 7.6
click at [0, 0] on slot "Próximo" at bounding box center [0, 0] width 0 height 0
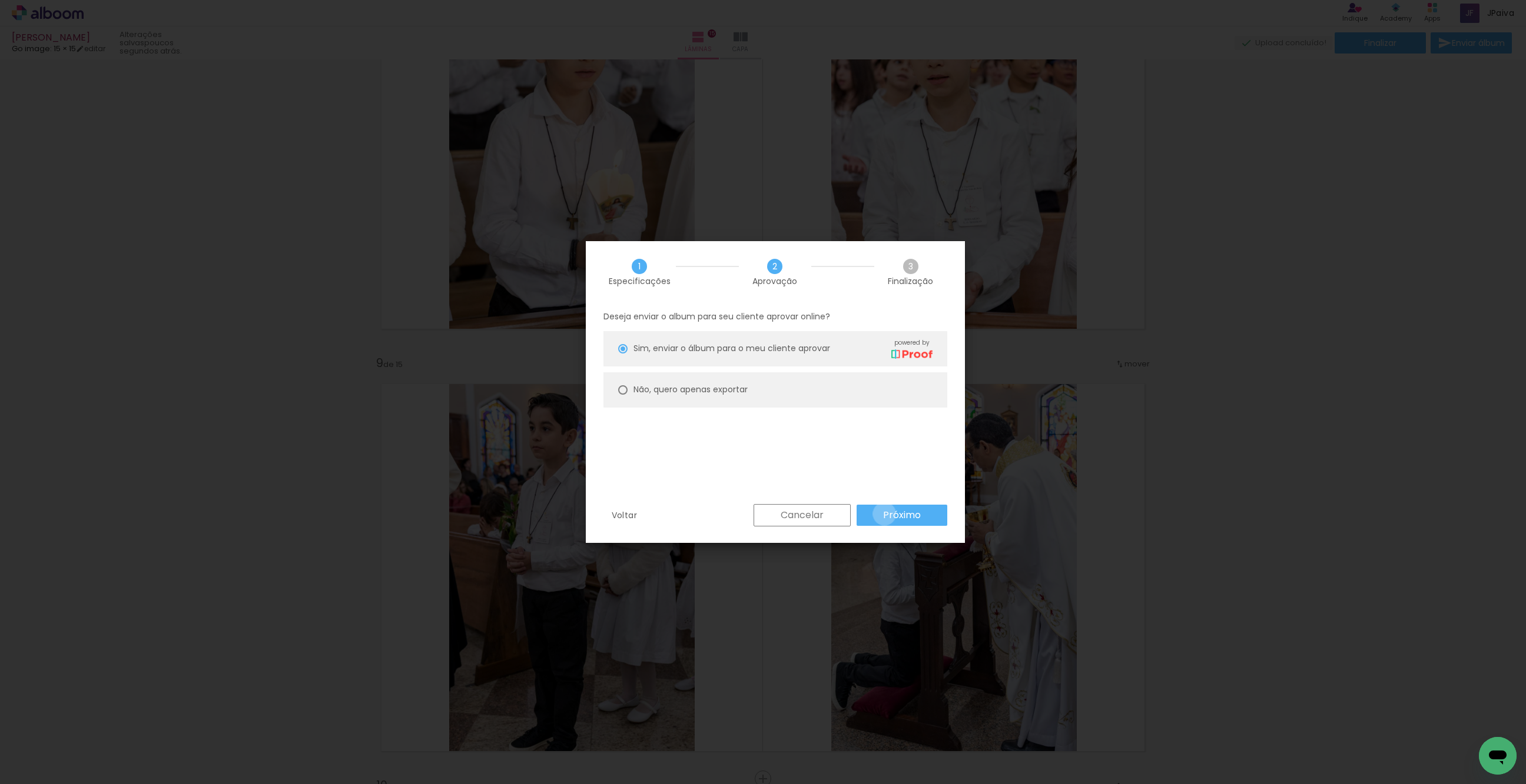
click at [0, 0] on slot "Próximo" at bounding box center [0, 0] width 0 height 0
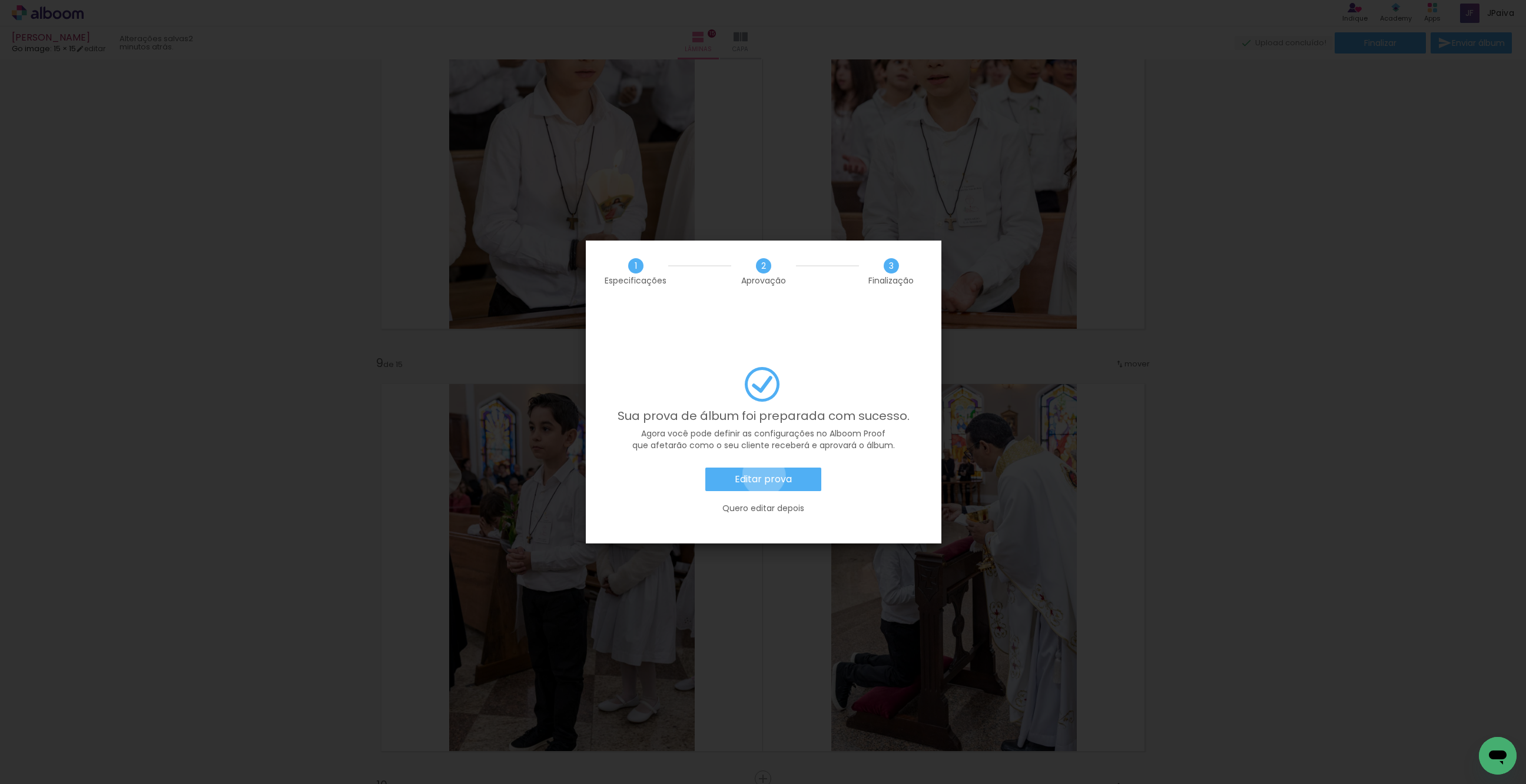
click at [0, 0] on slot "Editar prova" at bounding box center [0, 0] width 0 height 0
